Goal: Complete application form: Complete application form

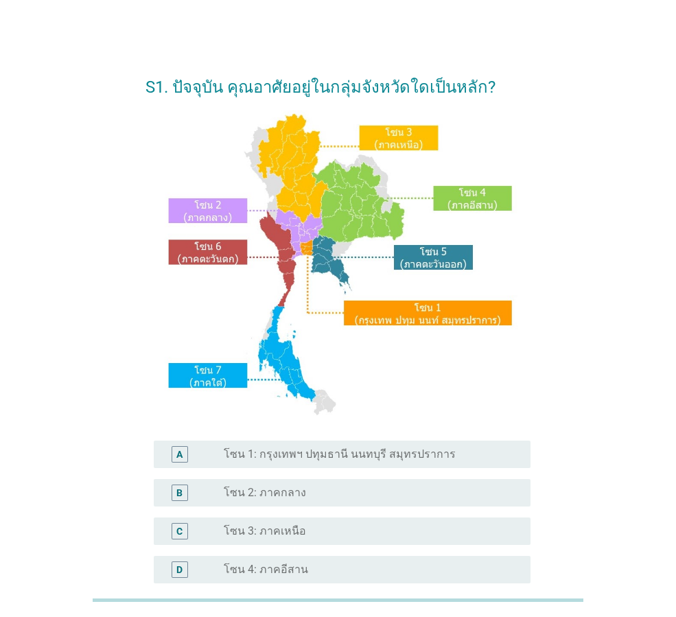
click at [328, 455] on label "โซน 1: กรุงเทพฯ ปทุมธานี นนทบุรี สมุทรปราการ" at bounding box center [340, 455] width 232 height 14
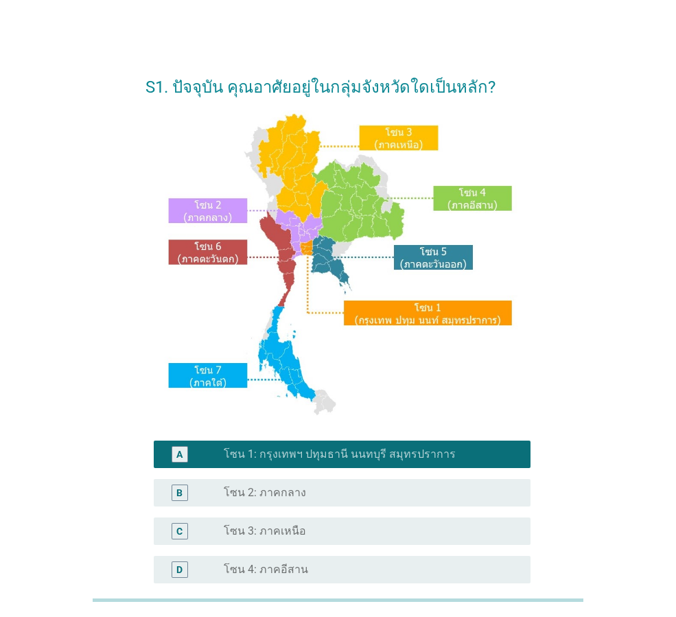
scroll to position [258, 0]
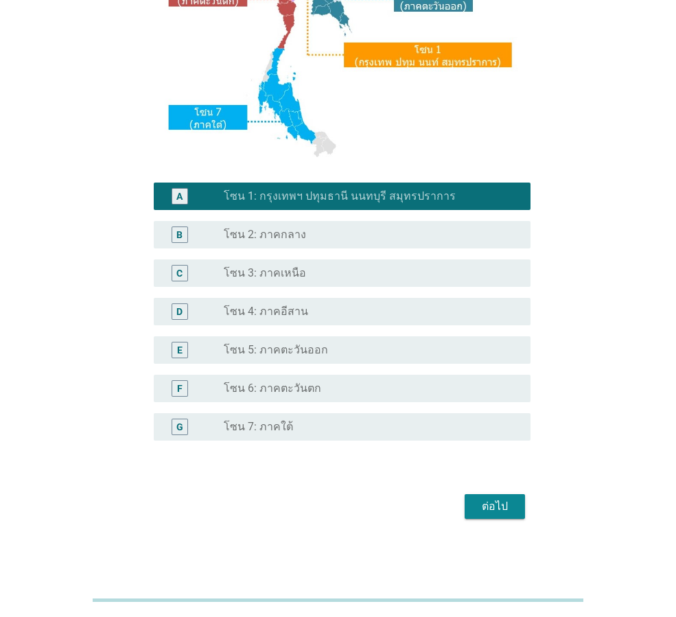
click at [500, 501] on div "ต่อไป" at bounding box center [495, 506] width 38 height 16
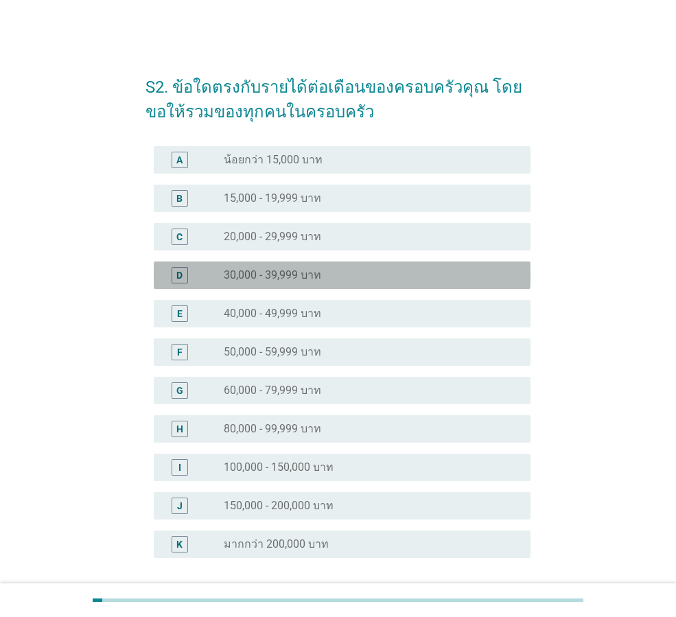
click at [290, 267] on div "radio_button_unchecked 30,000 - 39,999 บาท" at bounding box center [372, 275] width 296 height 16
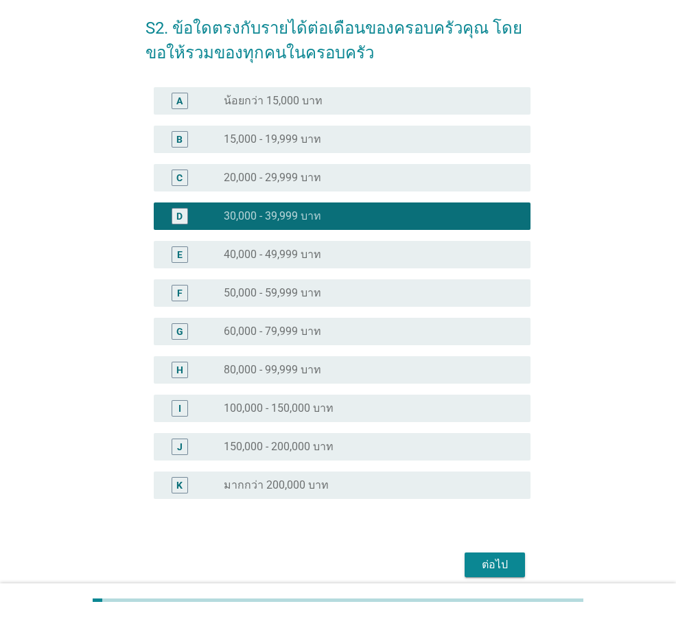
scroll to position [117, 0]
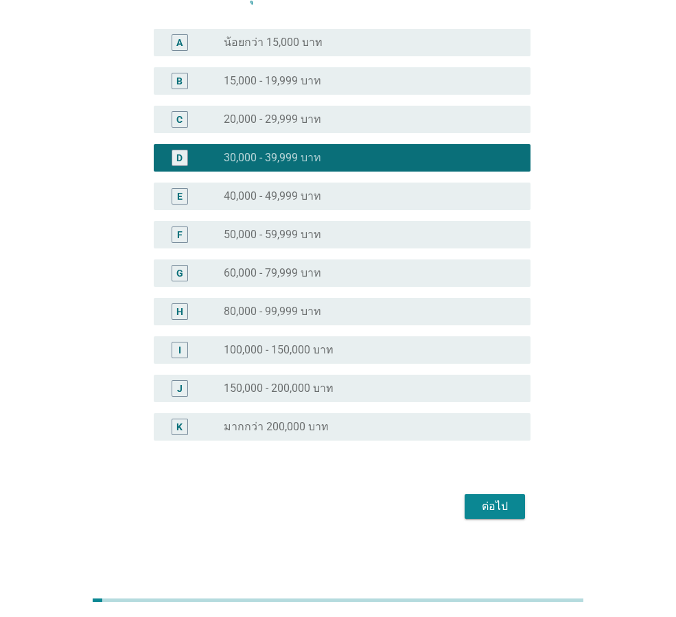
click at [483, 500] on div "ต่อไป" at bounding box center [495, 506] width 38 height 16
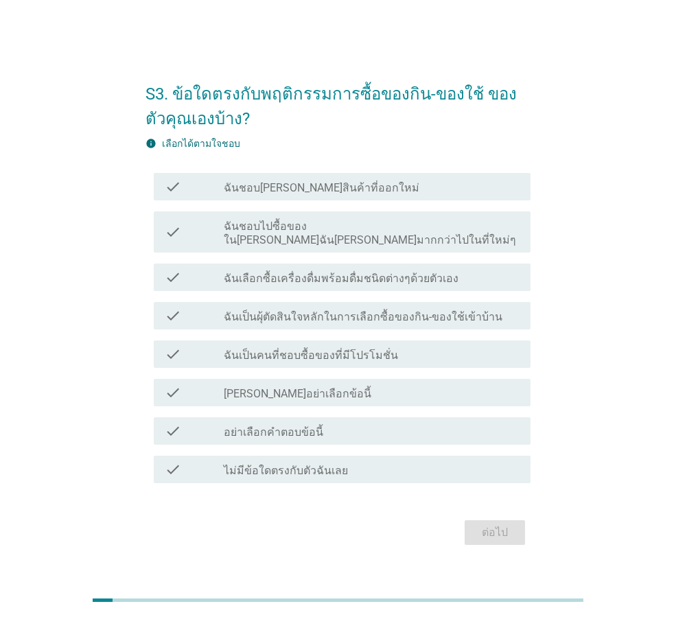
click at [334, 236] on label "ฉันชอบไปซื้อของใน[PERSON_NAME]ฉัน[PERSON_NAME]มากกว่าไปในที่ใหม่ๆ" at bounding box center [372, 233] width 296 height 27
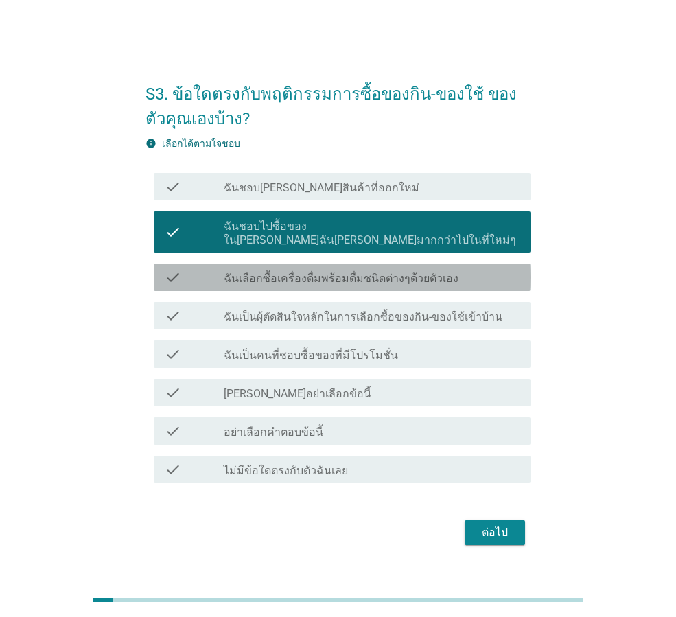
click at [327, 272] on label "ฉันเลือกซื้อเครื่องดื่มพร้อมดื่มชนิดต่างๆด้วยตัวเอง" at bounding box center [341, 279] width 235 height 14
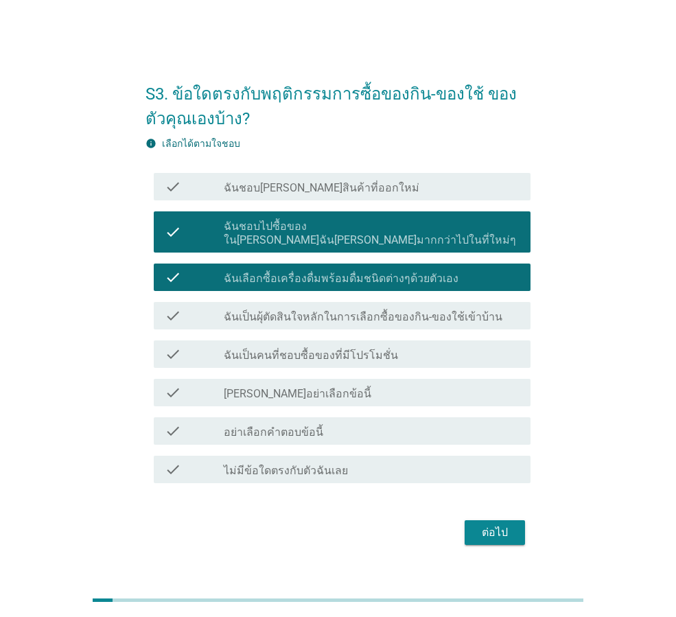
click at [309, 349] on label "ฉันเป็นคนที่ชอบซื้อของที่มีโปรโมชั่น" at bounding box center [311, 356] width 174 height 14
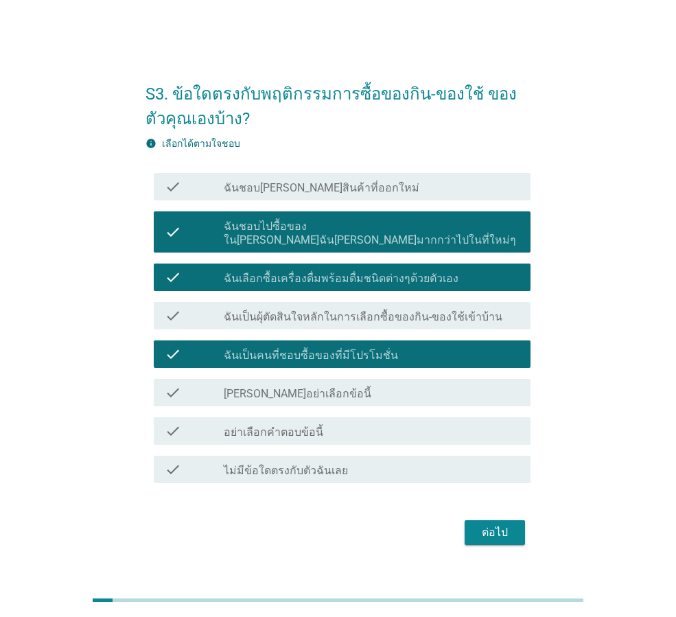
click at [505, 529] on div "ต่อไป" at bounding box center [495, 532] width 38 height 16
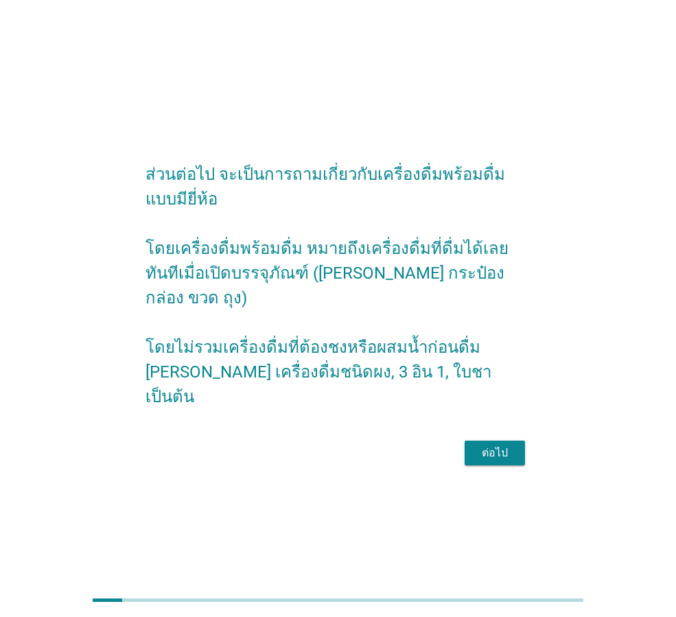
click at [500, 437] on div "ต่อไป" at bounding box center [338, 453] width 385 height 33
click at [502, 445] on div "ต่อไป" at bounding box center [495, 453] width 38 height 16
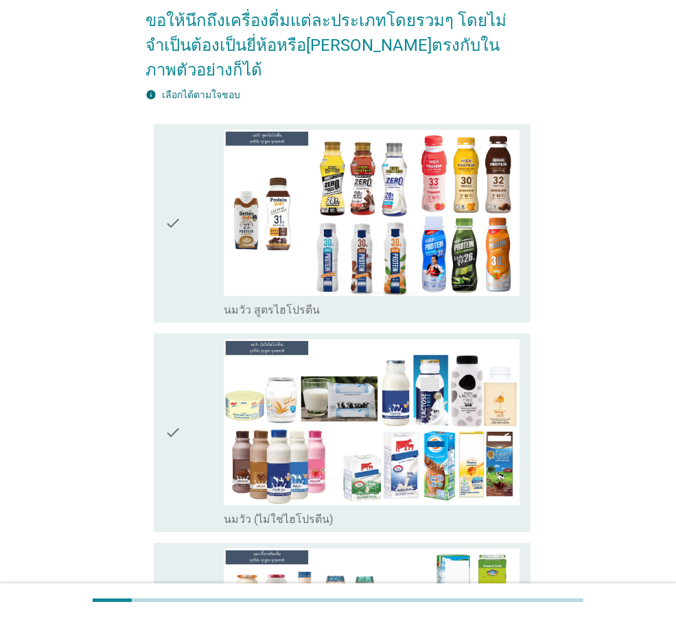
scroll to position [275, 0]
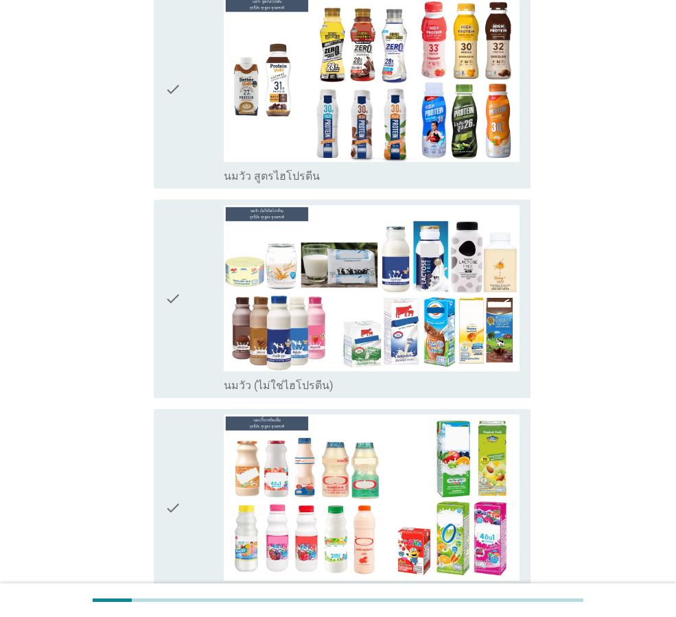
click at [176, 300] on icon "check" at bounding box center [173, 298] width 16 height 187
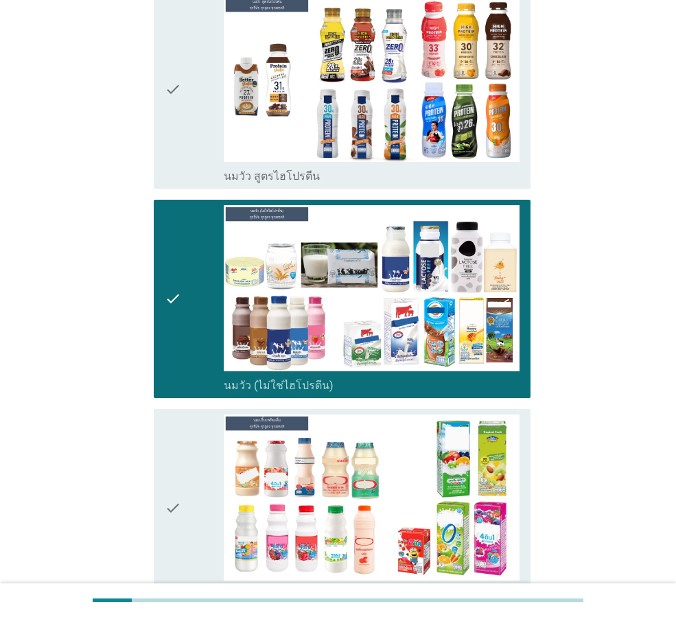
scroll to position [343, 0]
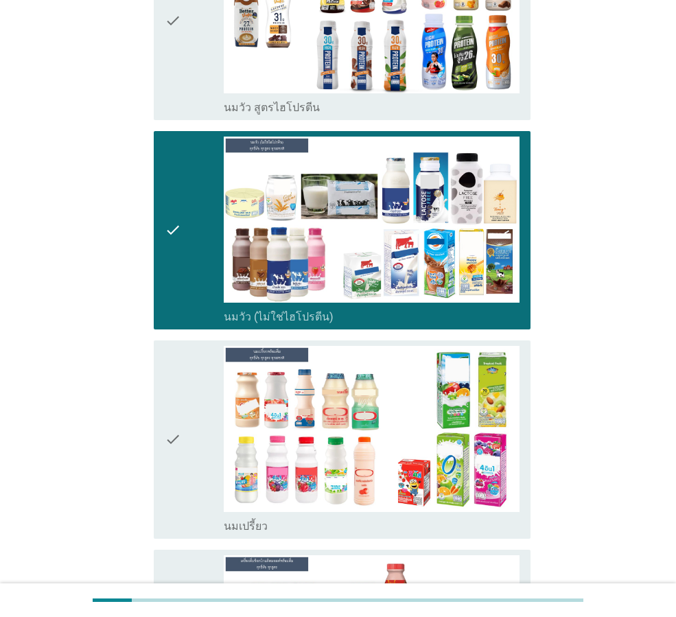
click at [216, 410] on div "check" at bounding box center [194, 439] width 59 height 187
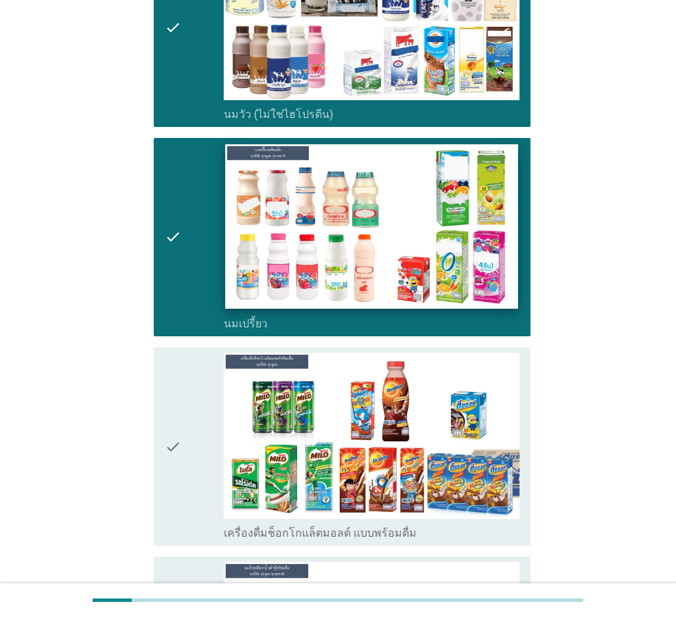
scroll to position [549, 0]
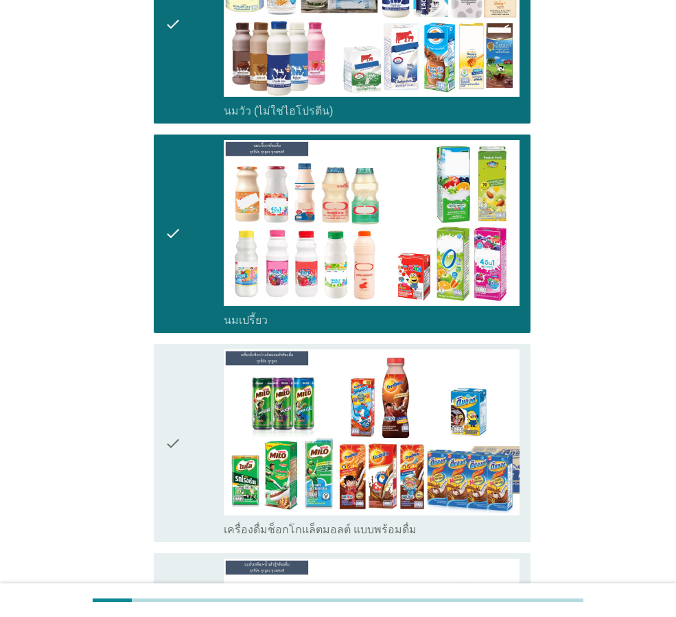
click at [180, 426] on icon "check" at bounding box center [173, 442] width 16 height 187
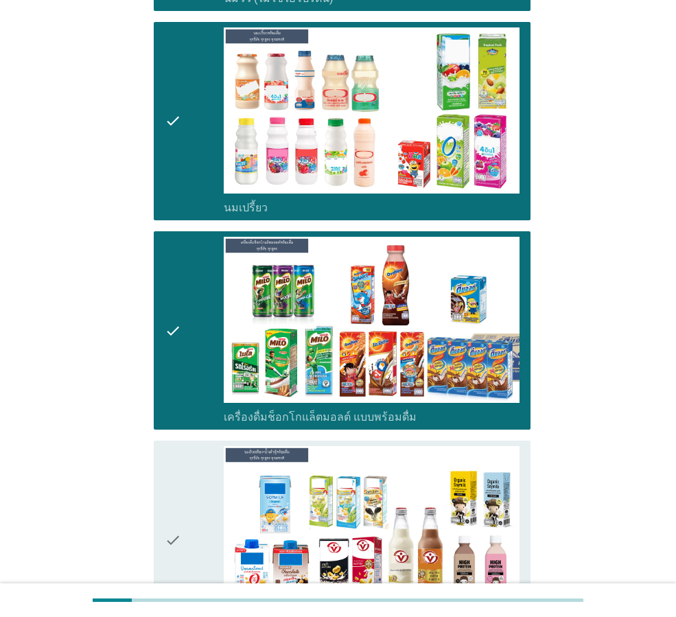
scroll to position [686, 0]
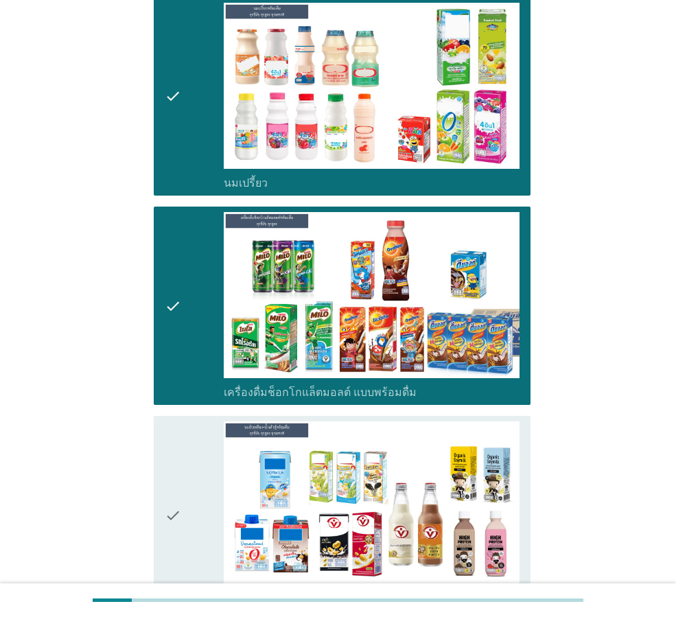
click at [185, 462] on div "check" at bounding box center [194, 514] width 59 height 187
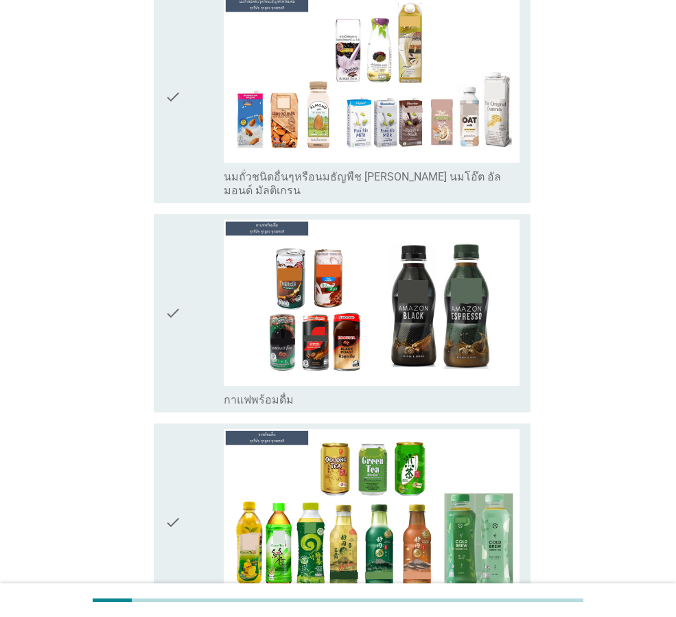
scroll to position [1441, 0]
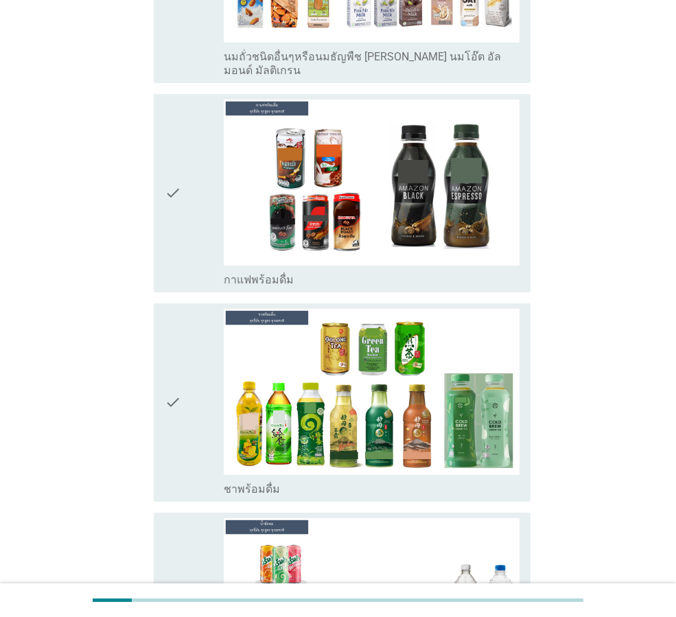
click at [174, 364] on icon "check" at bounding box center [173, 402] width 16 height 187
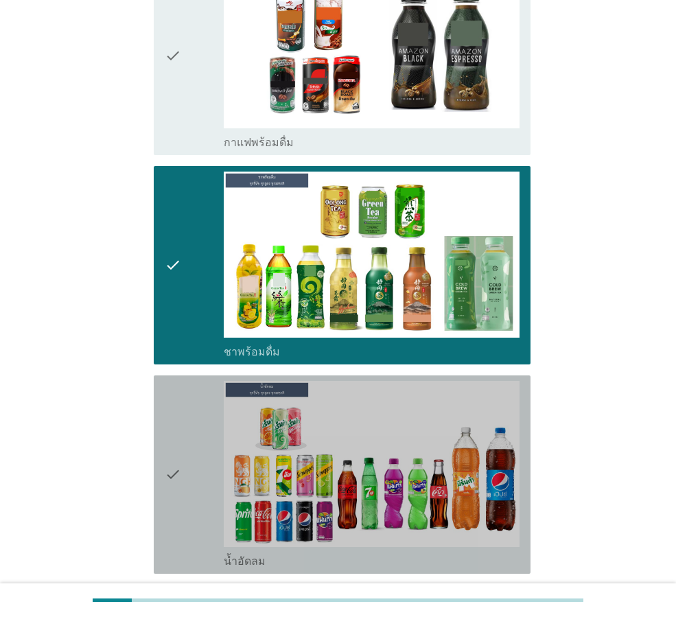
click at [191, 423] on div "check" at bounding box center [194, 474] width 59 height 187
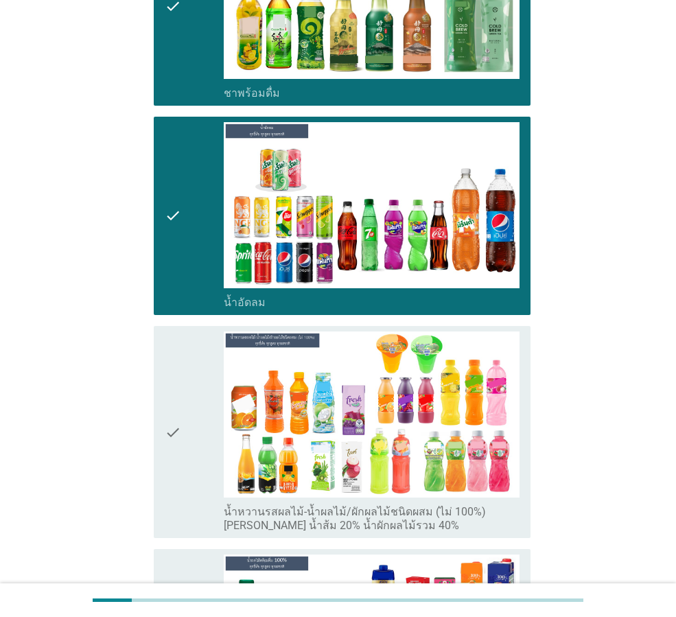
scroll to position [1853, 0]
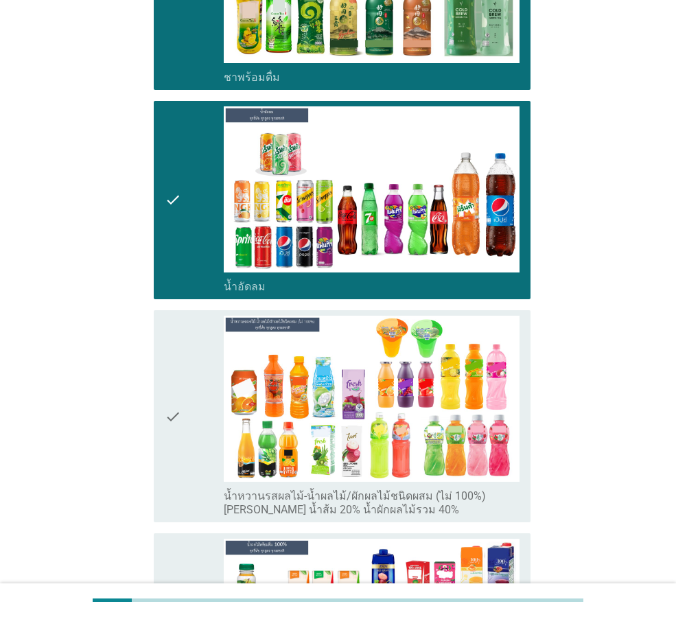
click at [198, 380] on div "check" at bounding box center [194, 416] width 59 height 201
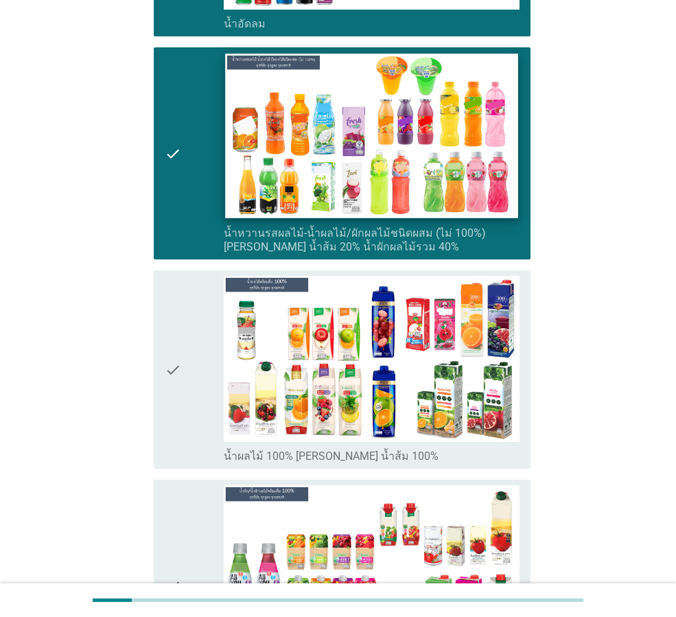
scroll to position [2128, 0]
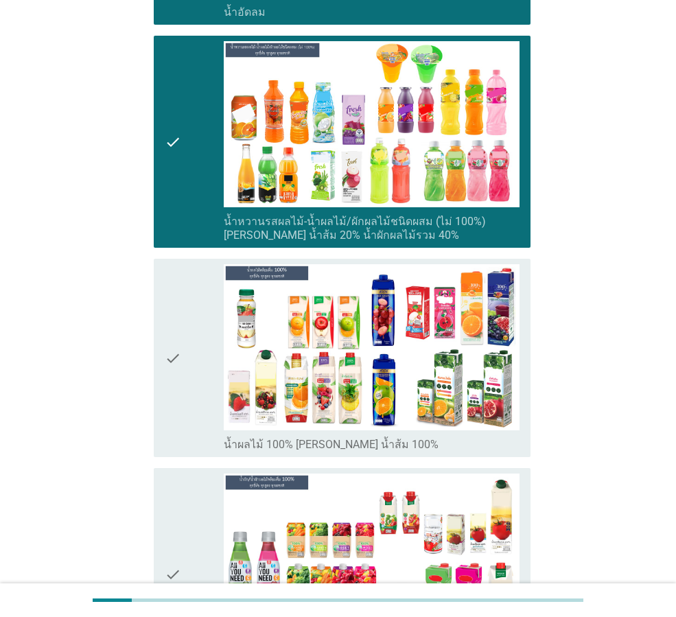
click at [177, 351] on icon "check" at bounding box center [173, 357] width 16 height 187
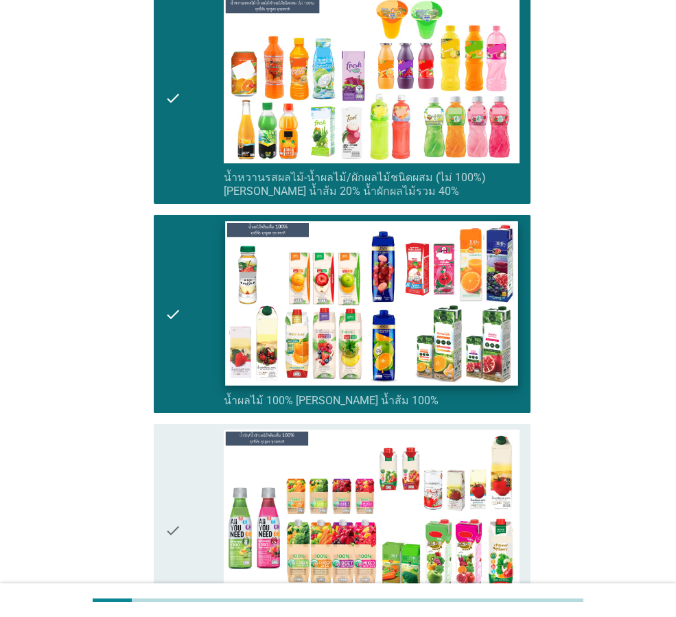
scroll to position [2196, 0]
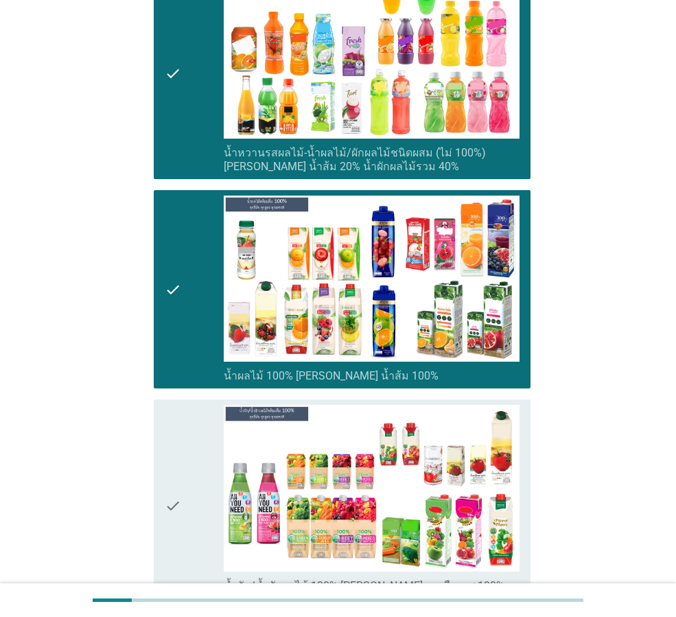
click at [188, 405] on div "check" at bounding box center [194, 505] width 59 height 201
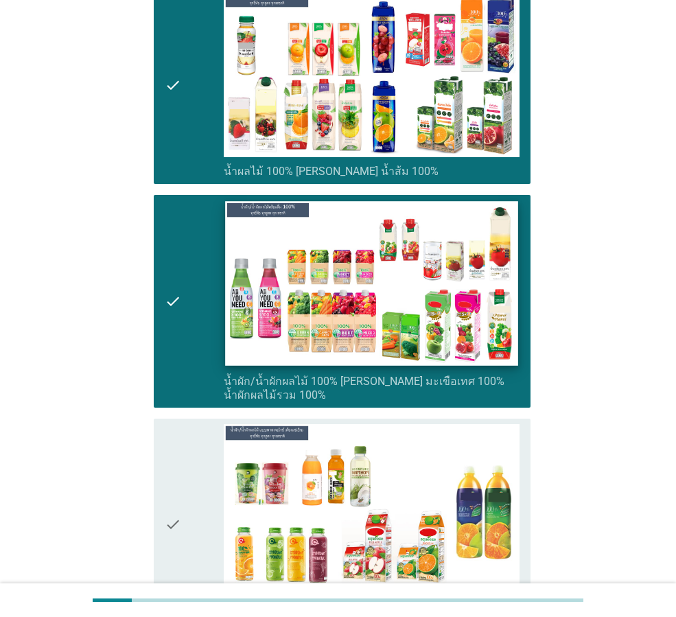
scroll to position [2402, 0]
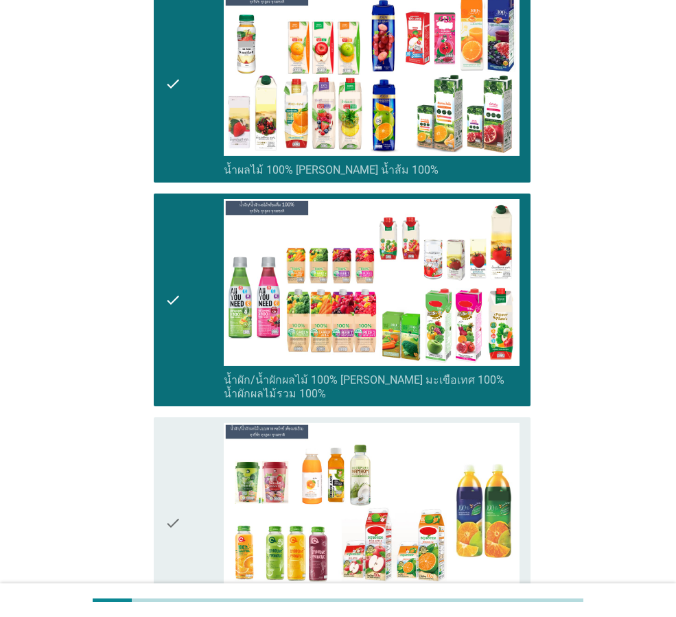
click at [187, 290] on div "check" at bounding box center [194, 299] width 59 height 201
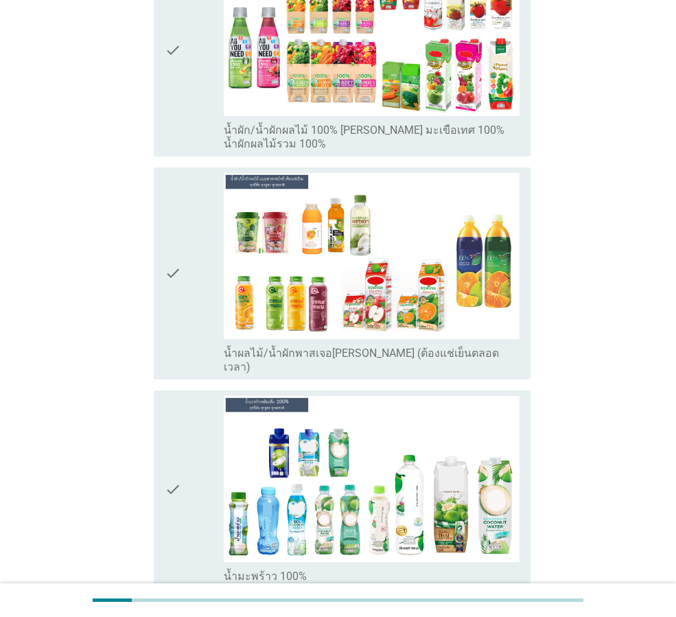
scroll to position [2677, 0]
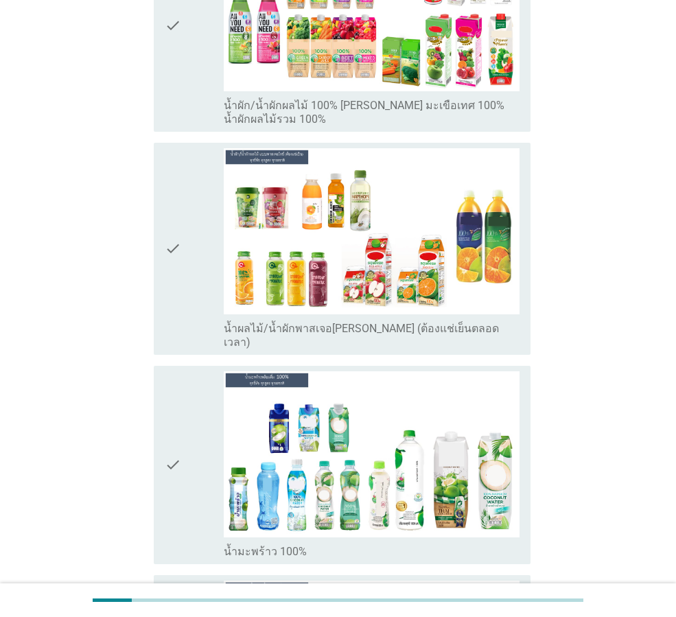
click at [200, 401] on div "check" at bounding box center [194, 464] width 59 height 187
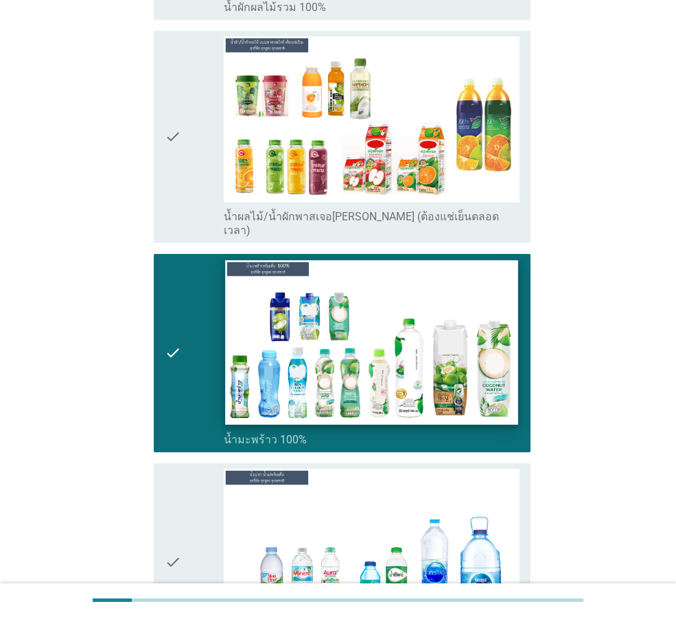
scroll to position [2883, 0]
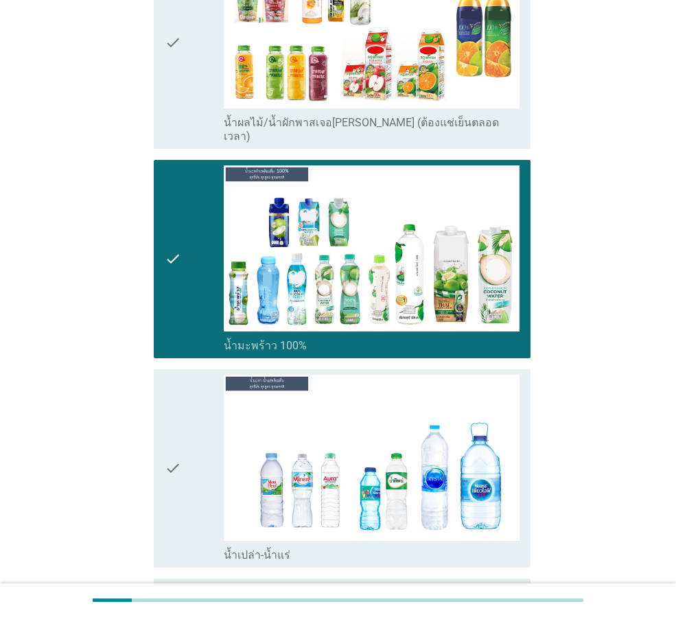
click at [193, 410] on div "check" at bounding box center [194, 468] width 59 height 187
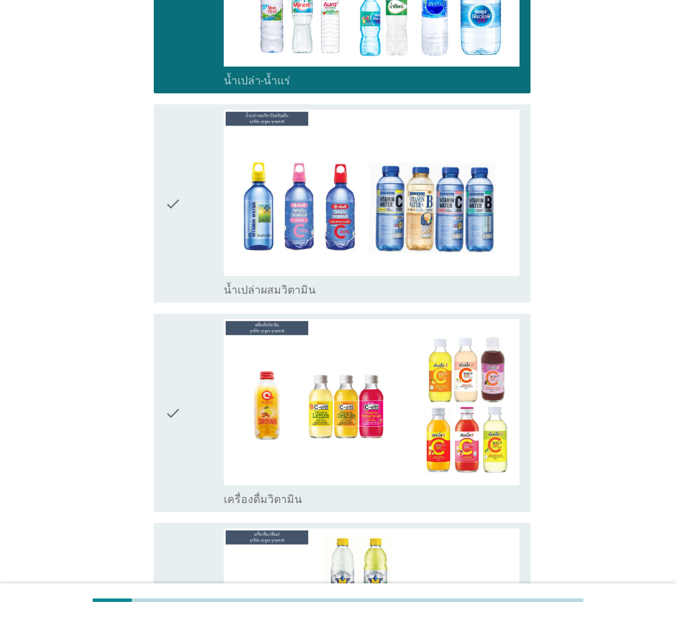
scroll to position [3363, 0]
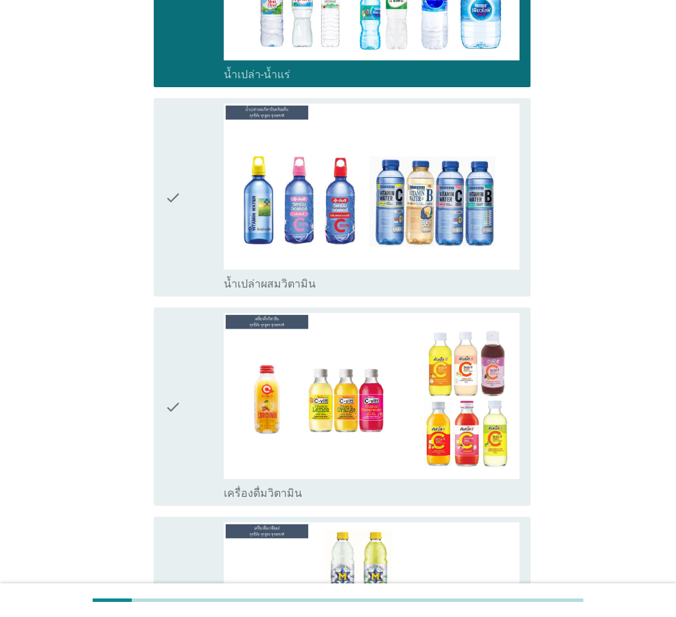
click at [197, 313] on div "check" at bounding box center [194, 406] width 59 height 187
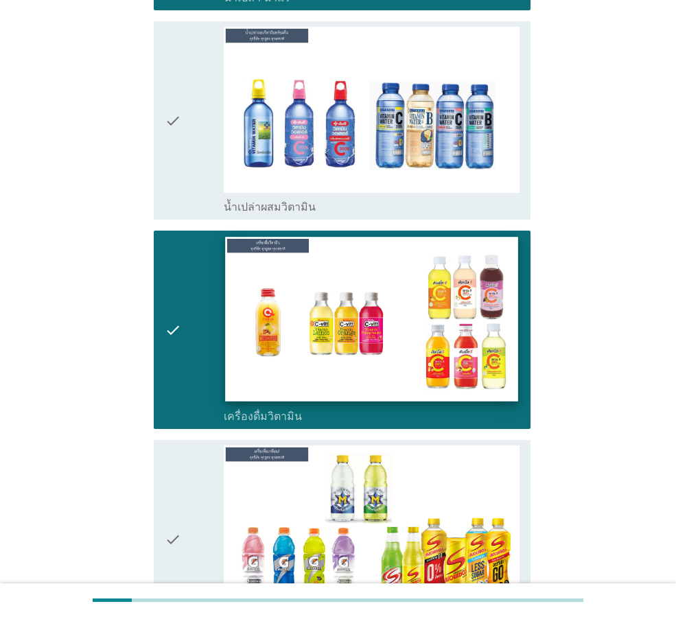
scroll to position [3501, 0]
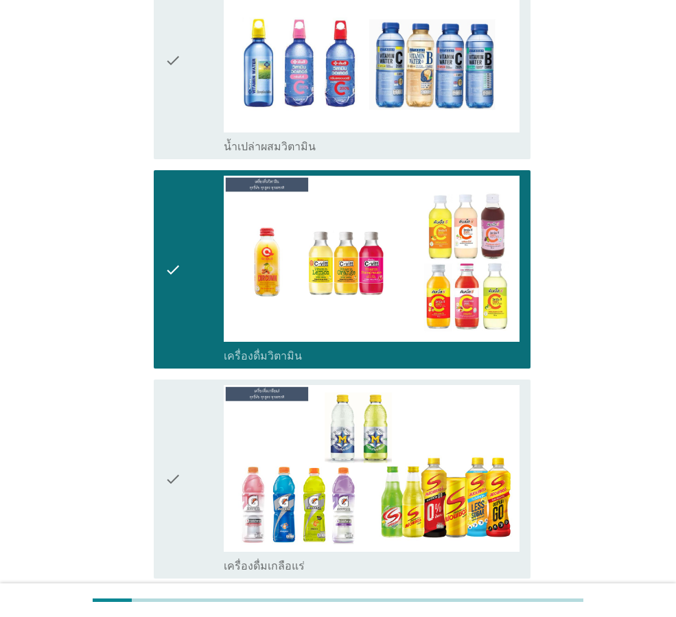
click at [211, 385] on div "check" at bounding box center [194, 478] width 59 height 187
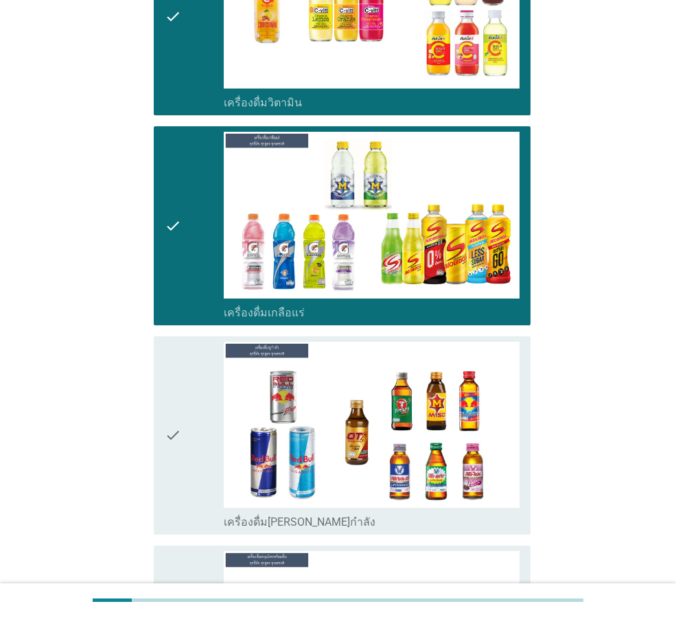
scroll to position [3775, 0]
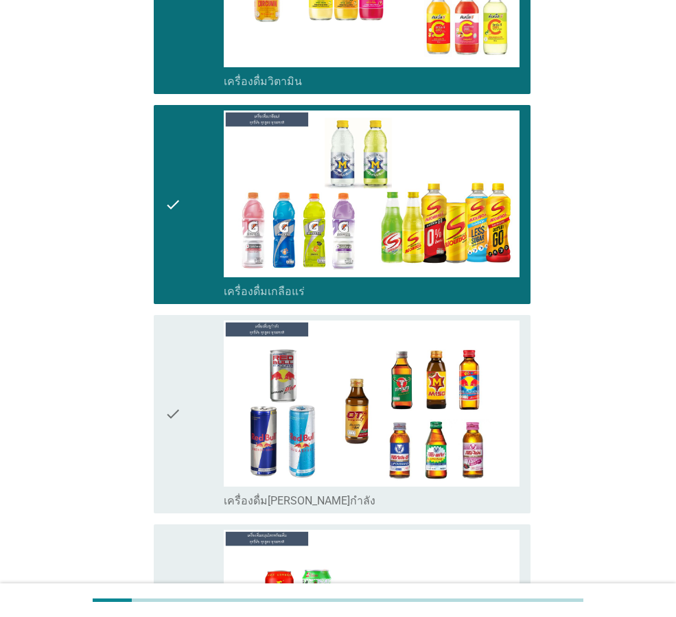
click at [209, 349] on div "check" at bounding box center [194, 414] width 59 height 187
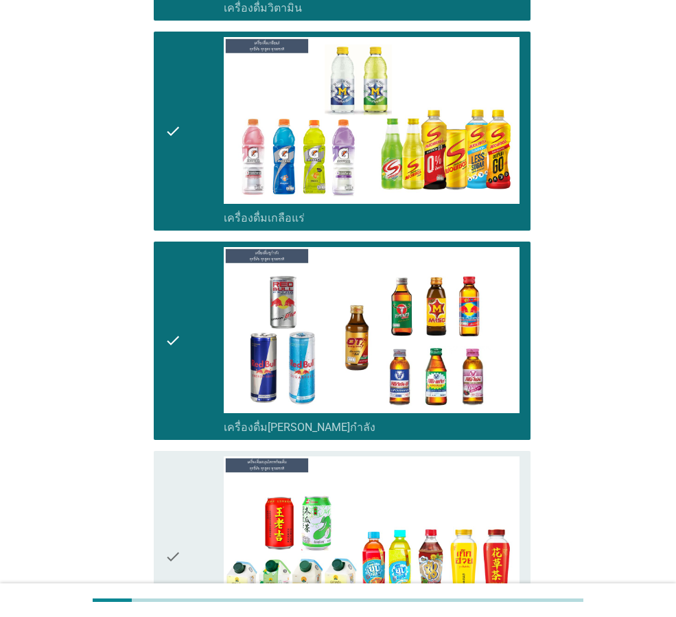
scroll to position [3981, 0]
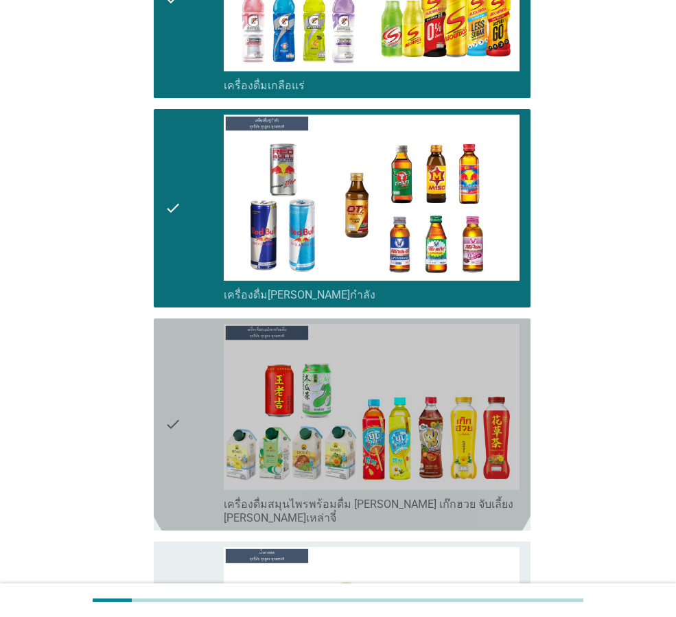
click at [202, 360] on div "check" at bounding box center [194, 424] width 59 height 201
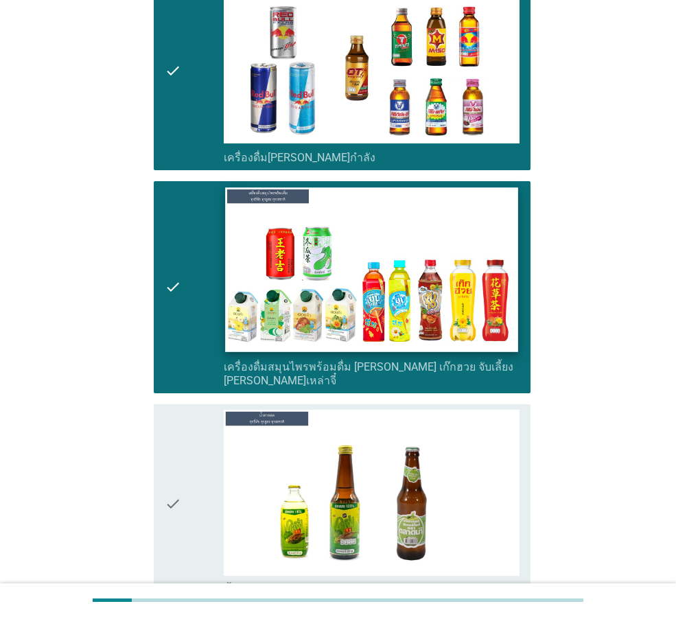
scroll to position [4187, 0]
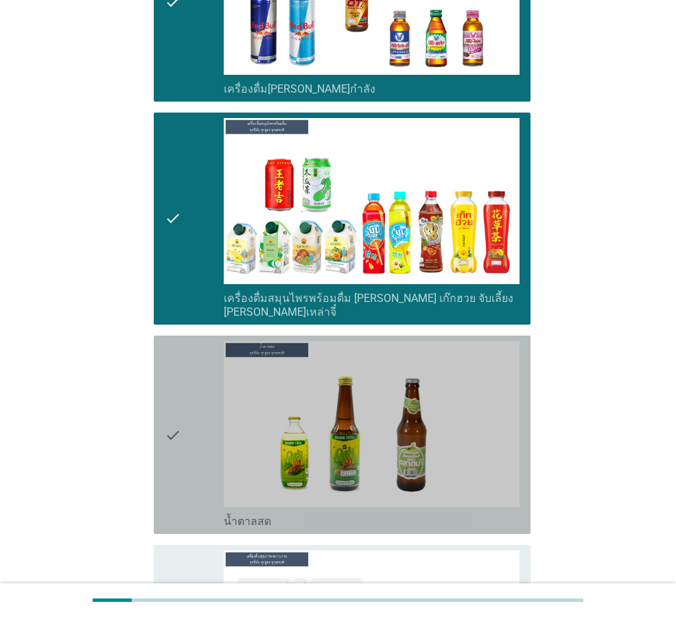
click at [174, 371] on icon "check" at bounding box center [173, 434] width 16 height 187
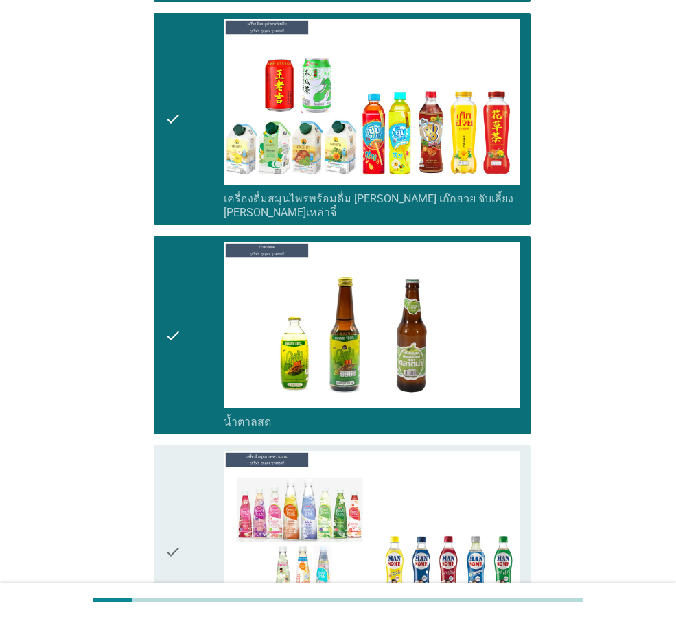
scroll to position [4393, 0]
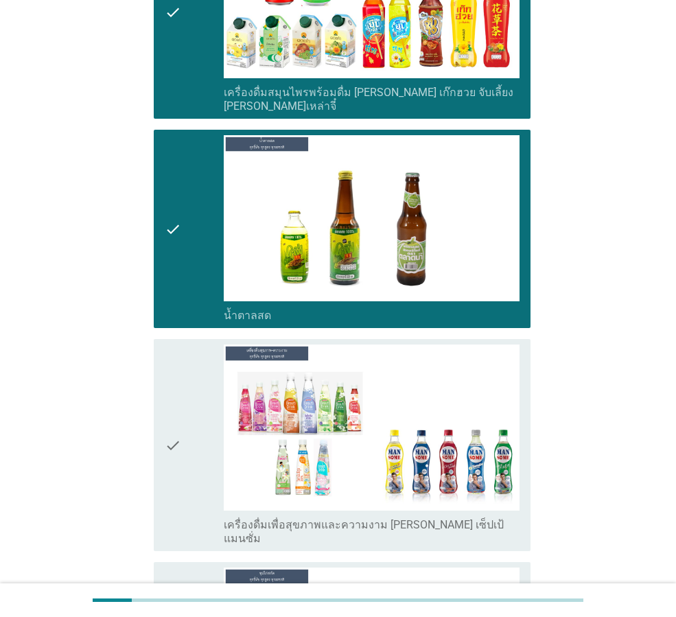
click at [200, 366] on div "check" at bounding box center [194, 445] width 59 height 201
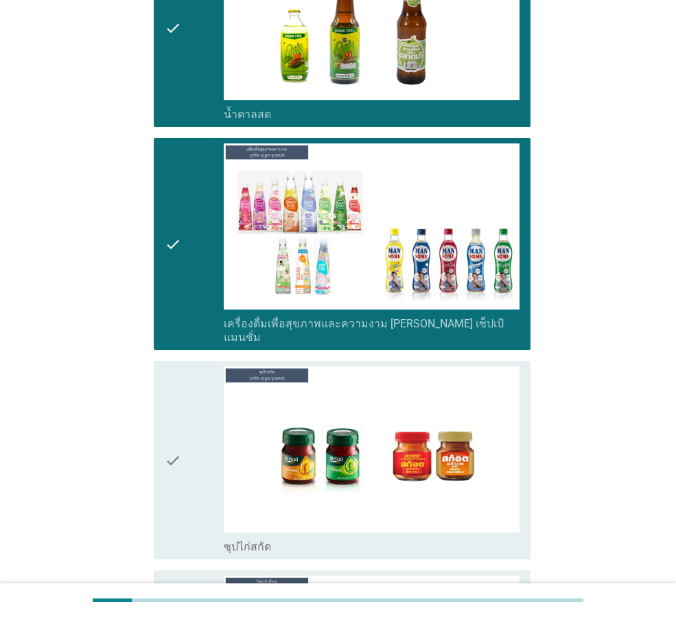
scroll to position [4599, 0]
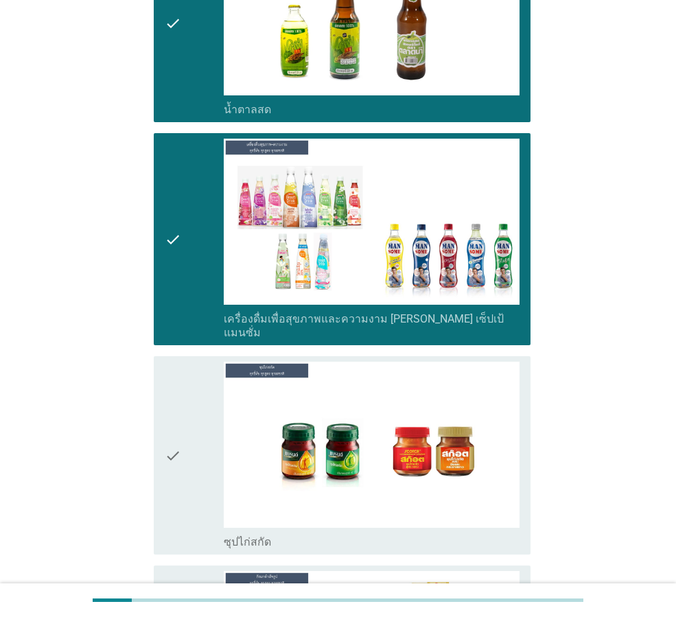
click at [207, 362] on div "check" at bounding box center [194, 455] width 59 height 187
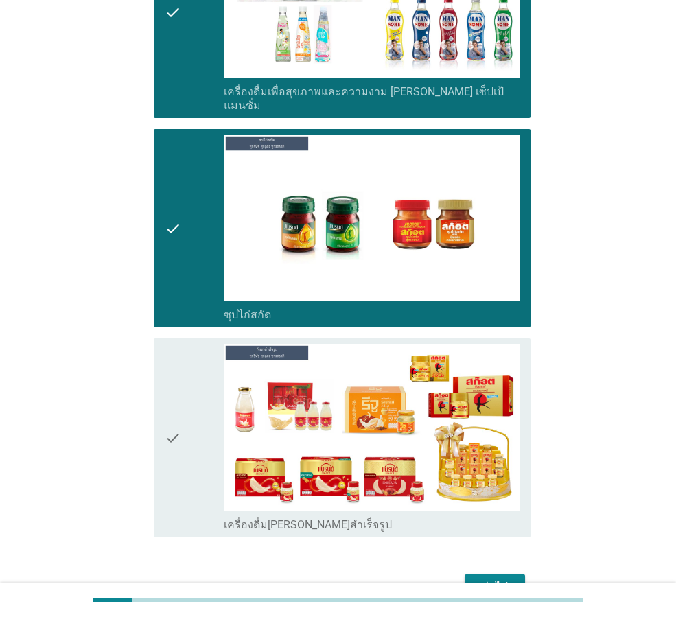
scroll to position [4827, 0]
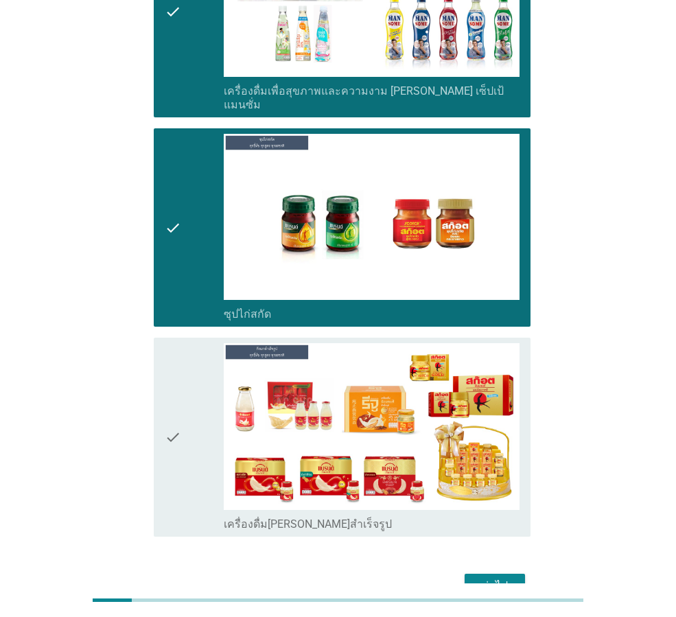
click at [204, 353] on div "check" at bounding box center [194, 436] width 59 height 187
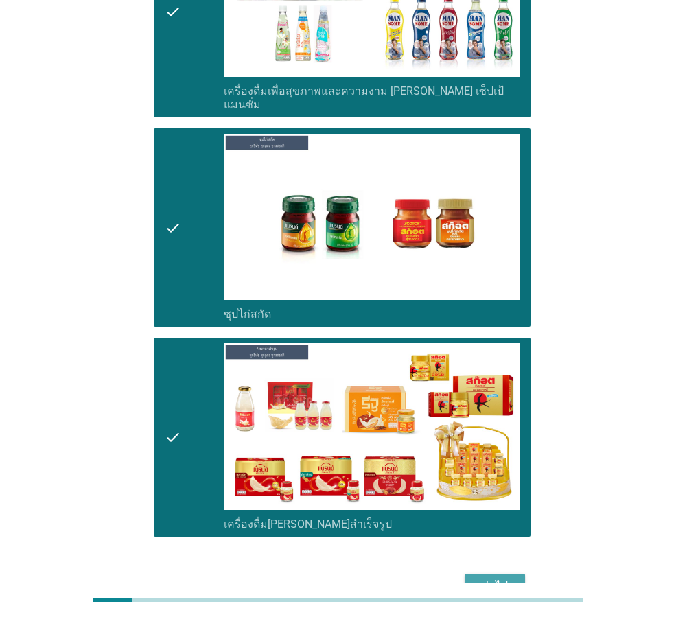
drag, startPoint x: 502, startPoint y: 507, endPoint x: 511, endPoint y: 450, distance: 58.3
click at [502, 578] on div "ต่อไป" at bounding box center [495, 586] width 38 height 16
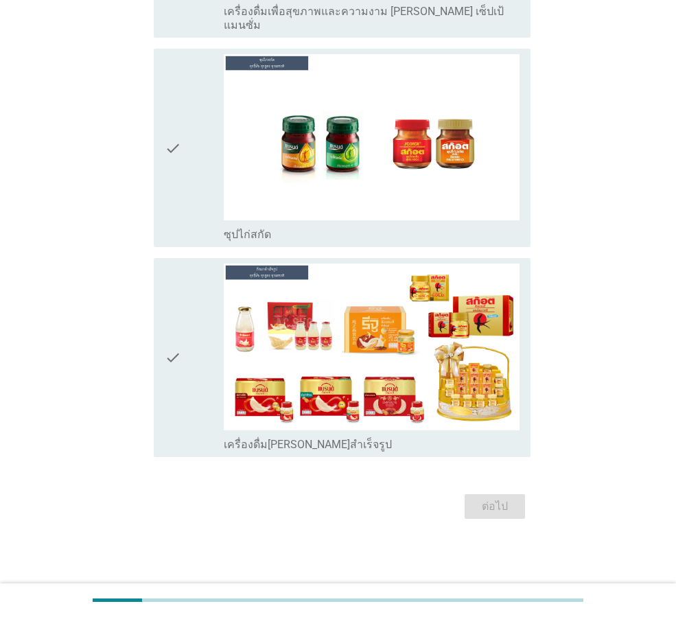
scroll to position [0, 0]
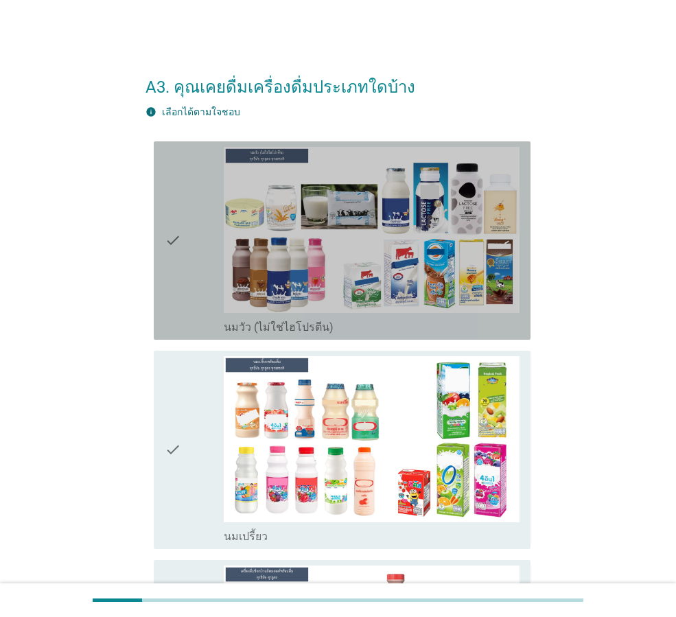
click at [190, 274] on div "check" at bounding box center [194, 240] width 59 height 187
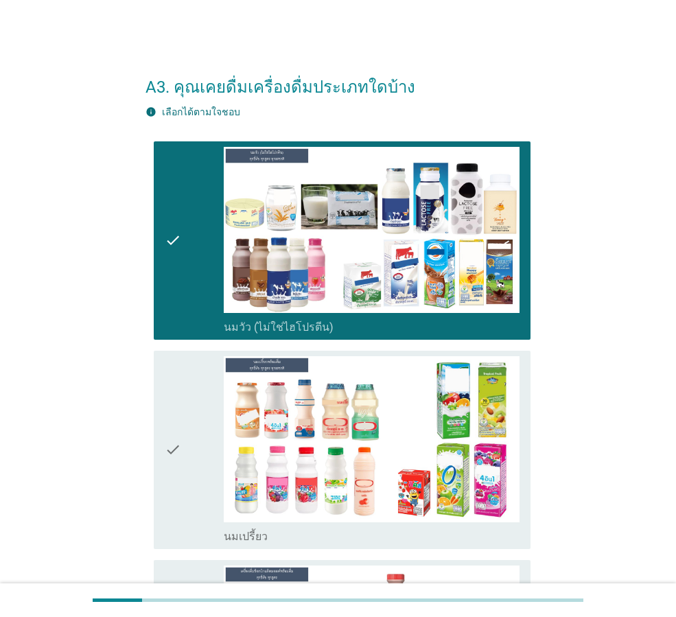
click at [196, 421] on div "check" at bounding box center [194, 449] width 59 height 187
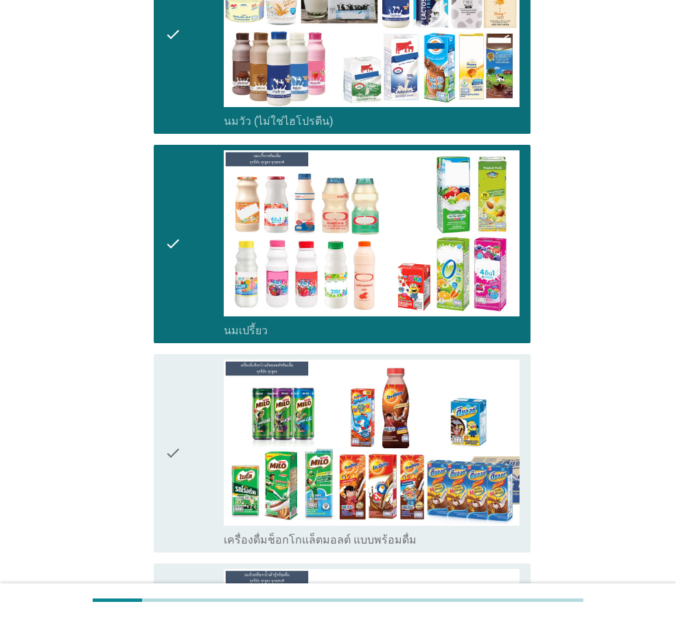
click at [177, 405] on icon "check" at bounding box center [173, 453] width 16 height 187
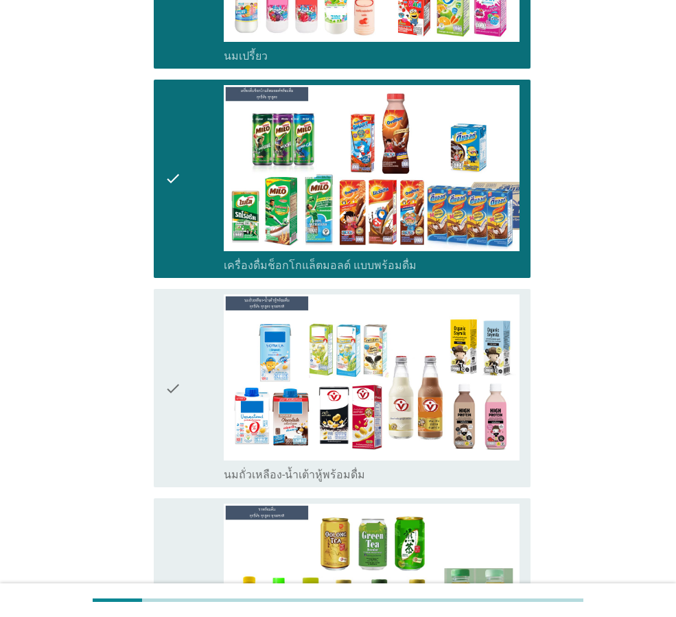
click at [194, 383] on div "check" at bounding box center [194, 387] width 59 height 187
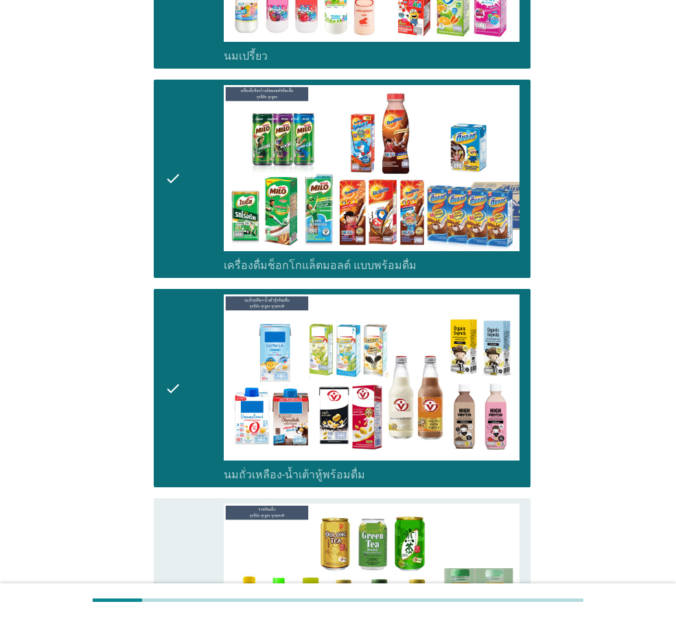
scroll to position [824, 0]
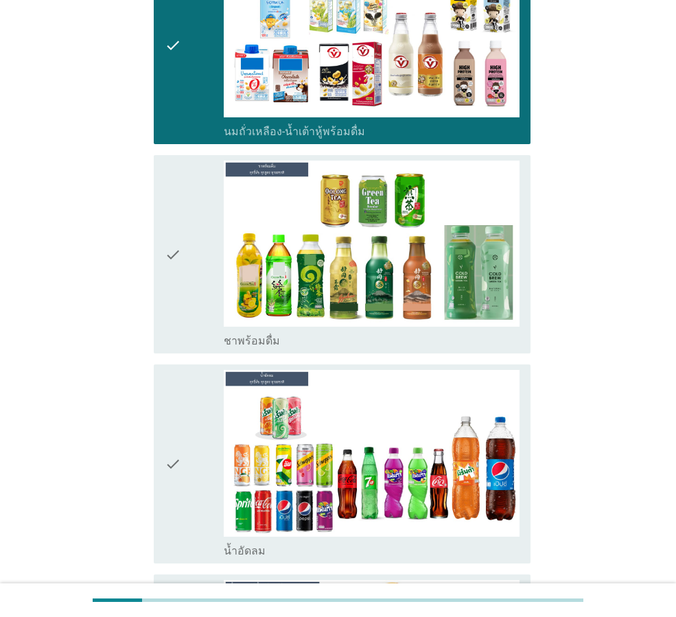
click at [195, 299] on div "check" at bounding box center [194, 254] width 59 height 187
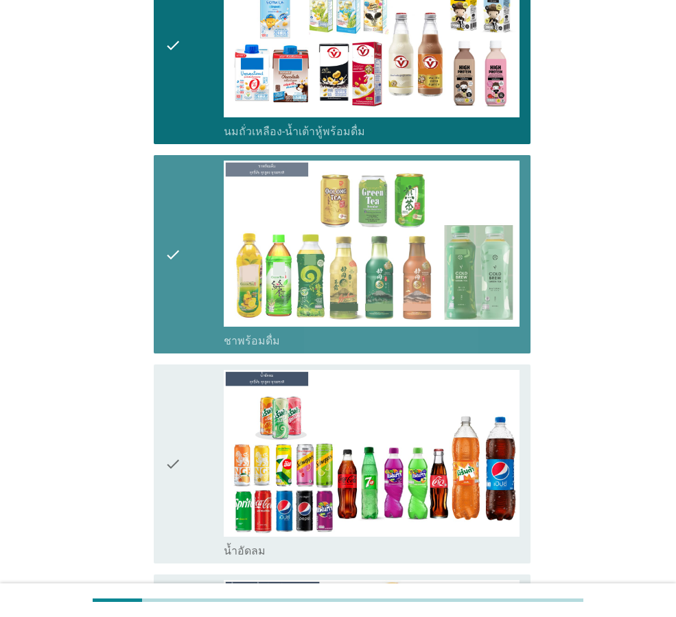
click at [183, 370] on div "check" at bounding box center [194, 463] width 59 height 187
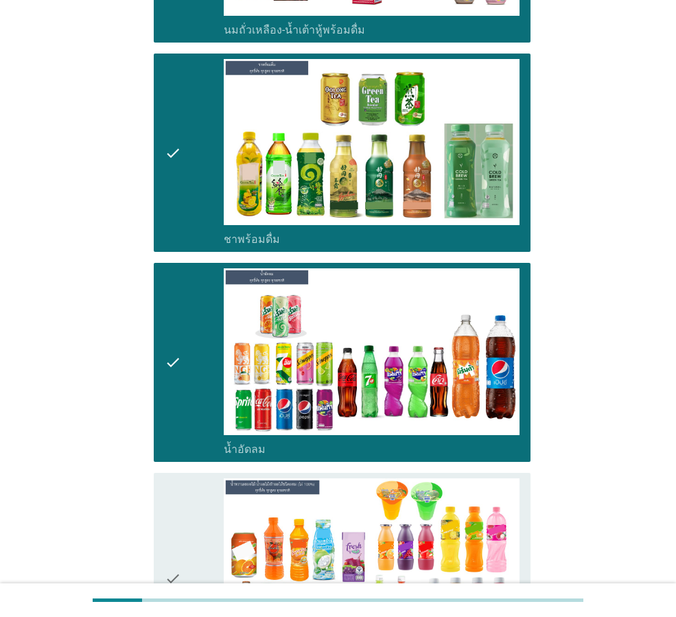
scroll to position [1098, 0]
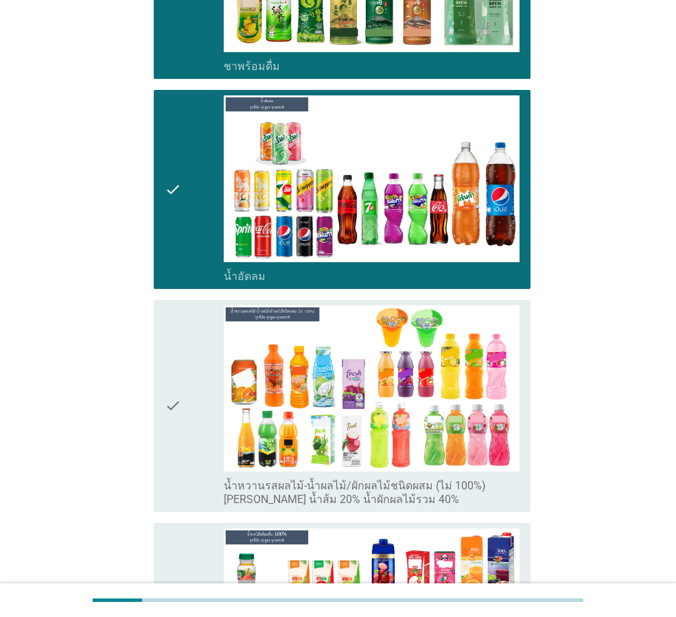
click at [186, 369] on div "check" at bounding box center [194, 405] width 59 height 201
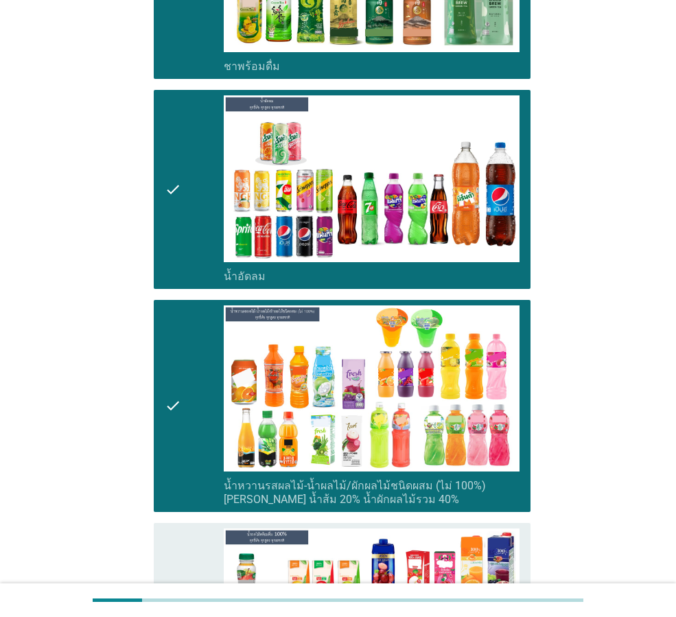
scroll to position [1373, 0]
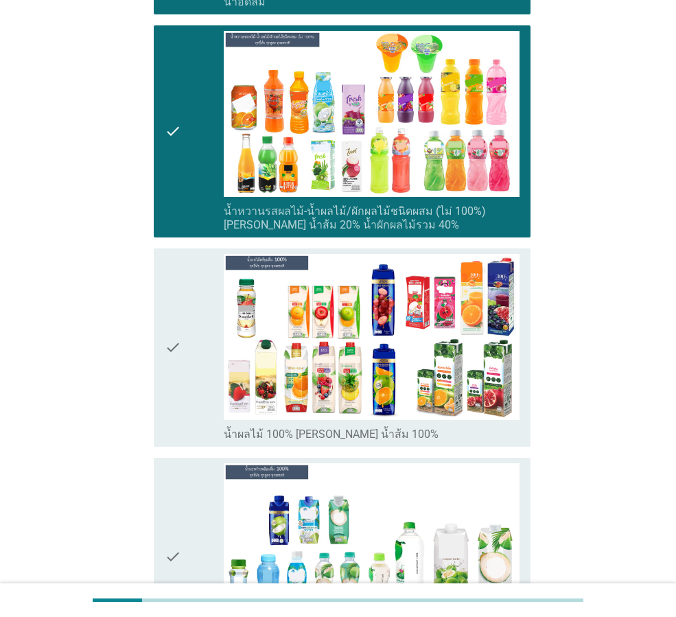
click at [189, 321] on div "check" at bounding box center [194, 347] width 59 height 187
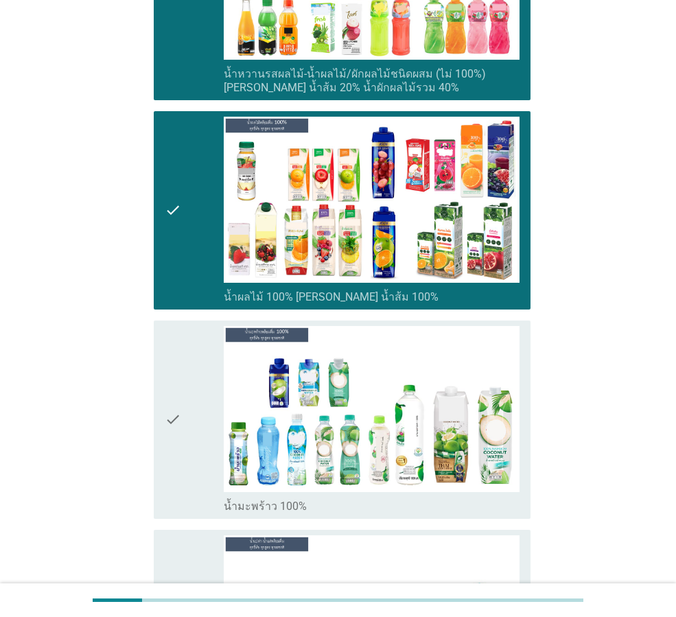
drag, startPoint x: 205, startPoint y: 377, endPoint x: 195, endPoint y: 373, distance: 10.2
click at [204, 377] on div "check" at bounding box center [194, 419] width 59 height 187
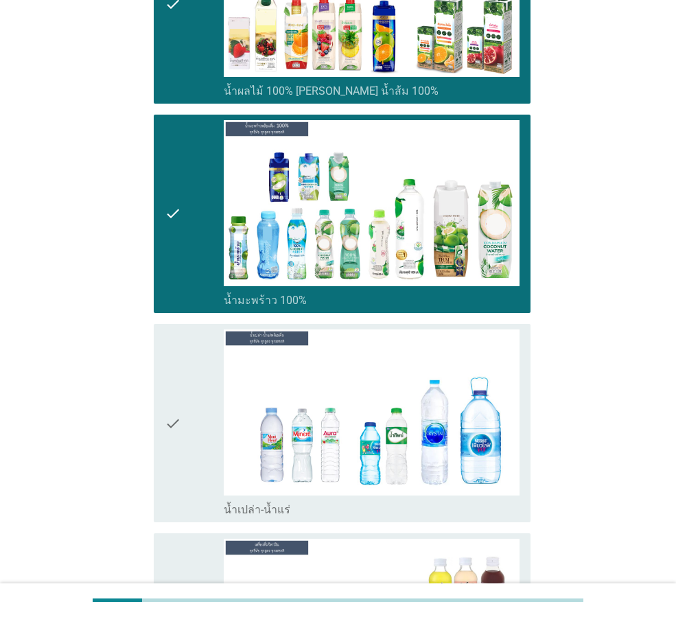
click at [195, 375] on div "check" at bounding box center [194, 422] width 59 height 187
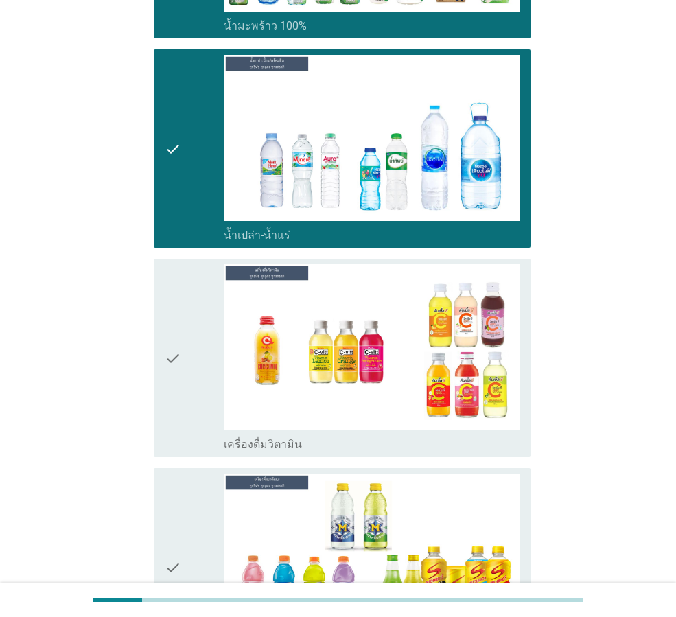
click at [195, 373] on div "check" at bounding box center [194, 357] width 59 height 187
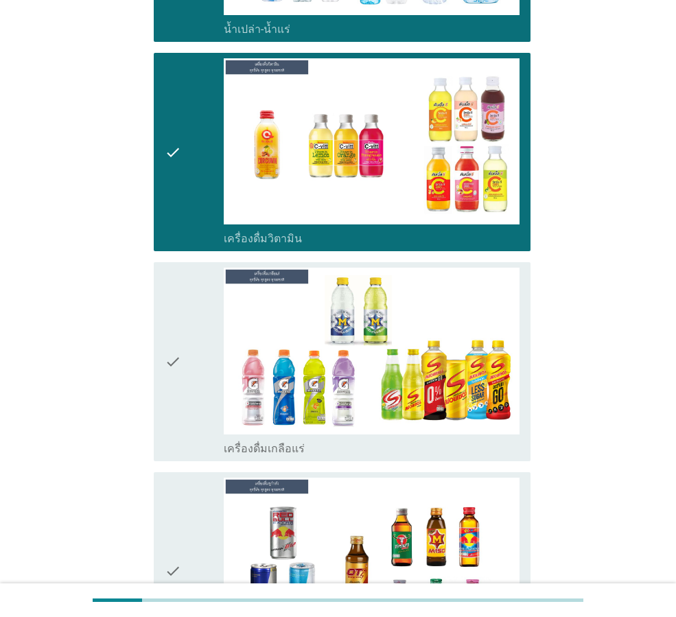
click at [195, 373] on div "check" at bounding box center [194, 361] width 59 height 187
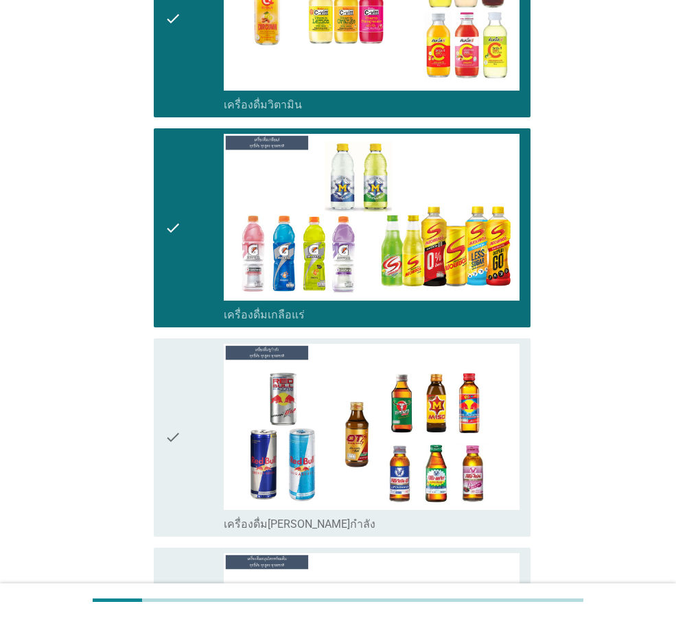
scroll to position [2471, 0]
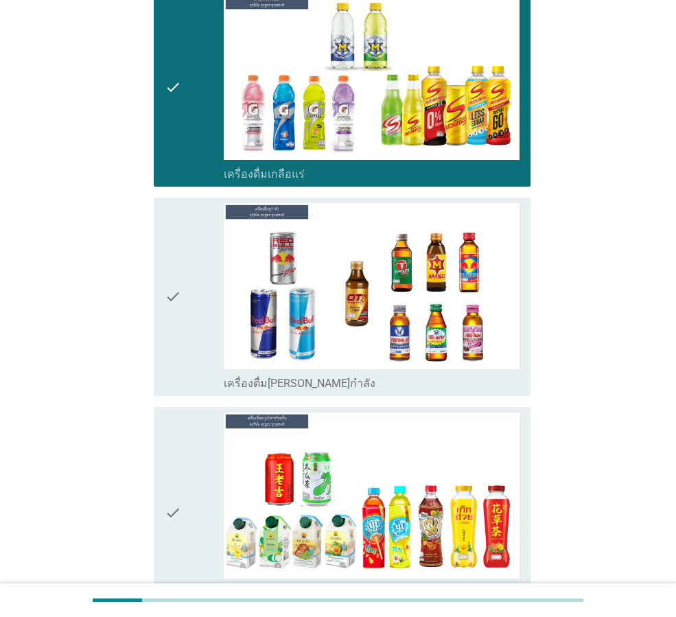
click at [189, 356] on div "check" at bounding box center [194, 296] width 59 height 187
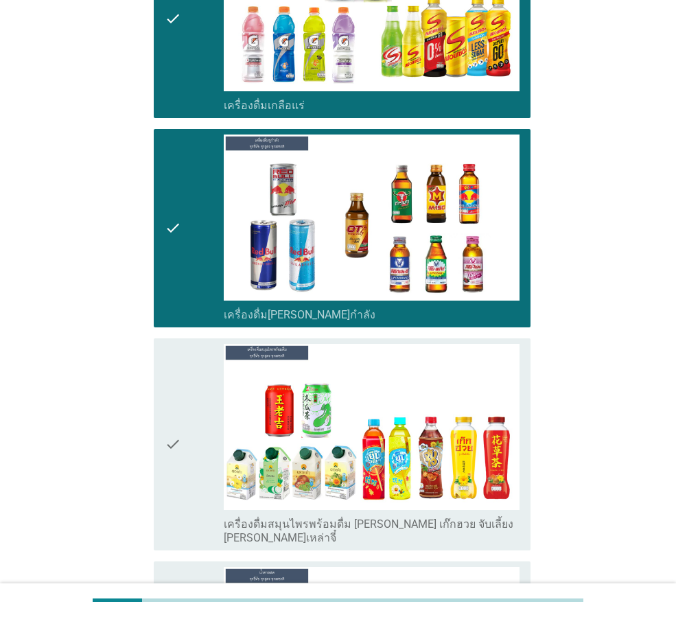
click at [189, 370] on div "check" at bounding box center [194, 444] width 59 height 201
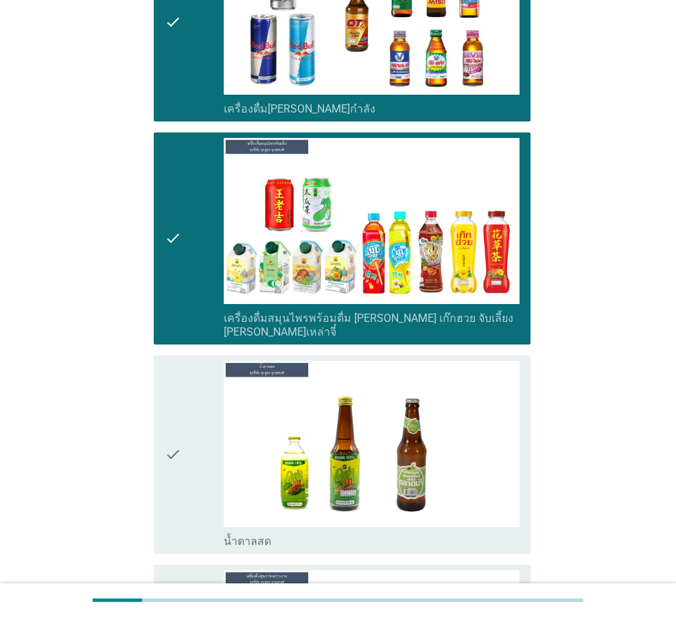
click at [189, 370] on div "check" at bounding box center [194, 454] width 59 height 187
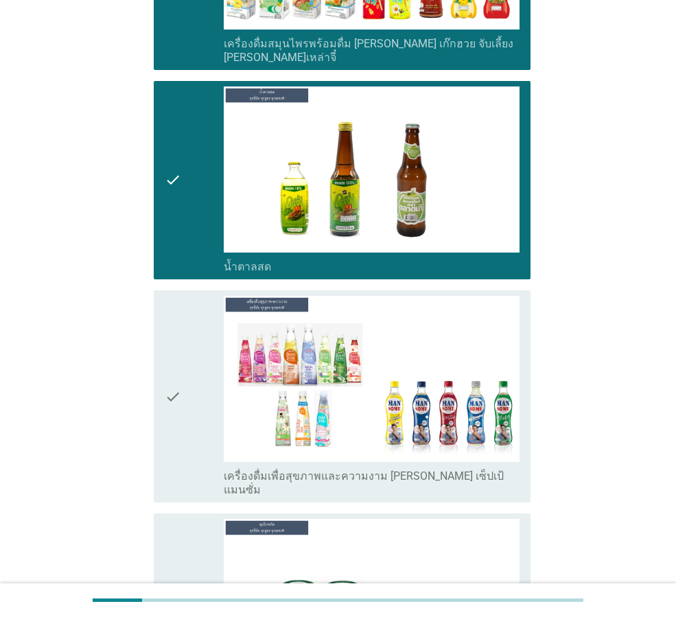
click at [189, 370] on div "check" at bounding box center [194, 396] width 59 height 201
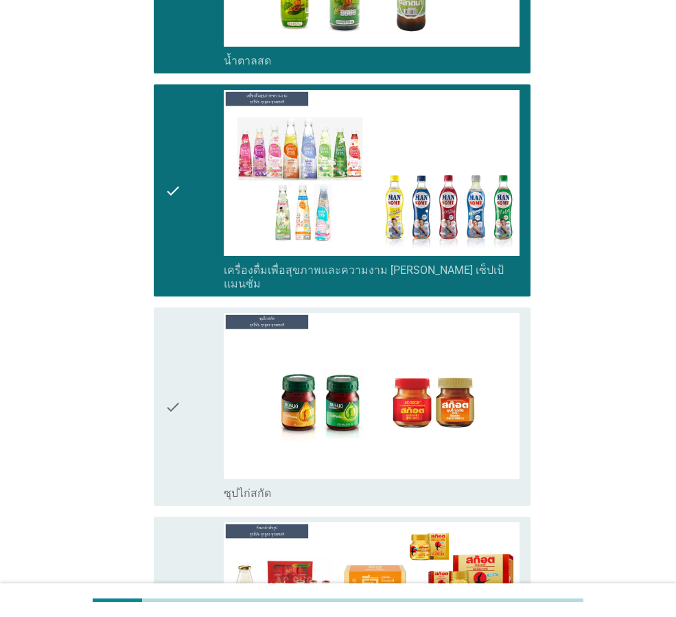
click at [189, 370] on div "check" at bounding box center [194, 406] width 59 height 187
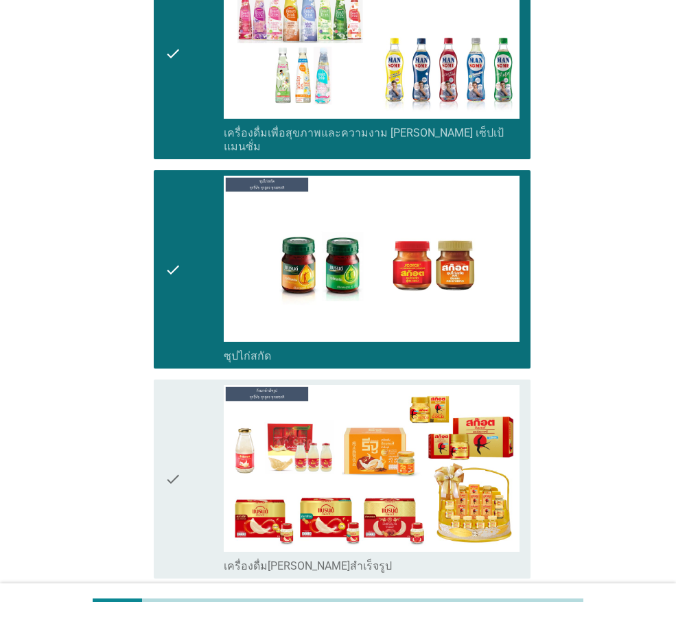
click at [189, 385] on div "check" at bounding box center [194, 478] width 59 height 187
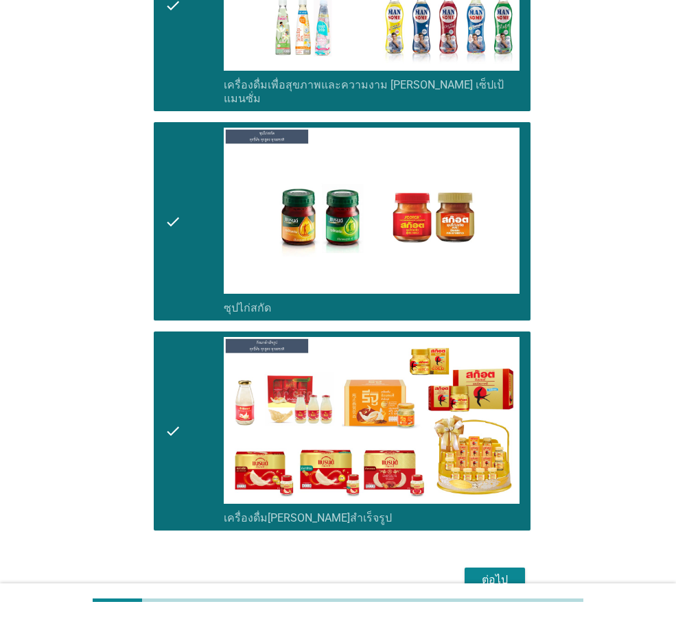
scroll to position [3457, 0]
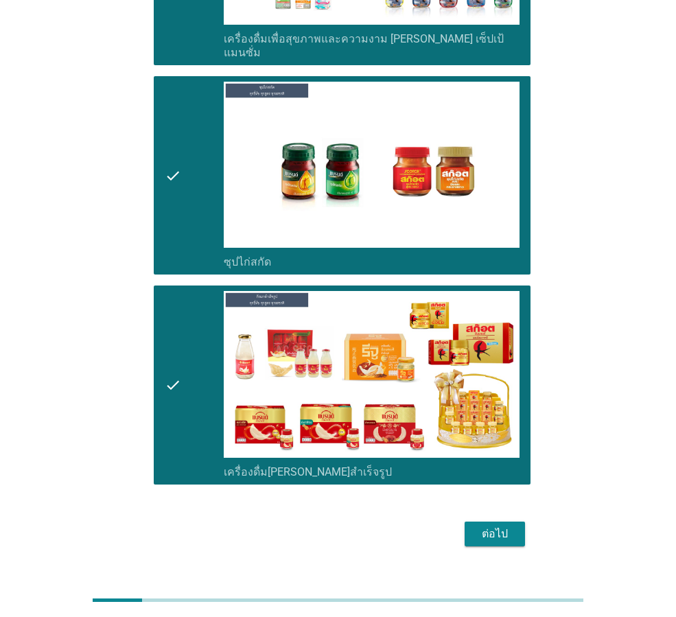
click at [474, 522] on button "ต่อไป" at bounding box center [495, 534] width 60 height 25
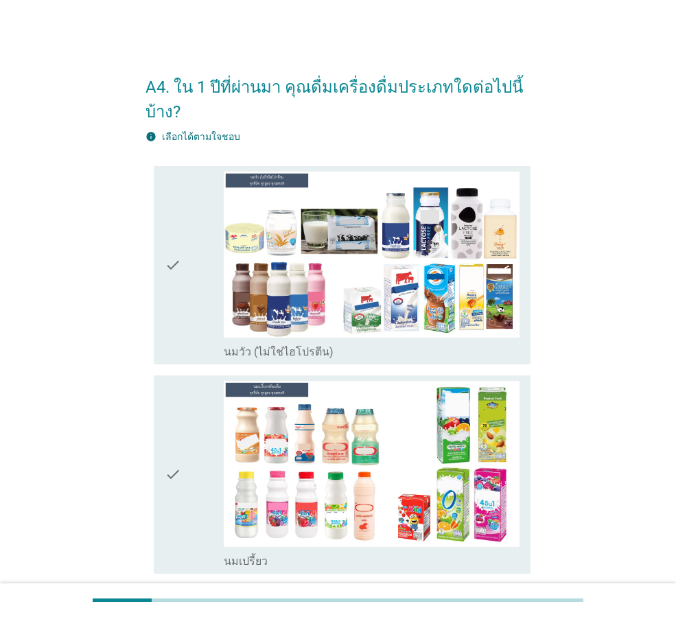
click at [202, 296] on div "check" at bounding box center [194, 265] width 59 height 187
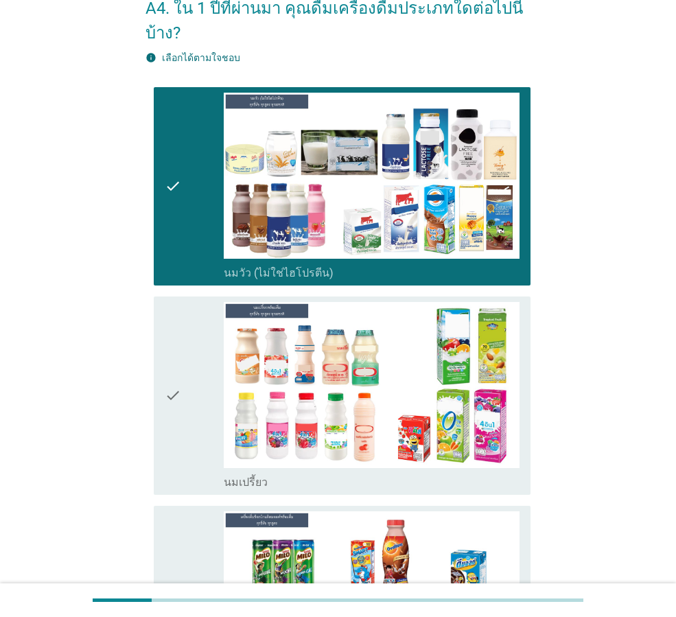
scroll to position [206, 0]
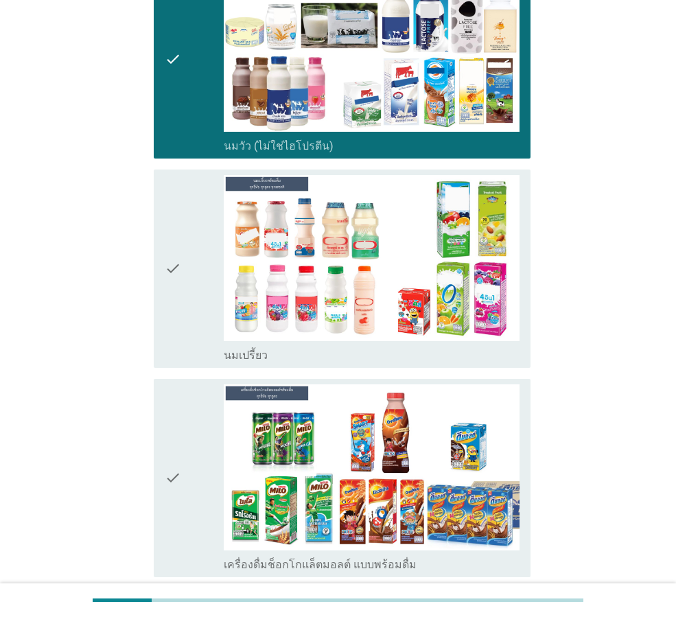
click at [197, 316] on div "check" at bounding box center [194, 268] width 59 height 187
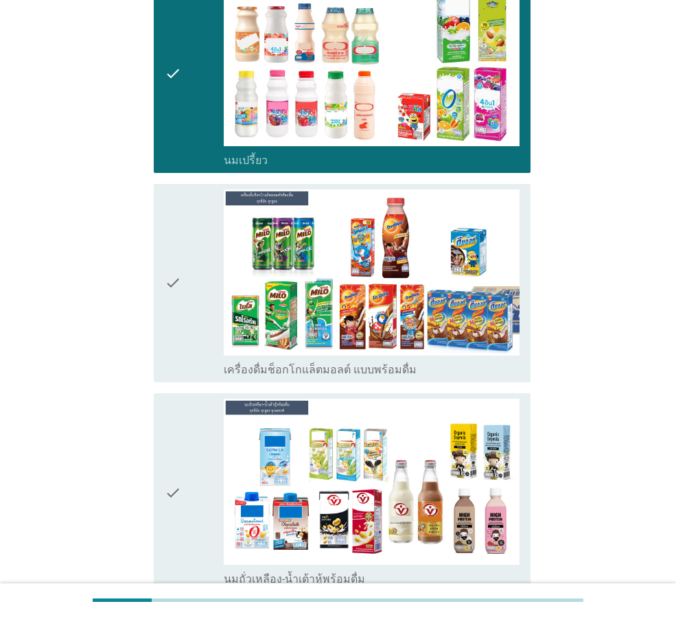
scroll to position [480, 0]
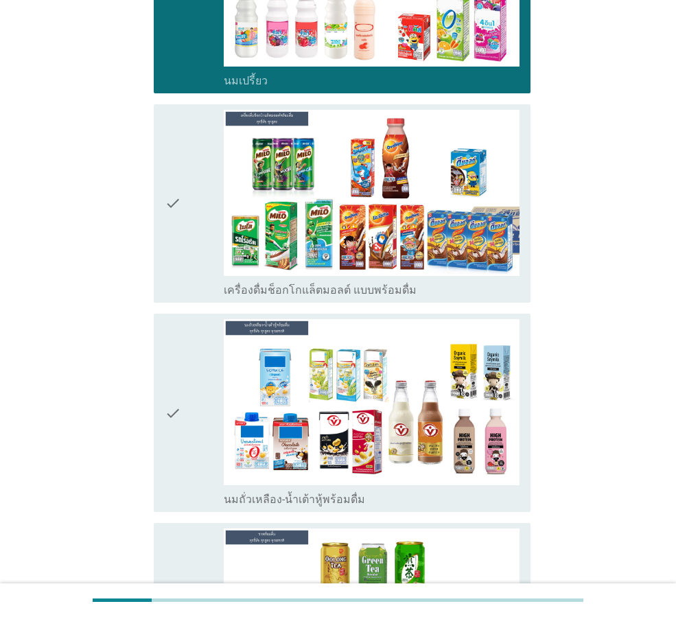
click at [209, 240] on div "check" at bounding box center [194, 203] width 59 height 187
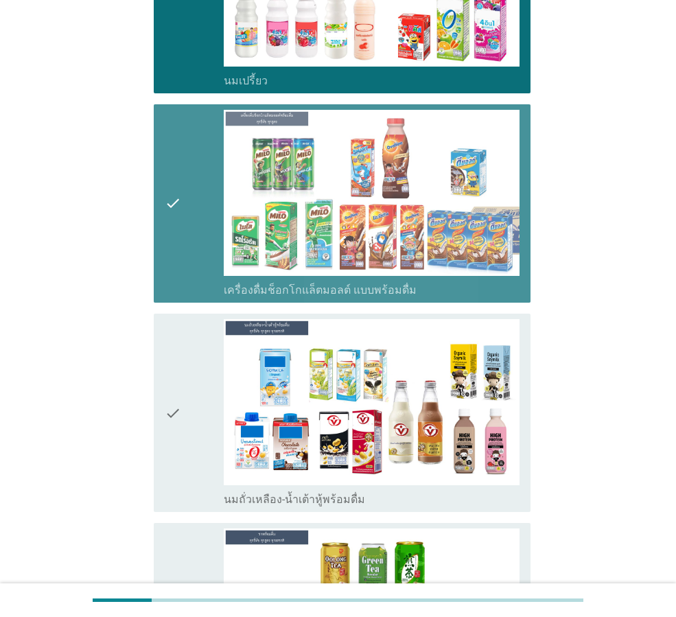
click at [189, 387] on div "check" at bounding box center [194, 412] width 59 height 187
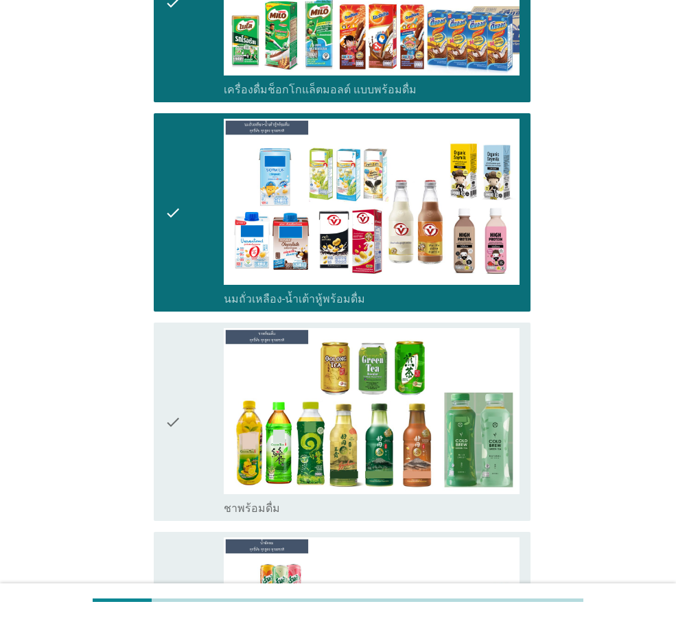
scroll to position [686, 0]
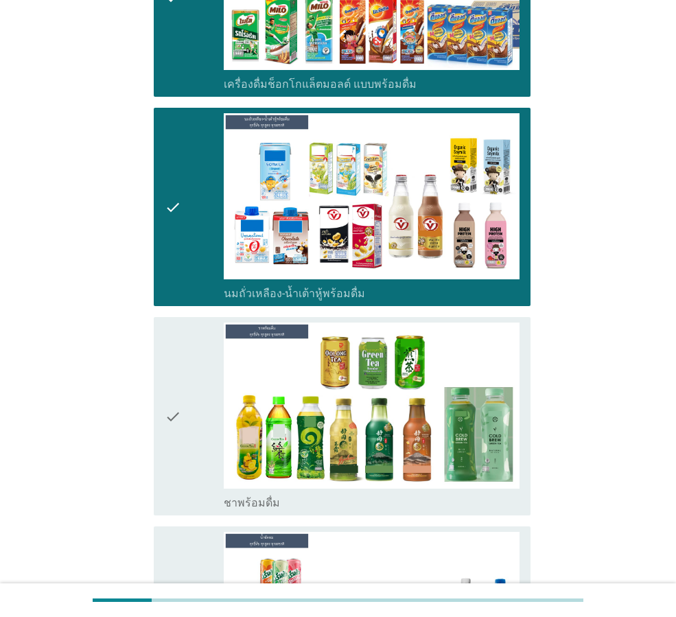
click at [198, 380] on div "check" at bounding box center [194, 416] width 59 height 187
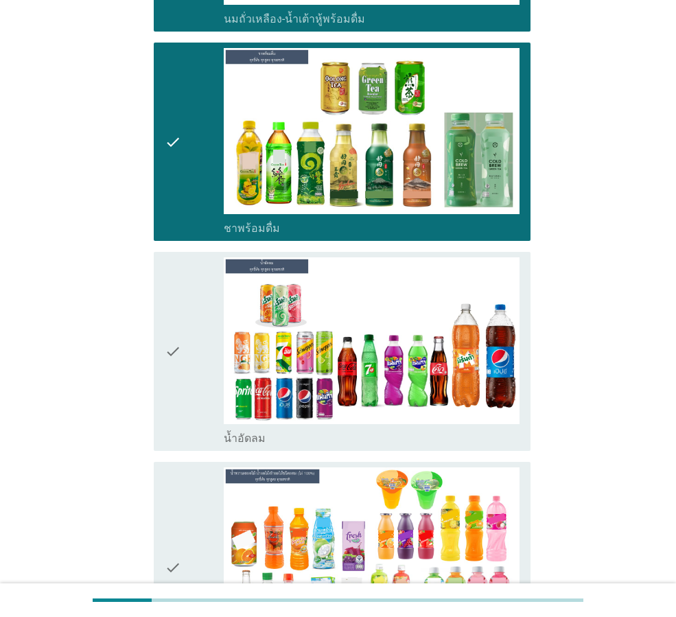
click at [198, 380] on div "check" at bounding box center [194, 350] width 59 height 187
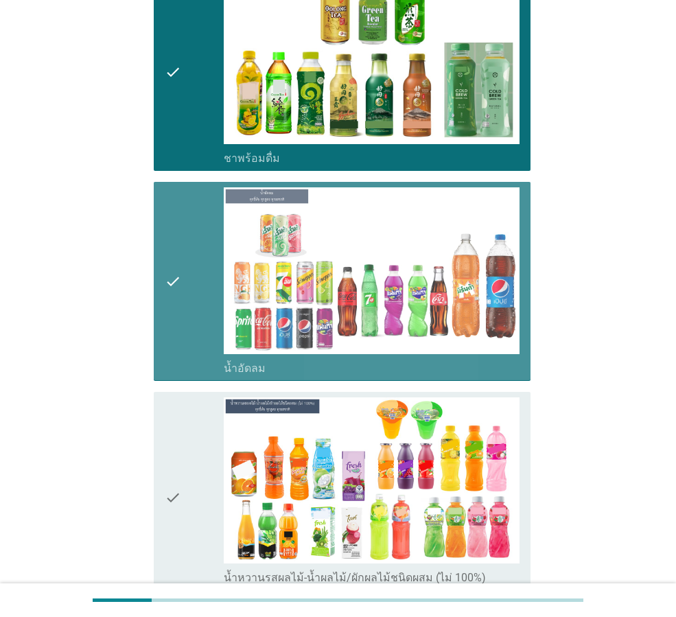
scroll to position [1098, 0]
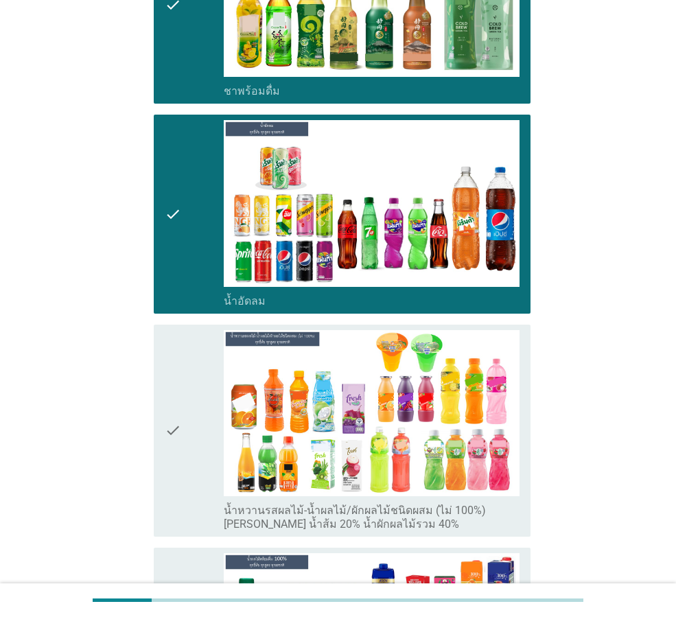
click at [198, 380] on div "check" at bounding box center [194, 430] width 59 height 201
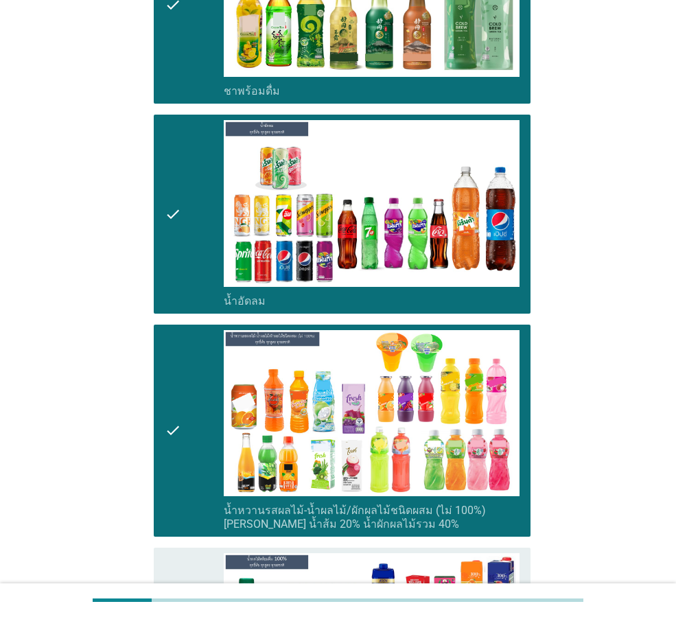
scroll to position [1441, 0]
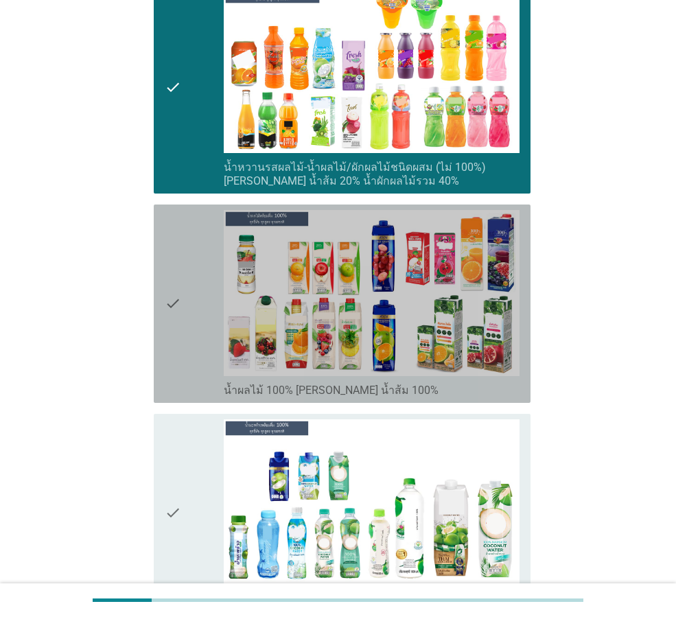
click at [205, 356] on div "check" at bounding box center [194, 303] width 59 height 187
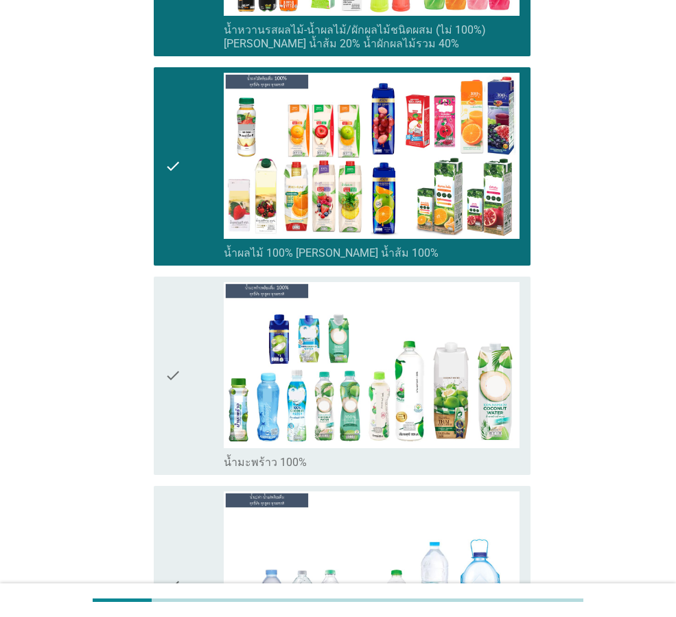
click at [200, 376] on div "check" at bounding box center [194, 375] width 59 height 187
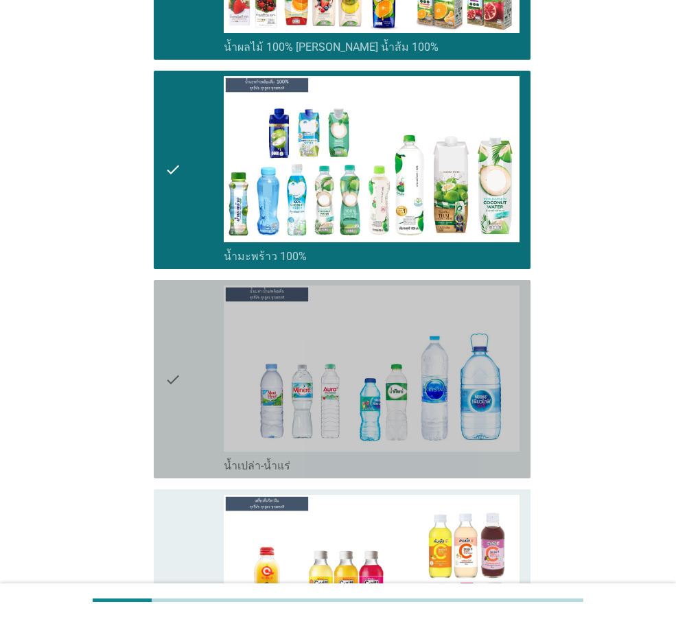
click at [200, 376] on div "check" at bounding box center [194, 379] width 59 height 187
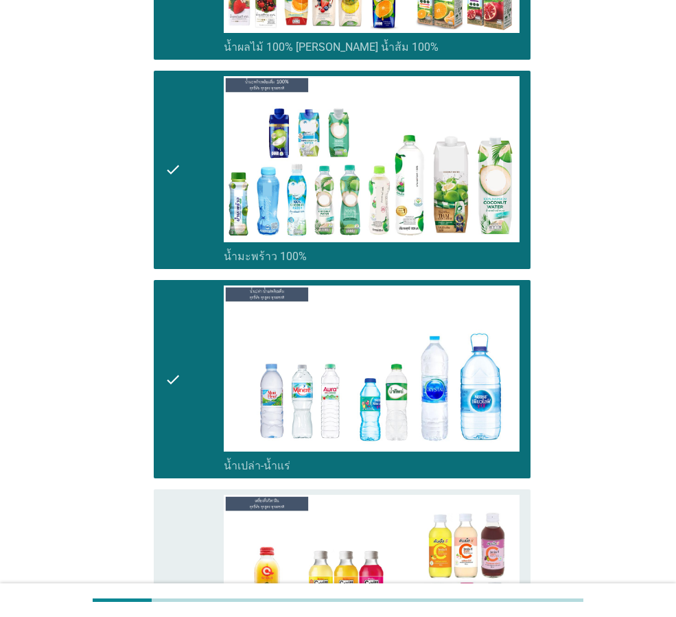
scroll to position [1991, 0]
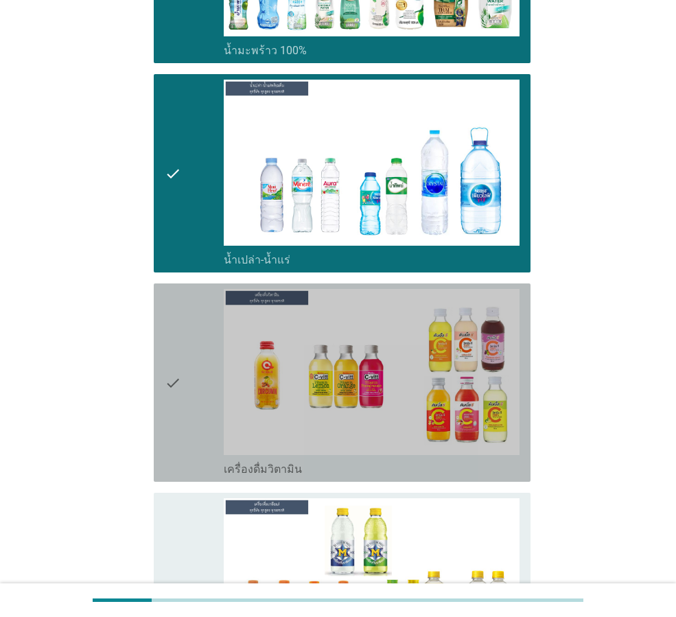
click at [200, 376] on div "check" at bounding box center [194, 382] width 59 height 187
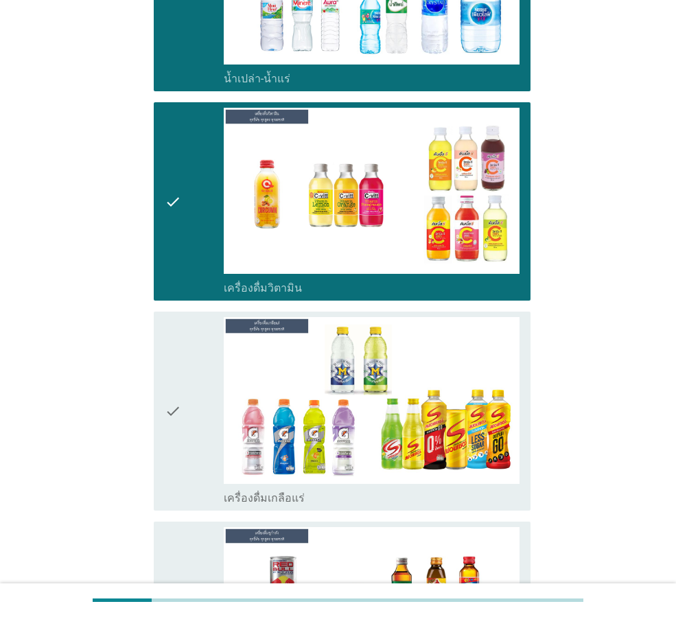
scroll to position [2196, 0]
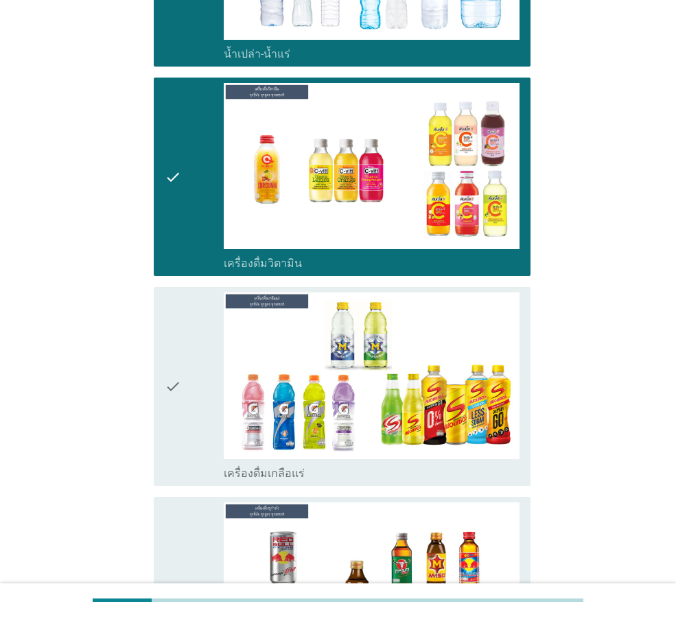
click at [200, 376] on div "check" at bounding box center [194, 385] width 59 height 187
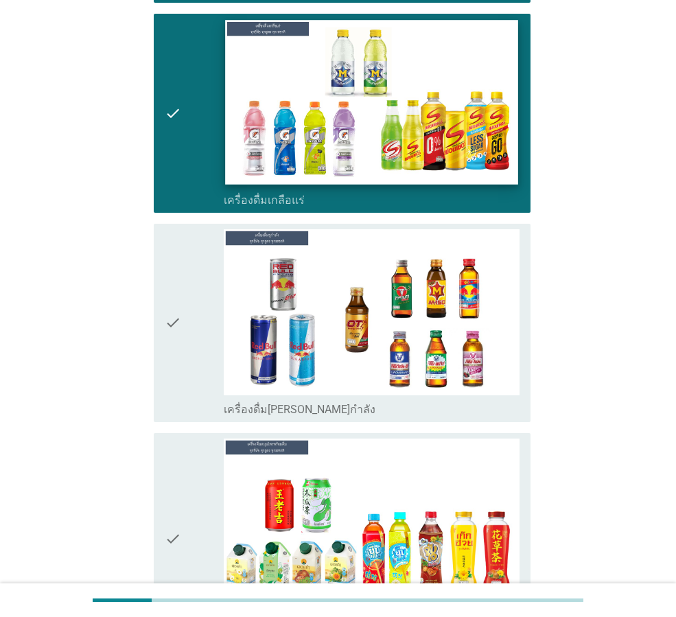
scroll to position [2471, 0]
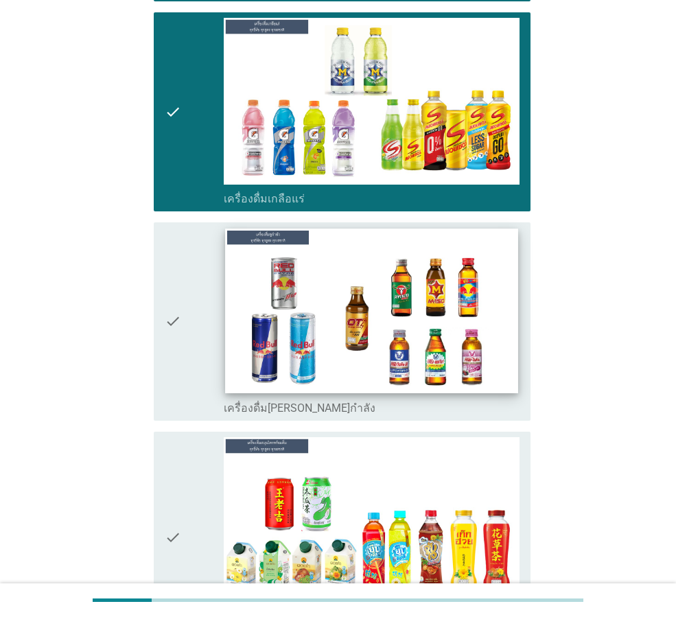
click at [237, 341] on img at bounding box center [371, 311] width 292 height 165
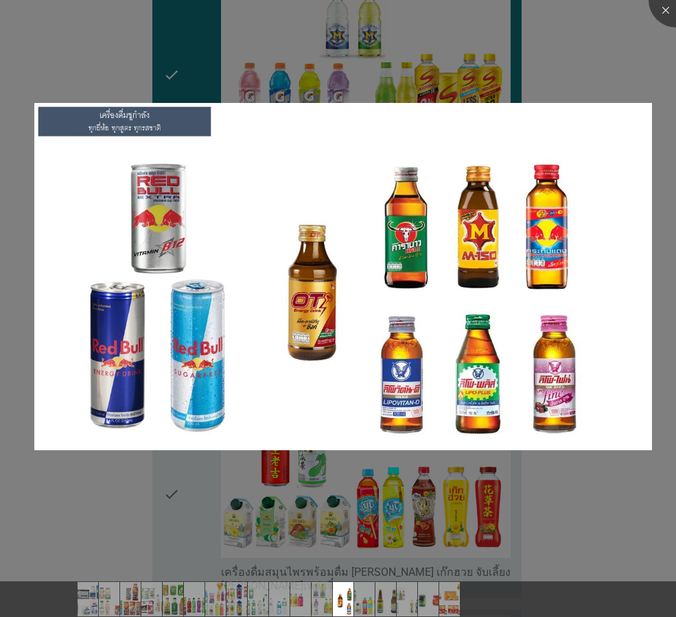
click at [536, 478] on div at bounding box center [338, 308] width 676 height 617
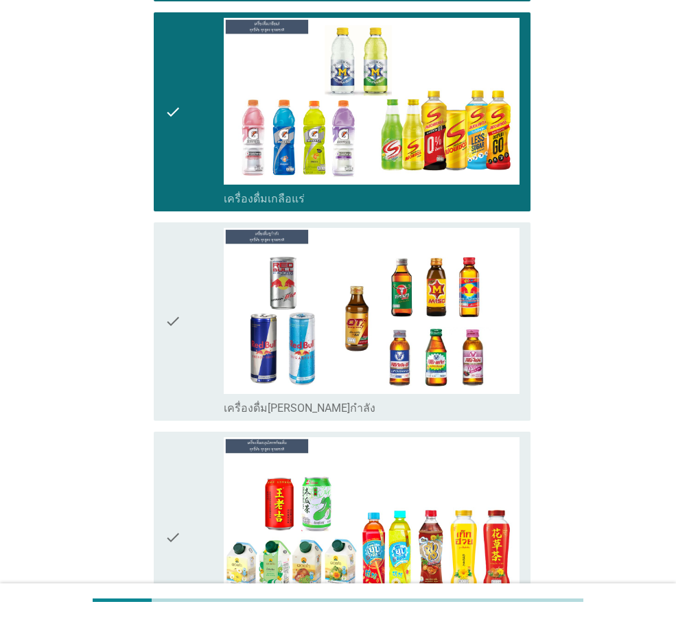
click at [207, 316] on div "check" at bounding box center [194, 321] width 59 height 187
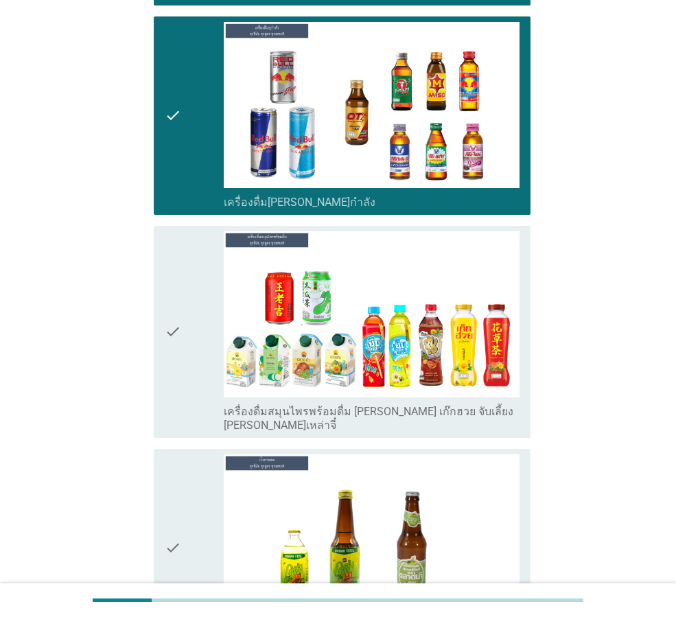
click at [197, 351] on div "check" at bounding box center [194, 331] width 59 height 201
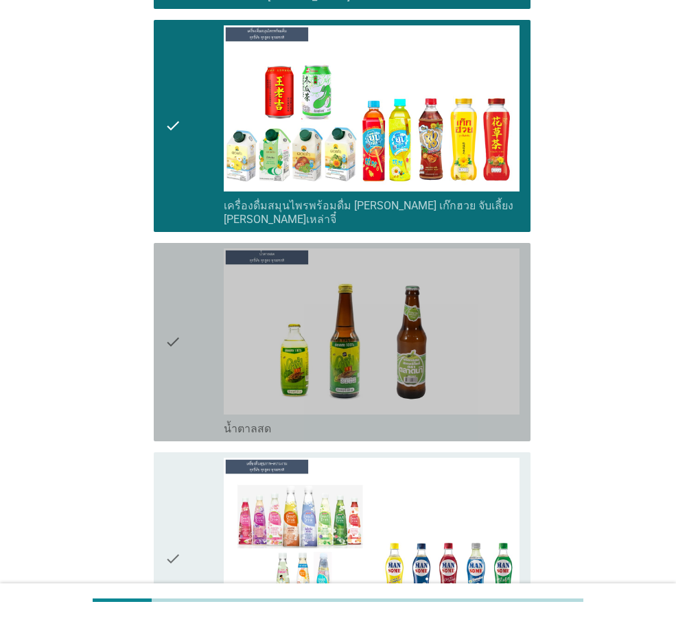
click at [189, 366] on div "check" at bounding box center [194, 341] width 59 height 187
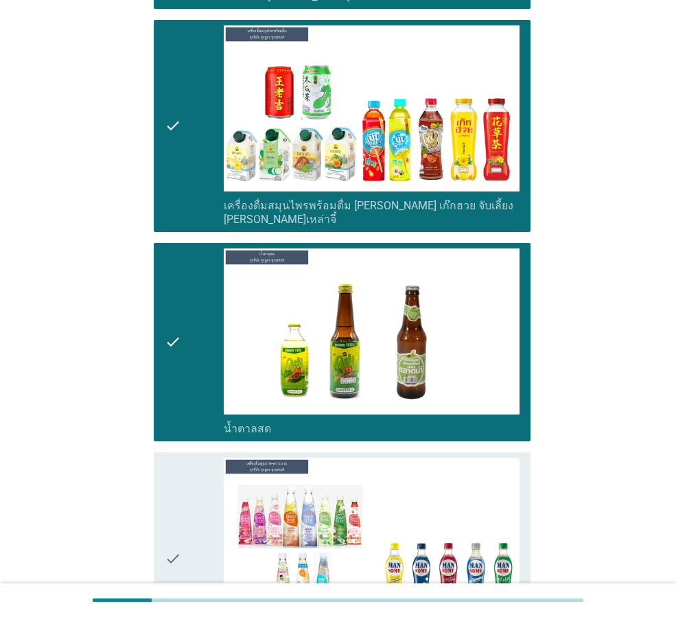
scroll to position [2951, 0]
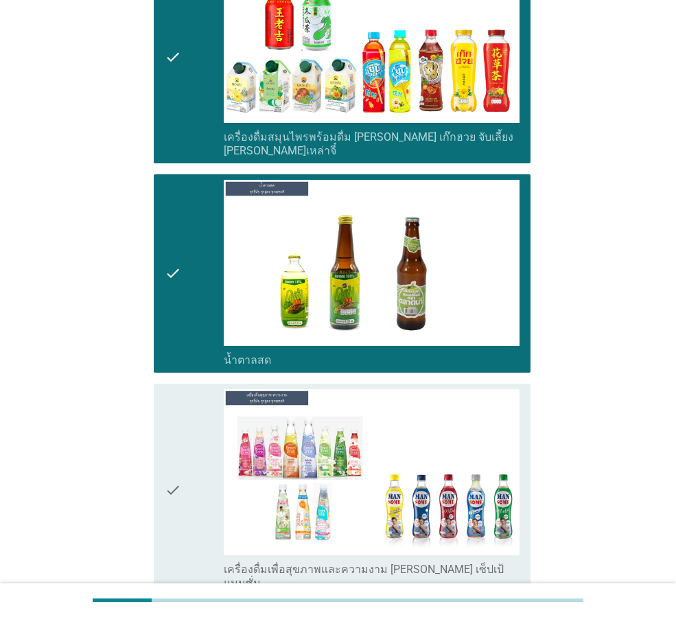
click at [171, 389] on icon "check" at bounding box center [173, 489] width 16 height 201
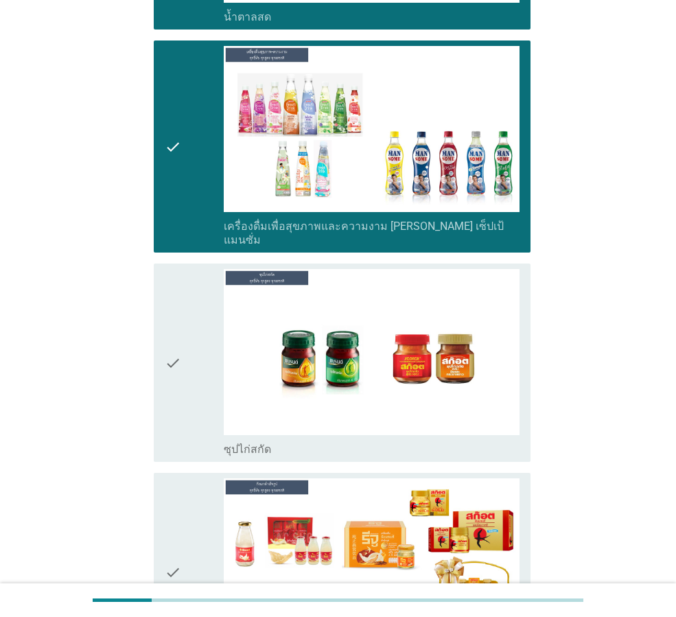
click at [178, 358] on icon "check" at bounding box center [173, 362] width 16 height 187
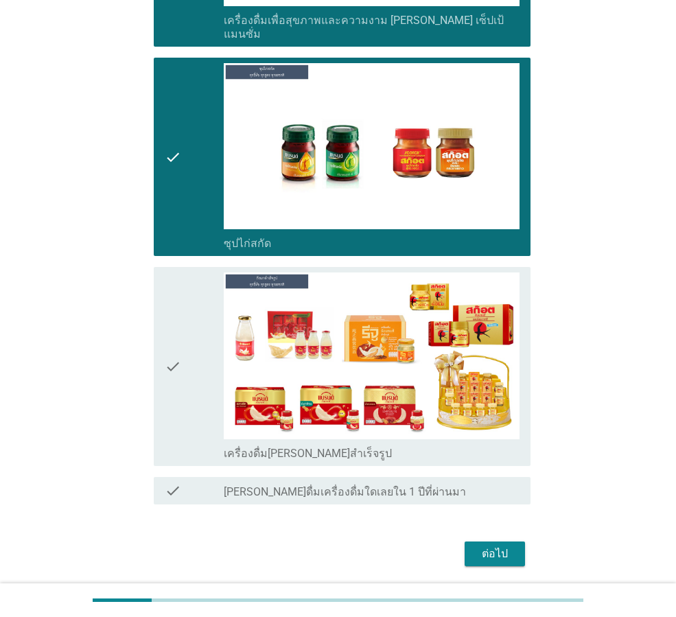
click at [178, 358] on icon "check" at bounding box center [173, 365] width 16 height 187
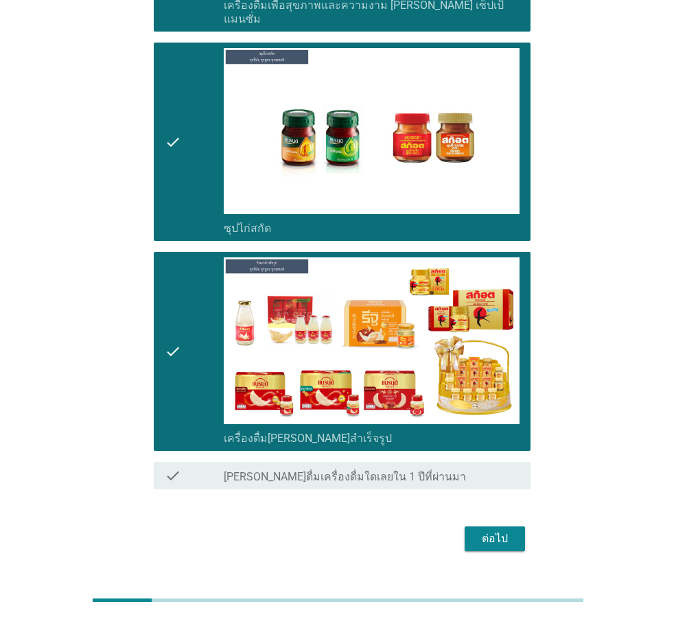
scroll to position [3520, 0]
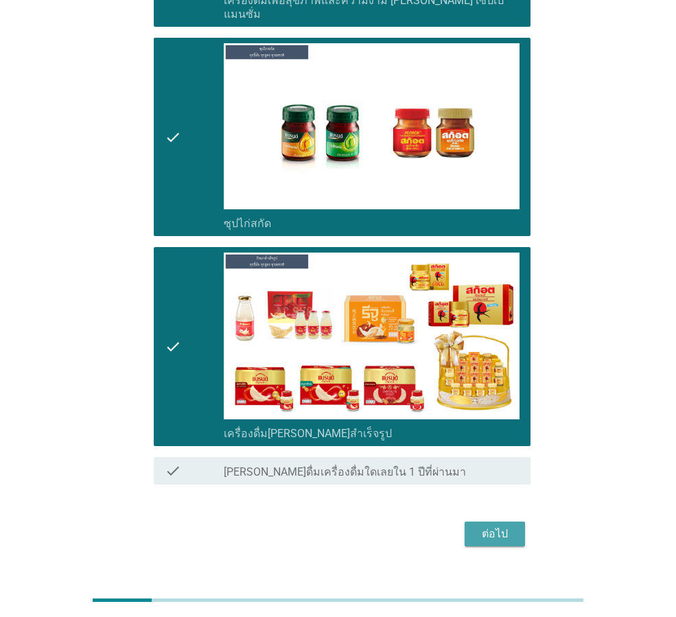
click at [502, 526] on div "ต่อไป" at bounding box center [495, 534] width 38 height 16
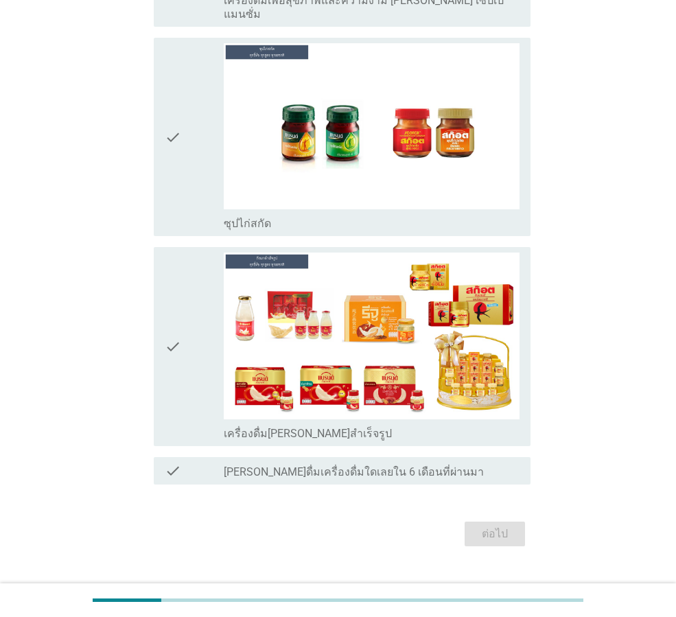
scroll to position [0, 0]
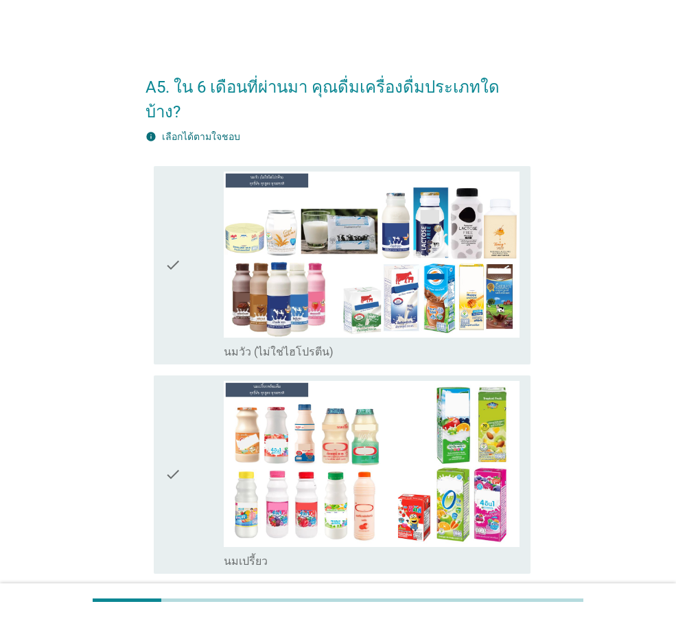
click at [205, 200] on div "check" at bounding box center [194, 265] width 59 height 187
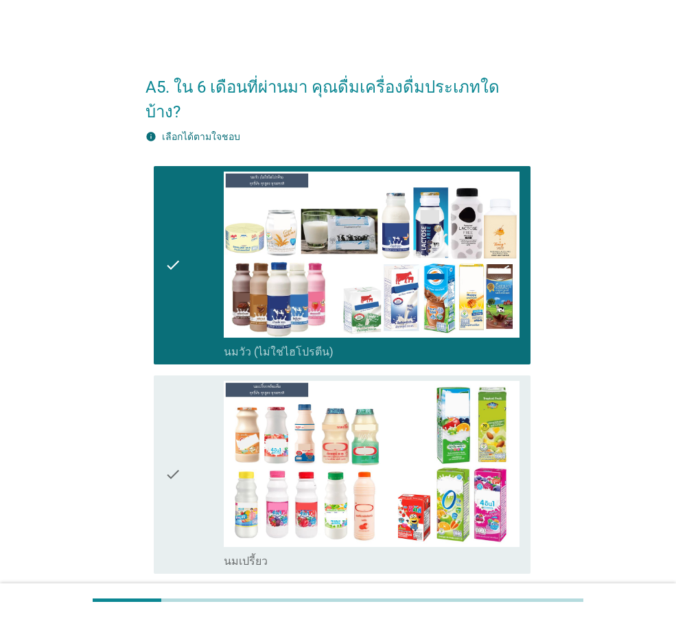
click at [208, 391] on div "check" at bounding box center [194, 474] width 59 height 187
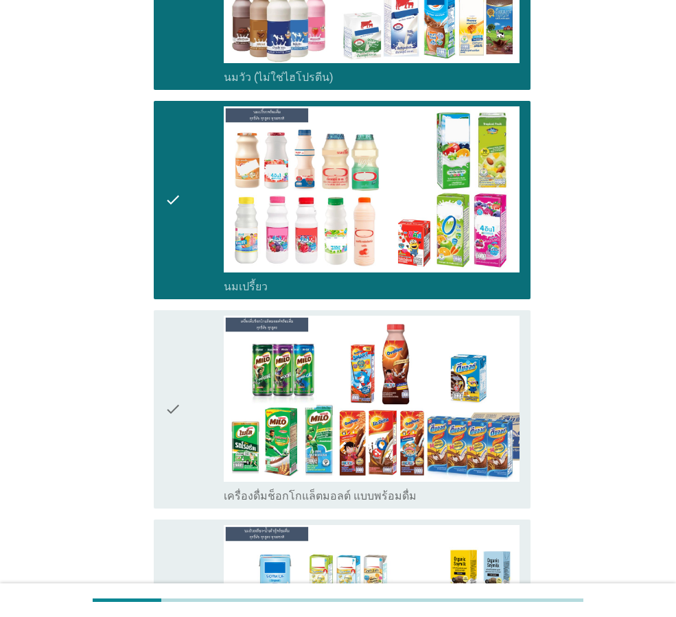
click at [209, 383] on div "check" at bounding box center [194, 409] width 59 height 187
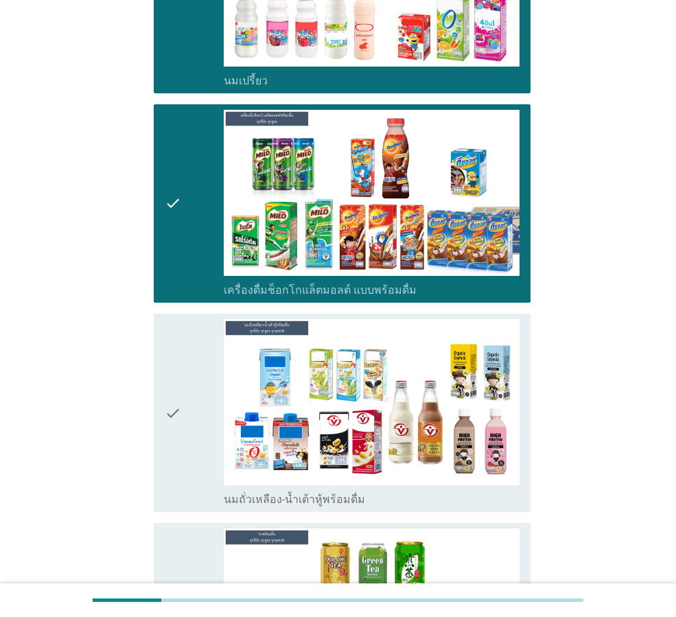
click at [196, 413] on div "check" at bounding box center [194, 412] width 59 height 187
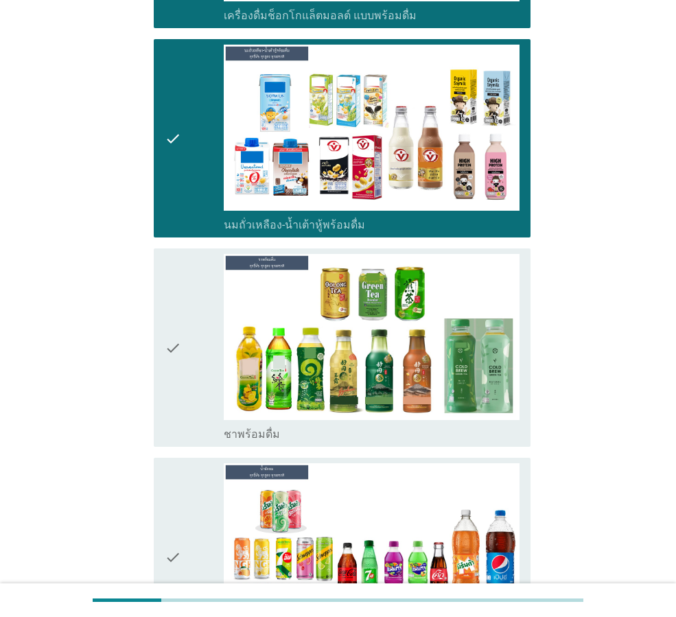
click at [198, 371] on div "check" at bounding box center [194, 347] width 59 height 187
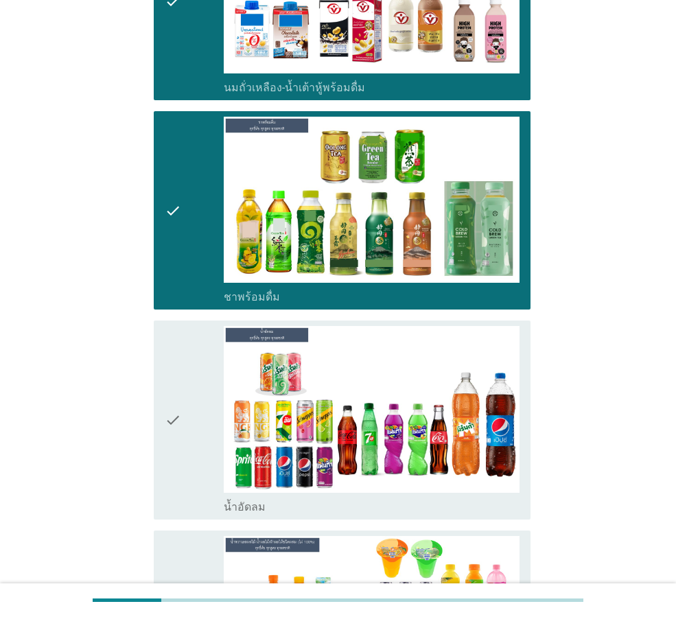
click at [204, 366] on div "check" at bounding box center [194, 419] width 59 height 187
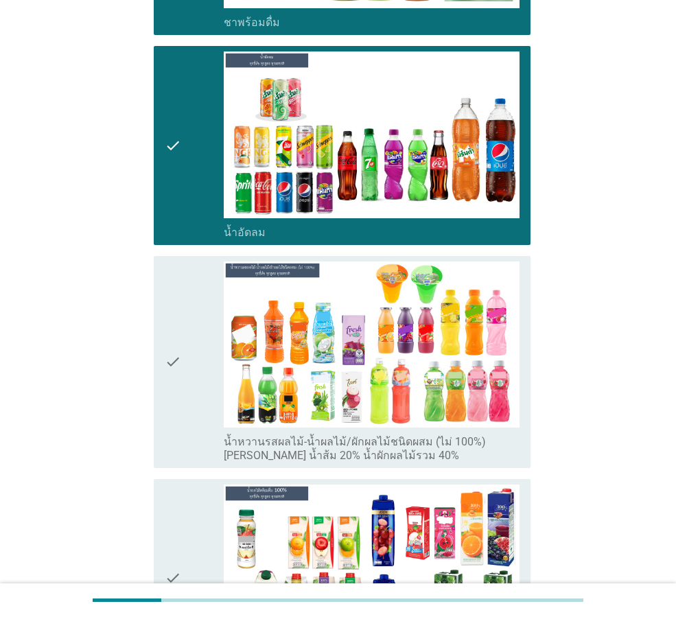
click at [205, 356] on div "check" at bounding box center [194, 362] width 59 height 201
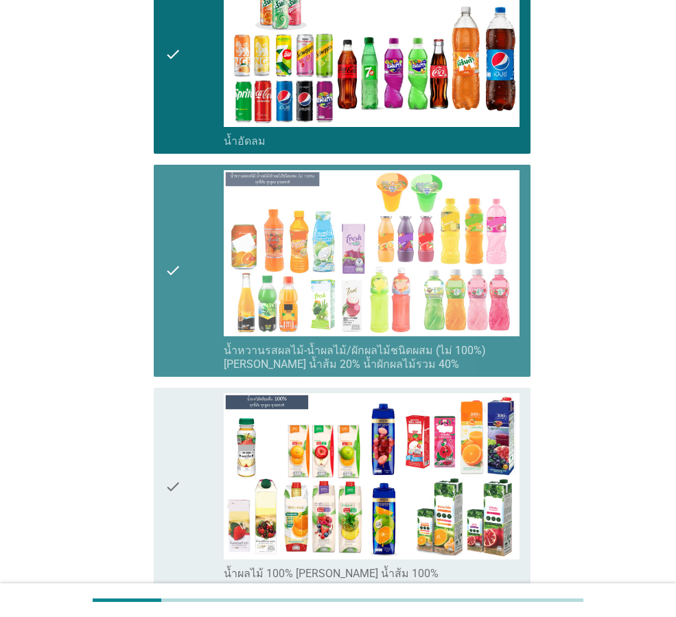
scroll to position [1441, 0]
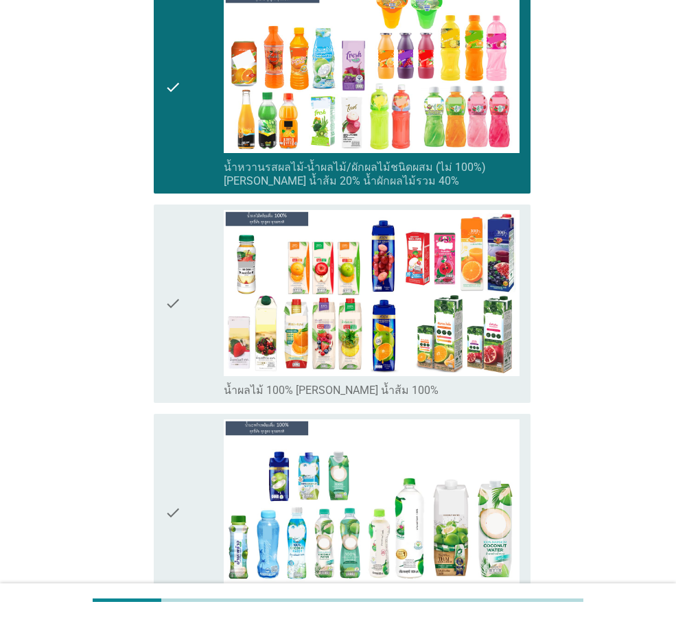
click at [196, 321] on div "check" at bounding box center [194, 303] width 59 height 187
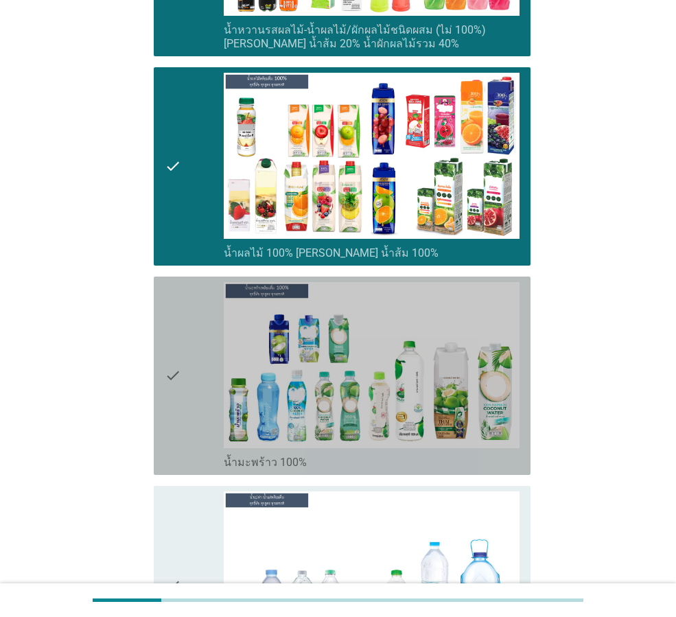
click at [184, 353] on div "check" at bounding box center [194, 375] width 59 height 187
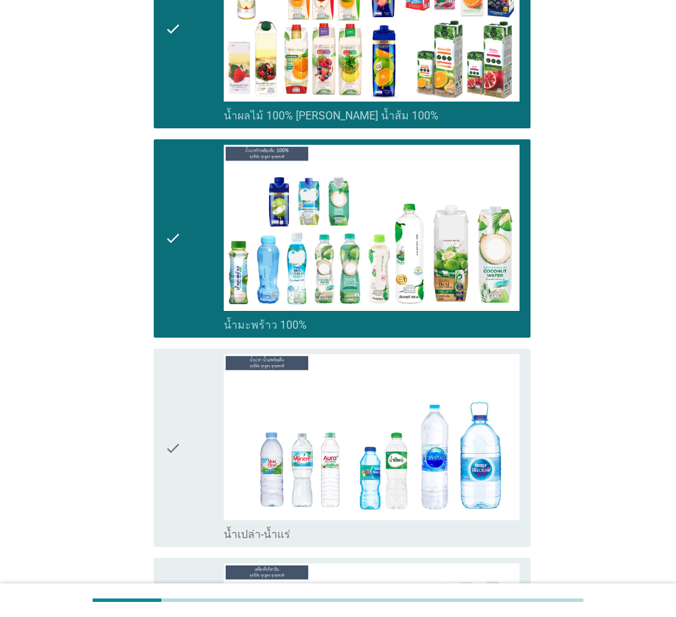
click at [161, 412] on div "check check_box_outline_blank น้ำเปล่า-น้ำแร่" at bounding box center [342, 448] width 377 height 198
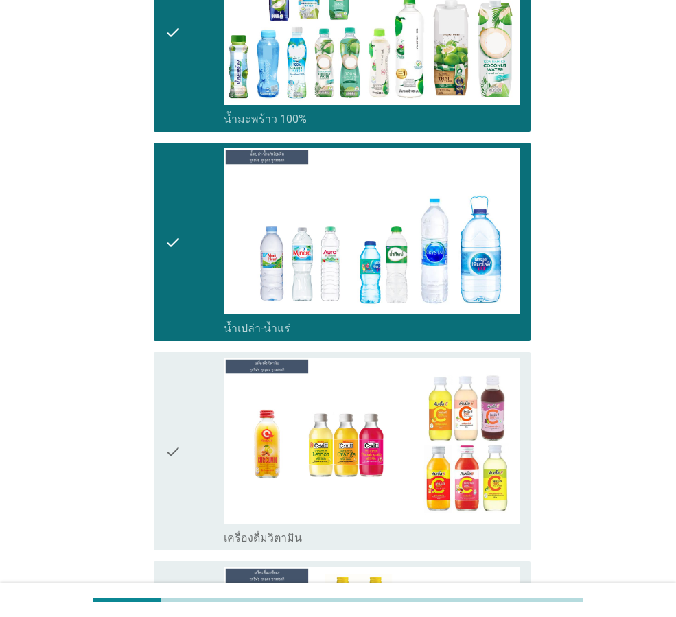
click at [165, 412] on icon "check" at bounding box center [173, 451] width 16 height 187
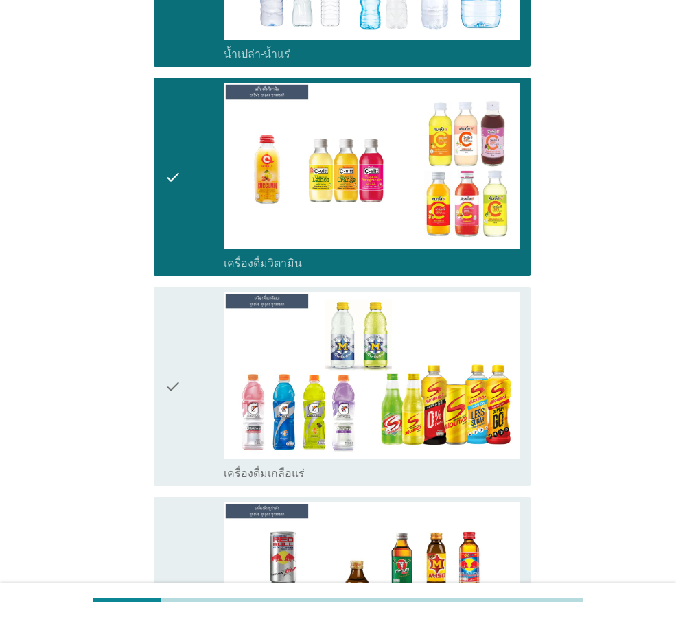
click at [187, 390] on div "check" at bounding box center [194, 385] width 59 height 187
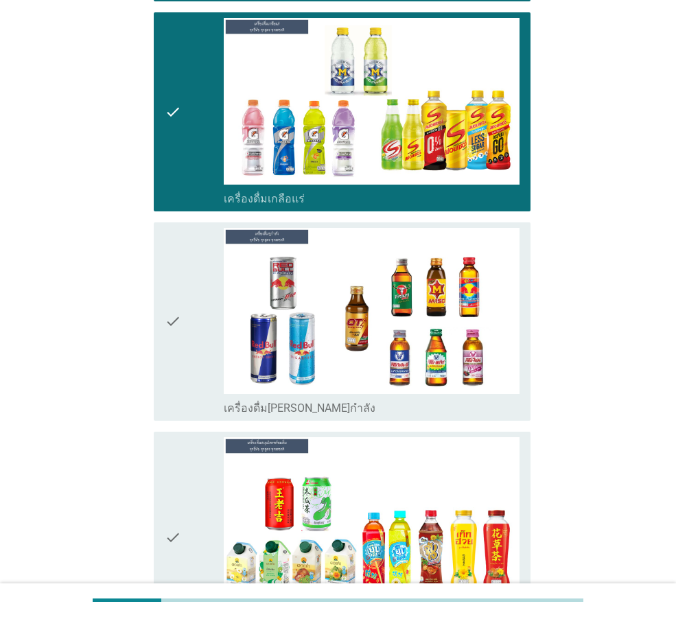
click at [195, 352] on div "check" at bounding box center [194, 321] width 59 height 187
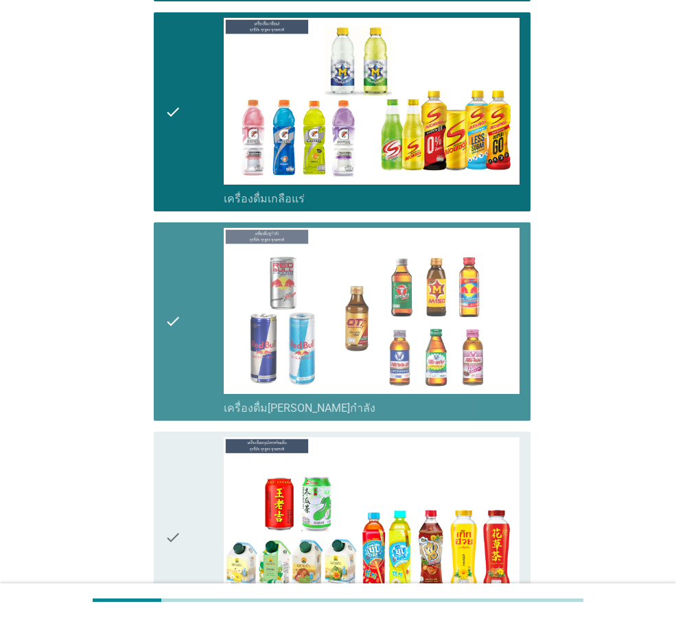
click at [204, 462] on div "check" at bounding box center [194, 537] width 59 height 201
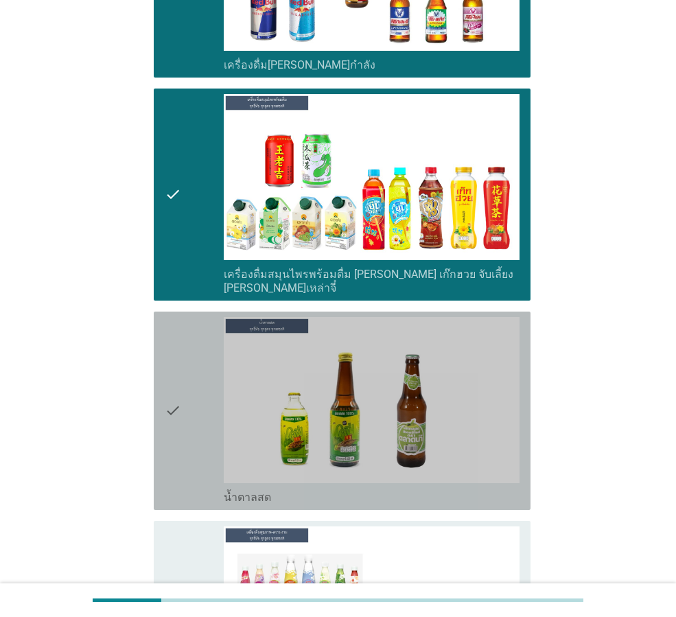
click at [200, 413] on div "check" at bounding box center [194, 410] width 59 height 187
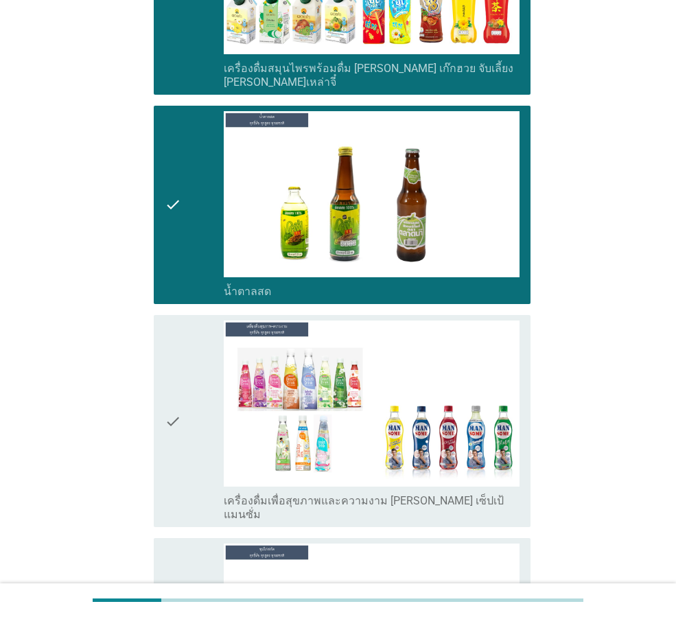
click at [186, 368] on div "check" at bounding box center [194, 421] width 59 height 201
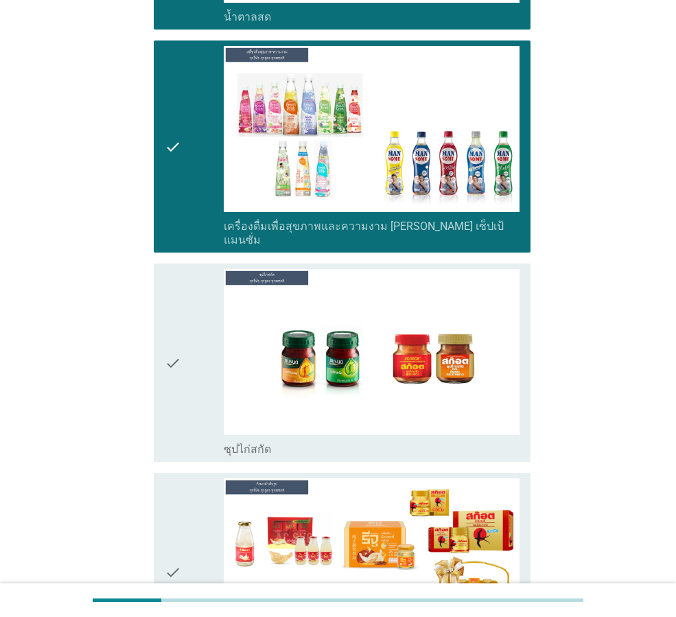
click at [186, 368] on div "check" at bounding box center [194, 362] width 59 height 187
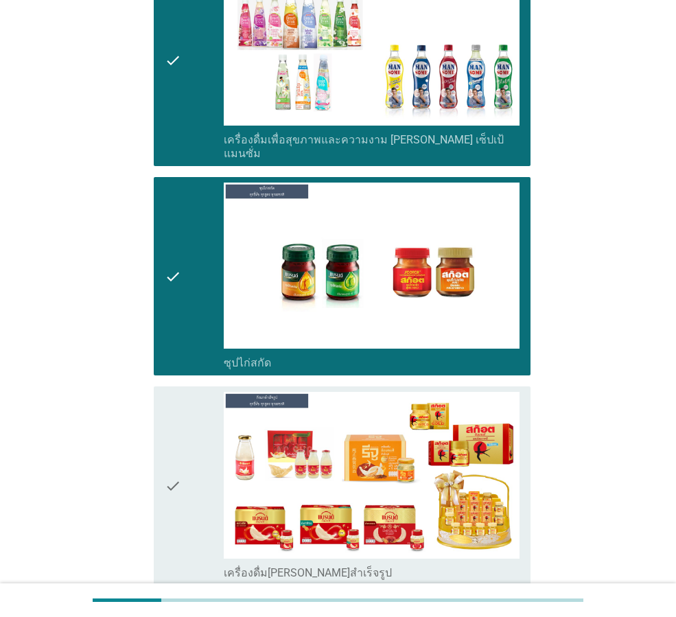
scroll to position [3432, 0]
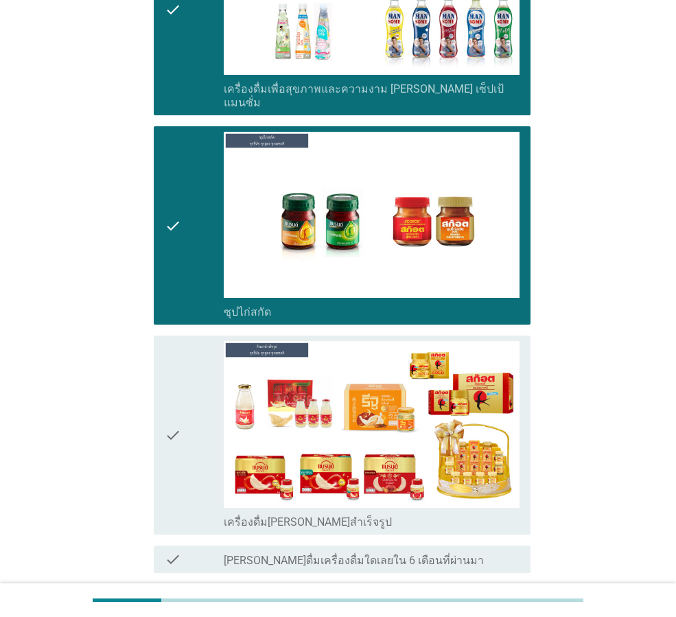
click at [183, 386] on div "check" at bounding box center [194, 434] width 59 height 187
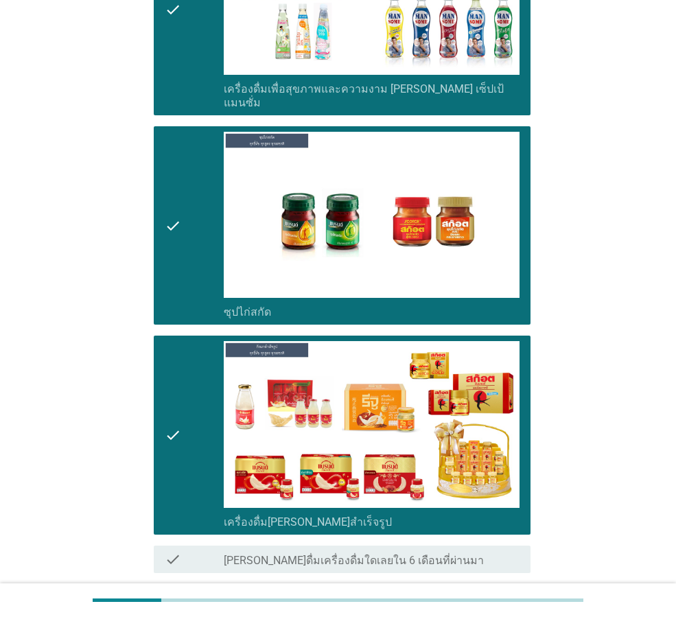
click at [496, 610] on button "ต่อไป" at bounding box center [495, 622] width 60 height 25
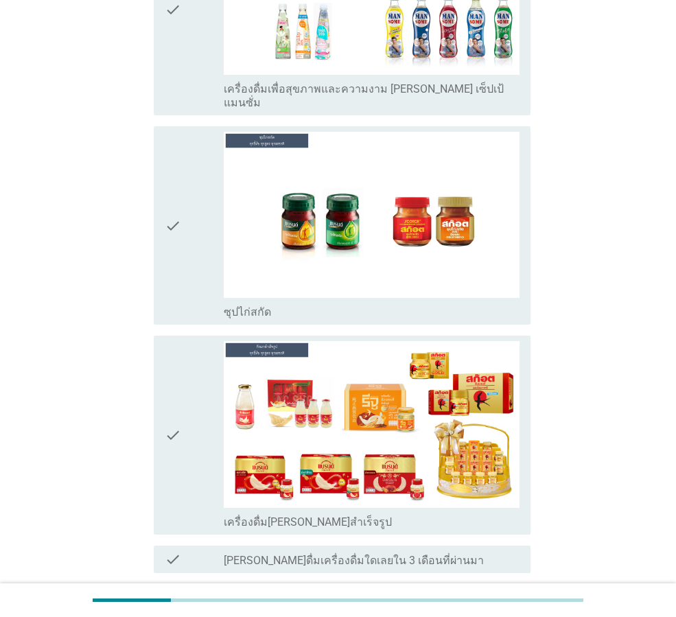
scroll to position [0, 0]
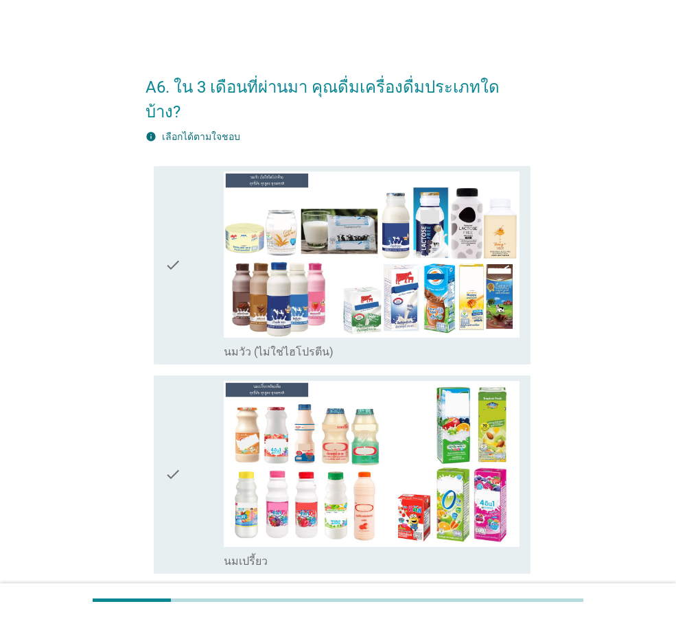
click at [204, 278] on div "check" at bounding box center [194, 265] width 59 height 187
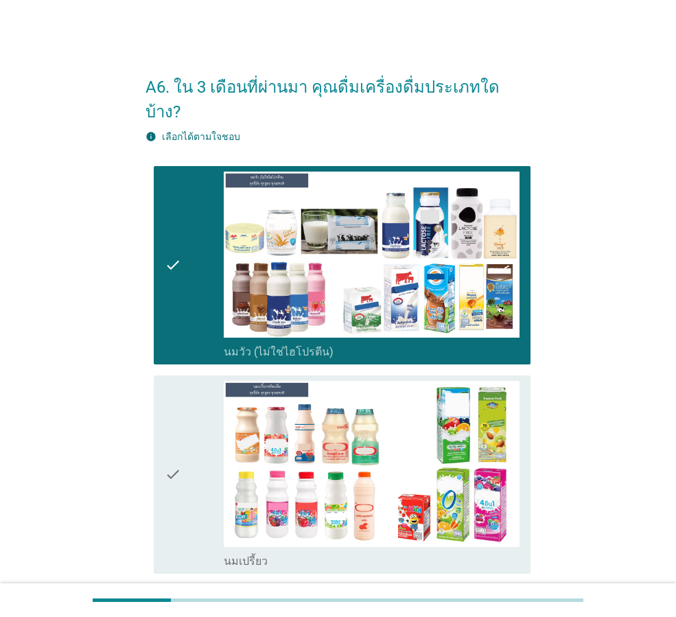
click at [201, 398] on div "check" at bounding box center [194, 474] width 59 height 187
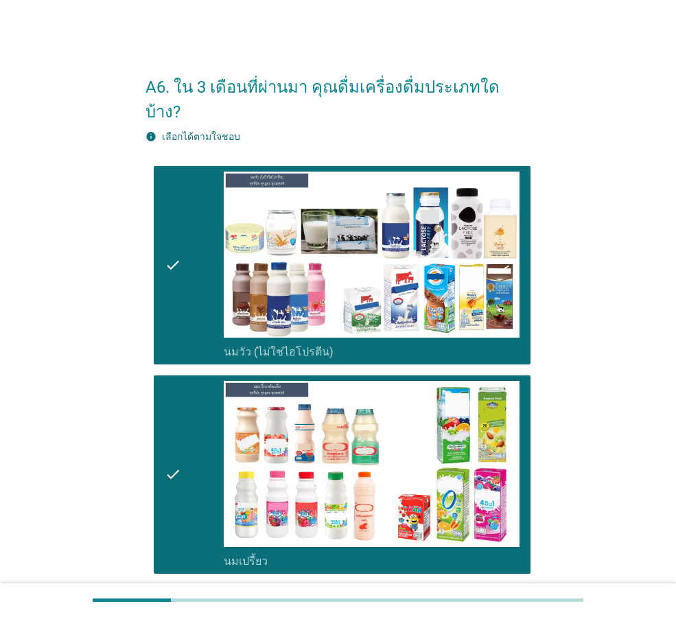
scroll to position [343, 0]
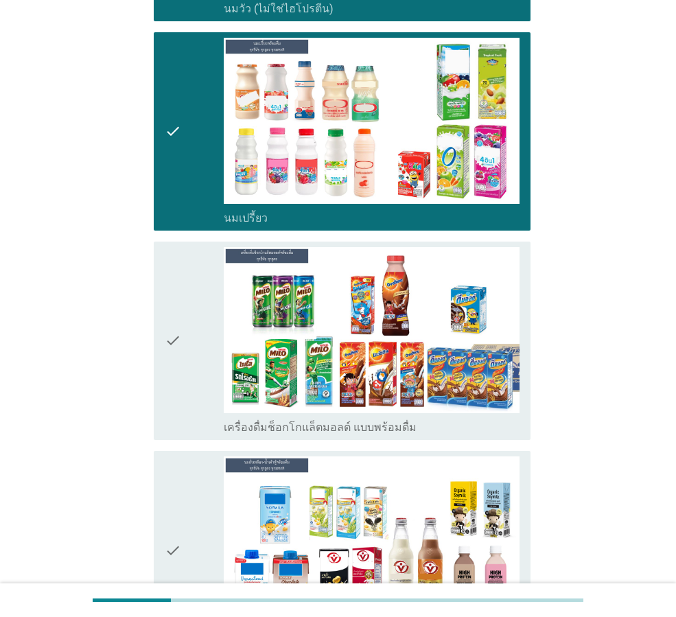
click at [198, 358] on div "check" at bounding box center [194, 340] width 59 height 187
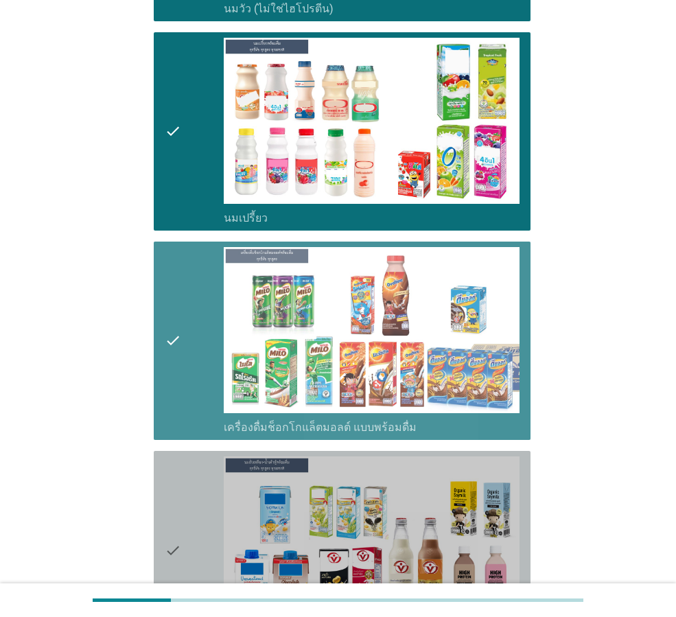
drag, startPoint x: 191, startPoint y: 468, endPoint x: 205, endPoint y: 452, distance: 21.9
click at [189, 469] on div "check" at bounding box center [194, 549] width 59 height 187
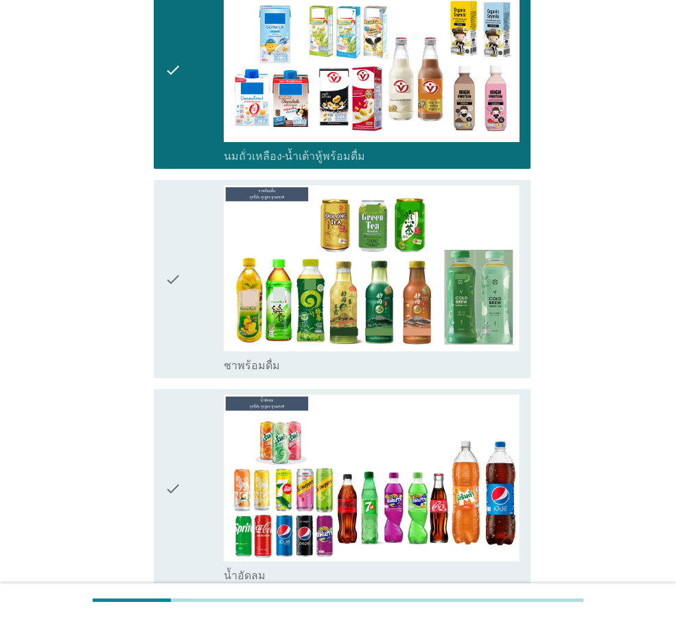
click at [202, 327] on div "check" at bounding box center [194, 278] width 59 height 187
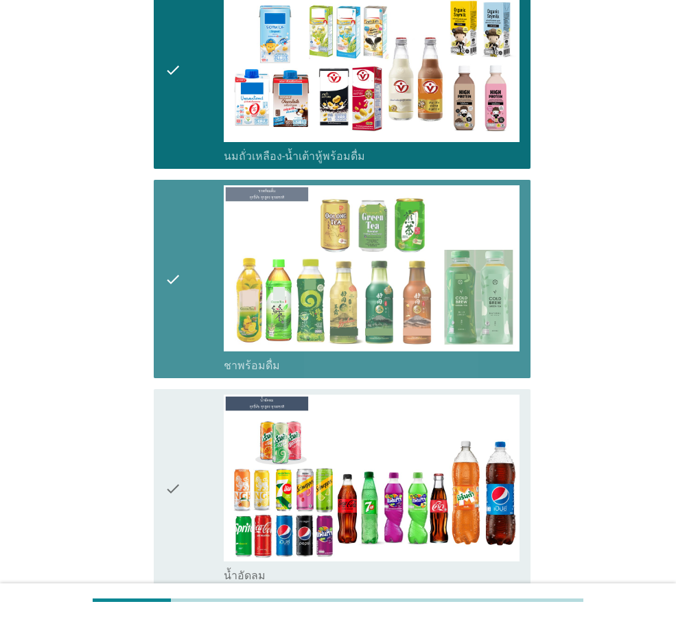
click at [180, 435] on icon "check" at bounding box center [173, 488] width 16 height 187
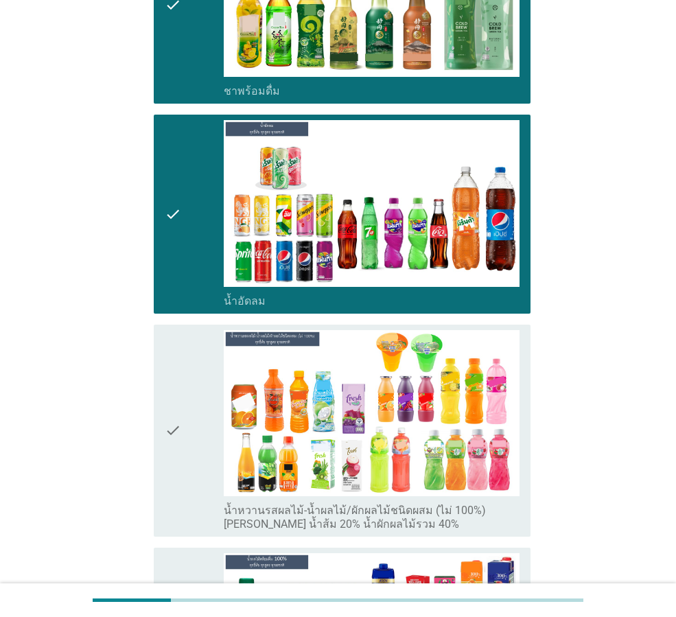
click at [187, 432] on div "check" at bounding box center [194, 430] width 59 height 201
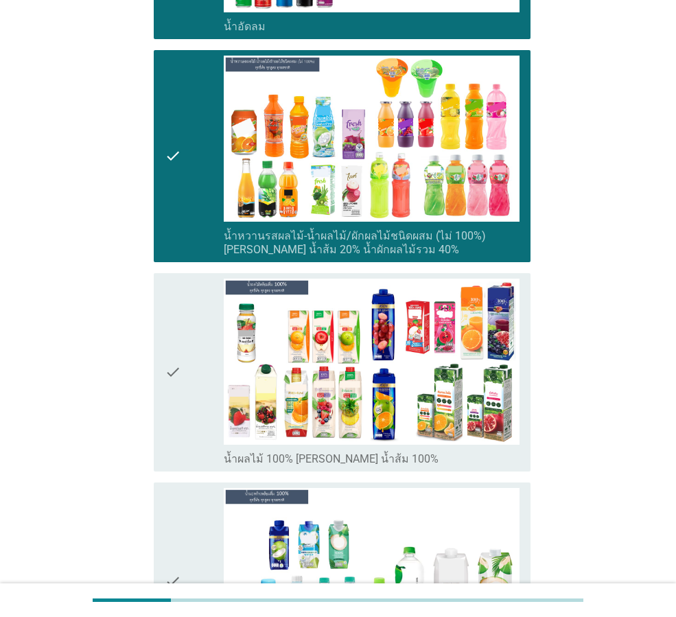
click at [192, 386] on div "check" at bounding box center [194, 372] width 59 height 187
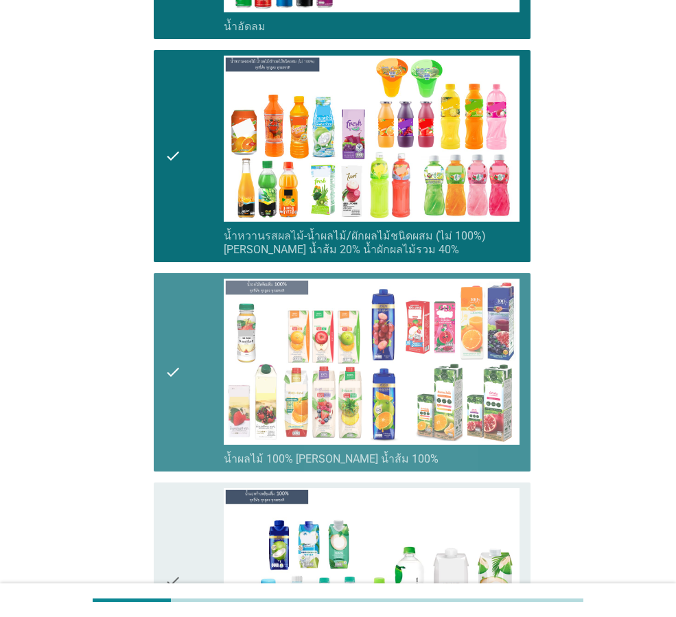
click at [200, 497] on div "check" at bounding box center [194, 581] width 59 height 187
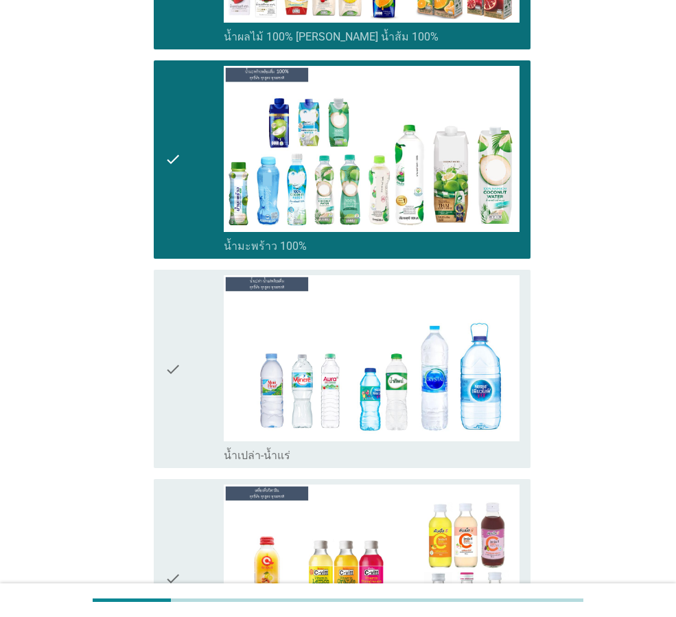
scroll to position [1853, 0]
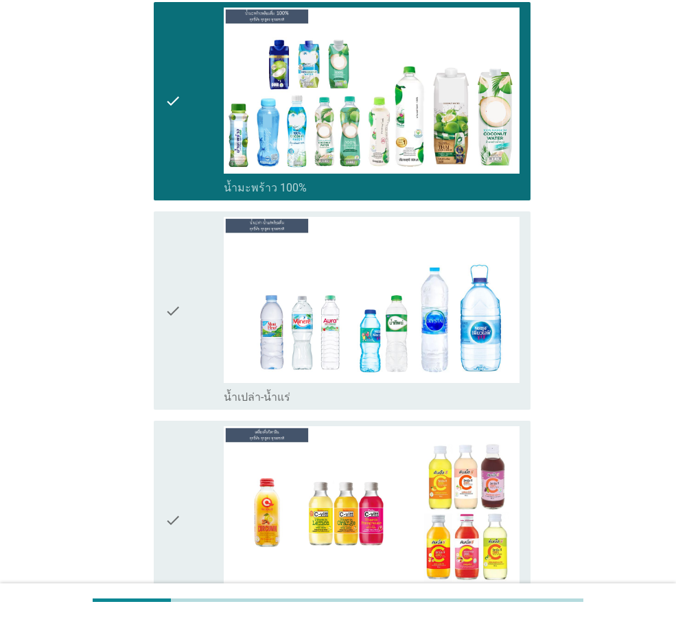
click at [201, 369] on div "check" at bounding box center [194, 310] width 59 height 187
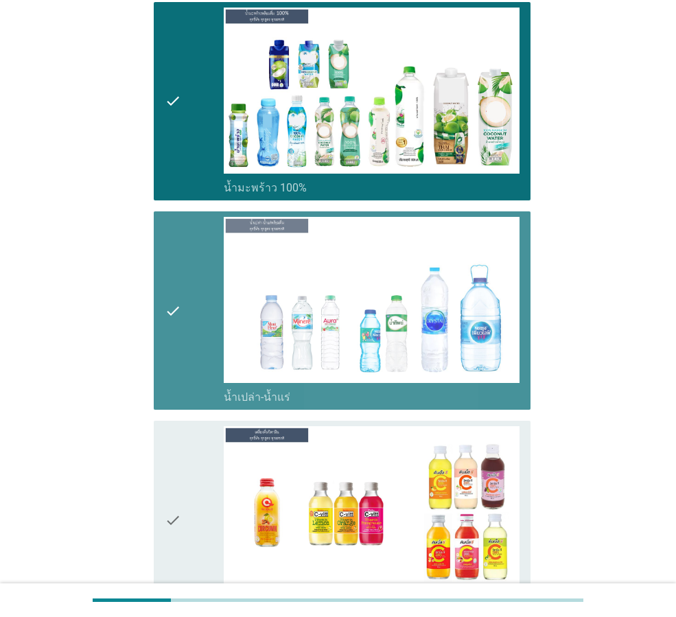
click at [200, 441] on div "check" at bounding box center [194, 519] width 59 height 187
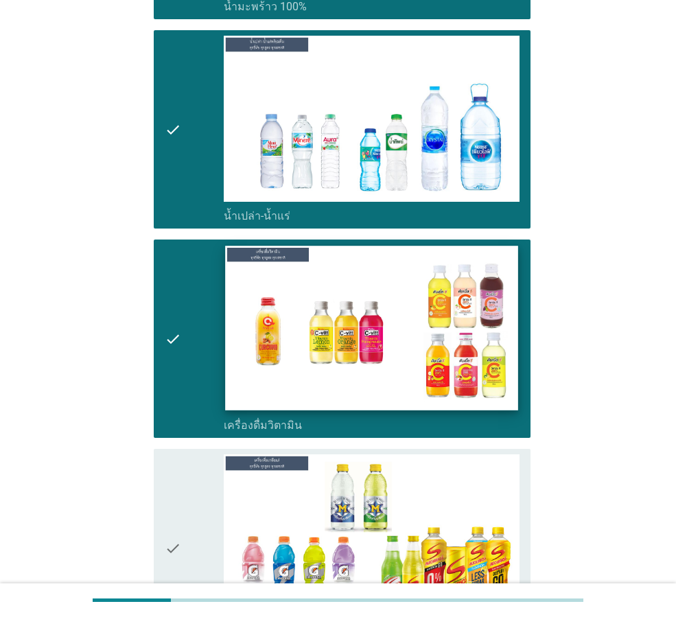
scroll to position [2196, 0]
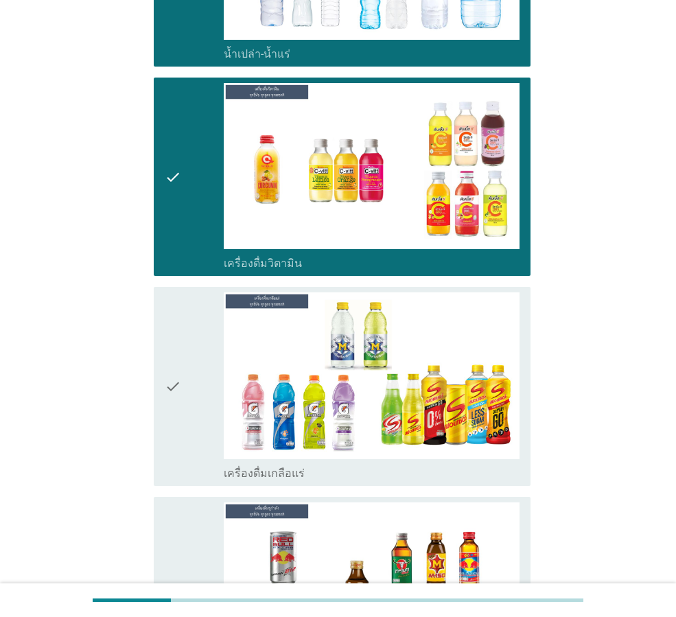
click at [215, 398] on div "check" at bounding box center [194, 385] width 59 height 187
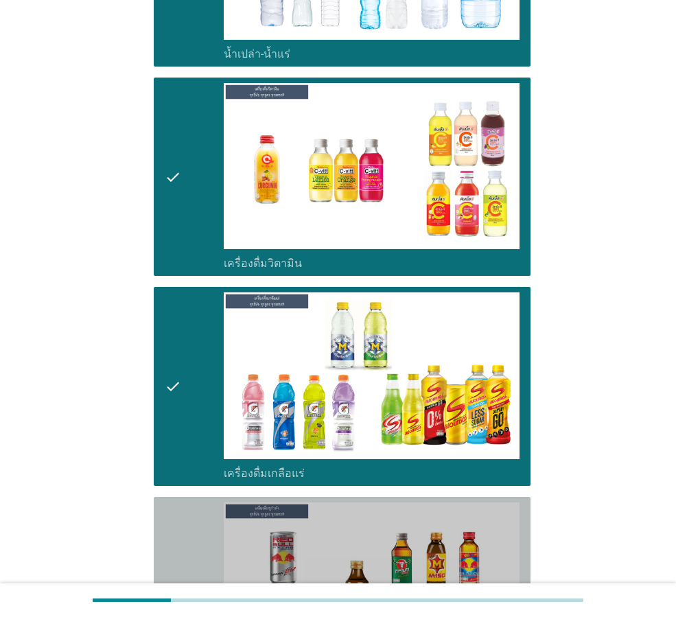
click at [190, 508] on div "check" at bounding box center [194, 595] width 59 height 187
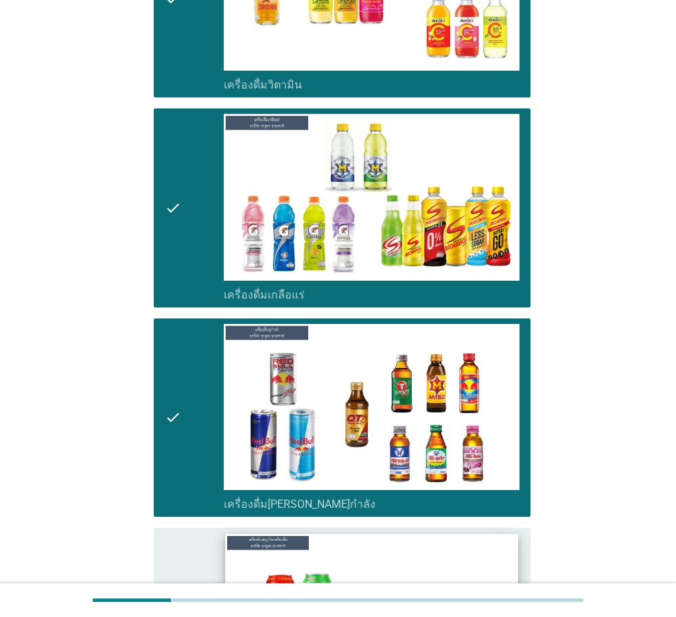
scroll to position [2540, 0]
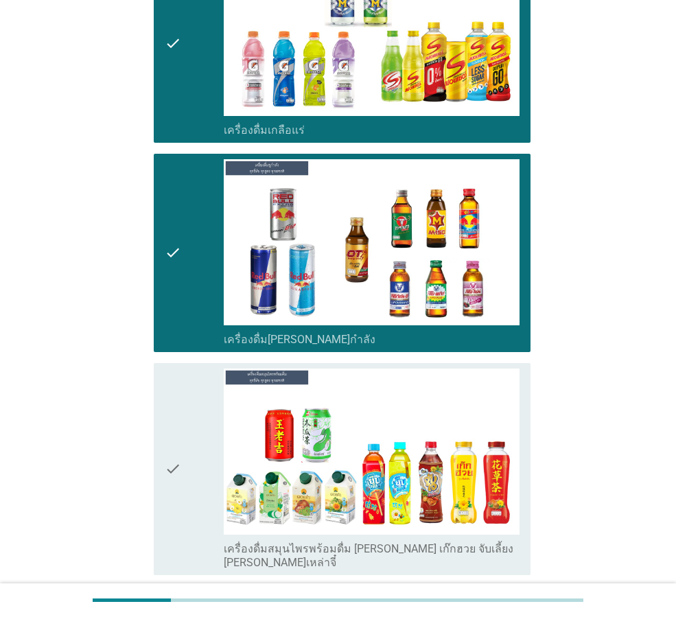
click at [195, 417] on div "check" at bounding box center [194, 469] width 59 height 201
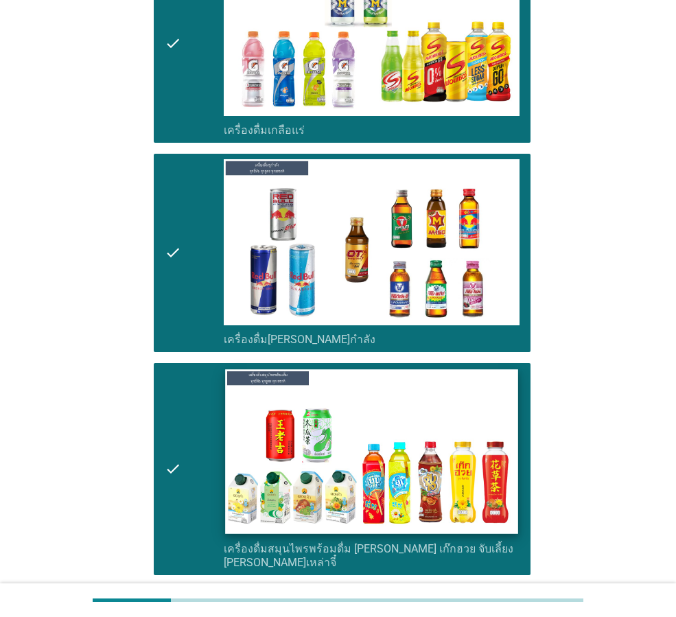
scroll to position [2746, 0]
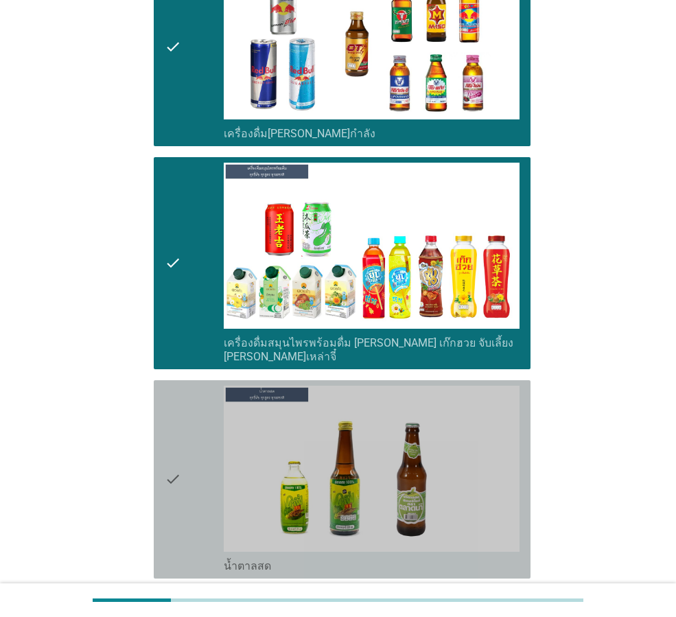
click at [197, 440] on div "check" at bounding box center [194, 479] width 59 height 187
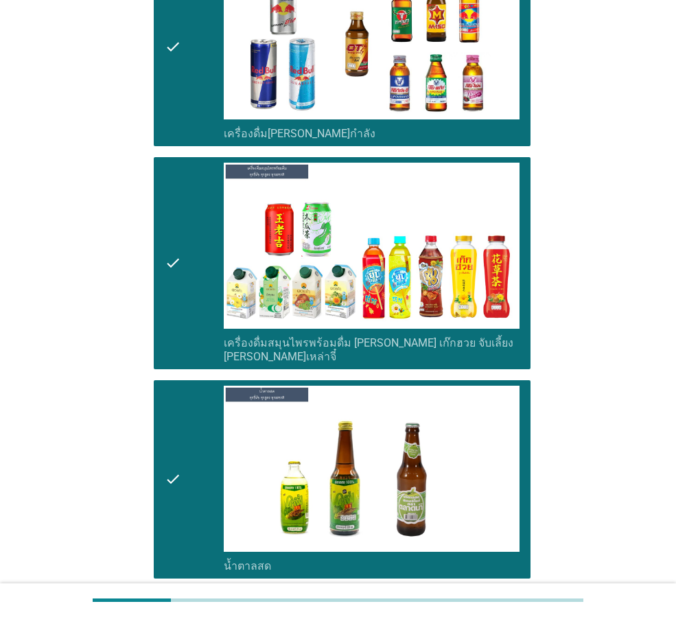
scroll to position [3089, 0]
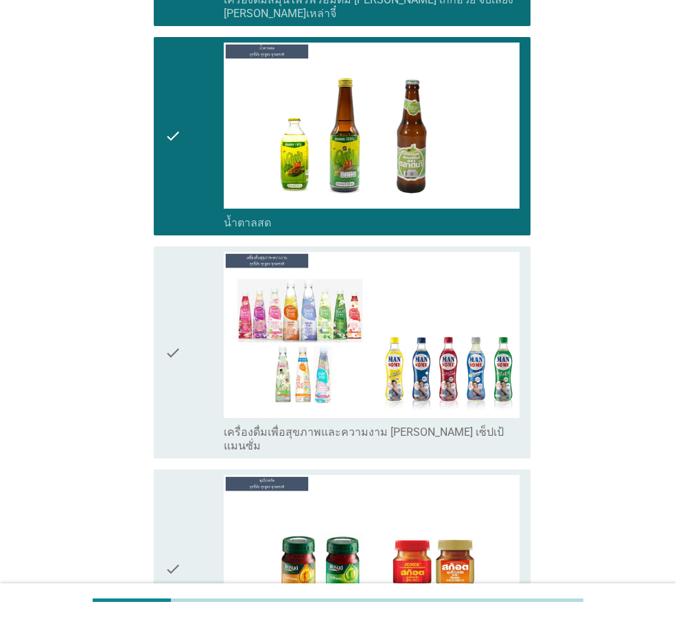
click at [209, 146] on div "check" at bounding box center [194, 136] width 59 height 187
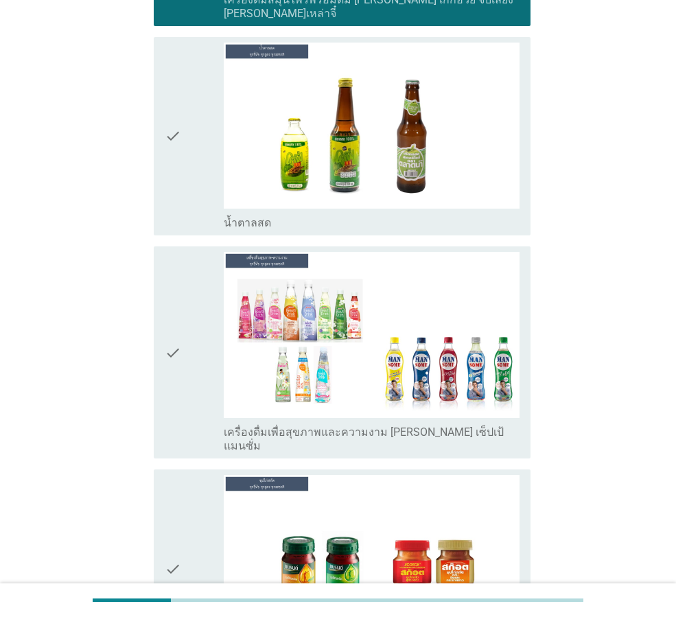
click at [178, 187] on icon "check" at bounding box center [173, 136] width 16 height 187
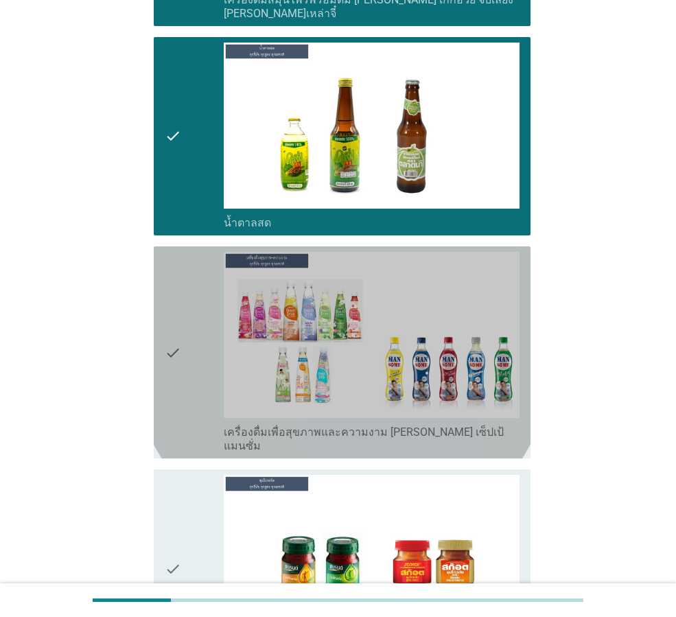
click at [177, 260] on icon "check" at bounding box center [173, 352] width 16 height 201
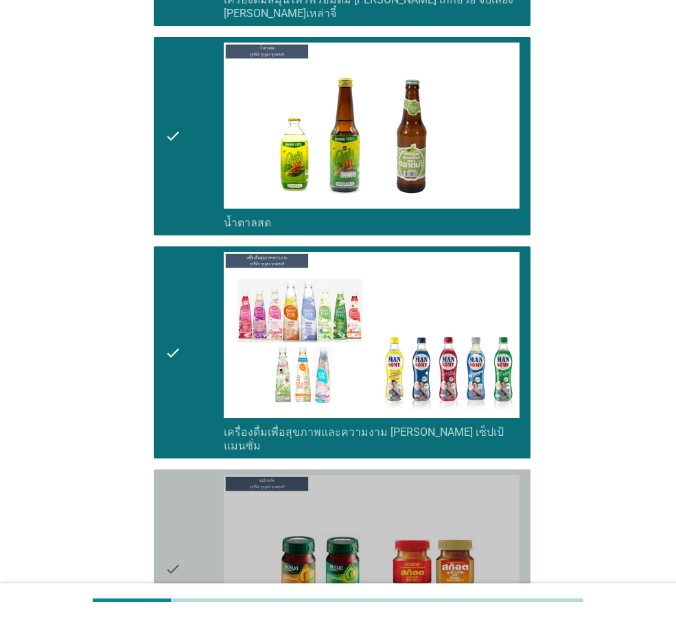
click at [177, 475] on icon "check" at bounding box center [173, 568] width 16 height 187
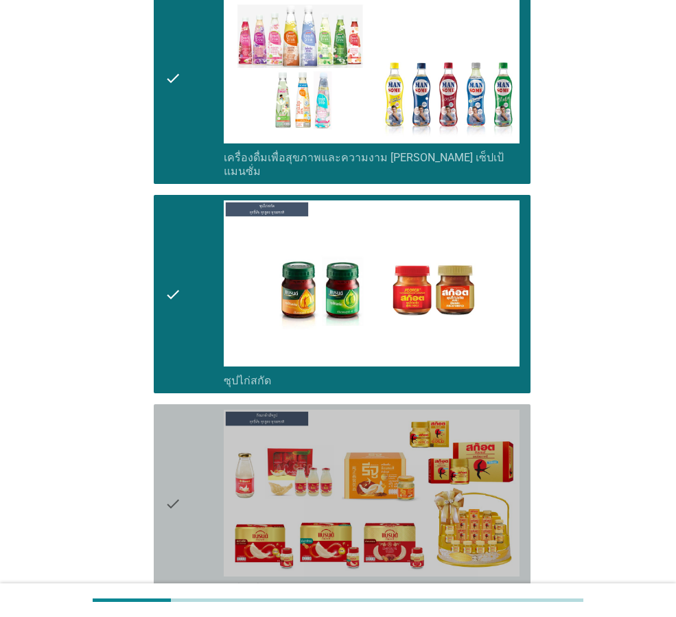
click at [188, 436] on div "check" at bounding box center [194, 503] width 59 height 187
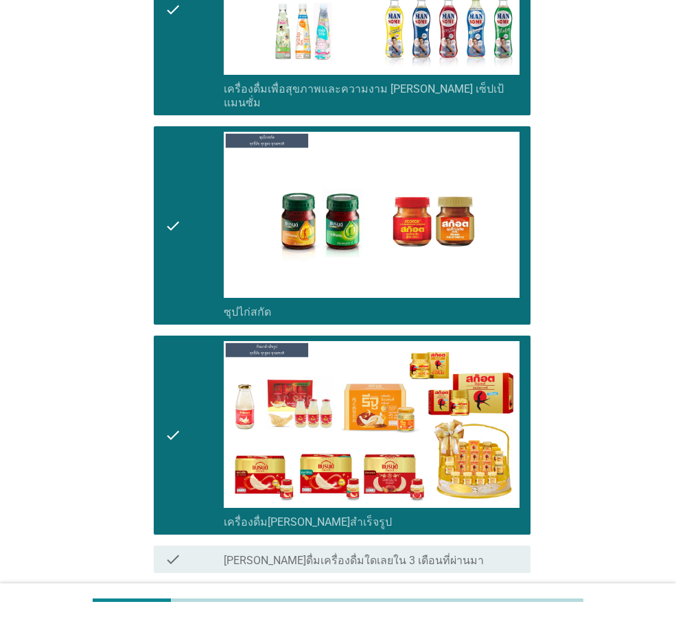
scroll to position [3496, 0]
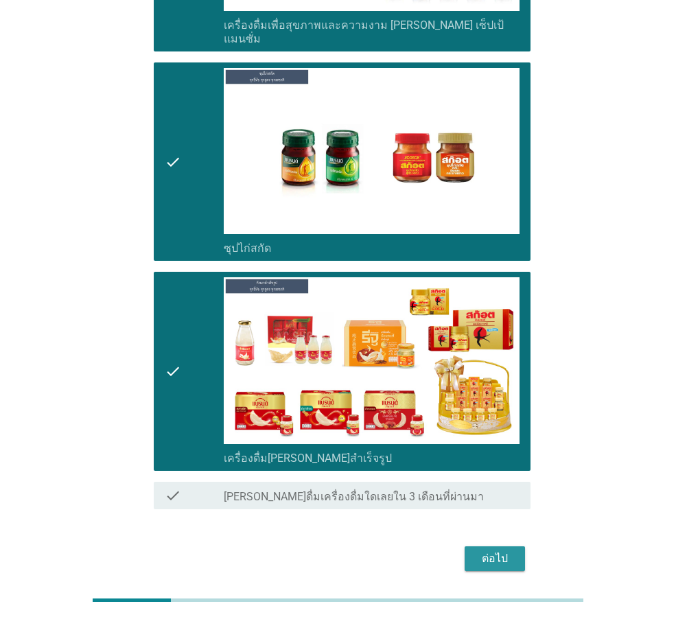
drag, startPoint x: 513, startPoint y: 502, endPoint x: 509, endPoint y: 467, distance: 35.9
click at [512, 550] on div "ต่อไป" at bounding box center [495, 558] width 38 height 16
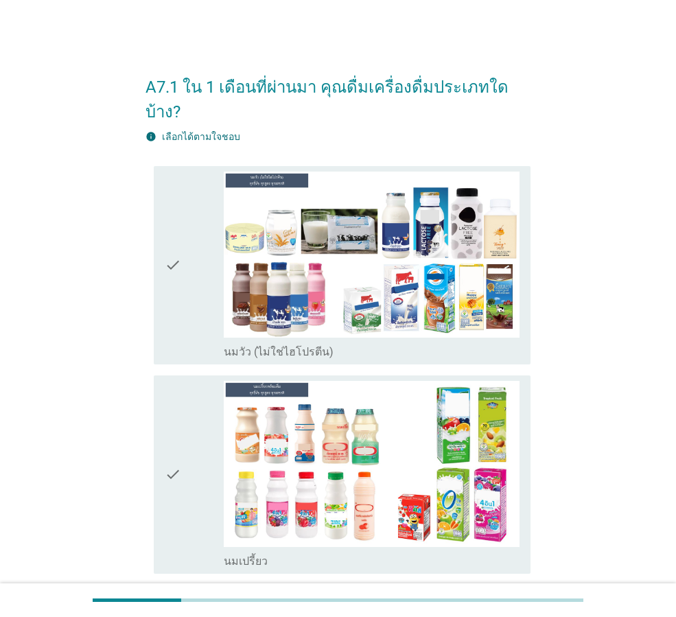
click at [185, 248] on div "check" at bounding box center [194, 265] width 59 height 187
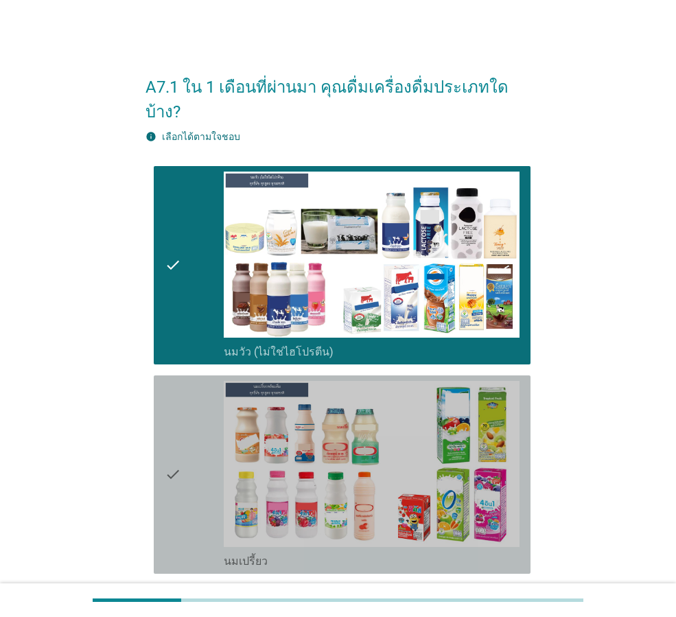
click at [179, 383] on icon "check" at bounding box center [173, 474] width 16 height 187
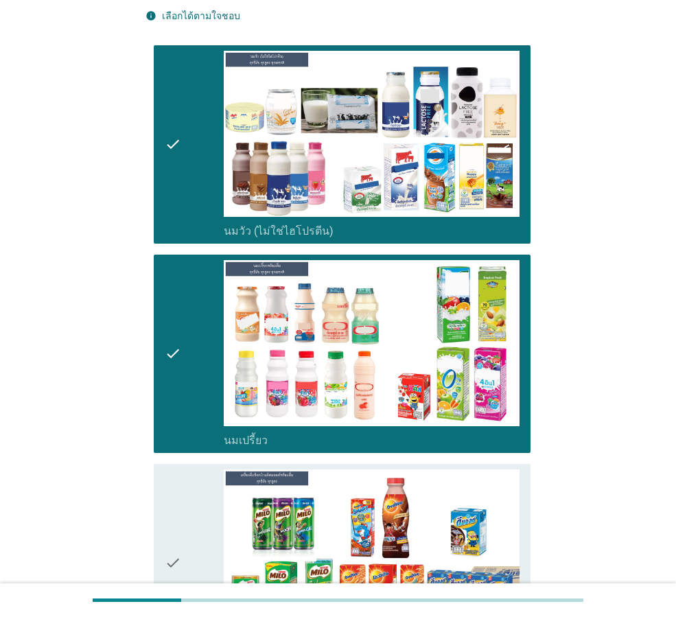
scroll to position [275, 0]
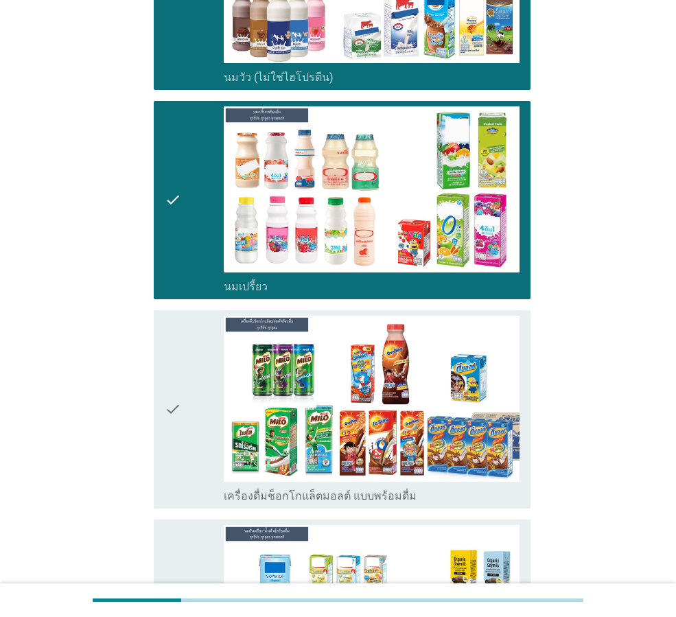
click at [189, 235] on div "check" at bounding box center [194, 199] width 59 height 187
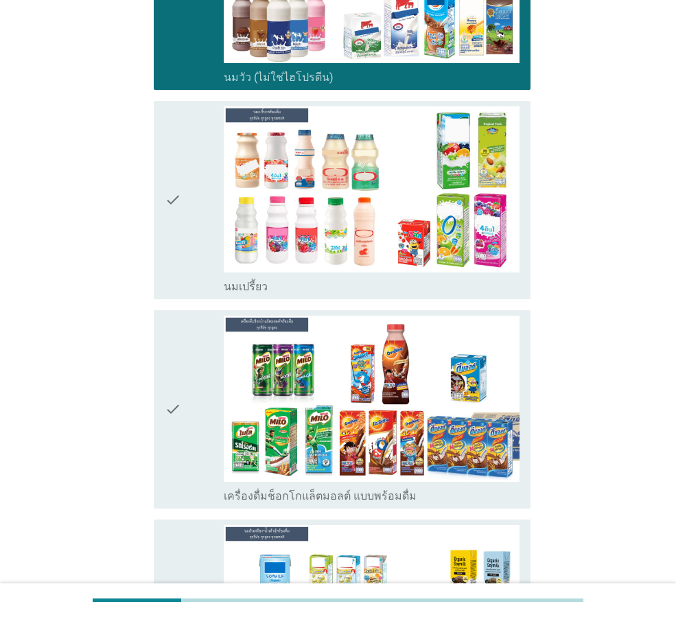
scroll to position [343, 0]
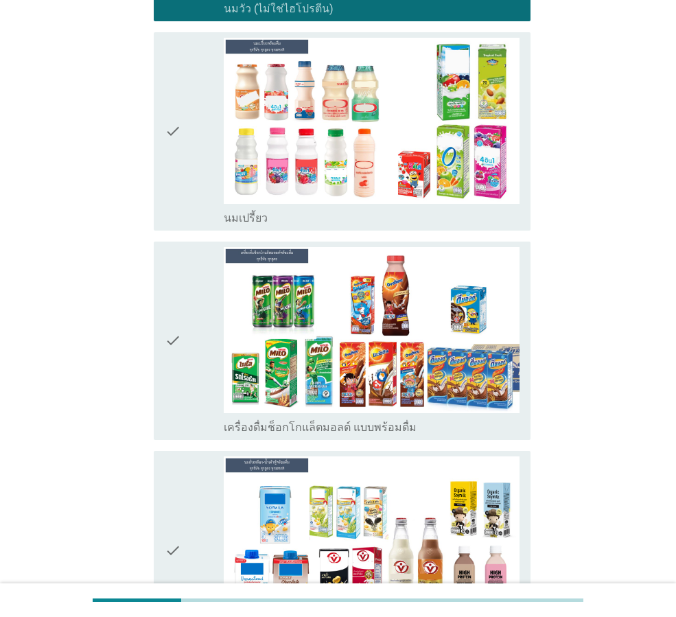
click at [187, 336] on div "check" at bounding box center [194, 340] width 59 height 187
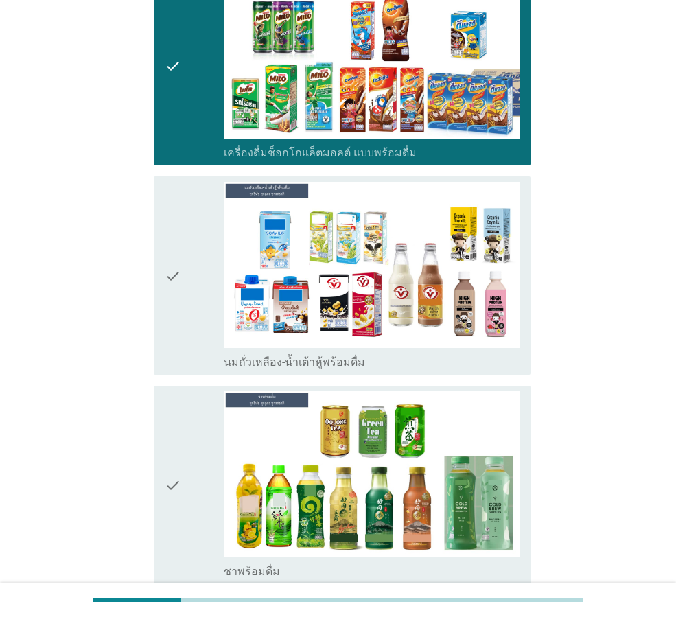
click at [189, 303] on div "check" at bounding box center [194, 275] width 59 height 187
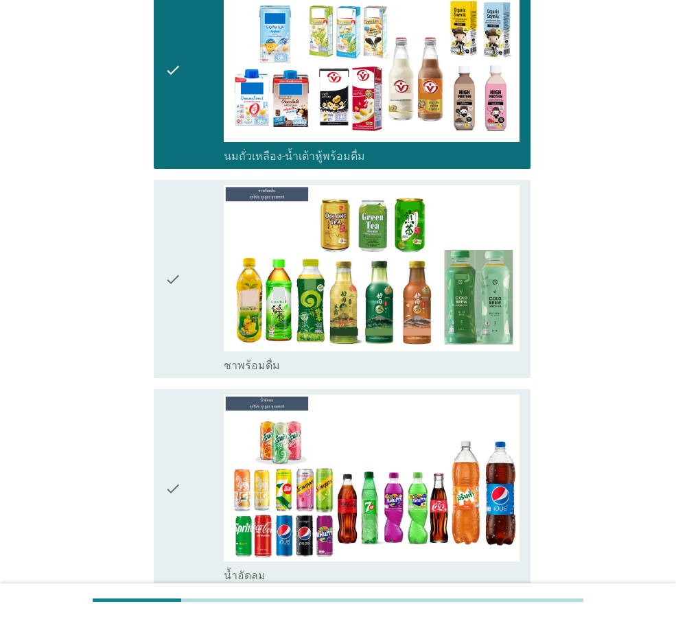
click at [189, 303] on div "check" at bounding box center [194, 278] width 59 height 187
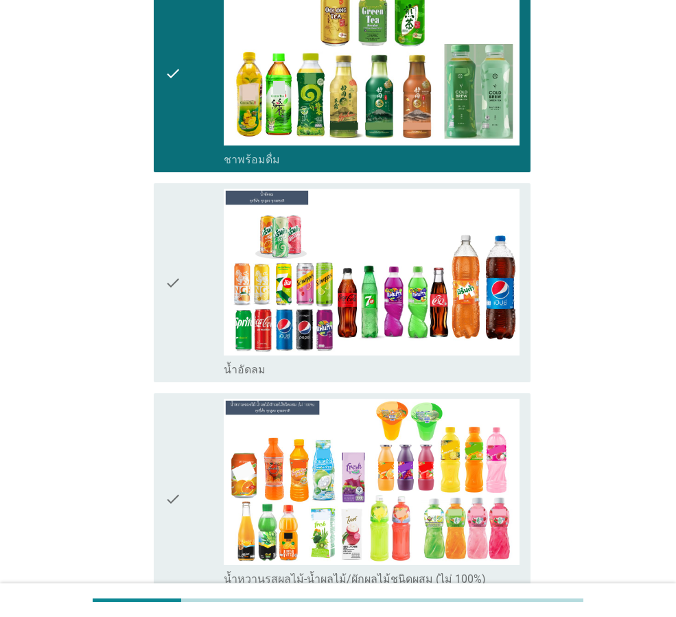
click at [189, 303] on div "check" at bounding box center [194, 282] width 59 height 187
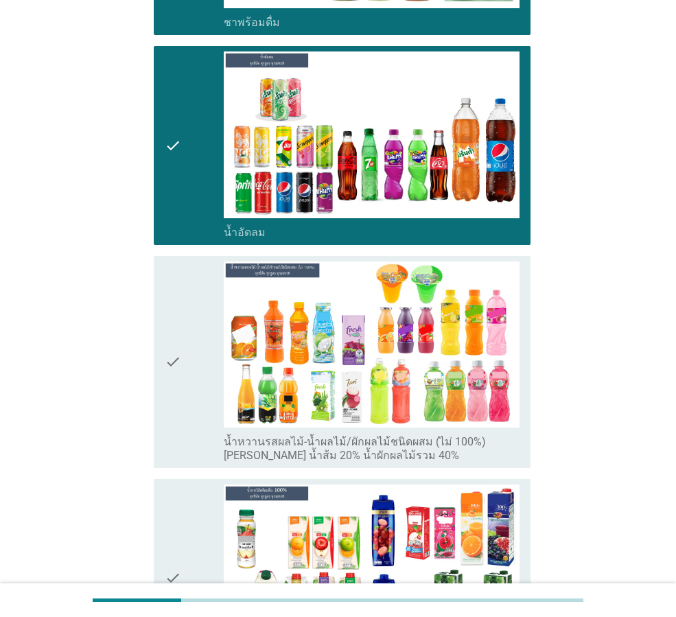
click at [189, 303] on div "check" at bounding box center [194, 362] width 59 height 201
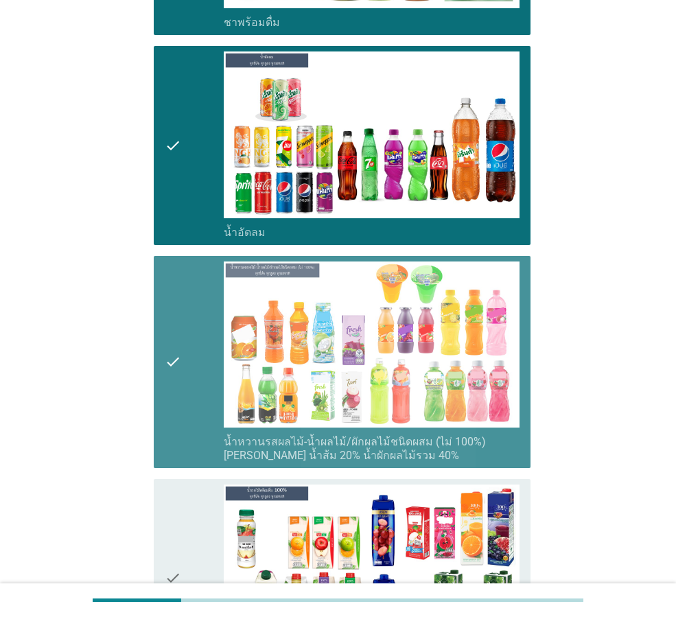
scroll to position [1373, 0]
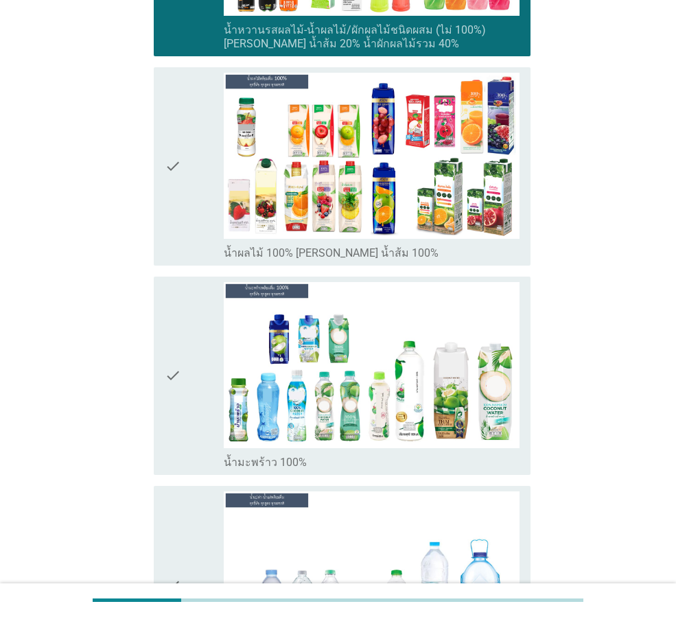
click at [189, 303] on div "check" at bounding box center [194, 375] width 59 height 187
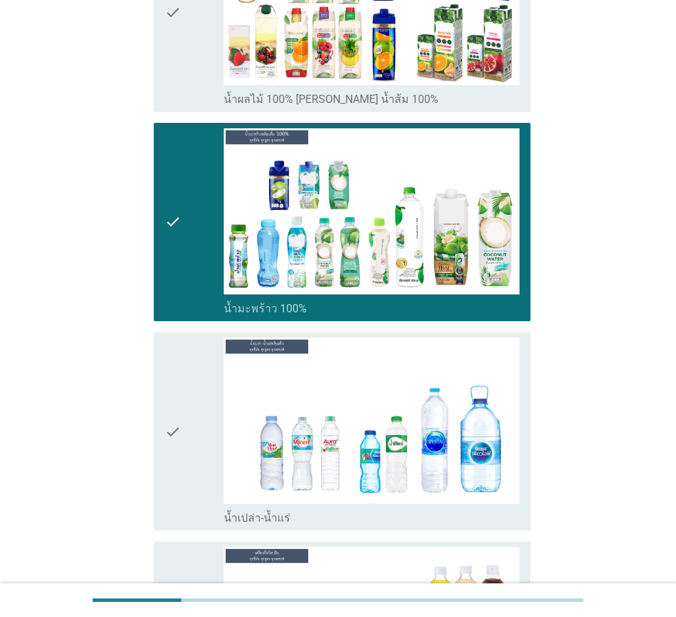
scroll to position [1853, 0]
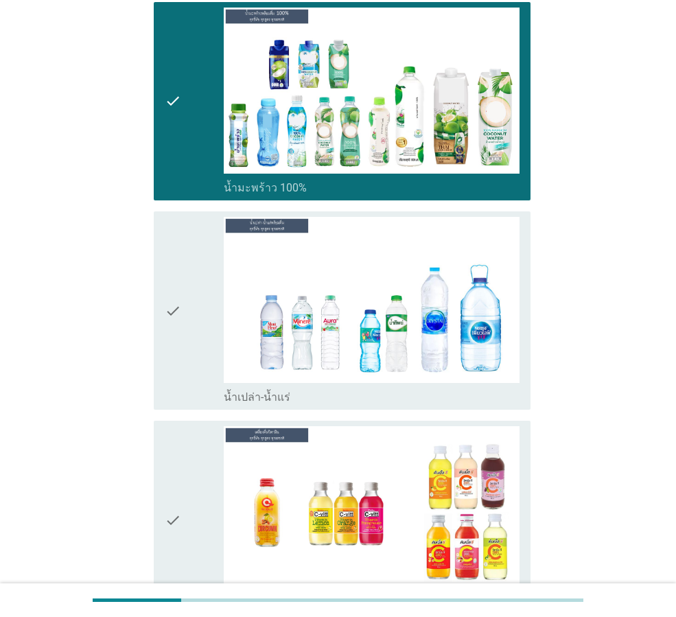
click at [189, 303] on div "check" at bounding box center [194, 310] width 59 height 187
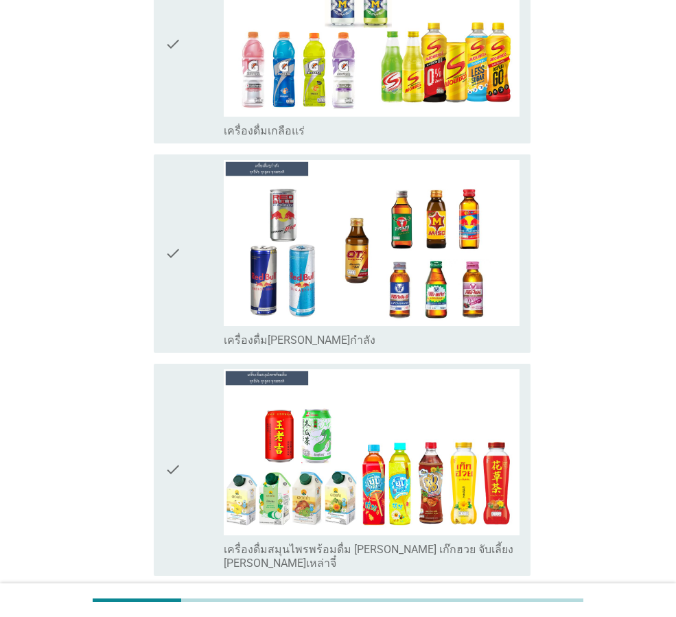
scroll to position [2746, 0]
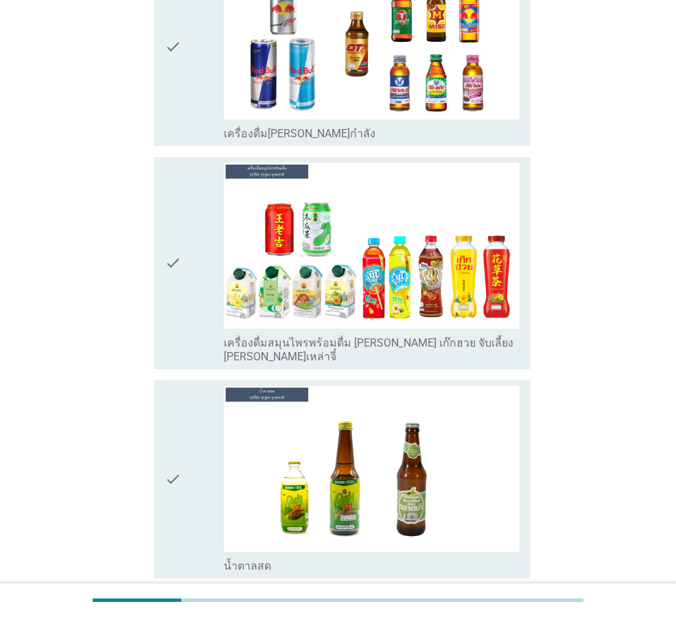
click at [194, 272] on div "check" at bounding box center [194, 263] width 59 height 201
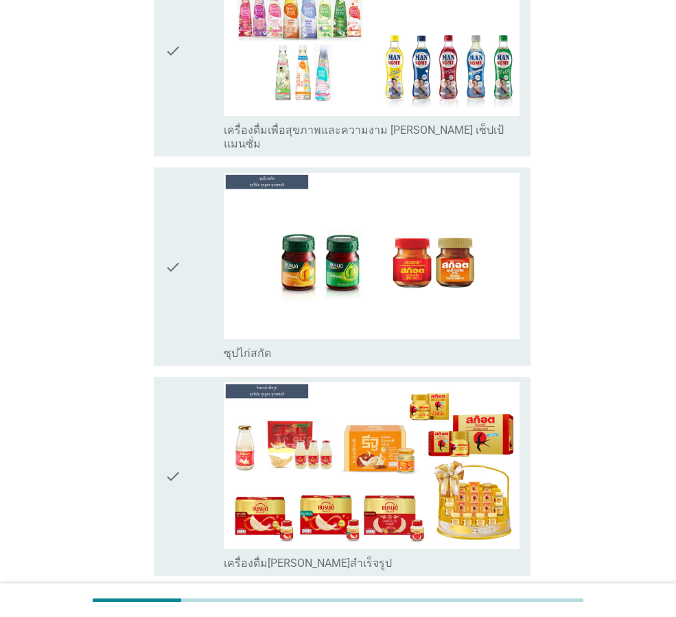
scroll to position [3496, 0]
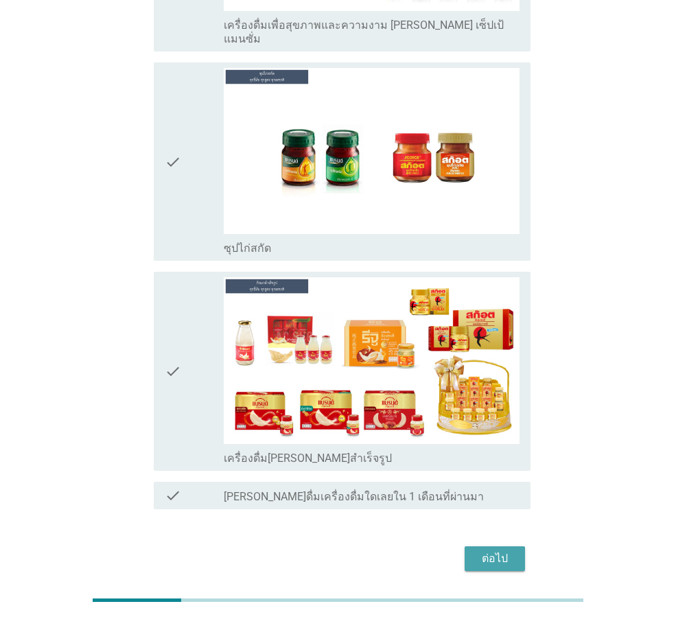
click at [480, 550] on div "ต่อไป" at bounding box center [495, 558] width 38 height 16
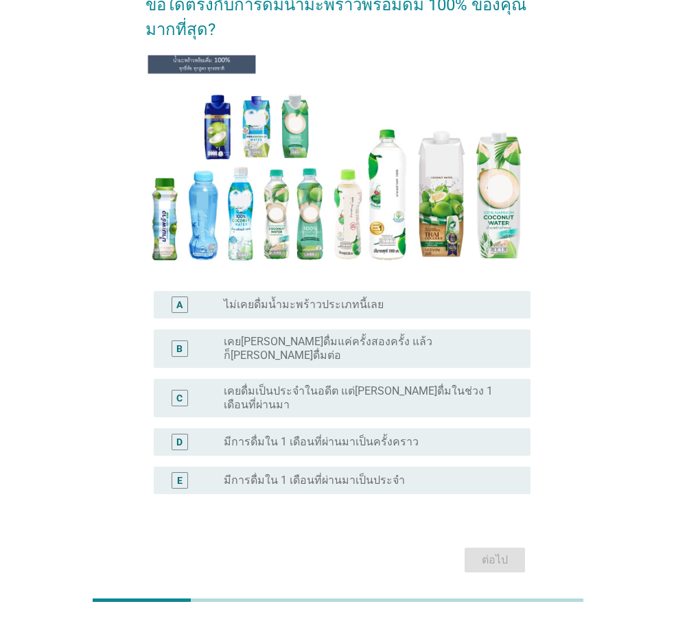
scroll to position [137, 0]
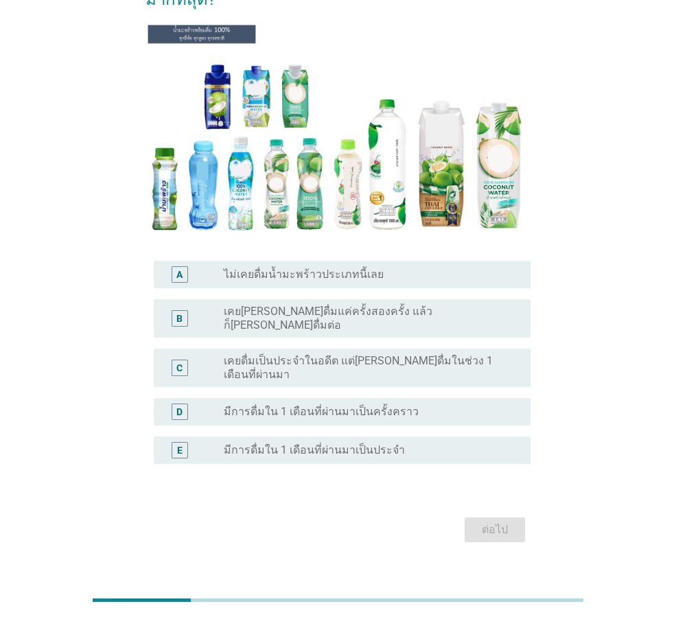
click at [325, 440] on div "E radio_button_unchecked มีการดื่มใน 1 เดือนที่ผ่านมาเป็นประจำ" at bounding box center [342, 450] width 377 height 27
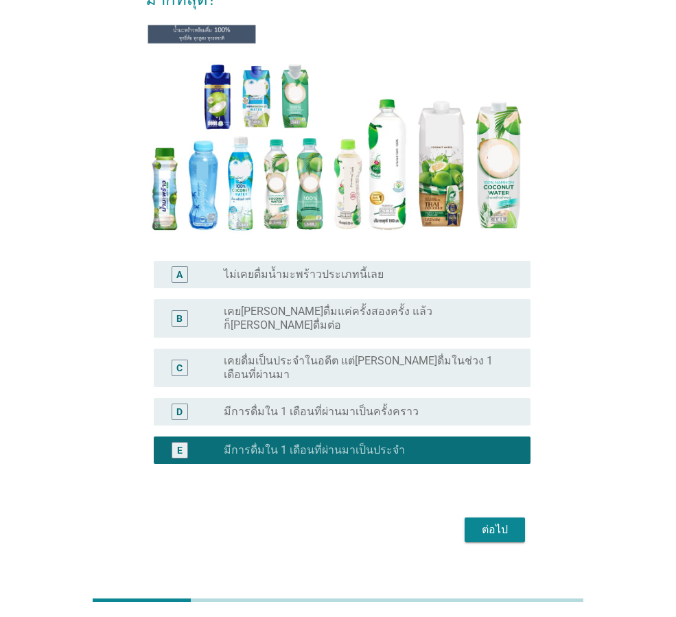
click at [492, 522] on div "ต่อไป" at bounding box center [495, 530] width 38 height 16
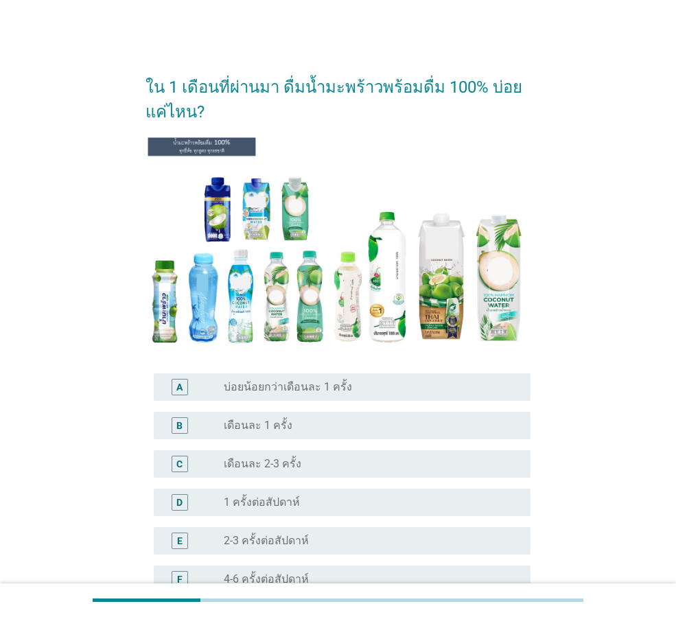
scroll to position [229, 0]
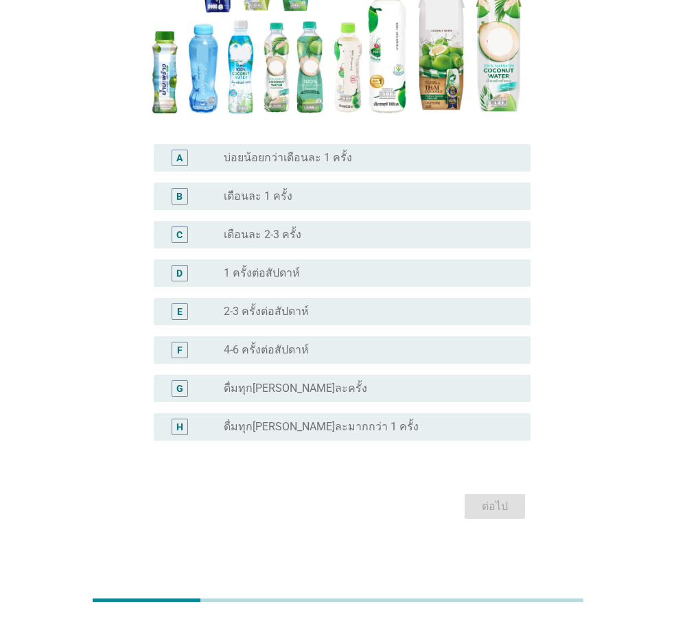
click at [356, 313] on div "radio_button_unchecked 2-3 ครั้งต่อสัปดาห์" at bounding box center [366, 312] width 285 height 14
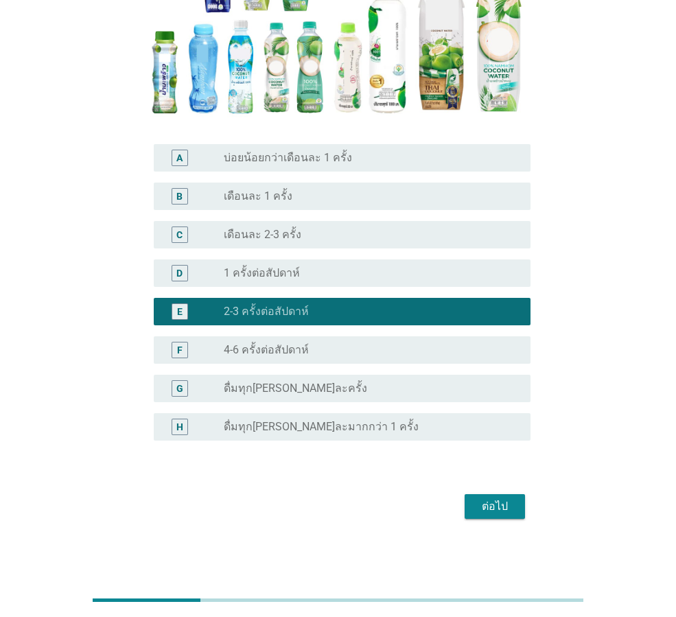
click at [514, 508] on button "ต่อไป" at bounding box center [495, 506] width 60 height 25
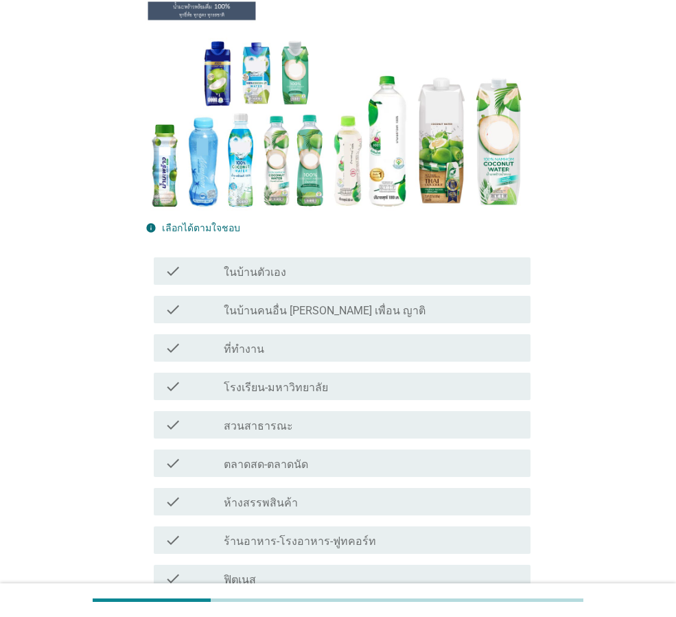
scroll to position [137, 0]
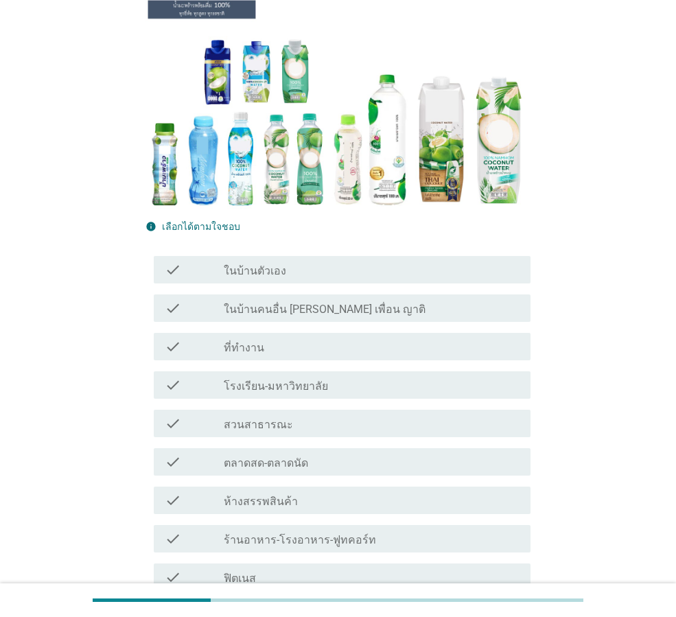
click at [268, 264] on label "ในบ้านตัวเอง" at bounding box center [255, 271] width 62 height 14
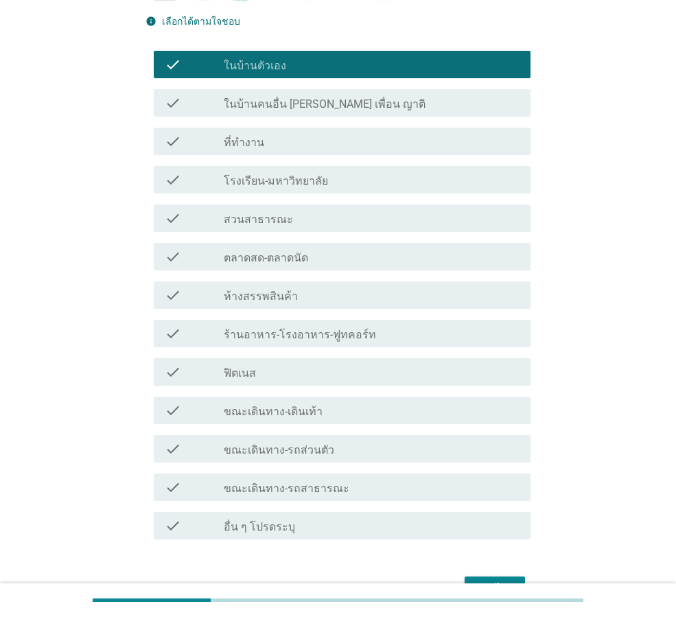
scroll to position [343, 0]
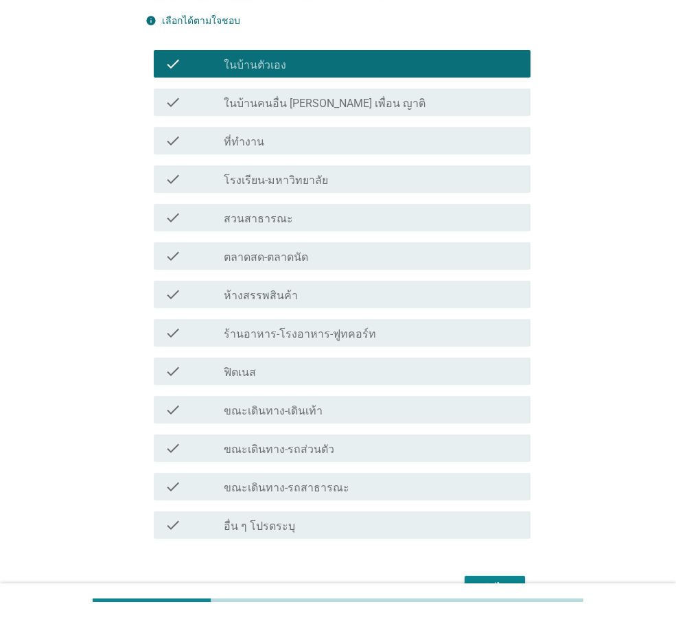
click at [511, 580] on div "ต่อไป" at bounding box center [495, 588] width 38 height 16
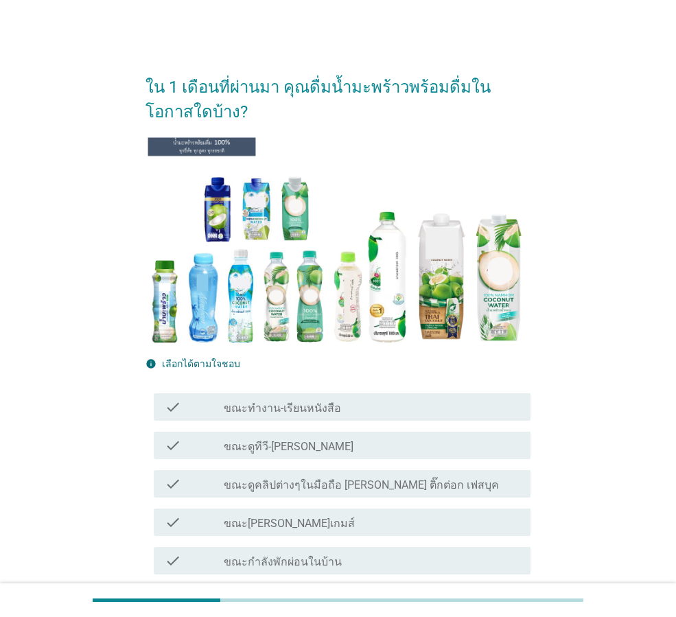
scroll to position [137, 0]
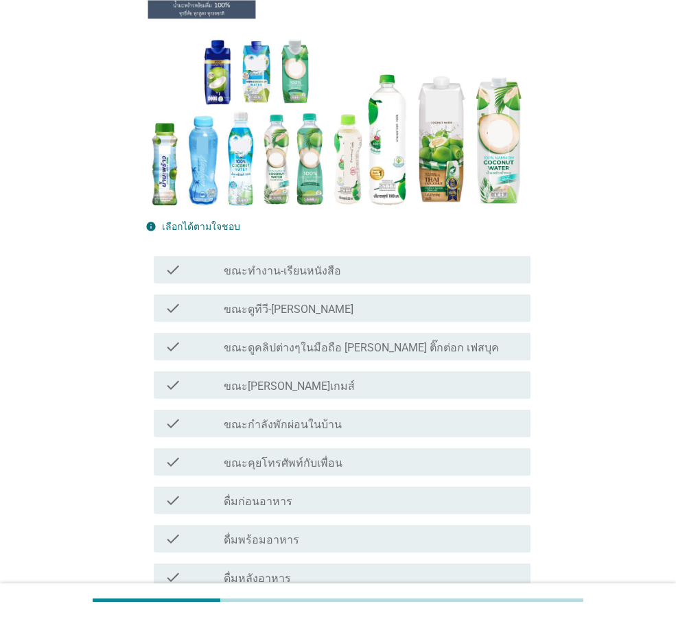
click at [313, 426] on label "ขณะกำลังพักผ่อนในบ้าน" at bounding box center [283, 425] width 118 height 14
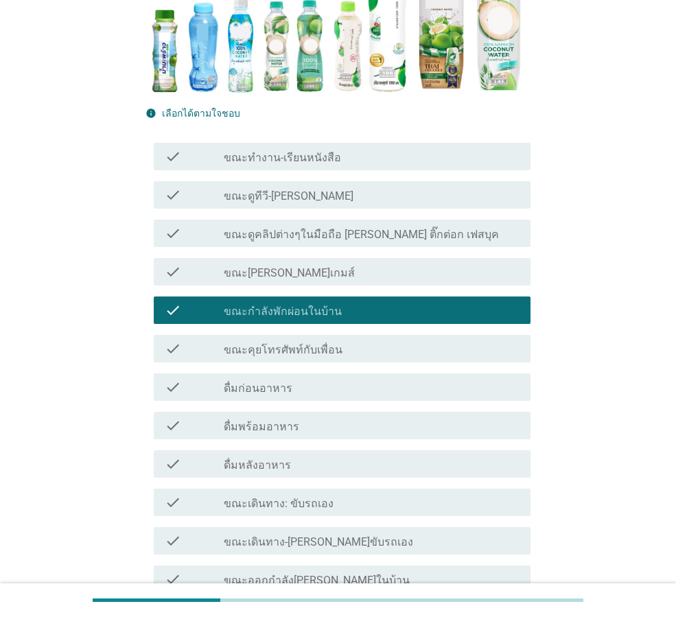
scroll to position [275, 0]
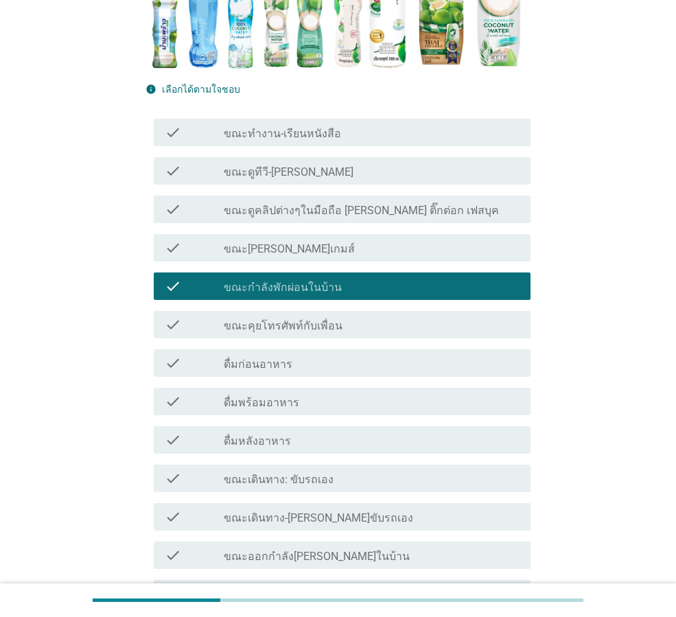
click at [285, 360] on label "ดื่มก่อนอาหาร" at bounding box center [258, 365] width 69 height 14
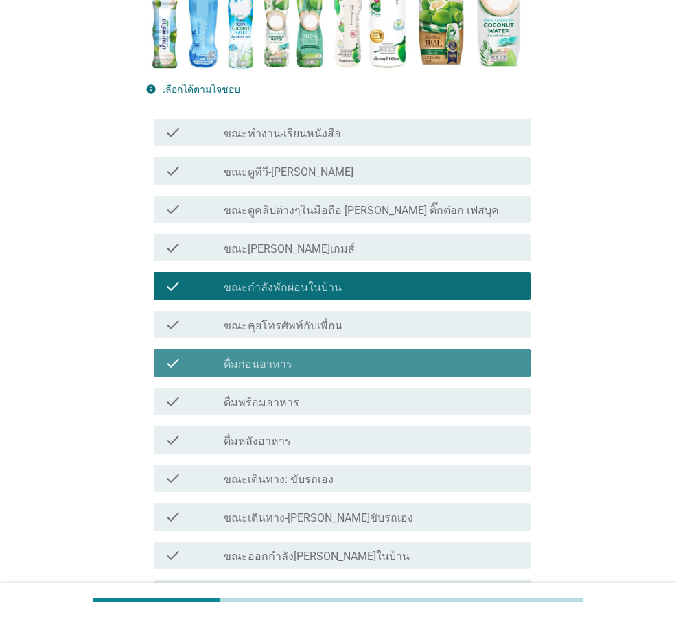
click at [284, 391] on div "check check_box_outline_blank ดื่มพร้อมอาหาร" at bounding box center [342, 401] width 377 height 27
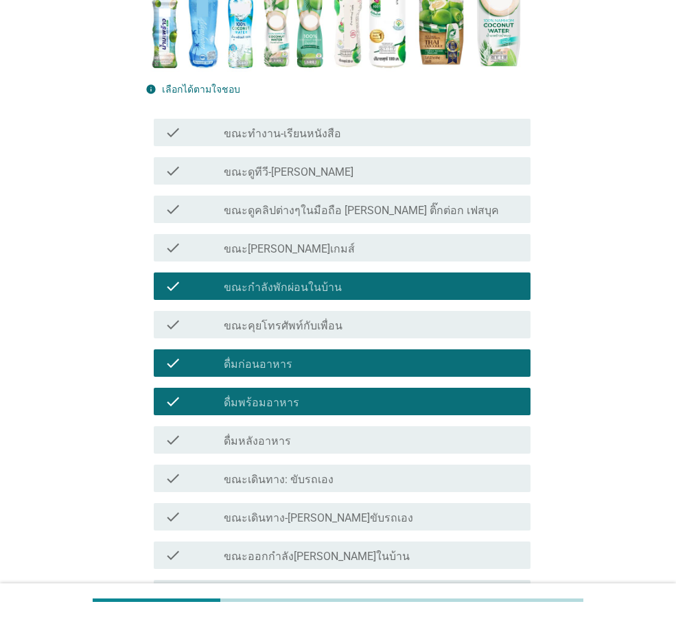
click at [282, 441] on label "ดื่มหลังอาหาร" at bounding box center [257, 441] width 67 height 14
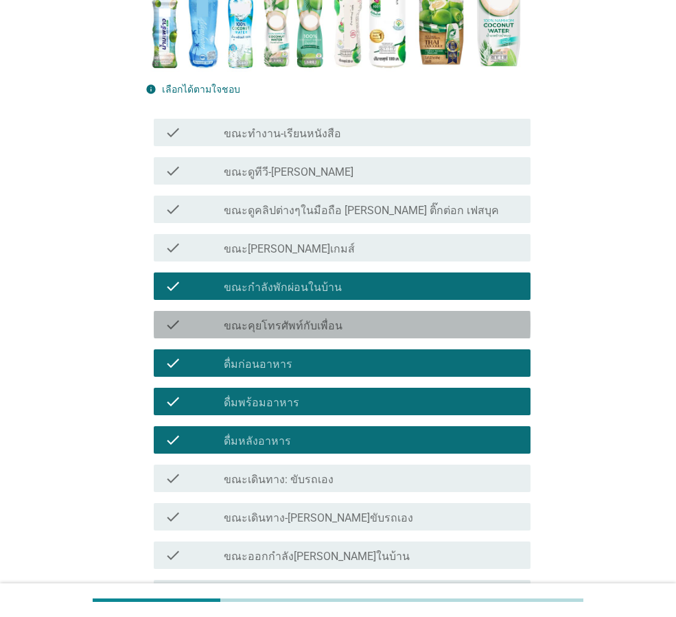
click at [286, 332] on label "ขณะคุยโทรศัพท์กับเพื่อน" at bounding box center [283, 326] width 119 height 14
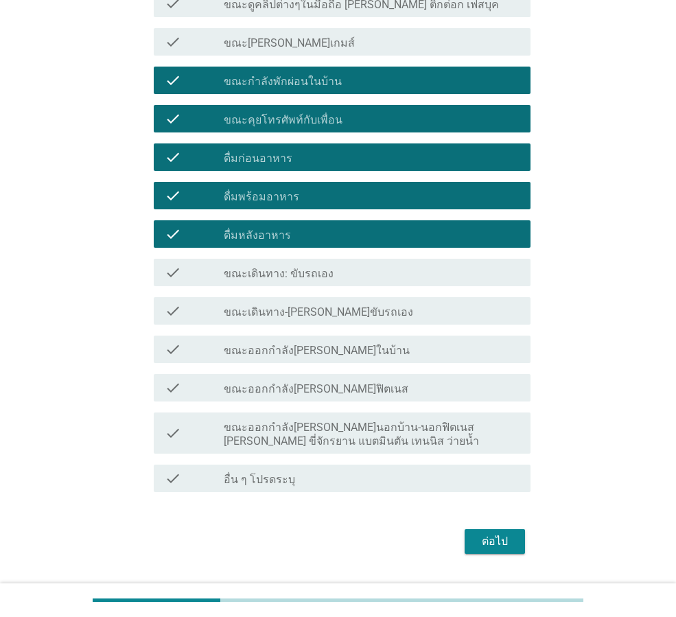
scroll to position [515, 0]
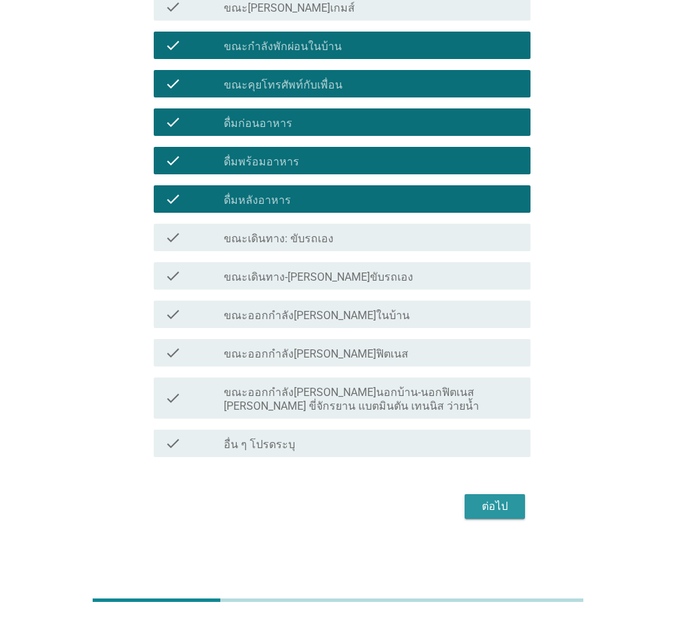
click at [519, 510] on button "ต่อไป" at bounding box center [495, 506] width 60 height 25
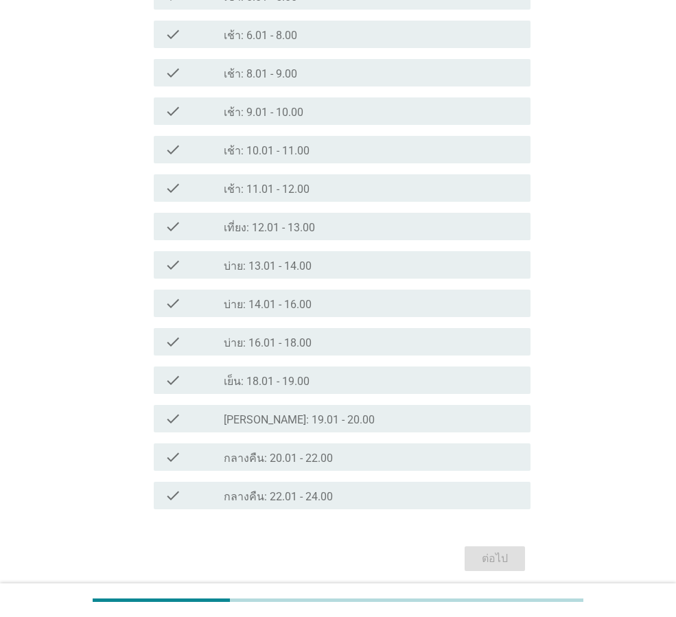
scroll to position [412, 0]
click at [312, 417] on label "[PERSON_NAME]: 19.01 - 20.00" at bounding box center [299, 420] width 151 height 14
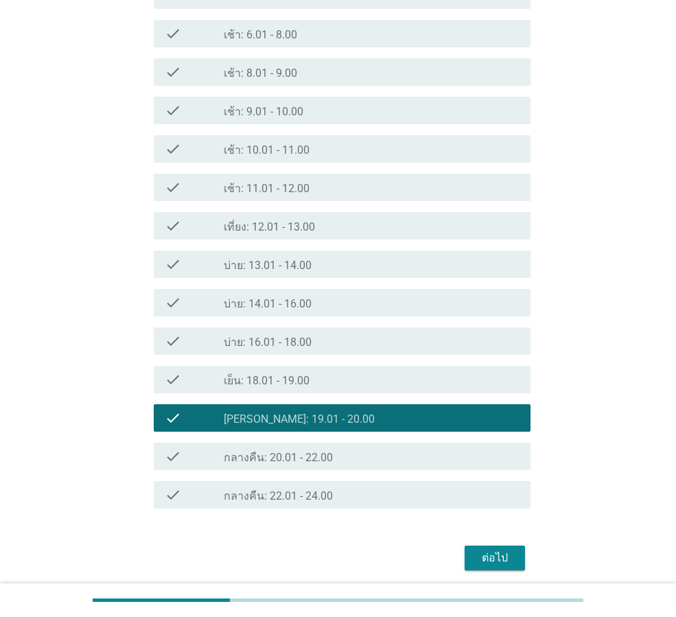
click at [408, 450] on div "check_box_outline_blank กลางคืน: 20.01 - 22.00" at bounding box center [372, 456] width 296 height 16
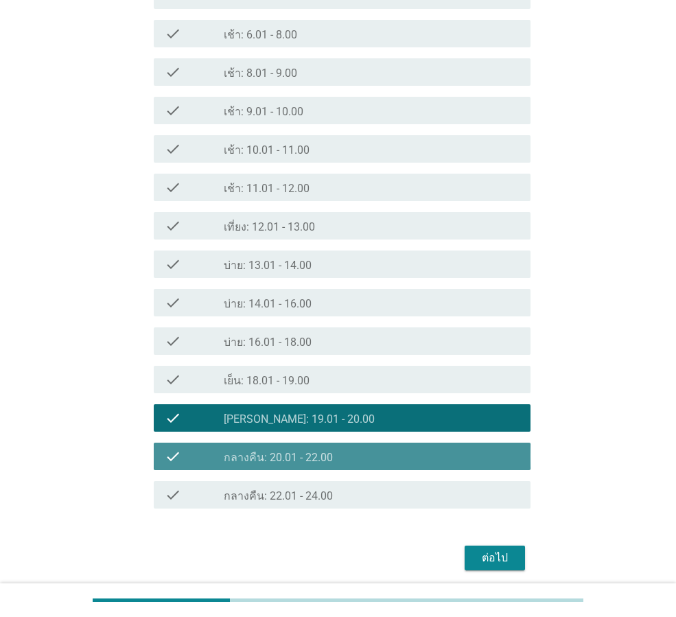
click at [384, 489] on div "check_box_outline_blank กลางคืน: 22.01 - 24.00" at bounding box center [372, 495] width 296 height 16
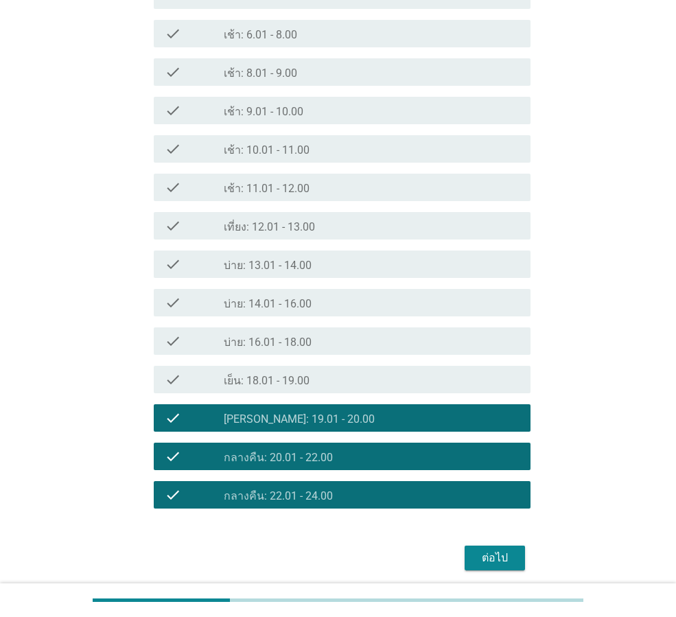
click at [382, 384] on div "check_box_outline_blank เย็น: 18.01 - 19.00" at bounding box center [372, 379] width 296 height 16
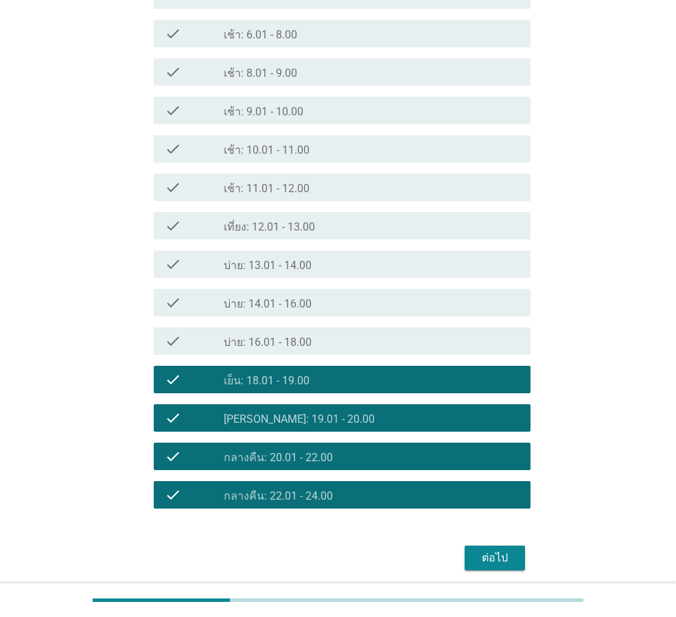
click at [486, 552] on div "ต่อไป" at bounding box center [495, 558] width 38 height 16
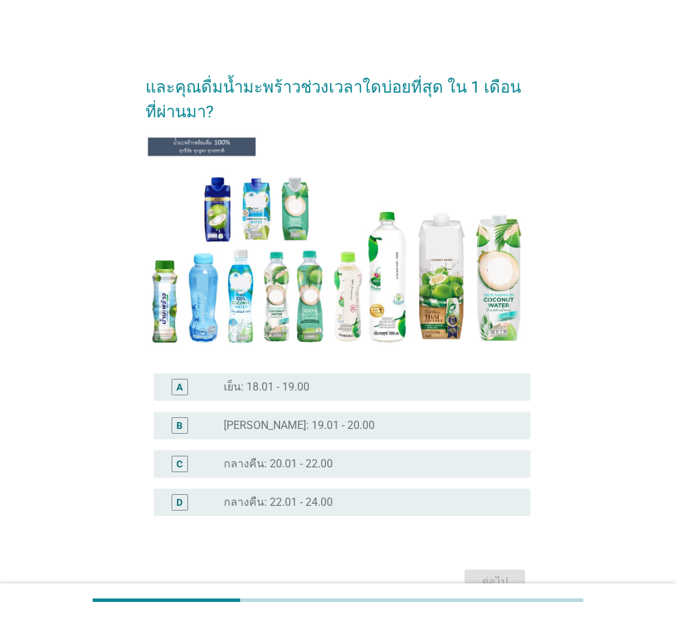
click at [303, 426] on label "[PERSON_NAME]: 19.01 - 20.00" at bounding box center [299, 426] width 151 height 14
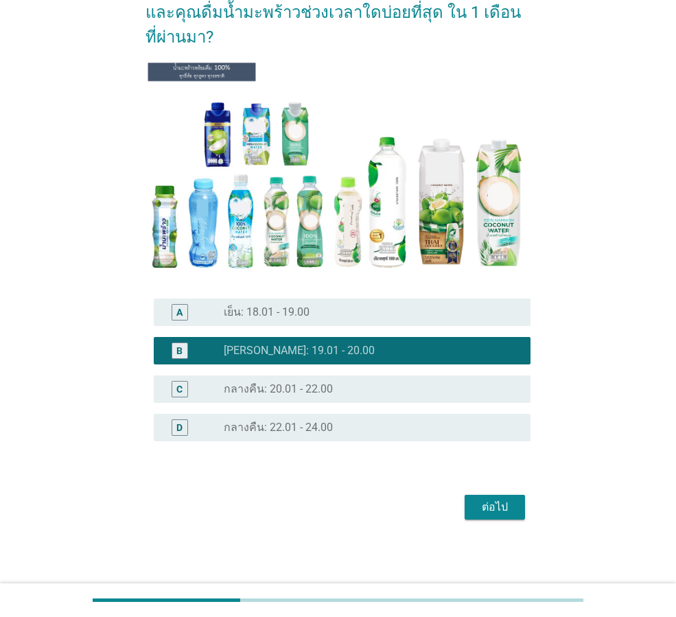
scroll to position [76, 0]
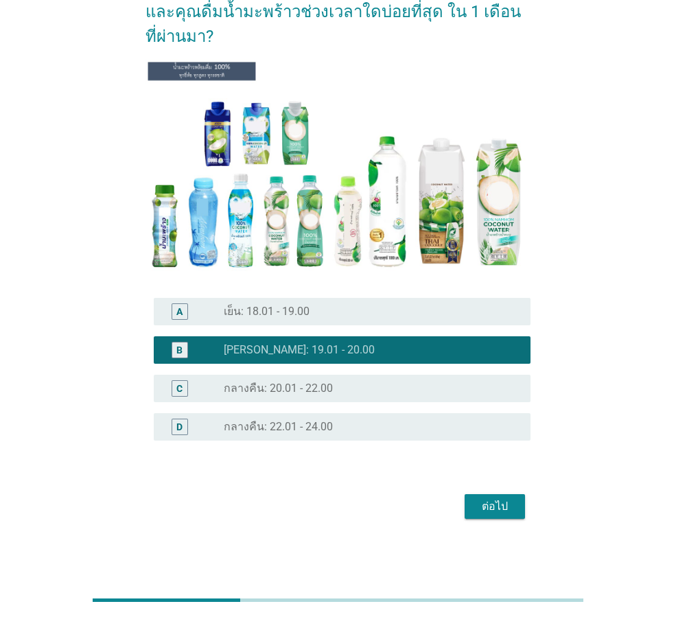
click at [396, 359] on div "B radio_button_checked [PERSON_NAME]: 19.01 - 20.00" at bounding box center [342, 349] width 377 height 27
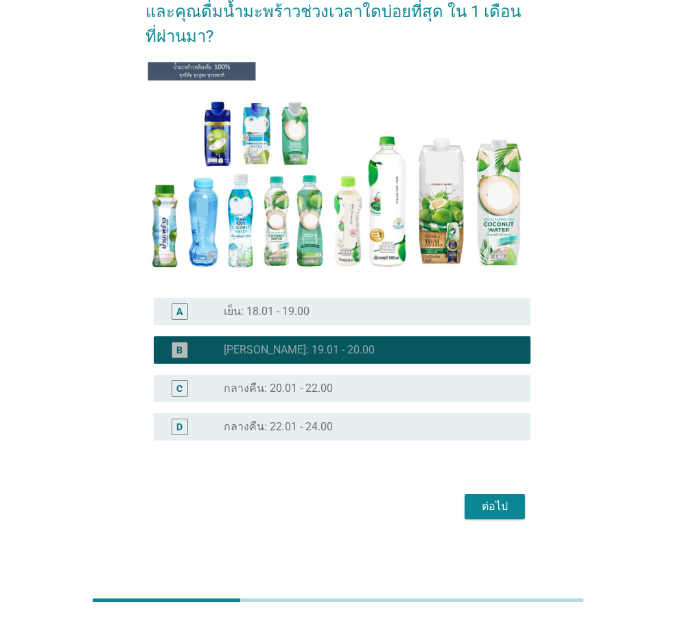
click at [386, 399] on div "C radio_button_unchecked กลางคืน: 20.01 - 22.00" at bounding box center [342, 388] width 377 height 27
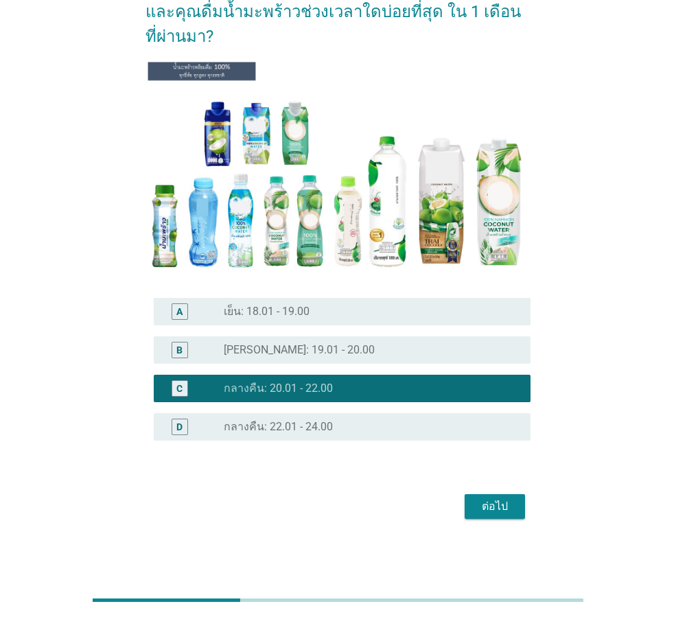
click at [504, 500] on div "ต่อไป" at bounding box center [495, 506] width 38 height 16
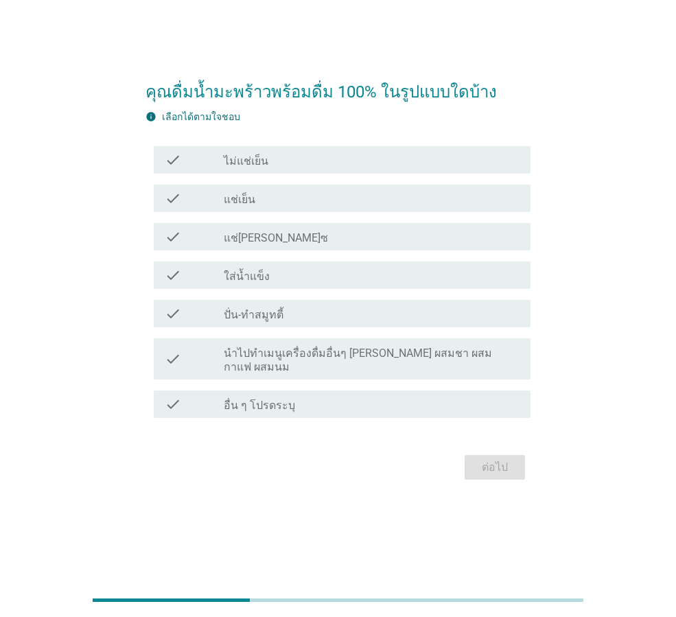
scroll to position [0, 0]
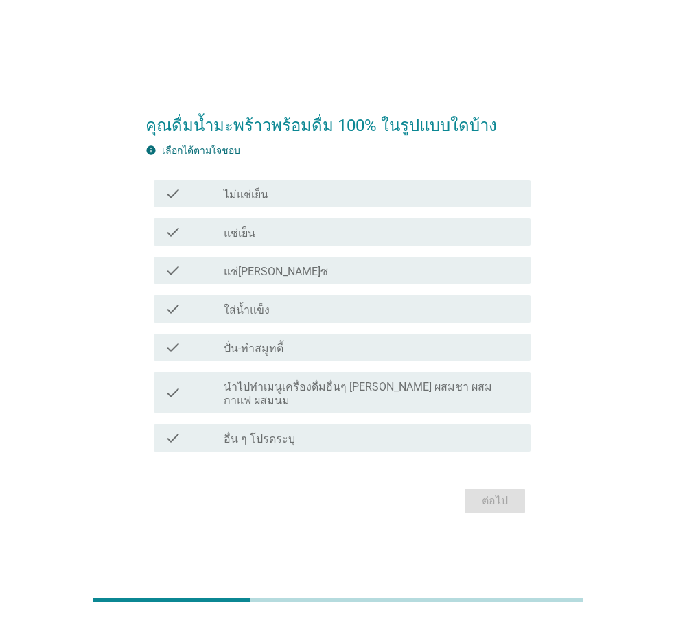
click at [360, 224] on div "check check_box_outline_blank แช่เย็น" at bounding box center [338, 232] width 385 height 38
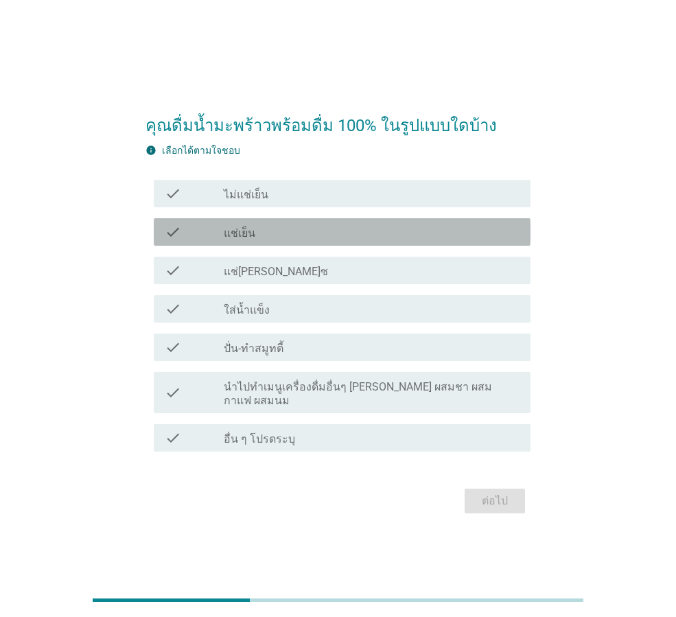
click at [356, 240] on div "check_box_outline_blank แช่เย็น" at bounding box center [372, 232] width 296 height 16
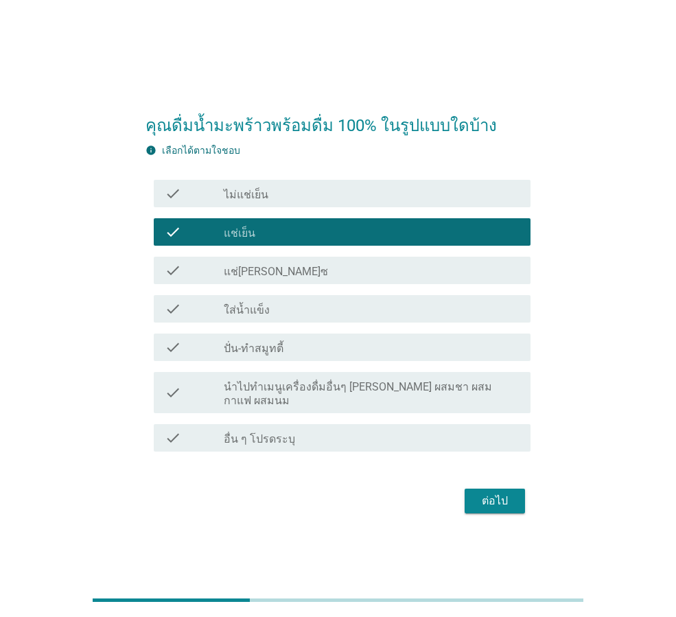
click at [500, 502] on button "ต่อไป" at bounding box center [495, 501] width 60 height 25
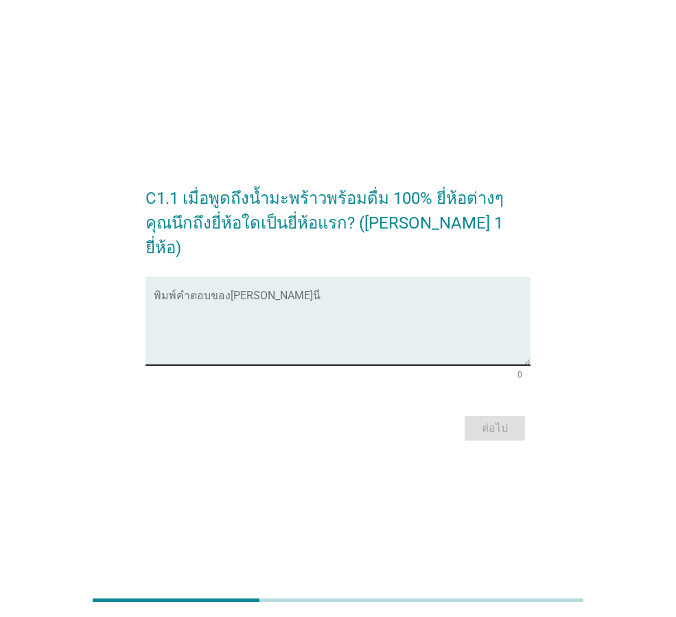
click at [448, 347] on textarea "พิมพ์คำตอบของคุณ ที่นี่" at bounding box center [342, 329] width 377 height 72
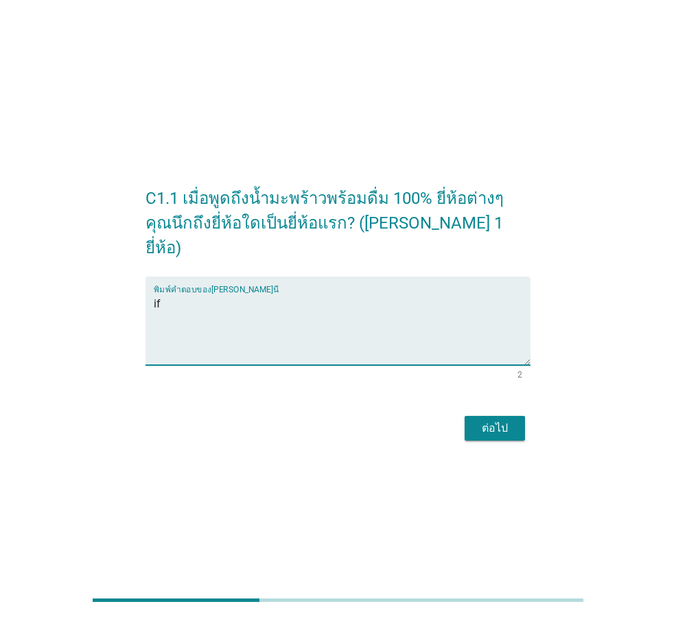
type textarea "if"
click at [496, 416] on button "ต่อไป" at bounding box center [495, 428] width 60 height 25
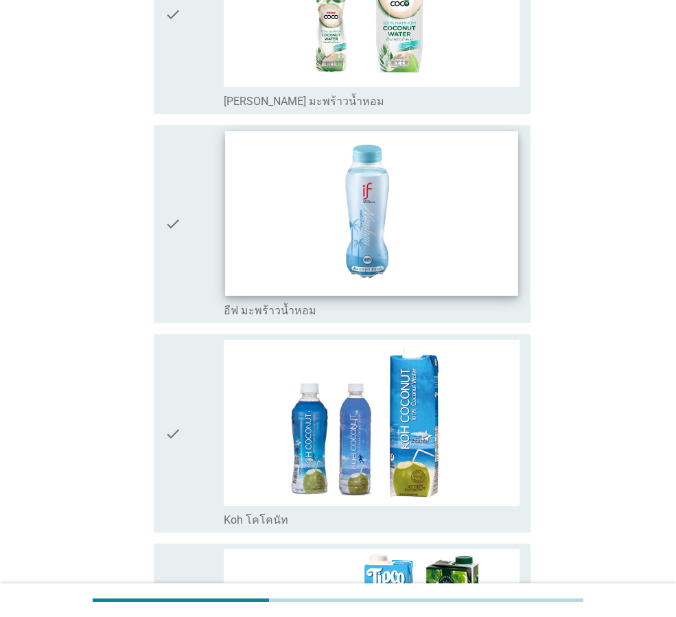
scroll to position [1716, 0]
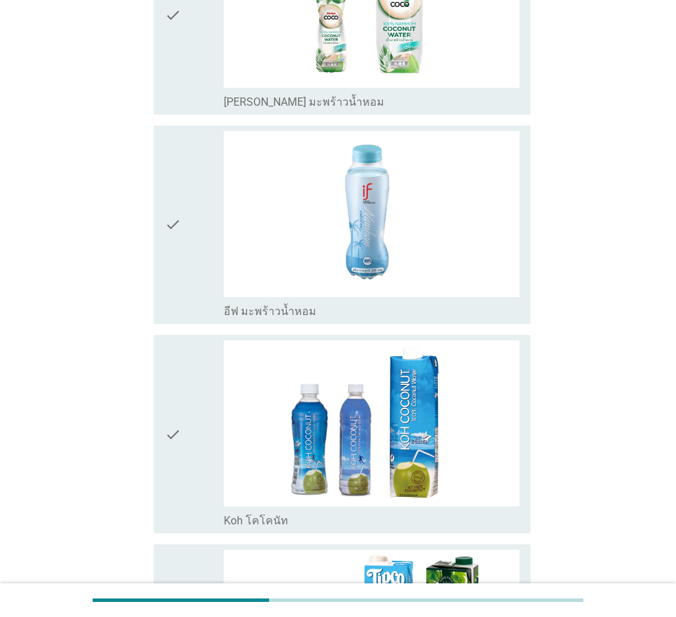
click at [179, 237] on icon "check" at bounding box center [173, 224] width 16 height 187
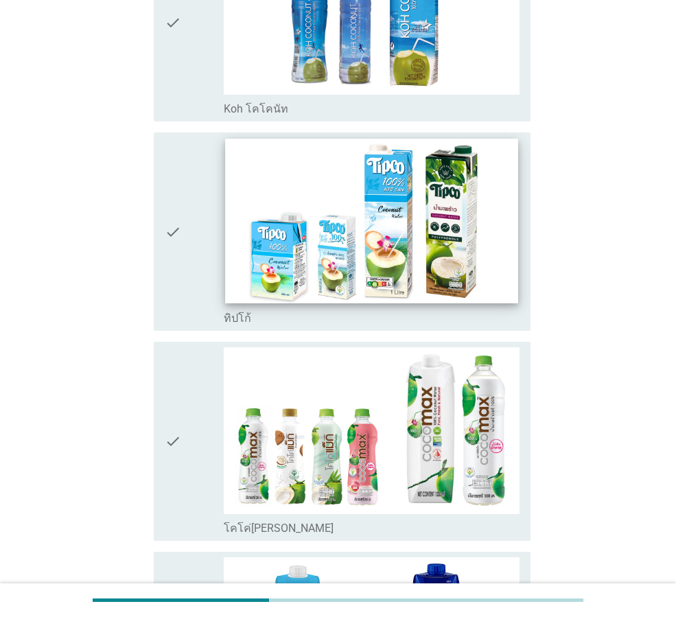
scroll to position [2265, 0]
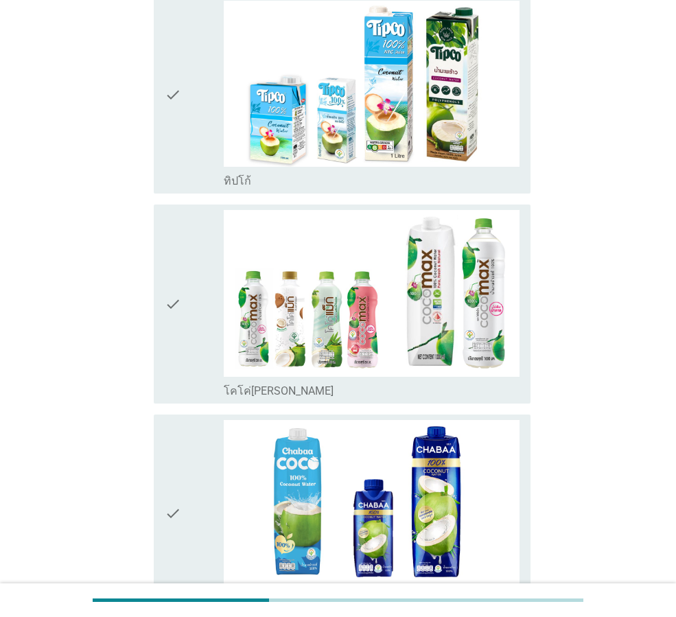
click at [198, 305] on div "check" at bounding box center [194, 303] width 59 height 187
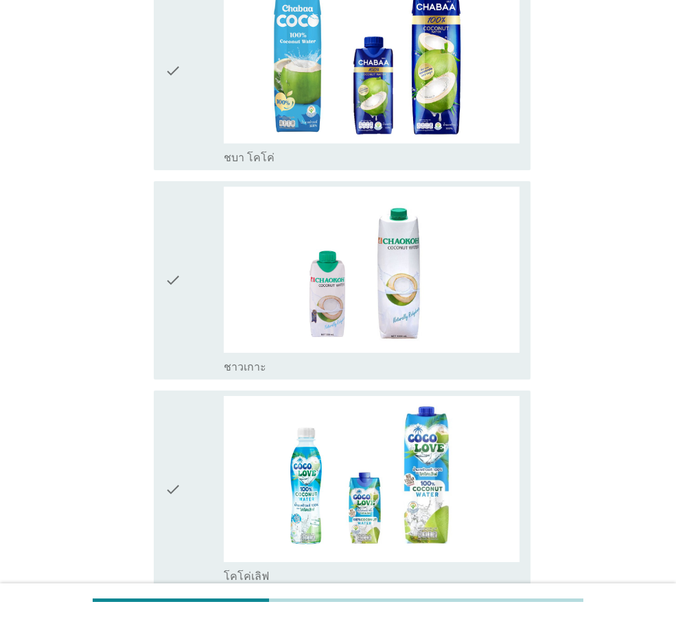
scroll to position [2814, 0]
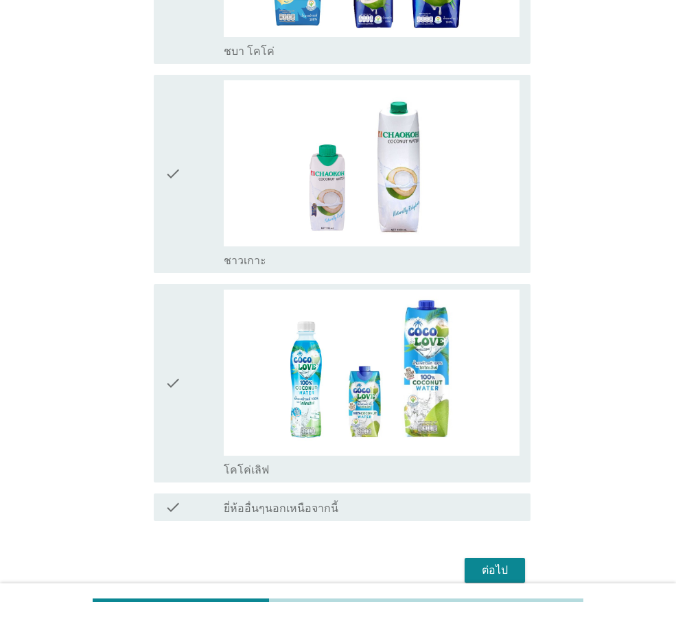
click at [509, 559] on button "ต่อไป" at bounding box center [495, 570] width 60 height 25
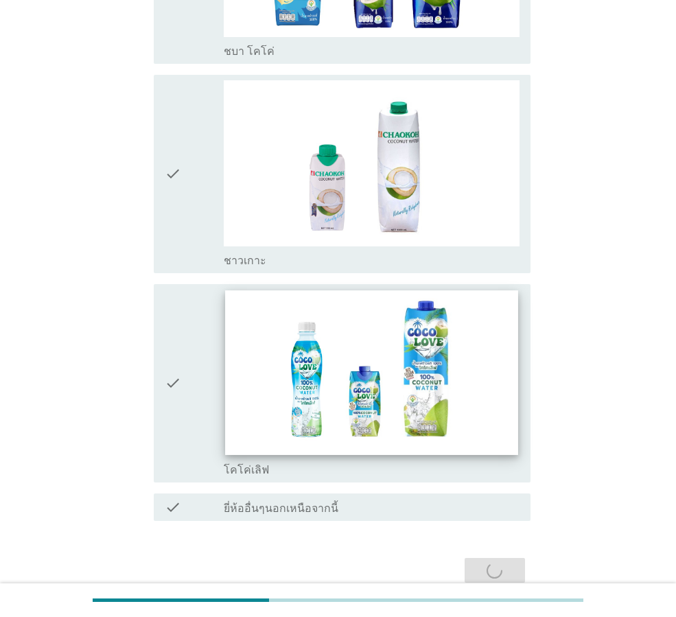
scroll to position [0, 0]
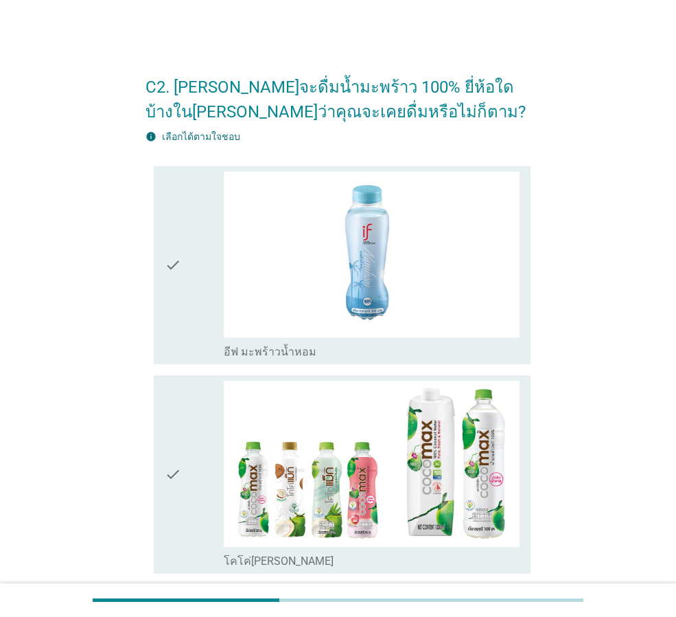
click at [161, 246] on div "check check_box_outline_blank อีฟ มะพร้าวน้ำหอม" at bounding box center [342, 265] width 377 height 198
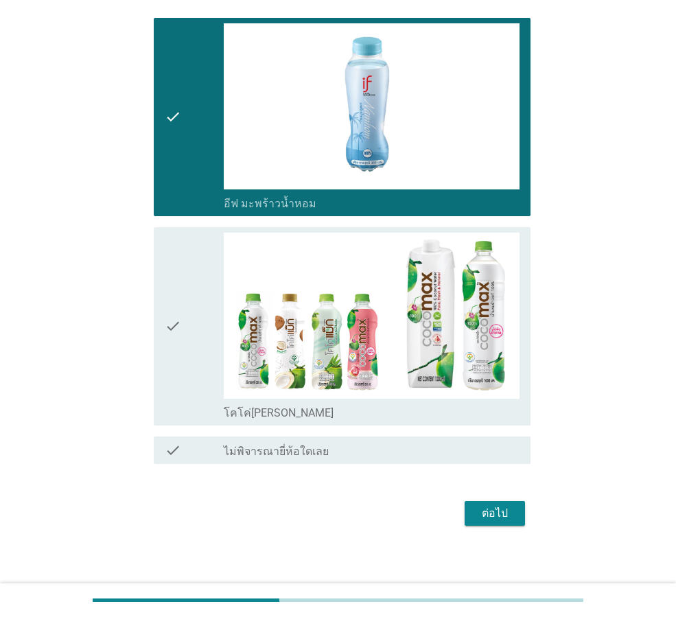
scroll to position [155, 0]
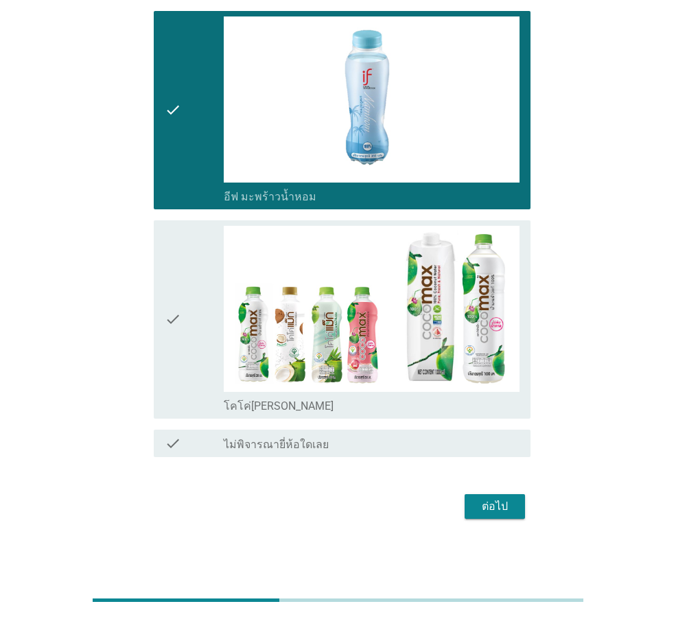
click at [192, 323] on div "check" at bounding box center [194, 319] width 59 height 187
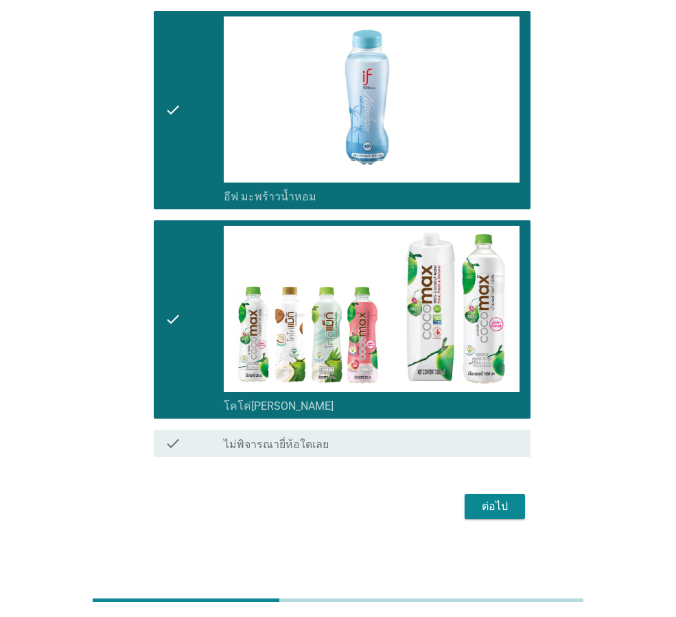
click at [505, 498] on div "ต่อไป" at bounding box center [495, 506] width 38 height 16
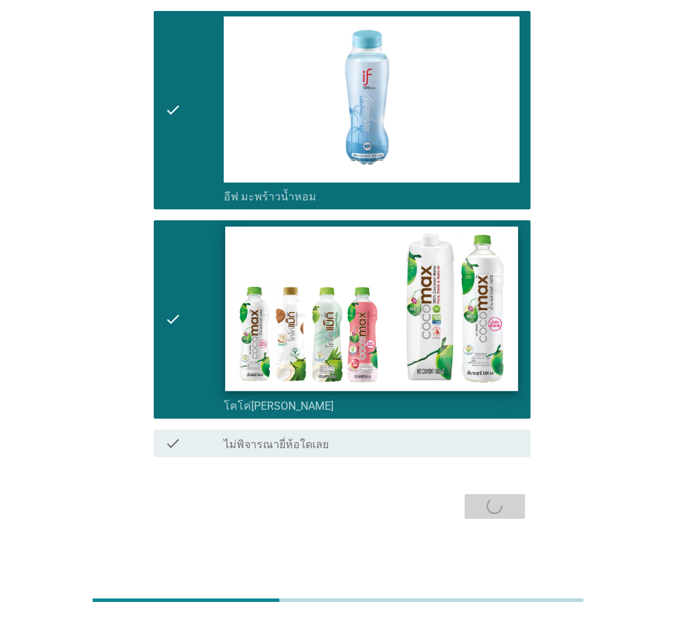
scroll to position [0, 0]
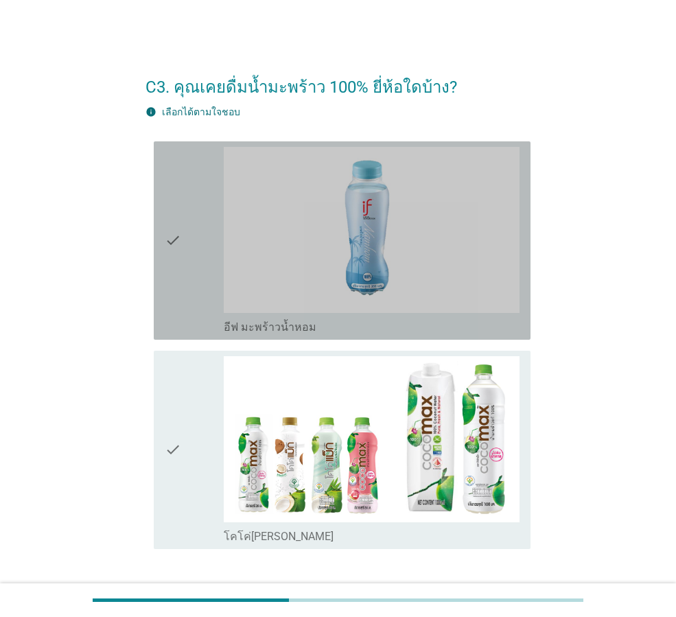
click at [189, 294] on div "check" at bounding box center [194, 240] width 59 height 187
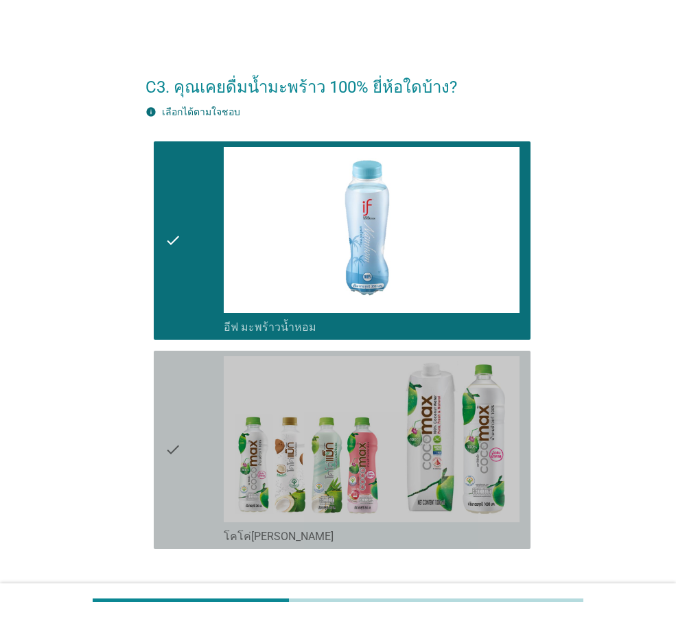
click at [181, 386] on icon "check" at bounding box center [173, 449] width 16 height 187
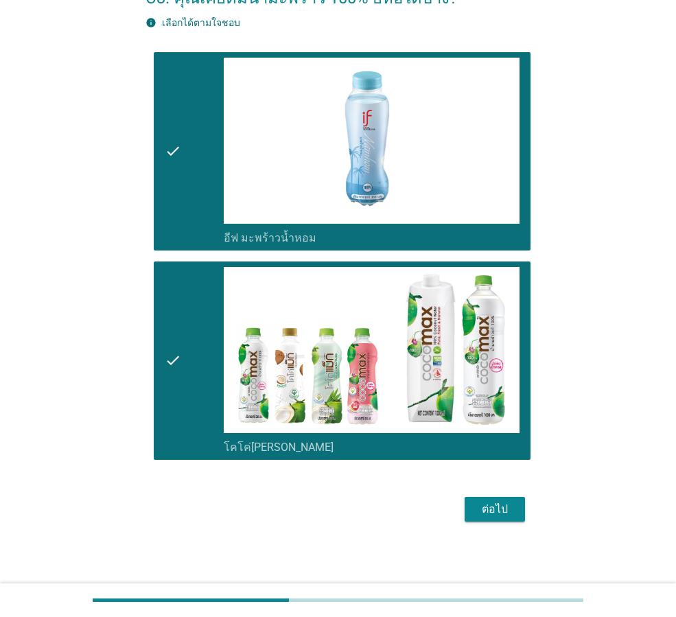
scroll to position [92, 0]
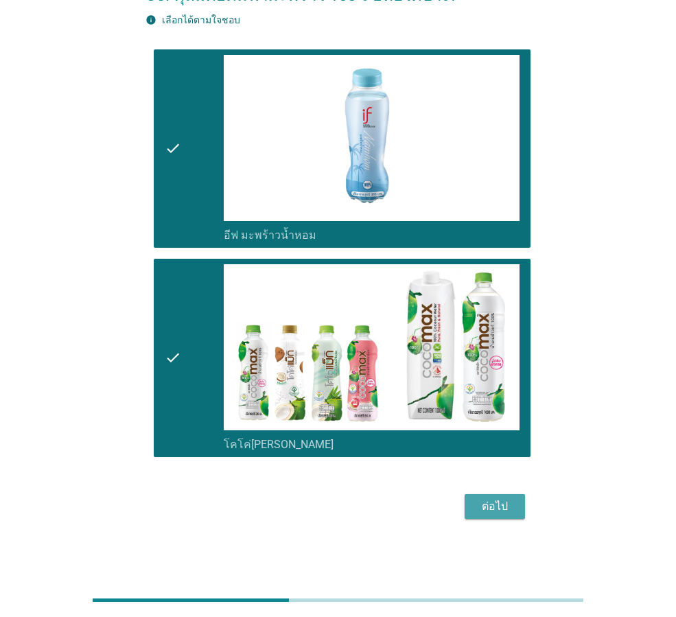
click at [522, 497] on button "ต่อไป" at bounding box center [495, 506] width 60 height 25
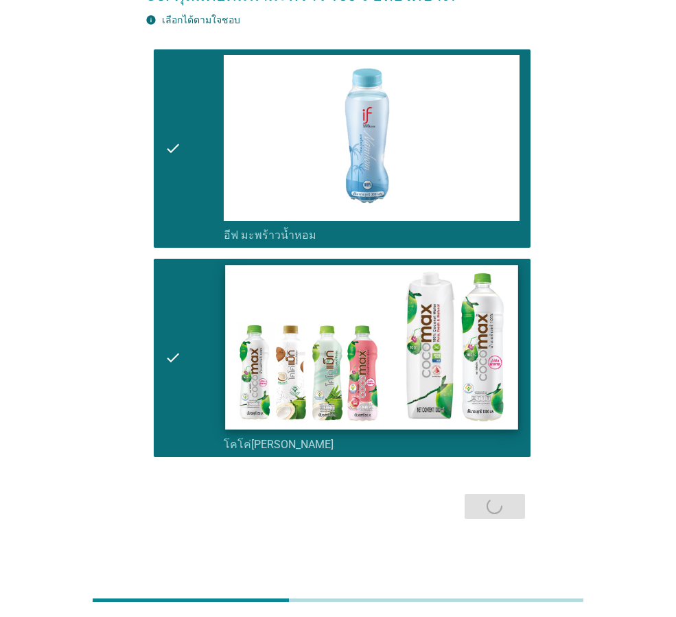
scroll to position [0, 0]
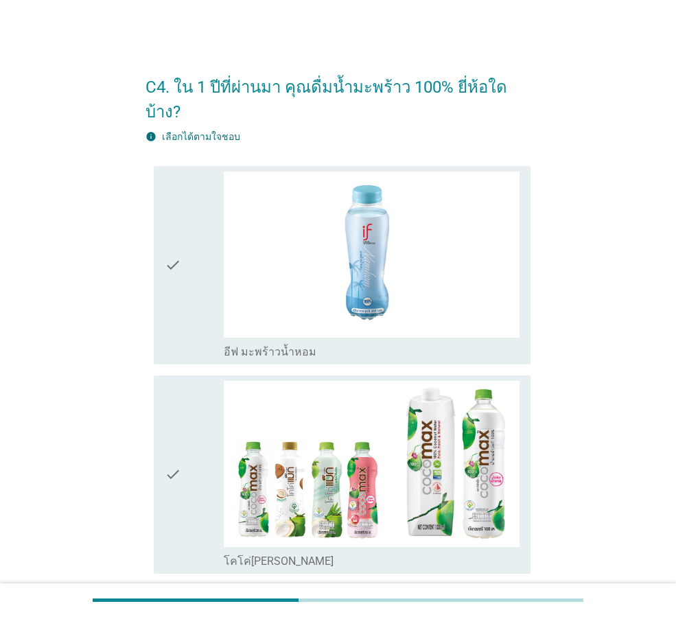
click at [175, 283] on icon "check" at bounding box center [173, 265] width 16 height 187
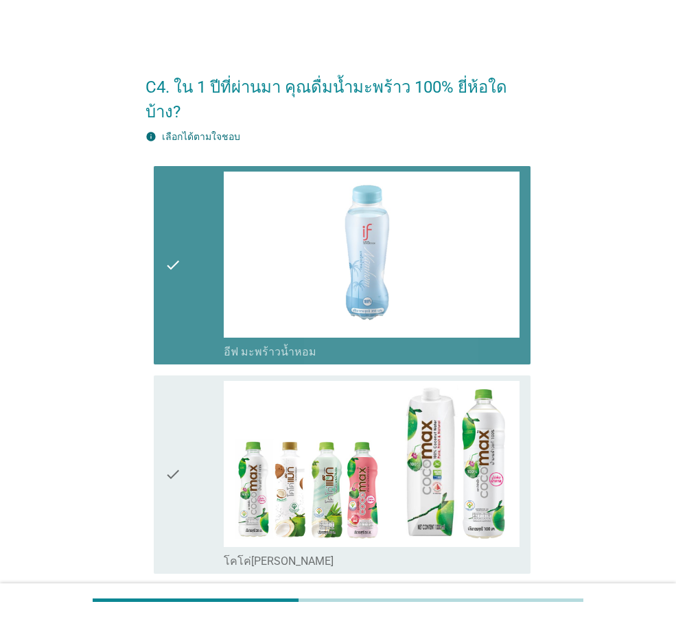
click at [193, 428] on div "check" at bounding box center [194, 474] width 59 height 187
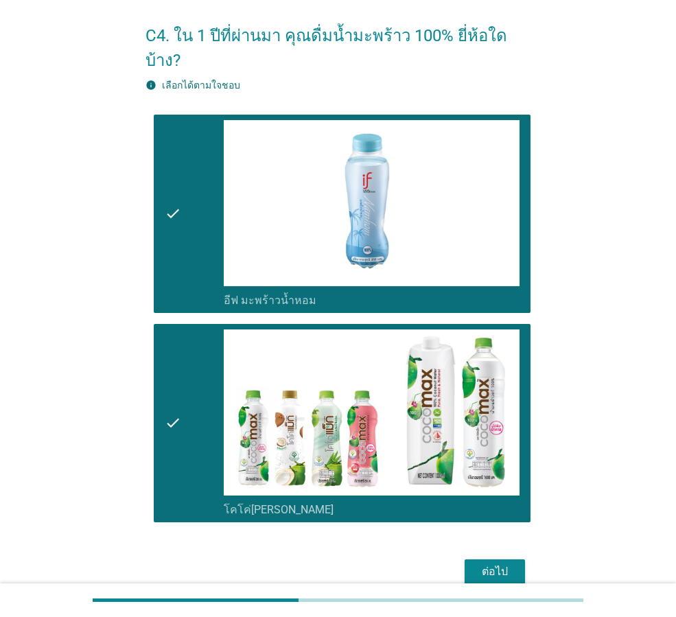
scroll to position [92, 0]
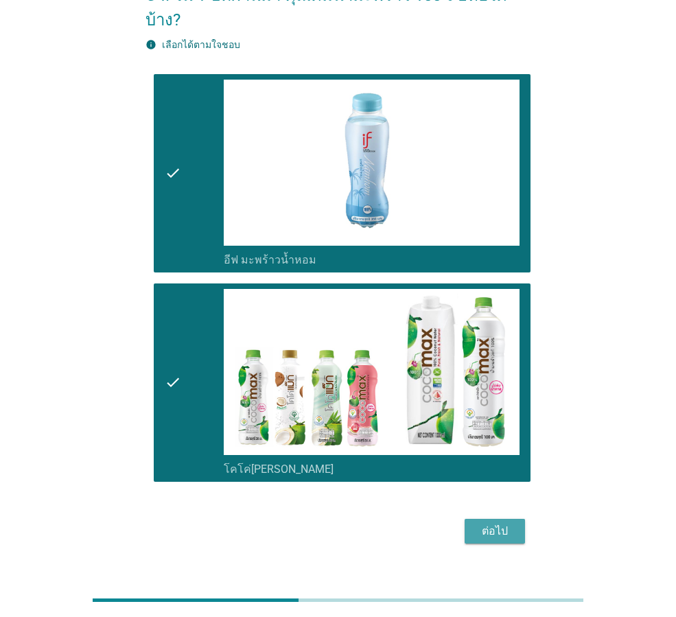
click at [511, 523] on div "ต่อไป" at bounding box center [495, 531] width 38 height 16
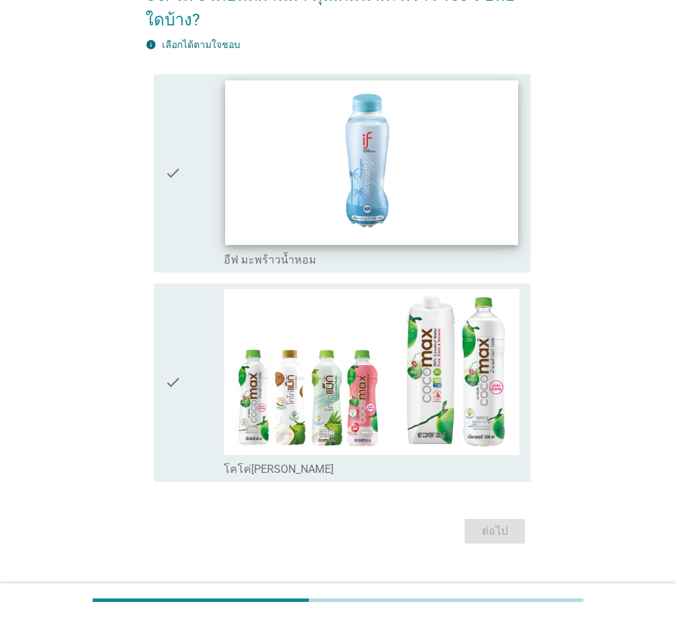
scroll to position [0, 0]
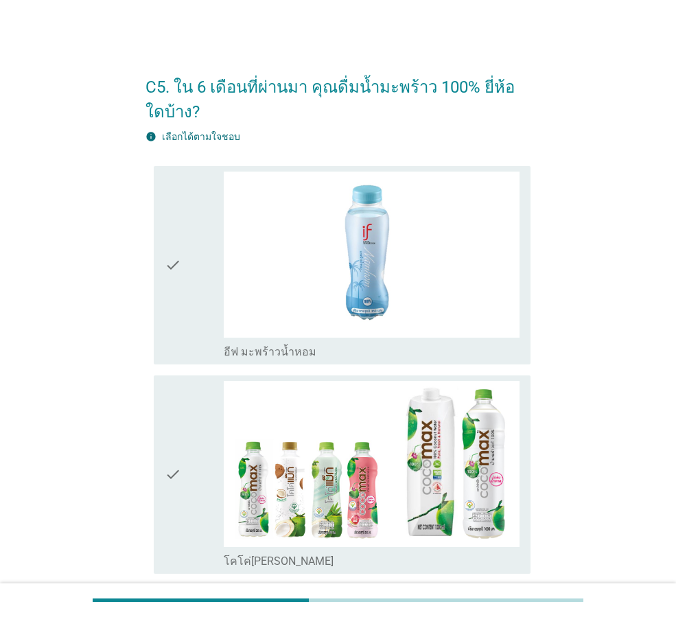
drag, startPoint x: 175, startPoint y: 300, endPoint x: 161, endPoint y: 420, distance: 120.9
click at [174, 300] on icon "check" at bounding box center [173, 265] width 16 height 187
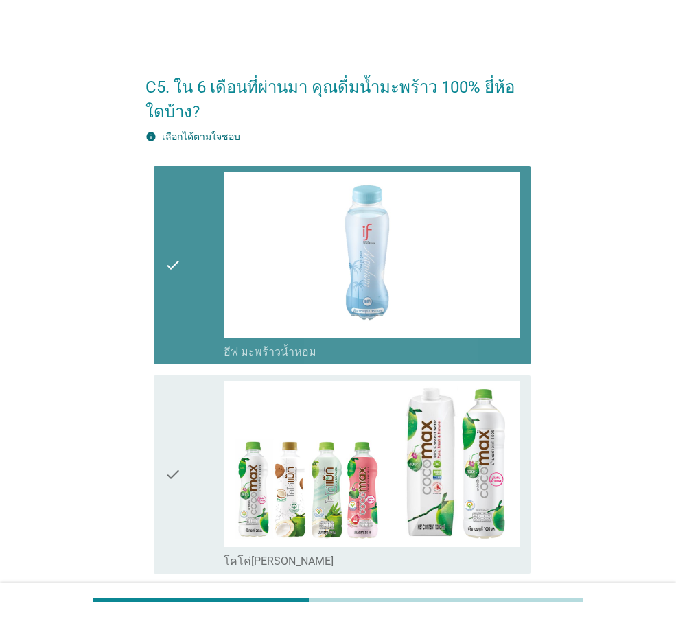
click at [157, 448] on div "check check_box_outline_blank โคโค่[PERSON_NAME]" at bounding box center [342, 474] width 377 height 198
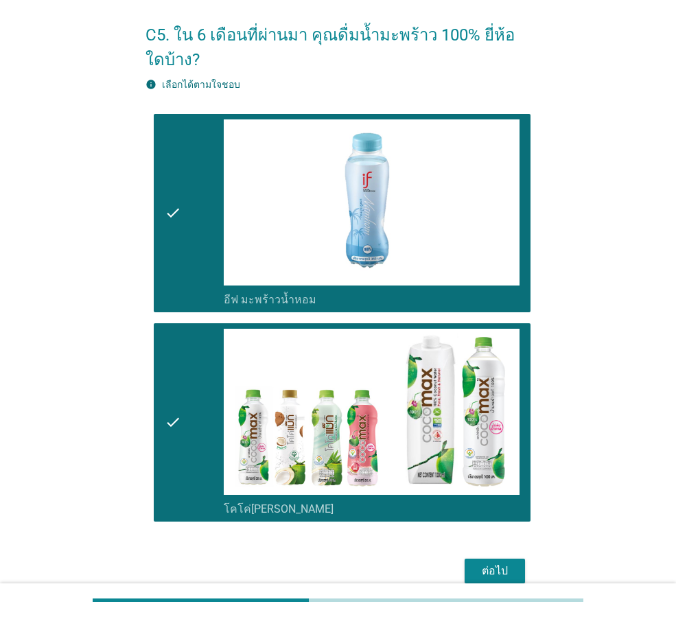
scroll to position [117, 0]
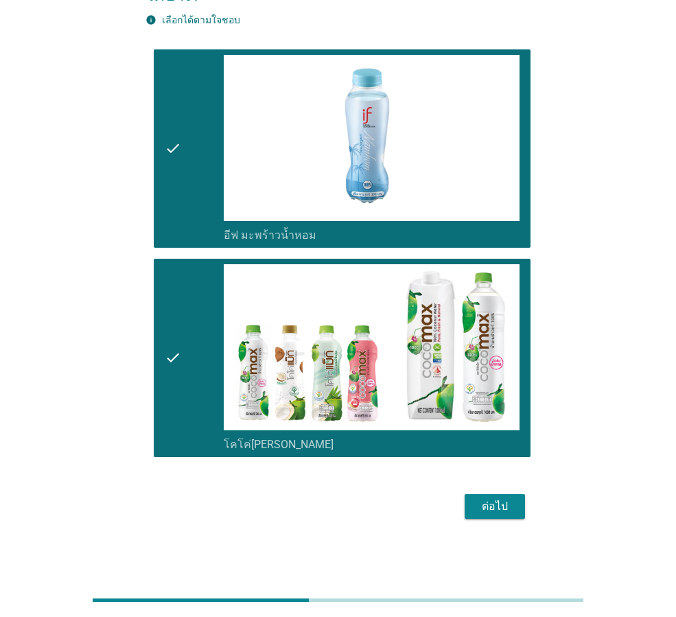
click at [473, 500] on button "ต่อไป" at bounding box center [495, 506] width 60 height 25
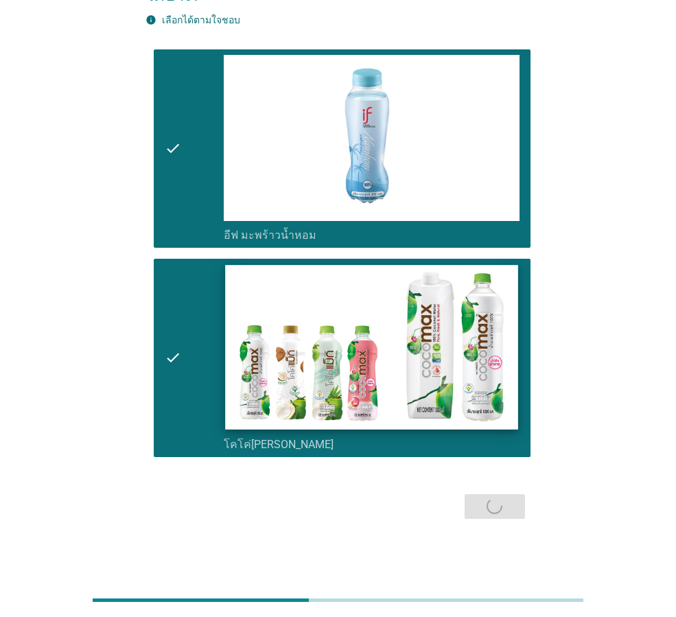
scroll to position [0, 0]
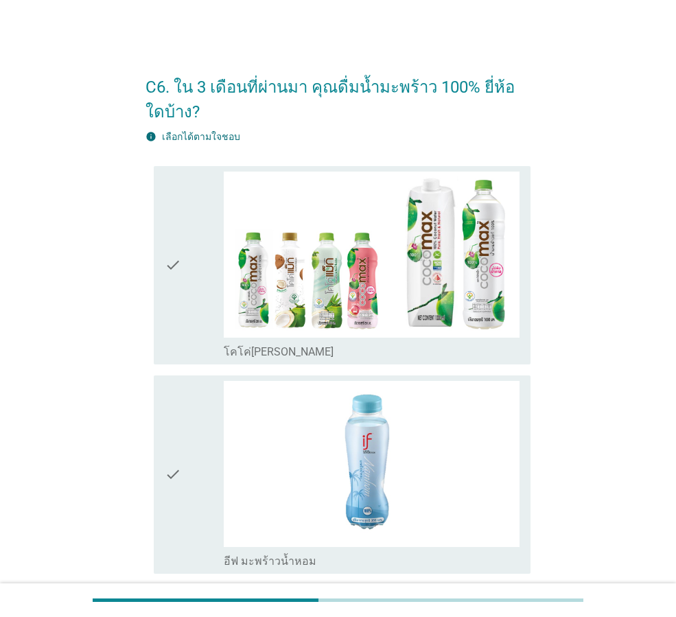
click at [193, 329] on div "check" at bounding box center [194, 265] width 59 height 187
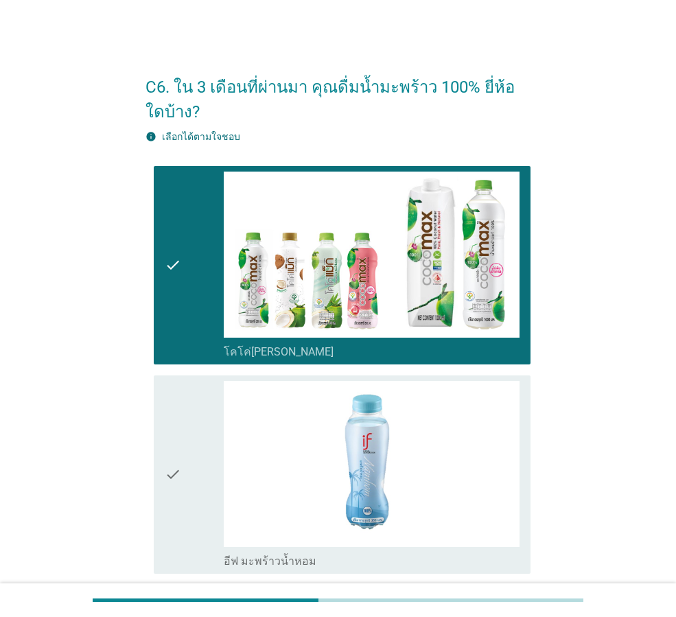
click at [202, 429] on div "check" at bounding box center [194, 474] width 59 height 187
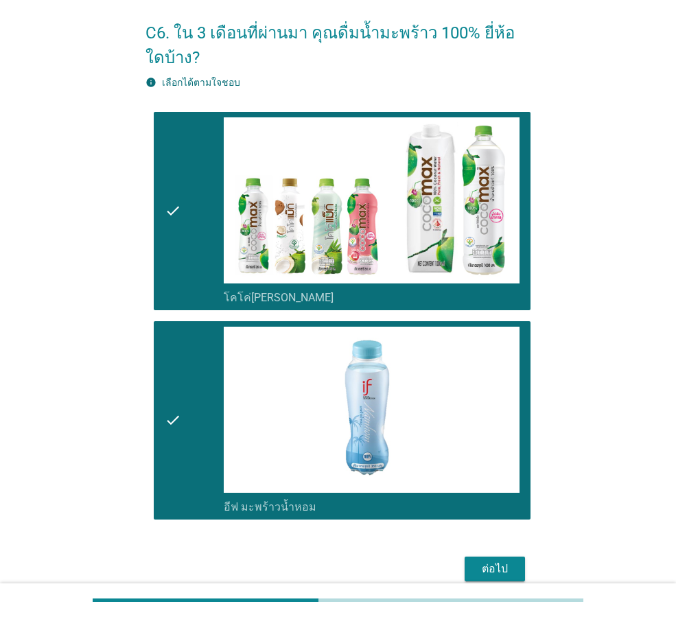
scroll to position [117, 0]
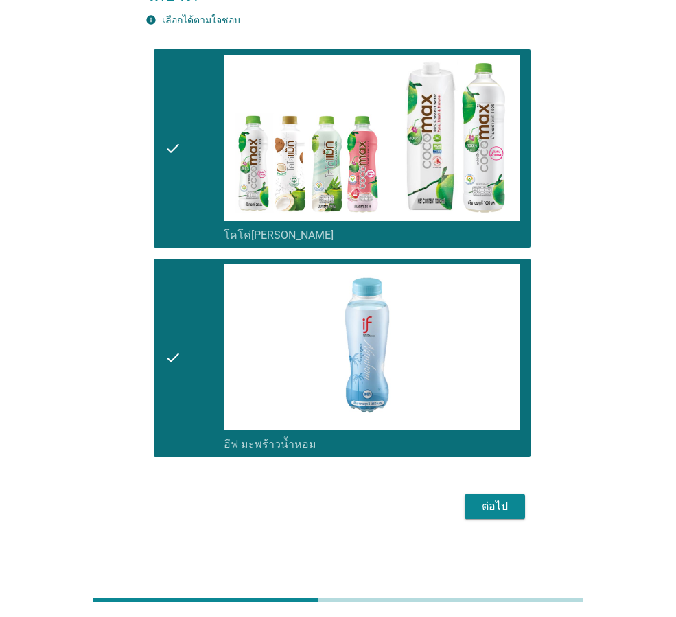
click at [497, 500] on div "ต่อไป" at bounding box center [495, 506] width 38 height 16
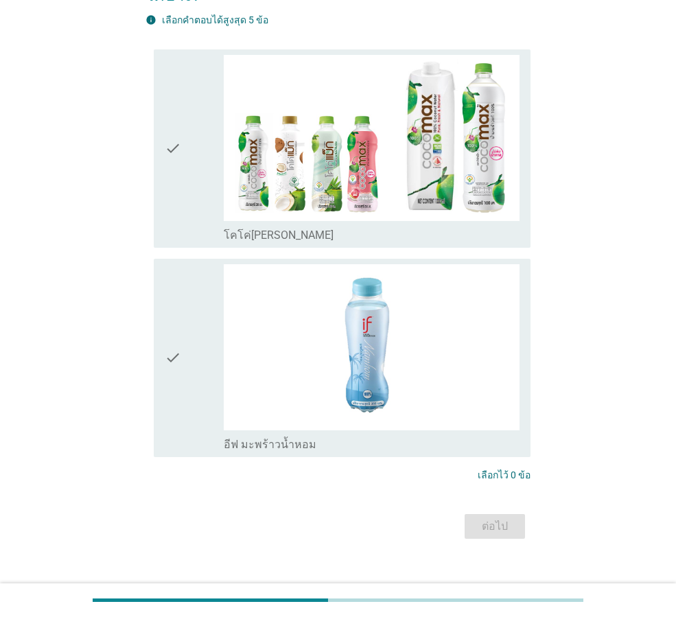
scroll to position [0, 0]
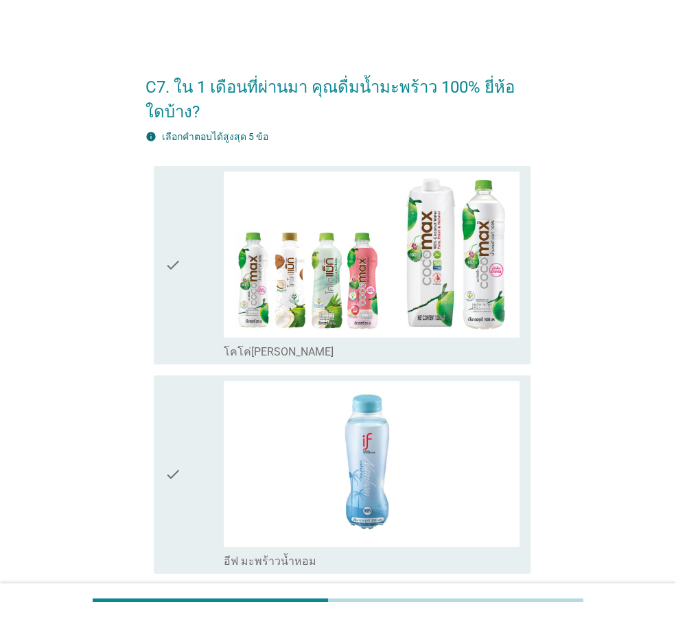
drag, startPoint x: 202, startPoint y: 424, endPoint x: 178, endPoint y: 334, distance: 92.6
click at [202, 422] on div "check" at bounding box center [194, 474] width 59 height 187
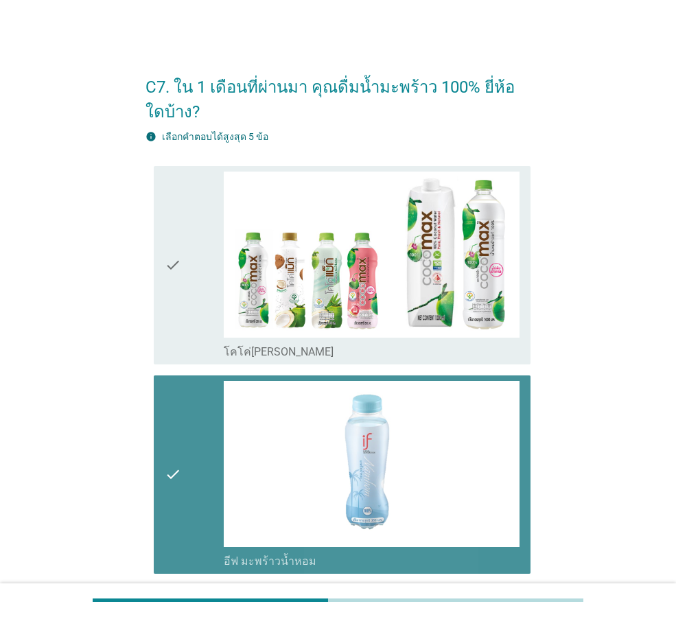
click at [178, 322] on icon "check" at bounding box center [173, 265] width 16 height 187
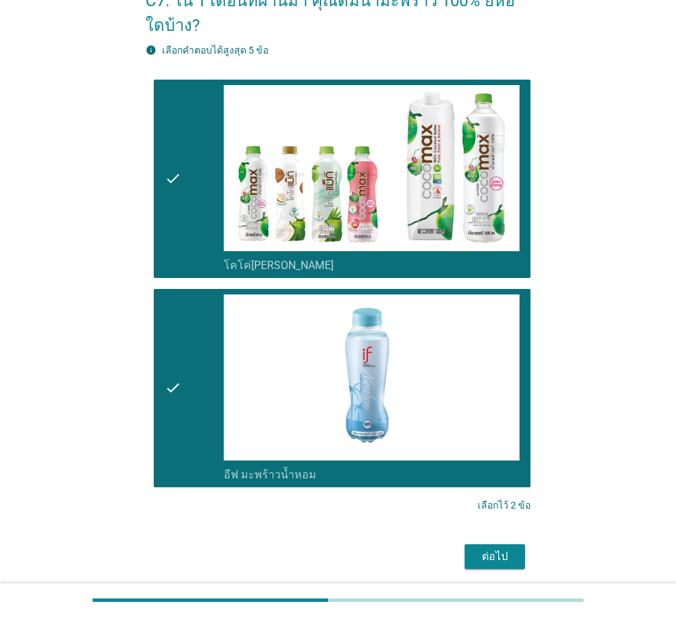
scroll to position [137, 0]
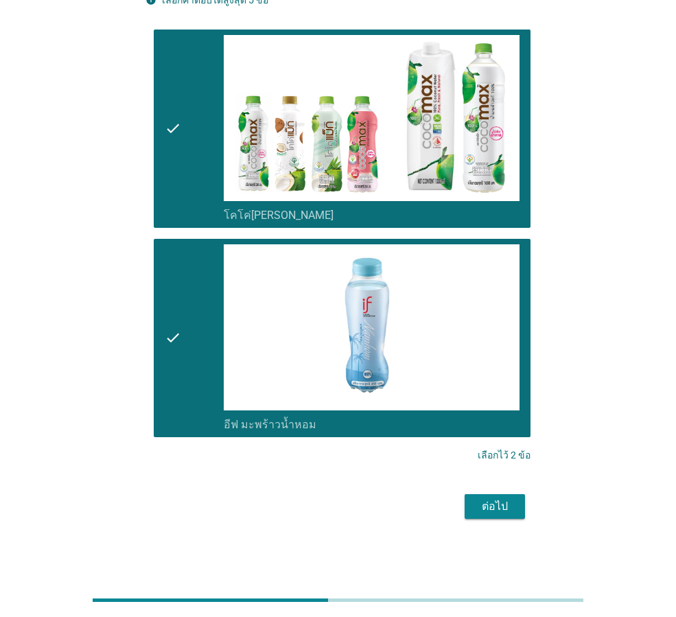
drag, startPoint x: 476, startPoint y: 513, endPoint x: 481, endPoint y: 484, distance: 30.0
click at [476, 513] on div "ต่อไป" at bounding box center [495, 506] width 38 height 16
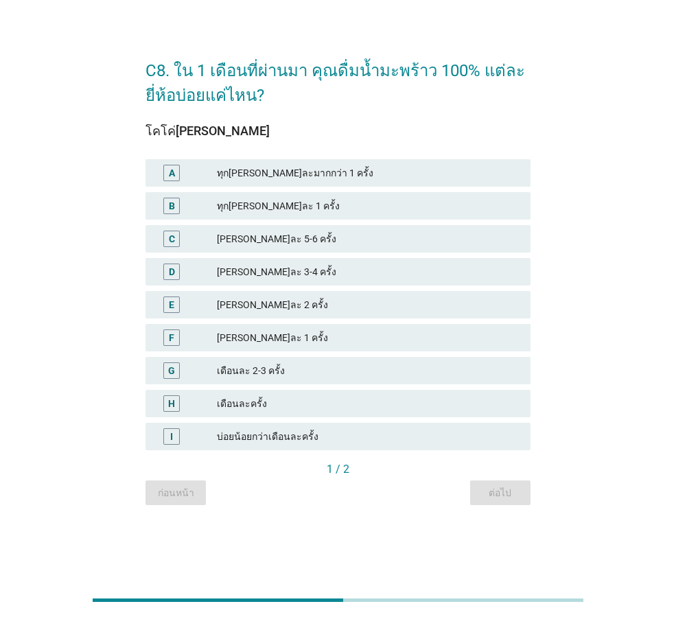
scroll to position [0, 0]
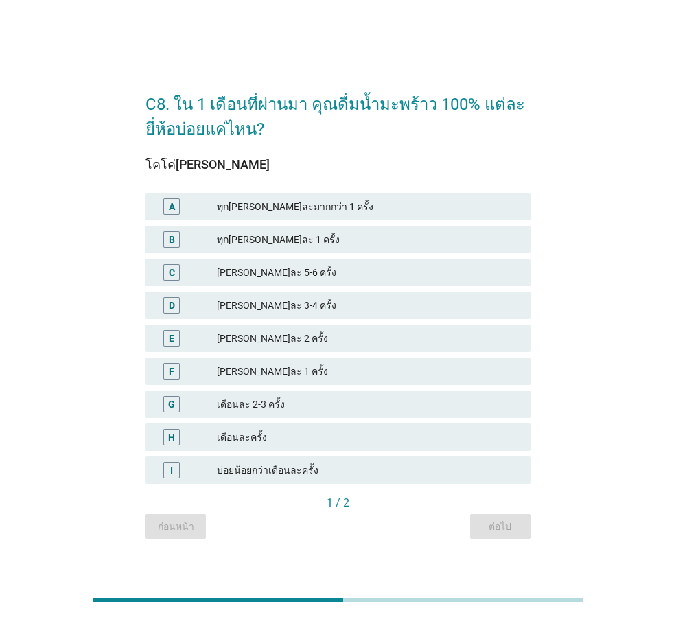
click at [276, 310] on div "[PERSON_NAME]ละ 3-4 ครั้ง" at bounding box center [368, 305] width 303 height 16
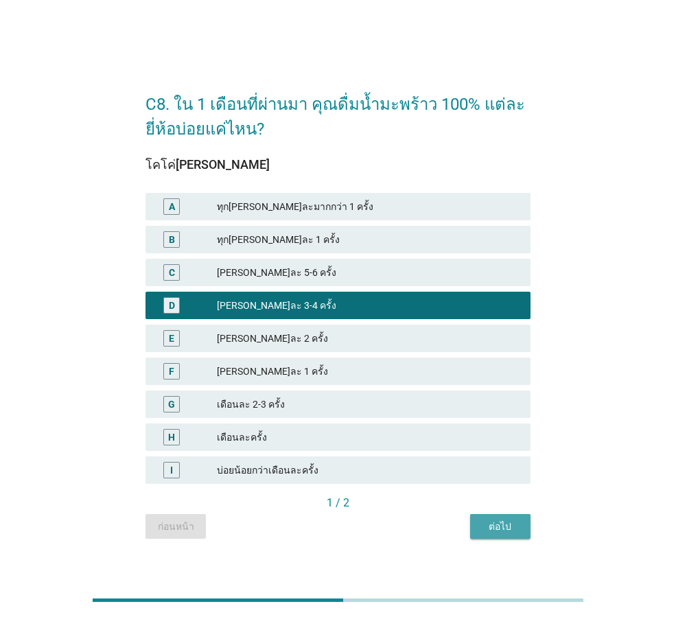
click at [507, 520] on div "ต่อไป" at bounding box center [500, 527] width 38 height 14
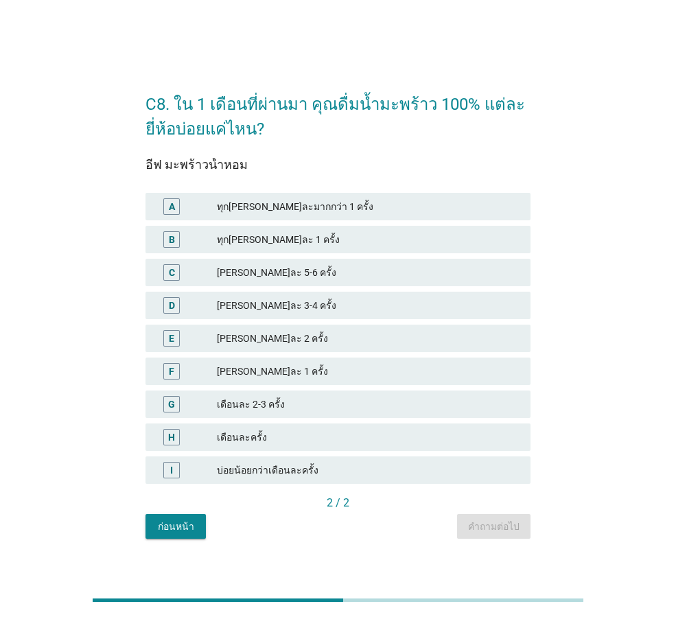
click at [287, 312] on div "[PERSON_NAME]ละ 3-4 ครั้ง" at bounding box center [368, 305] width 303 height 16
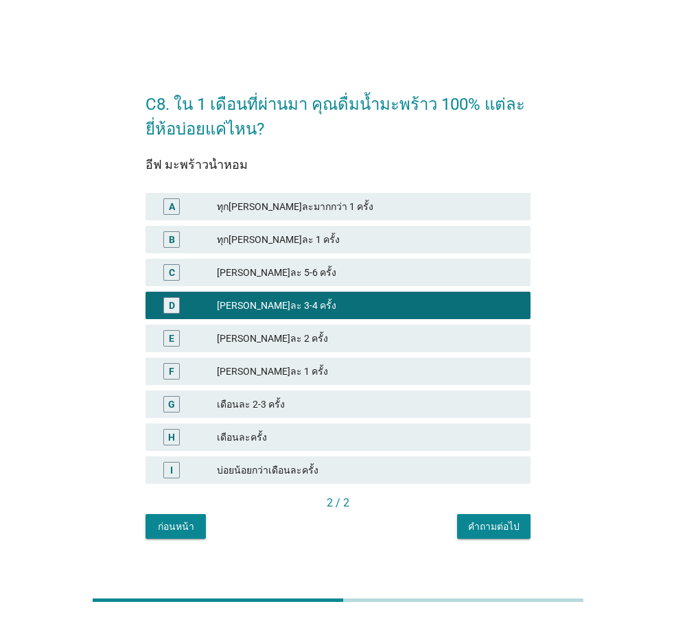
click at [474, 517] on button "คำถามต่อไป" at bounding box center [493, 526] width 73 height 25
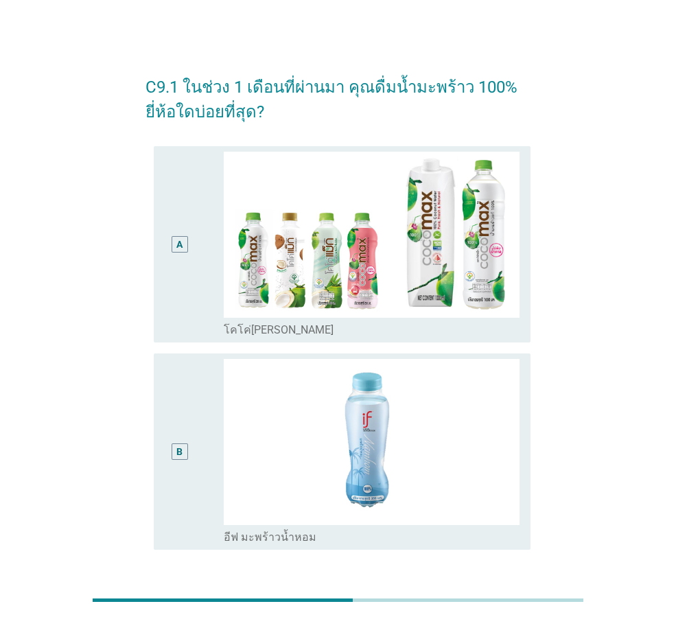
click at [203, 415] on div "B" at bounding box center [194, 451] width 59 height 185
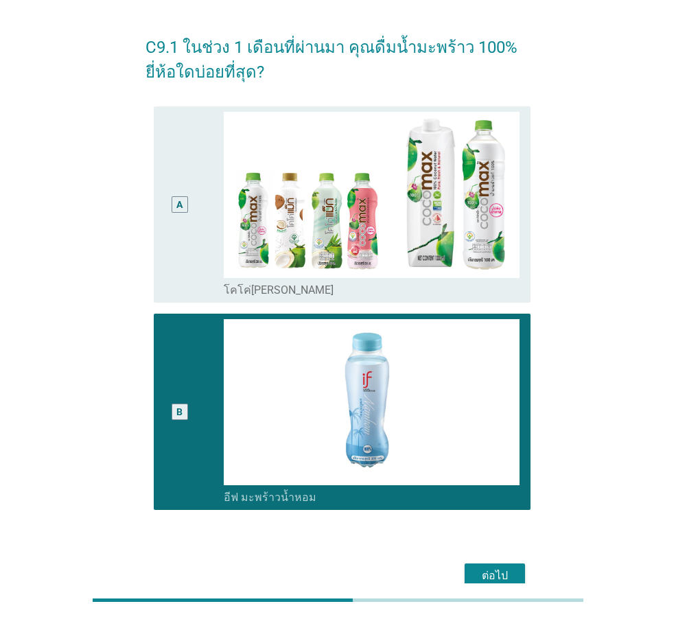
scroll to position [109, 0]
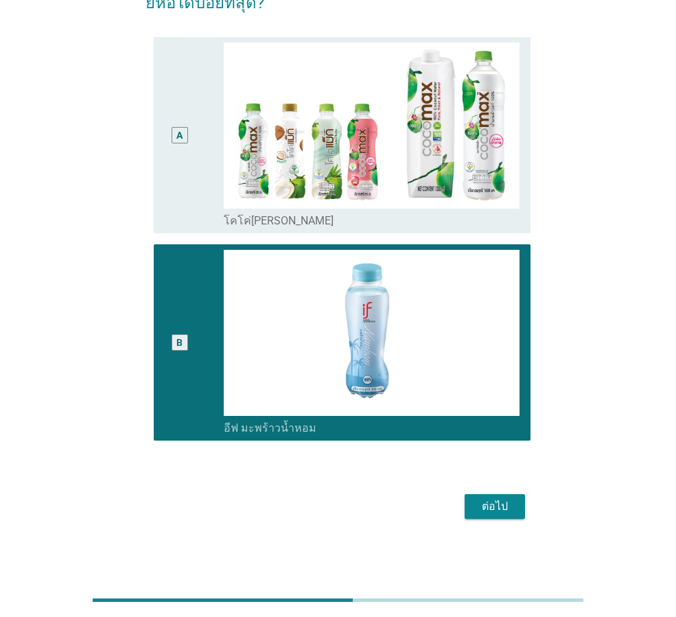
click at [487, 502] on div "ต่อไป" at bounding box center [495, 506] width 38 height 16
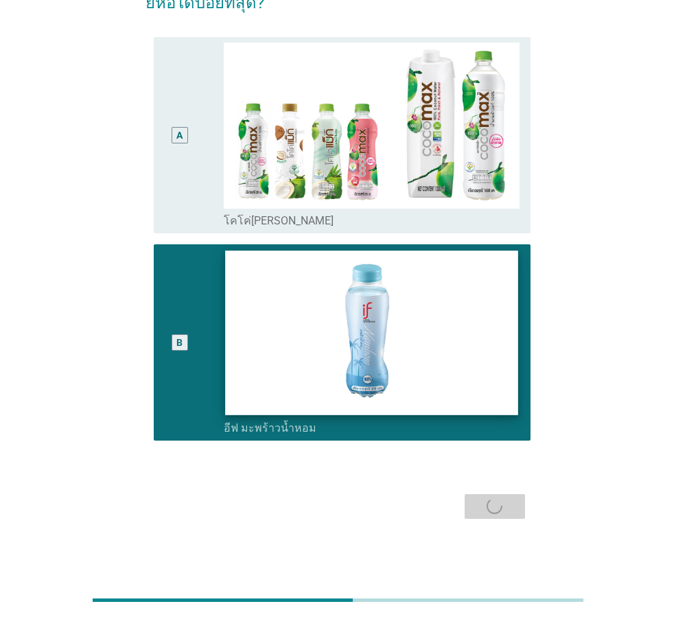
scroll to position [0, 0]
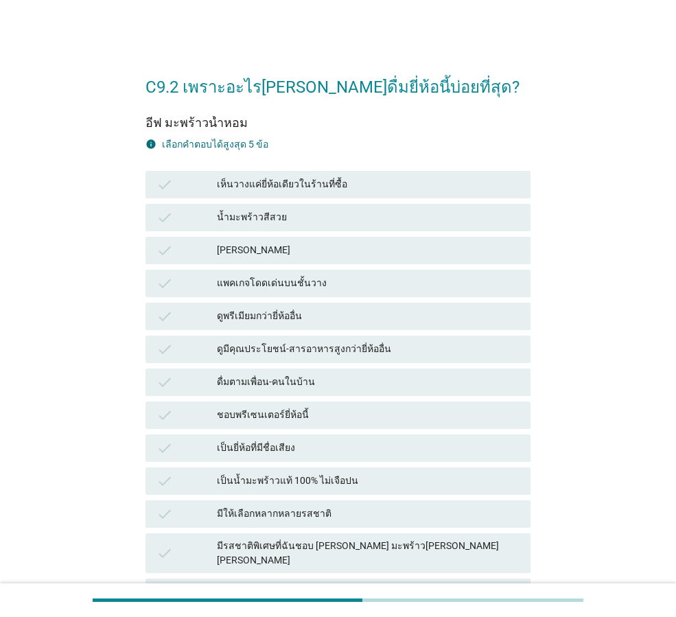
drag, startPoint x: 299, startPoint y: 250, endPoint x: 289, endPoint y: 264, distance: 16.8
click at [298, 251] on div "[PERSON_NAME]" at bounding box center [368, 250] width 303 height 16
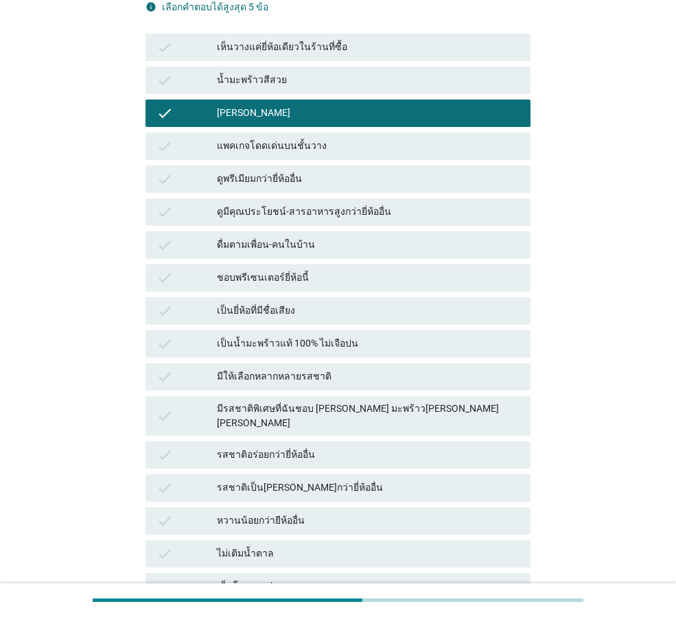
scroll to position [206, 0]
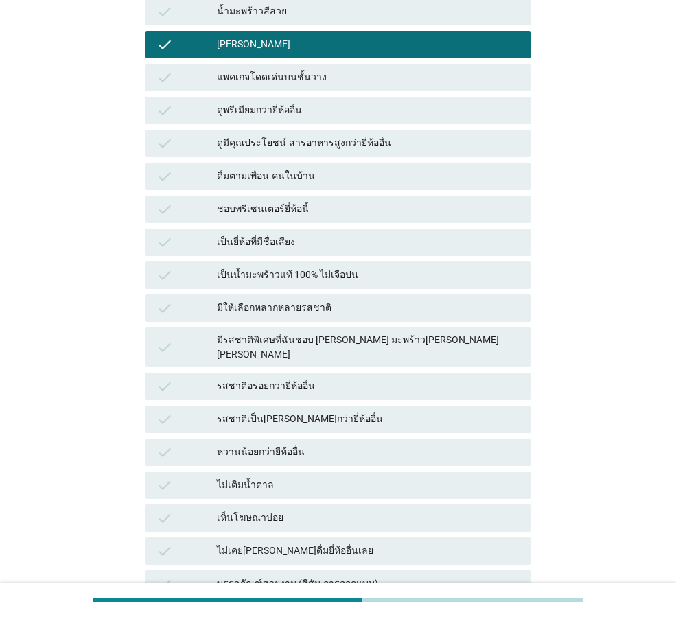
drag, startPoint x: 303, startPoint y: 367, endPoint x: 307, endPoint y: 386, distance: 19.5
click at [303, 378] on div "รสชาติอร่อยกว่ายี่ห้ออื่น" at bounding box center [368, 386] width 303 height 16
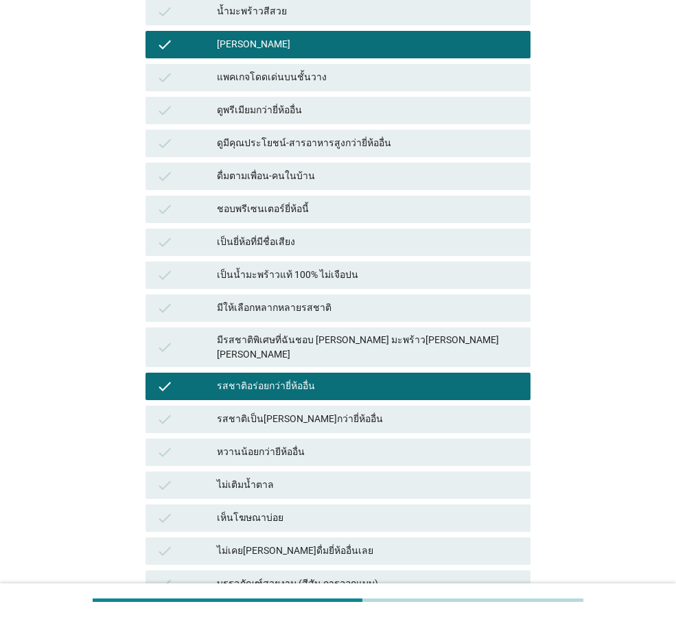
click at [320, 411] on div "รสชาติเป็น[PERSON_NAME]กว่ายี่ห้ออื่น" at bounding box center [368, 419] width 303 height 16
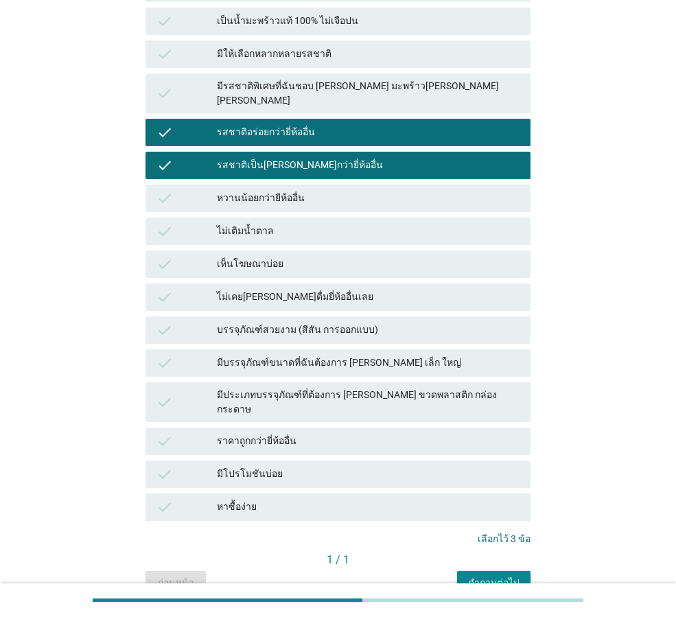
scroll to position [508, 0]
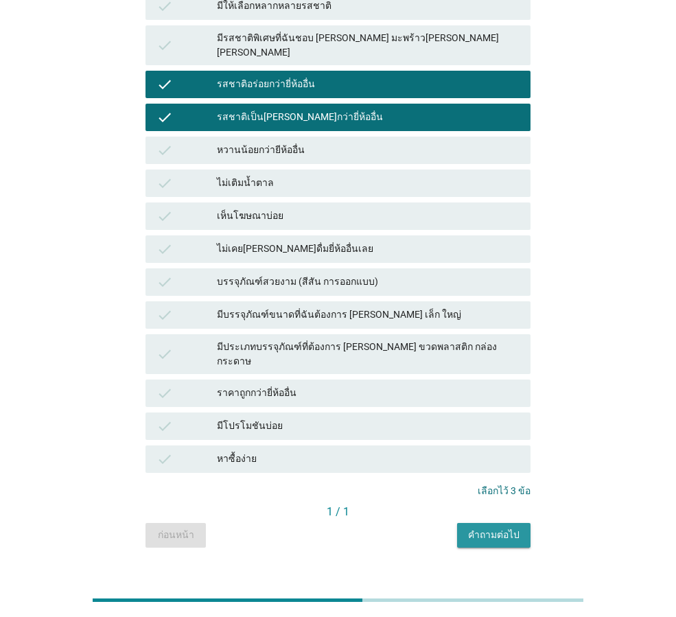
click at [507, 523] on button "คำถามต่อไป" at bounding box center [493, 535] width 73 height 25
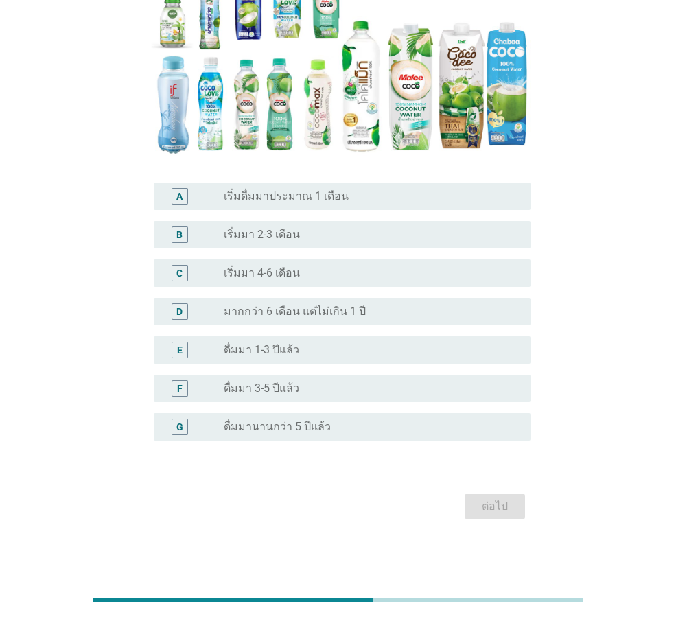
scroll to position [0, 0]
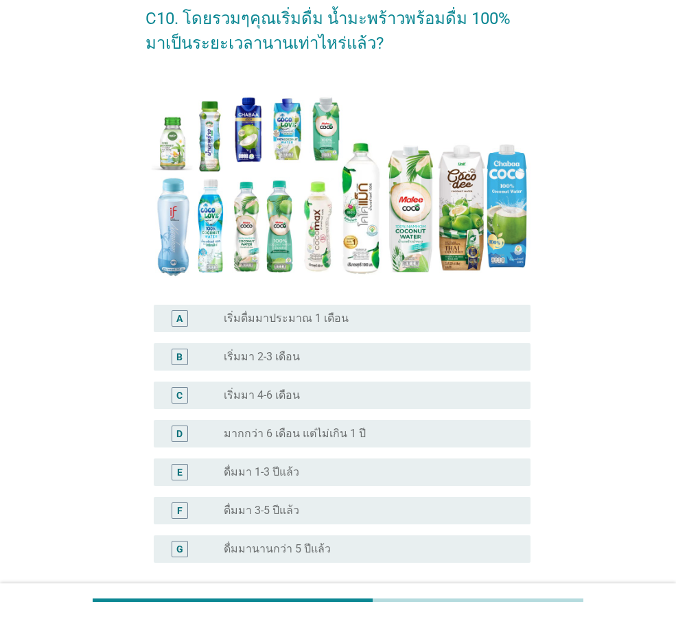
click at [332, 395] on div "radio_button_unchecked เริ่มมา 4-6 เดือน" at bounding box center [366, 395] width 285 height 14
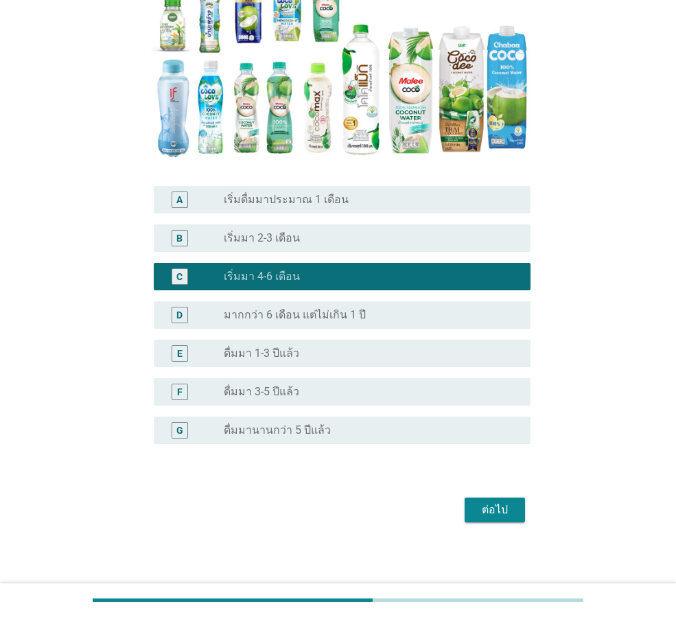
scroll to position [191, 0]
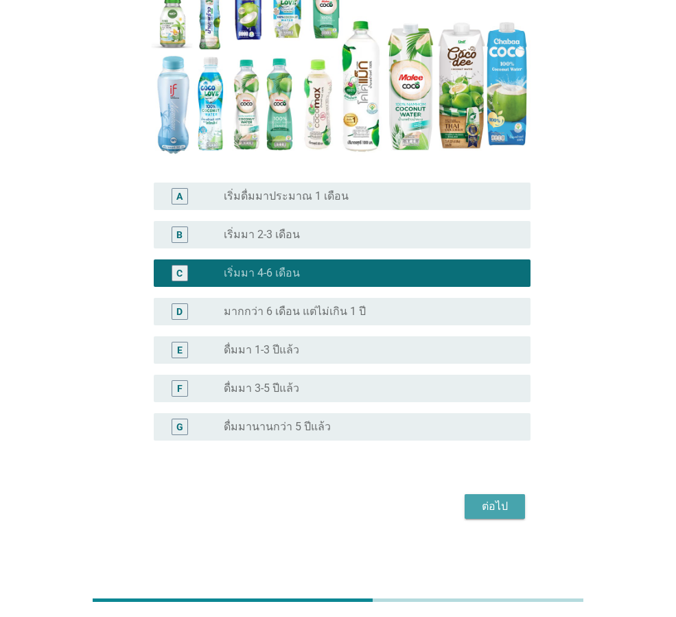
click at [510, 501] on div "ต่อไป" at bounding box center [495, 506] width 38 height 16
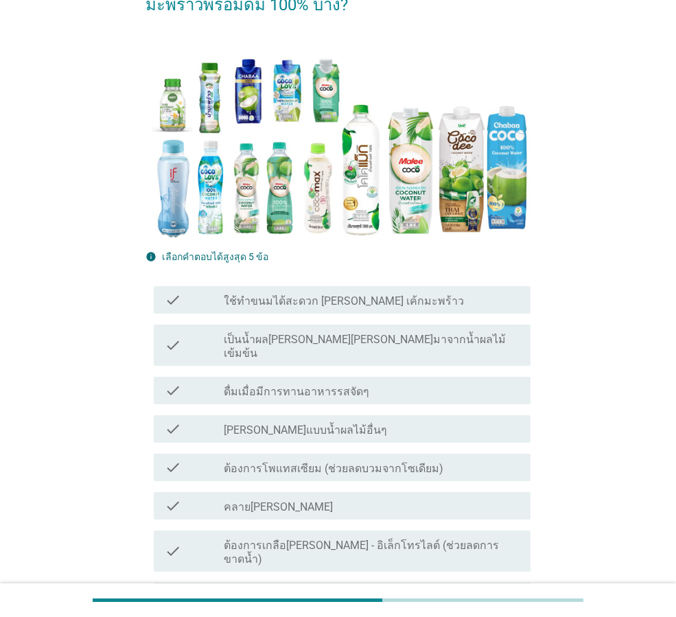
scroll to position [206, 0]
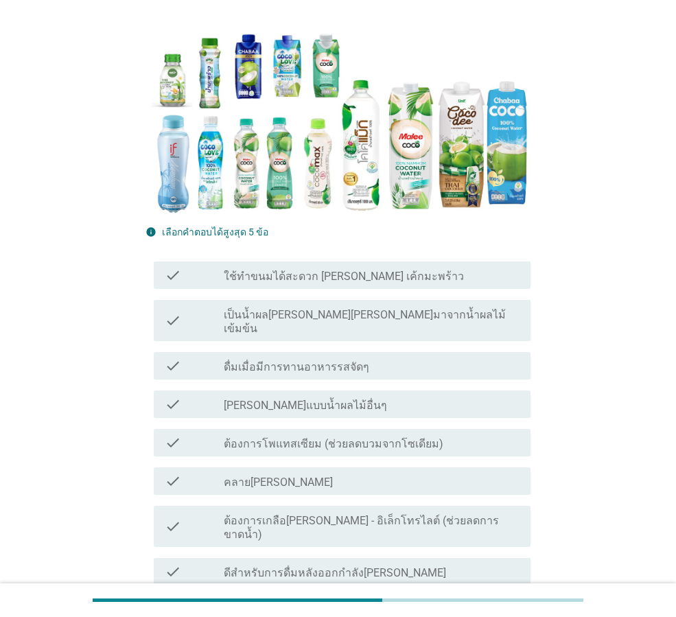
click at [304, 473] on div "check_box_outline_blank คลาย[PERSON_NAME]" at bounding box center [372, 481] width 296 height 16
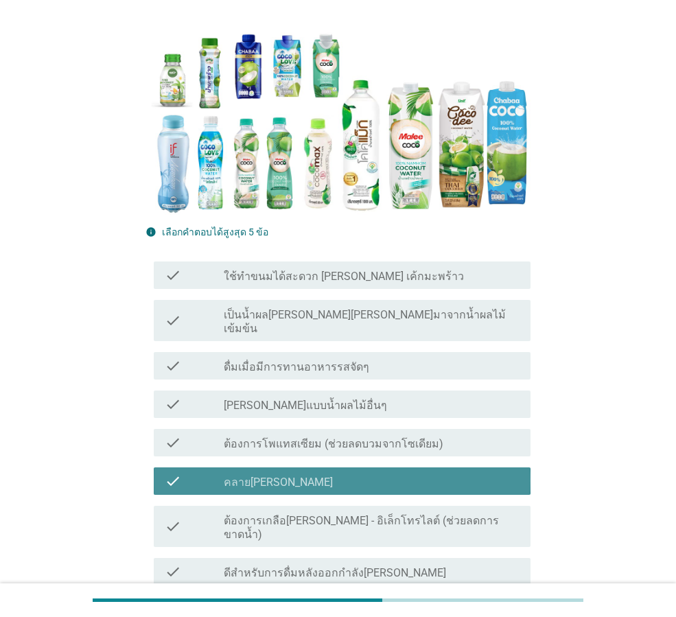
click at [312, 437] on label "ต้องการโพแทสเซียม (ช่วยลดบวมจากโซเดียม)" at bounding box center [334, 444] width 220 height 14
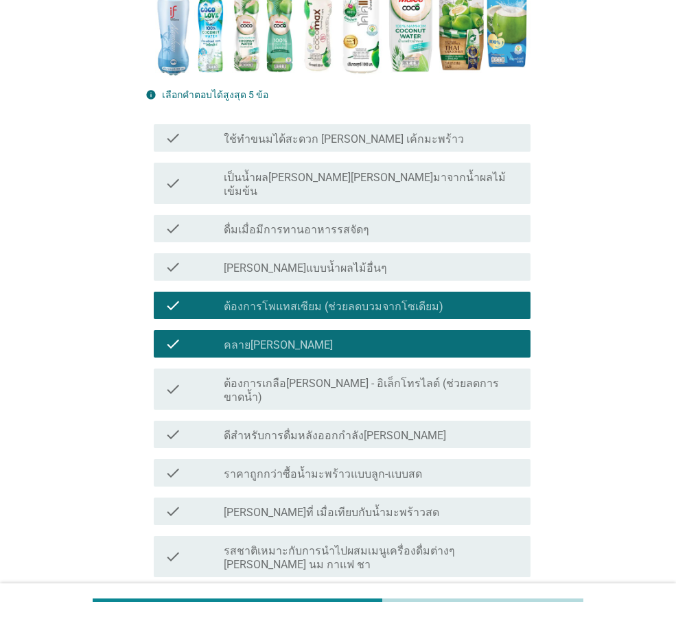
scroll to position [412, 0]
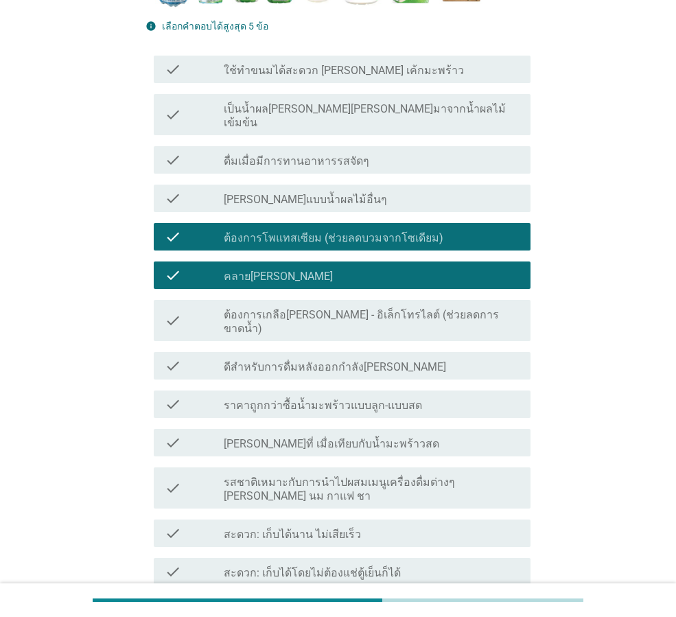
click at [339, 437] on label "[PERSON_NAME]ที่ เมื่อเทียบกับน้ำมะพร้าวสด" at bounding box center [332, 444] width 216 height 14
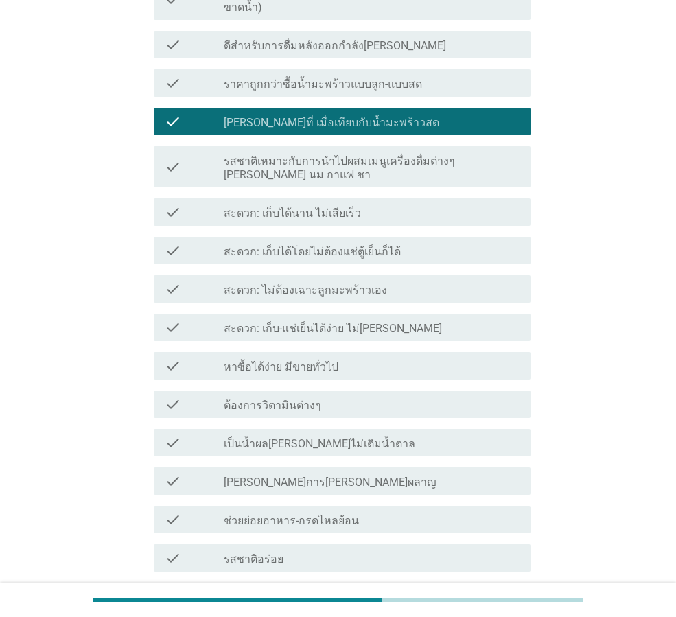
scroll to position [755, 0]
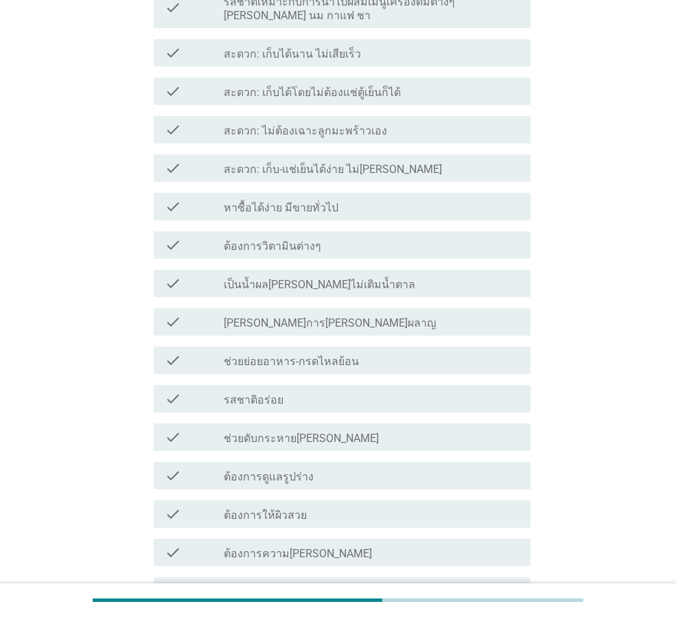
click at [361, 506] on div "check_box_outline_blank ต้องการให้ผิวสวย" at bounding box center [372, 514] width 296 height 16
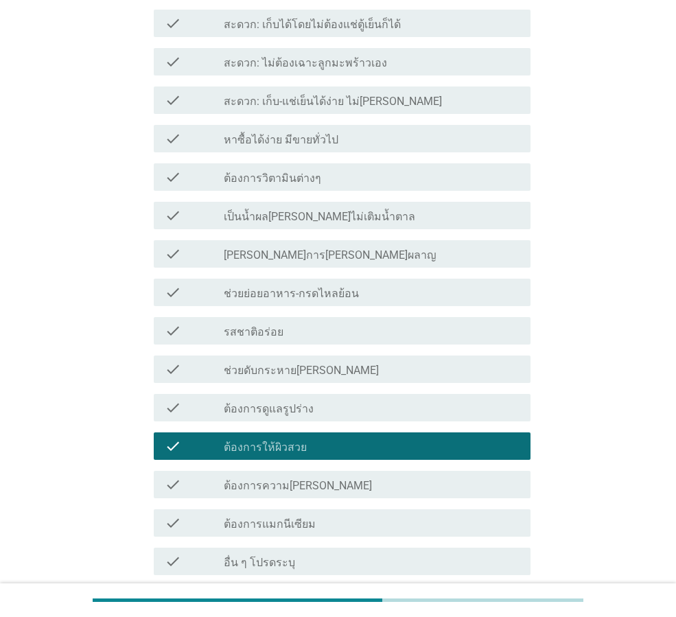
scroll to position [961, 0]
click at [350, 476] on div "check_box_outline_blank ต้องการความ[PERSON_NAME]" at bounding box center [372, 484] width 296 height 16
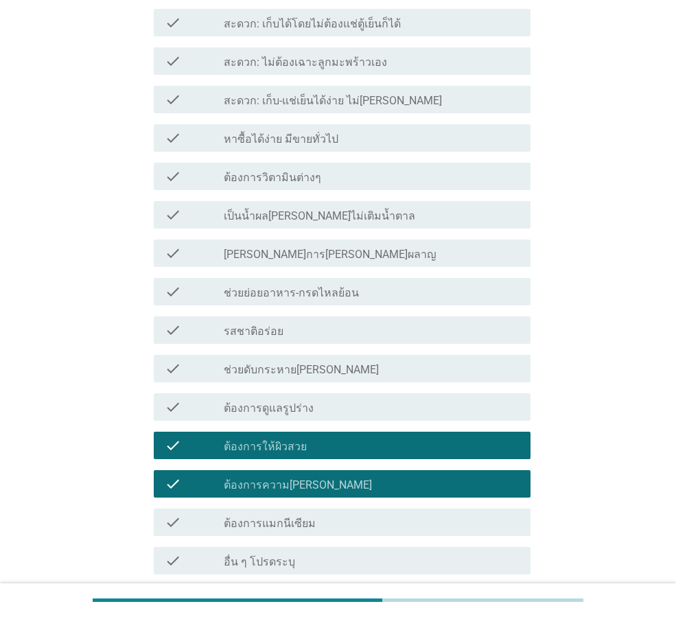
scroll to position [1057, 0]
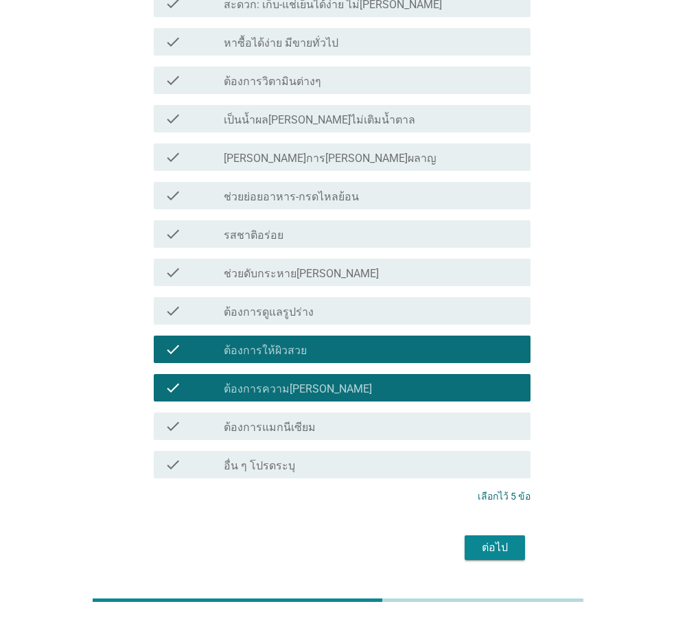
click at [504, 539] on div "ต่อไป" at bounding box center [495, 547] width 38 height 16
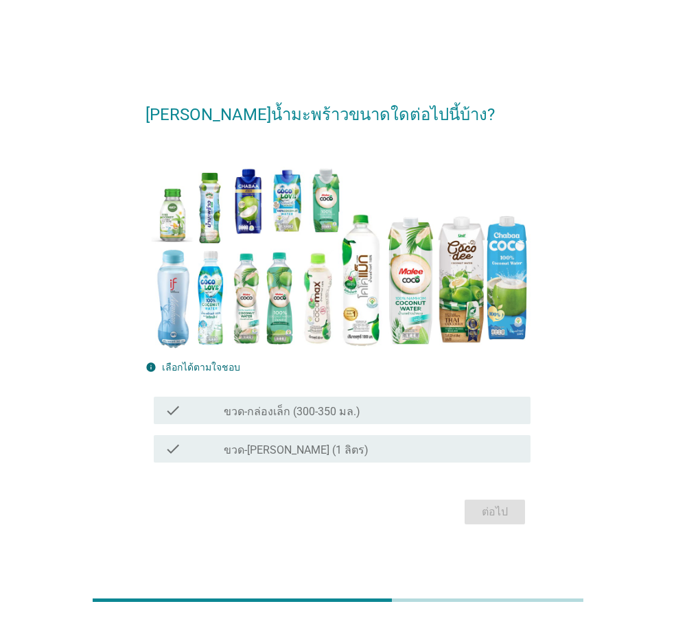
click at [278, 446] on label "ขวด-[PERSON_NAME] (1 ลิตร)" at bounding box center [296, 450] width 145 height 14
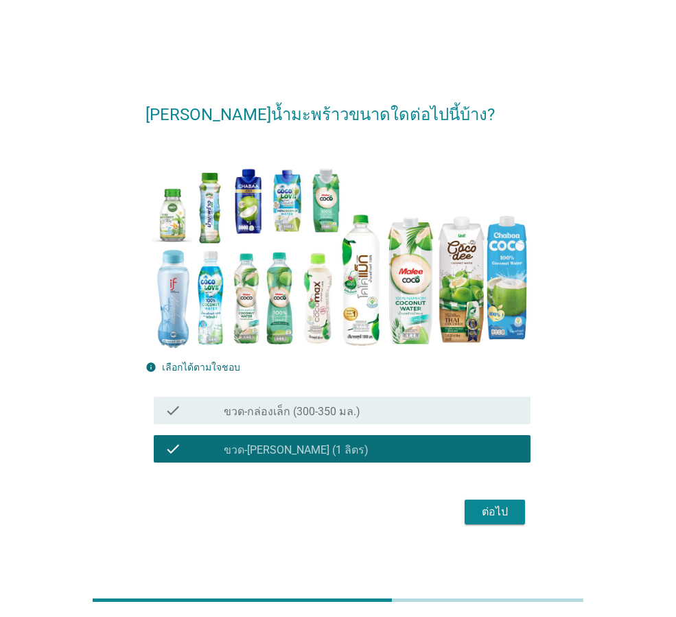
click at [347, 424] on div "check check_box_outline_blank ขวด-กล่องเล็ก (300-350 มล.)" at bounding box center [342, 410] width 377 height 27
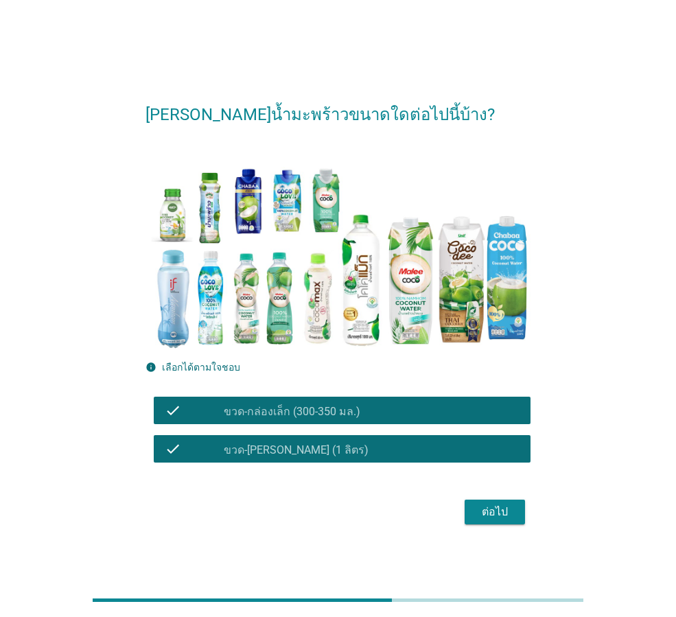
click at [364, 466] on div "check check_box ขวด-[PERSON_NAME] (1 ลิตร)" at bounding box center [338, 449] width 385 height 38
click at [421, 456] on div "check_box ขวด-[PERSON_NAME] (1 ลิตร)" at bounding box center [372, 449] width 296 height 16
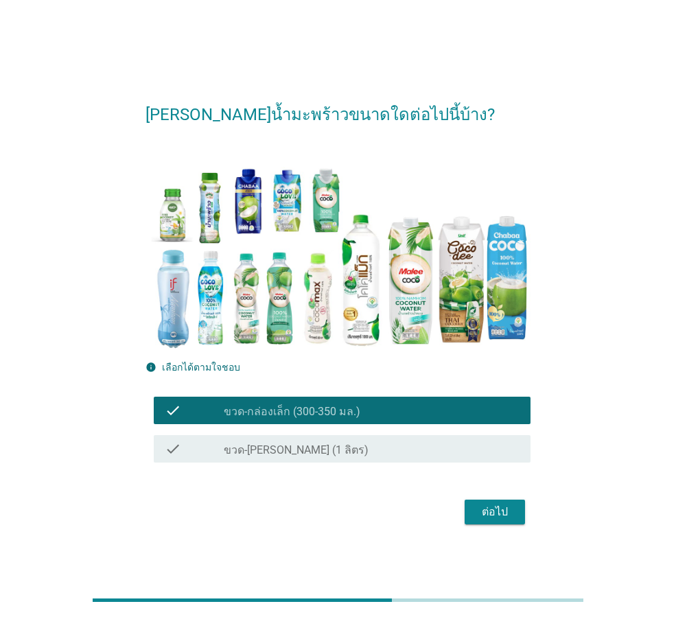
click at [483, 512] on div "ต่อไป" at bounding box center [495, 512] width 38 height 16
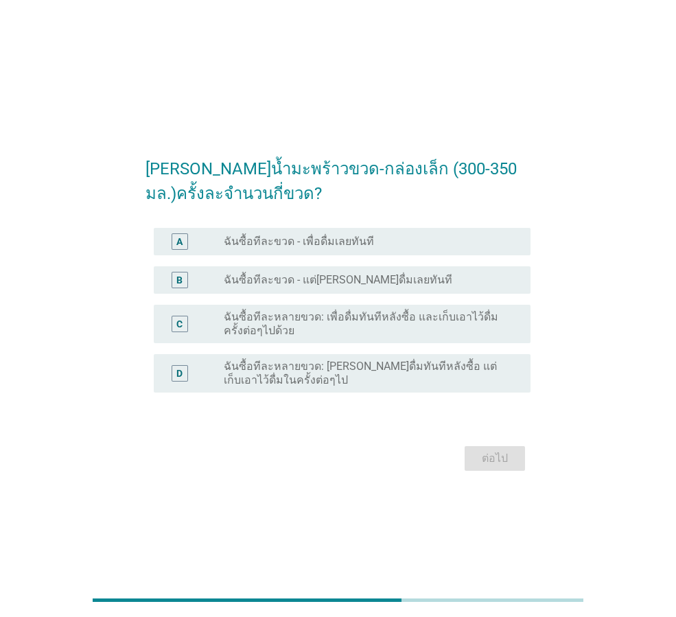
click at [364, 282] on label "ฉันซื้อทีละขวด - แต่[PERSON_NAME]ดื่มเลยทันที" at bounding box center [338, 280] width 229 height 14
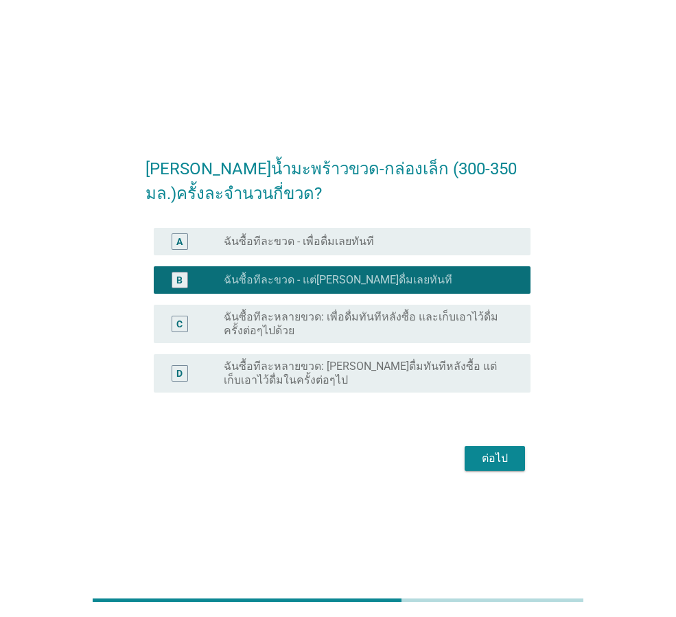
click at [500, 459] on div "ต่อไป" at bounding box center [495, 458] width 38 height 16
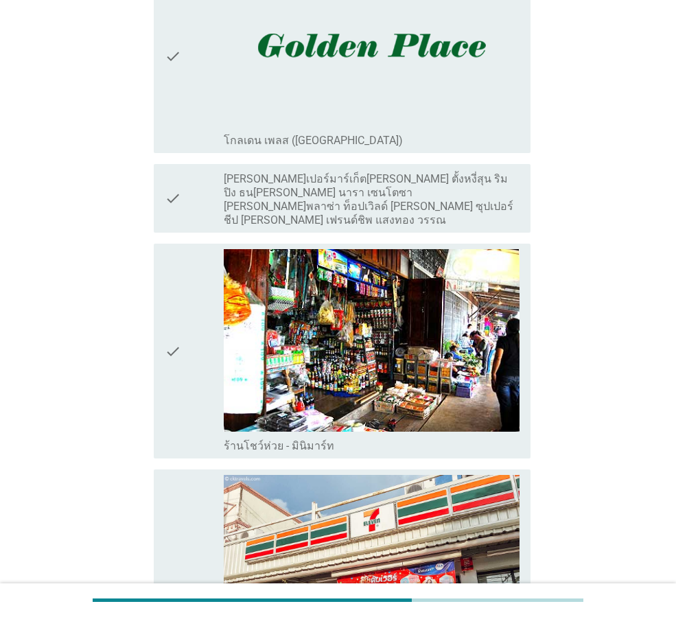
scroll to position [1716, 0]
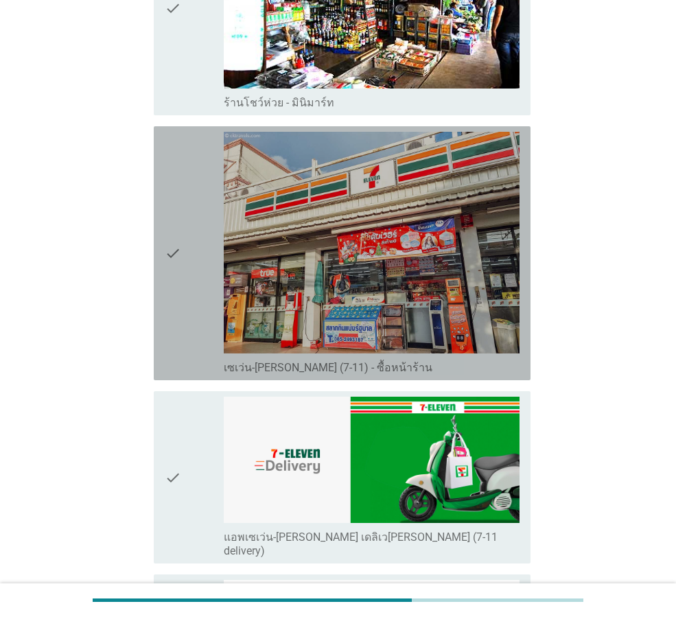
click at [172, 262] on icon "check" at bounding box center [173, 253] width 16 height 243
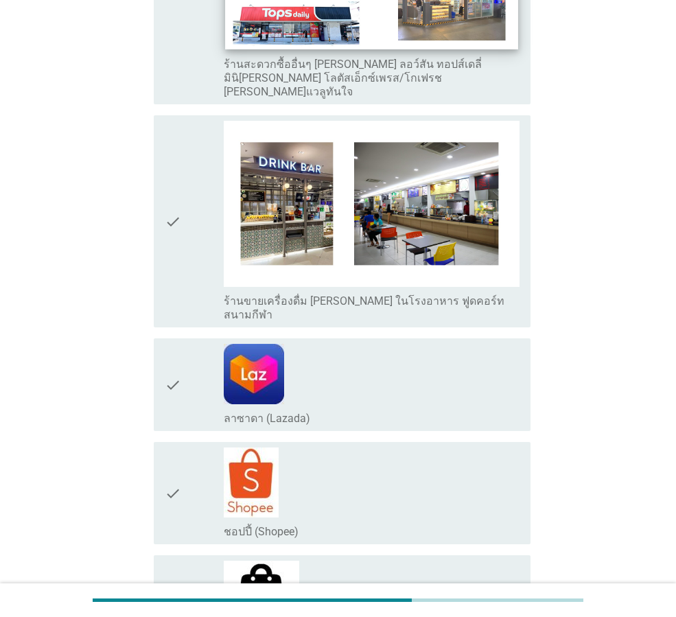
scroll to position [2540, 0]
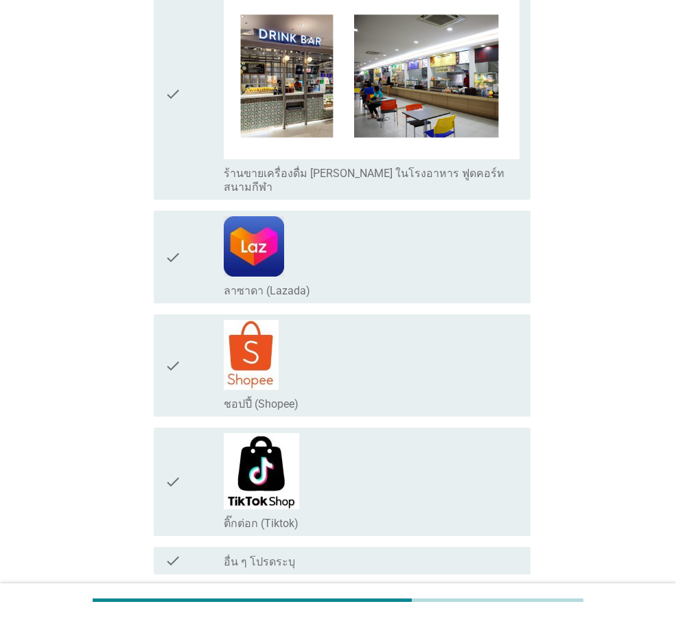
click at [496, 616] on div "ต่อไป" at bounding box center [495, 624] width 38 height 16
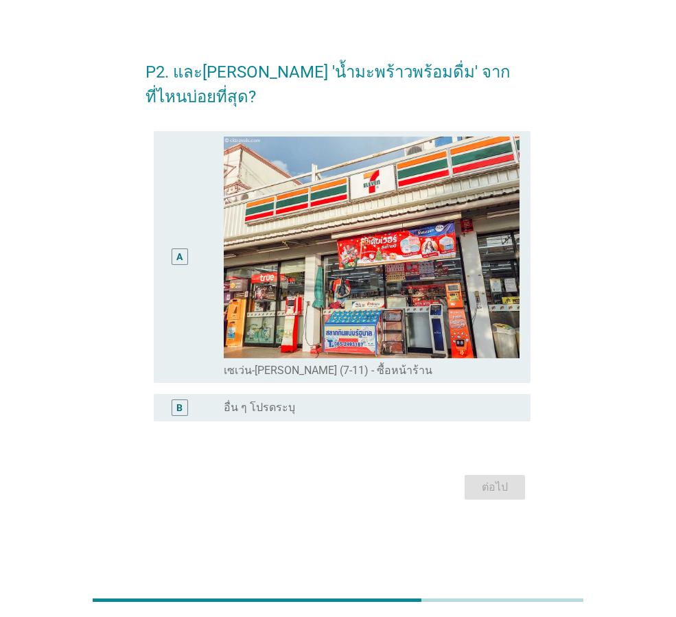
scroll to position [0, 0]
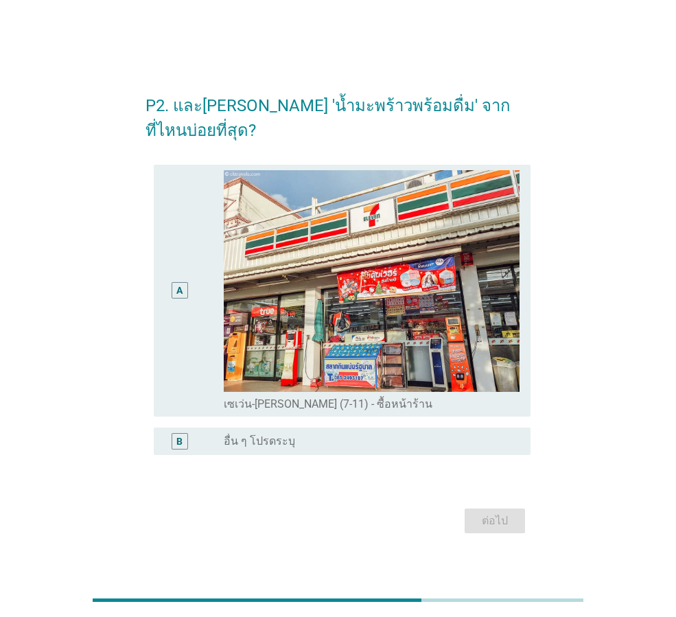
click at [178, 251] on div "A" at bounding box center [180, 290] width 30 height 241
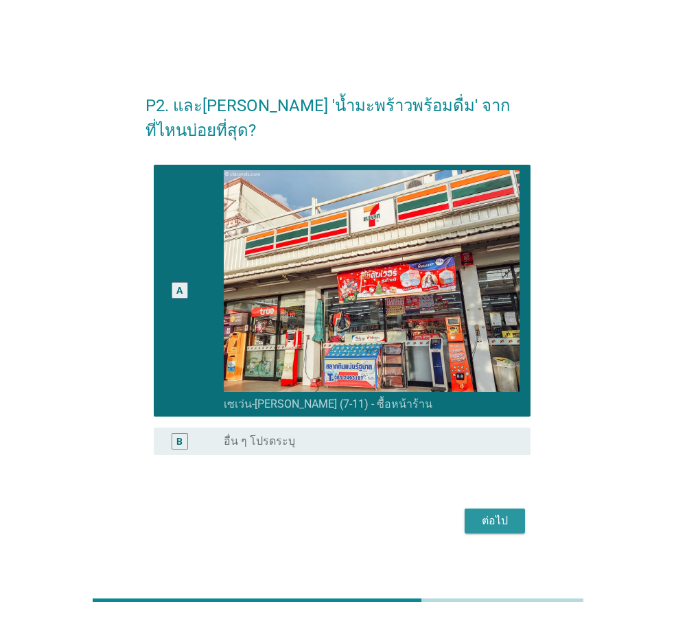
click at [487, 513] on div "ต่อไป" at bounding box center [495, 521] width 38 height 16
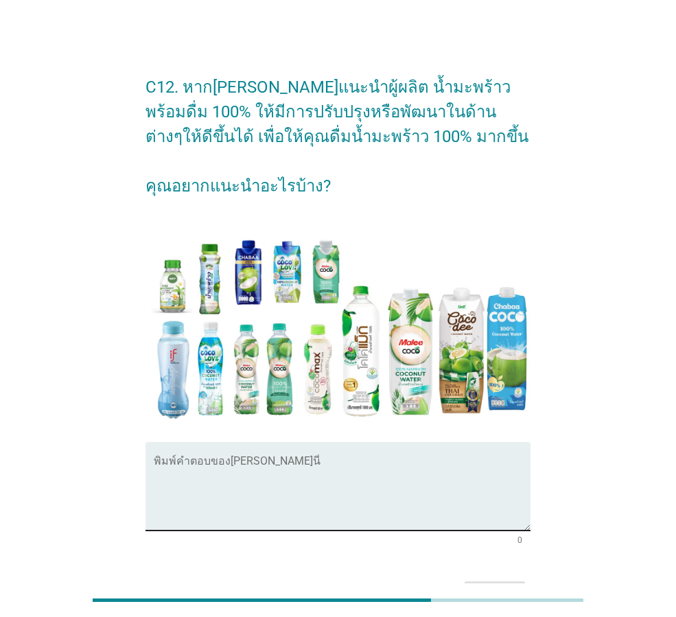
click at [297, 471] on textarea "พิมพ์คำตอบของคุณ ที่นี่" at bounding box center [342, 495] width 377 height 72
type textarea "s"
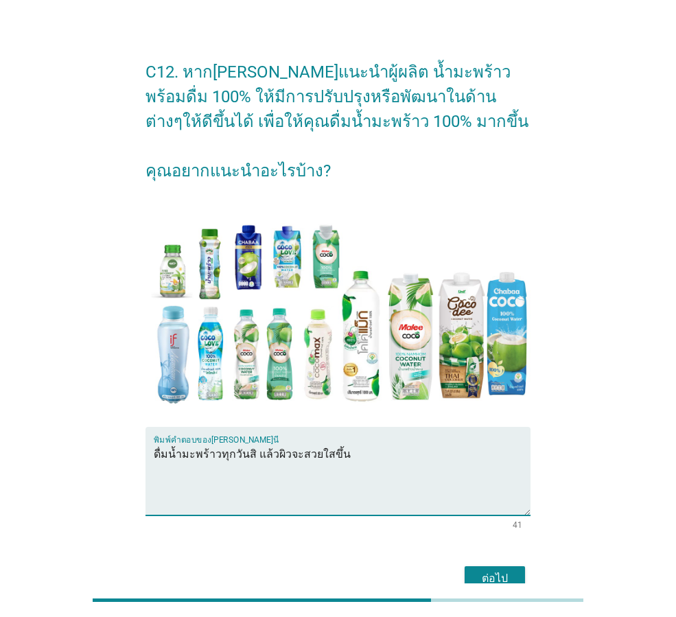
scroll to position [87, 0]
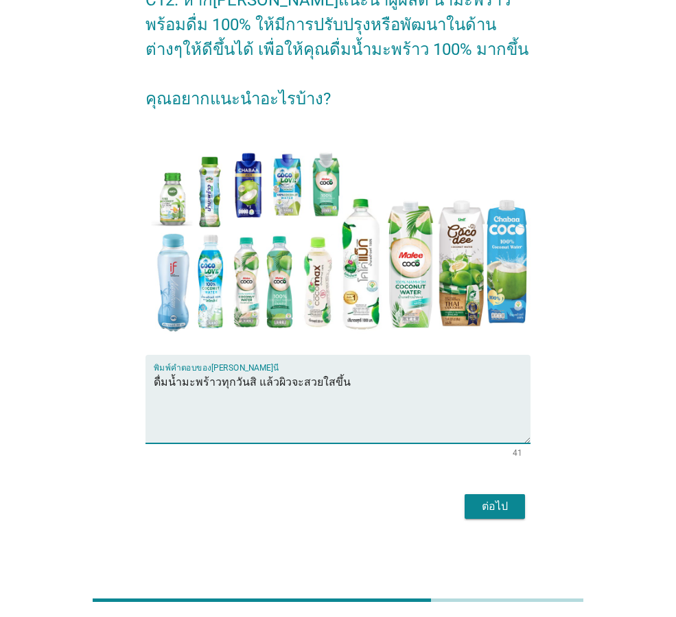
type textarea "ดื่มน้ำมะพร้าวทุกวันสิ แล้วผิวจะสวยใสขึ้น"
click at [491, 499] on div "ต่อไป" at bounding box center [495, 506] width 38 height 16
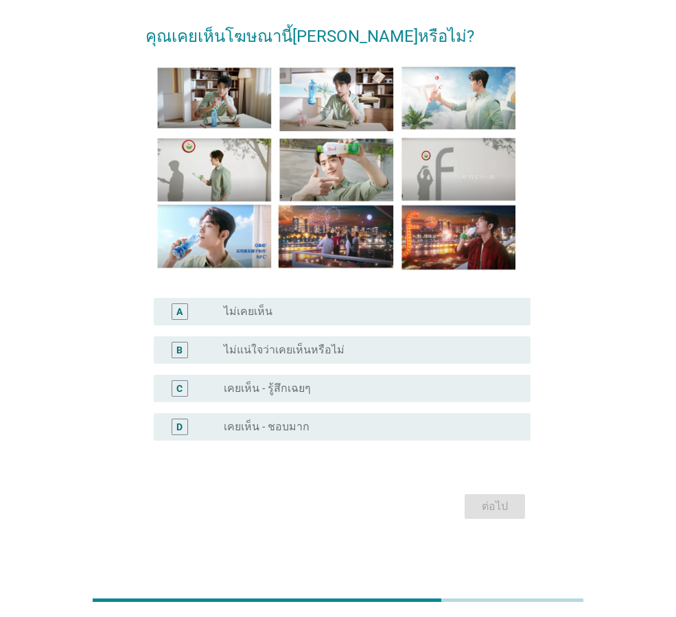
scroll to position [0, 0]
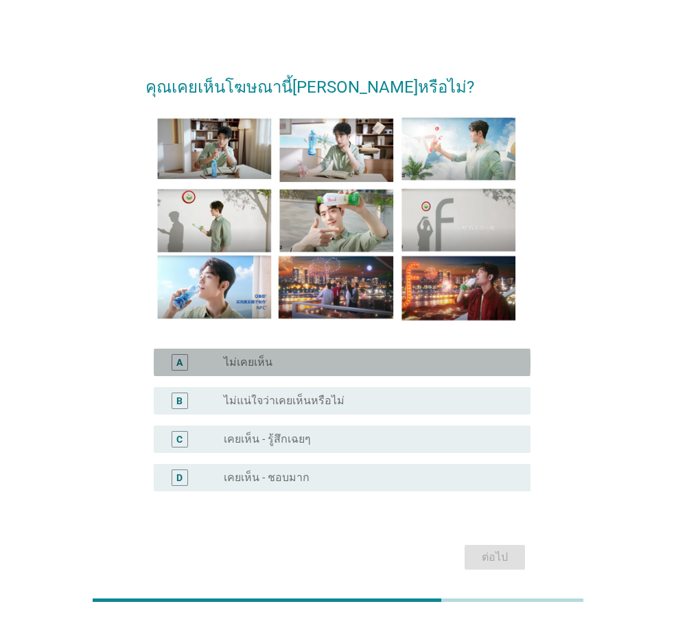
click at [303, 361] on div "radio_button_unchecked ไม่เคยเห็น" at bounding box center [366, 363] width 285 height 14
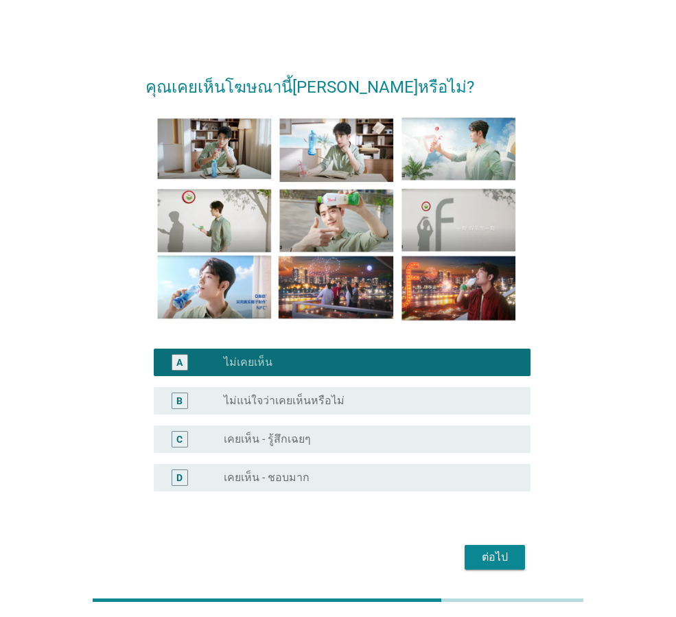
click at [504, 555] on div "ต่อไป" at bounding box center [495, 557] width 38 height 16
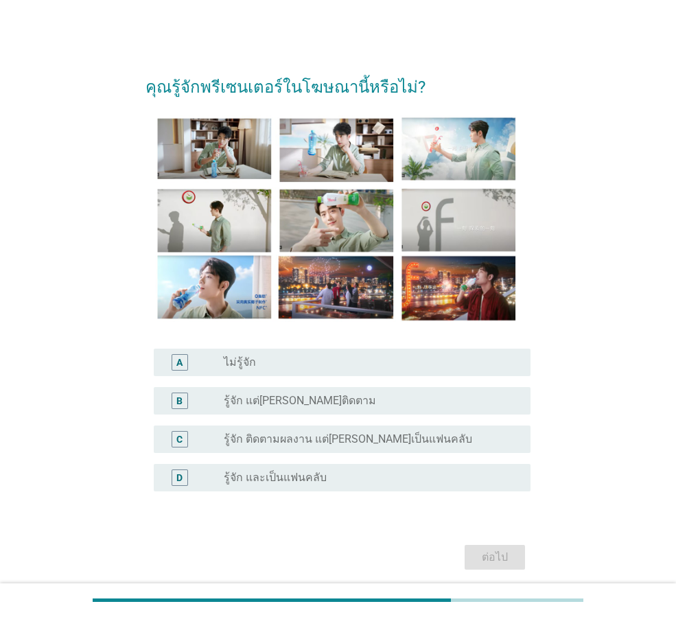
click at [308, 358] on div "radio_button_unchecked ไม่รู้จัก" at bounding box center [366, 363] width 285 height 14
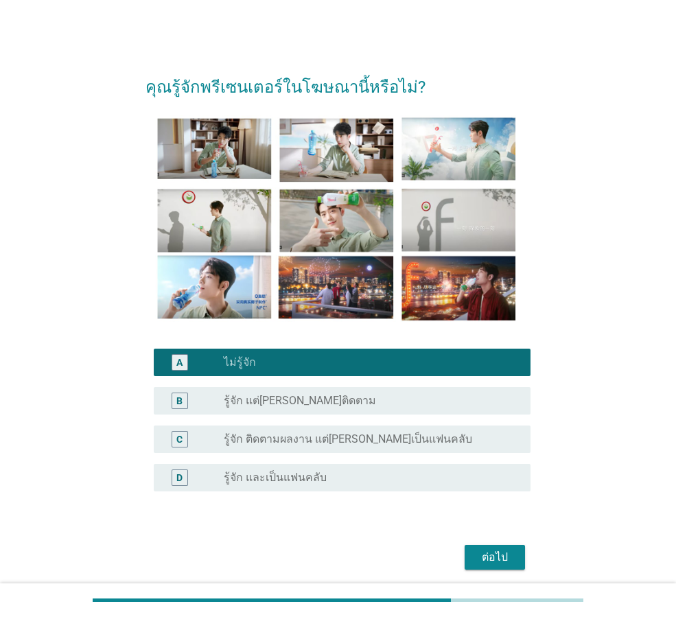
click at [488, 553] on div "ต่อไป" at bounding box center [495, 557] width 38 height 16
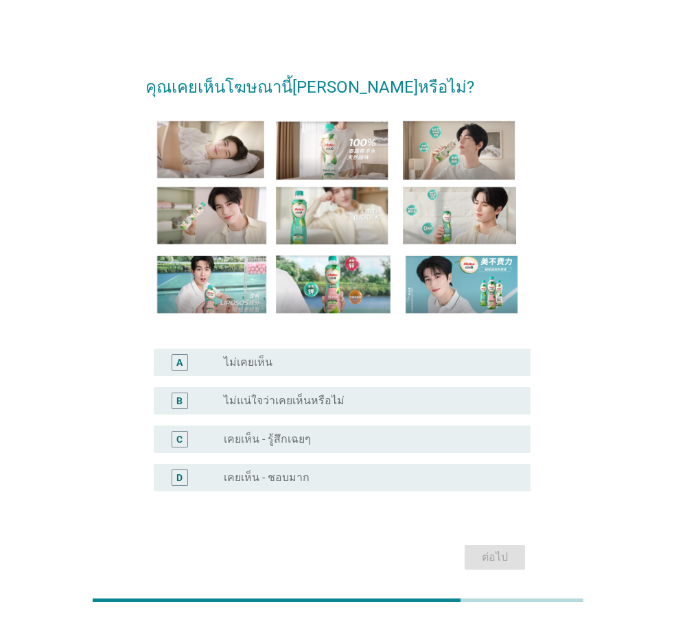
click at [264, 353] on div "A radio_button_unchecked ไม่เคยเห็น" at bounding box center [342, 362] width 377 height 27
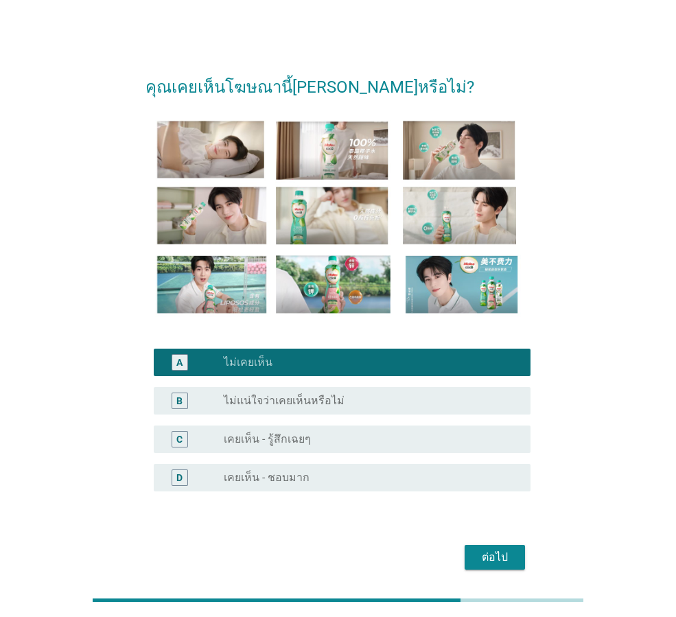
click at [500, 556] on div "ต่อไป" at bounding box center [495, 557] width 38 height 16
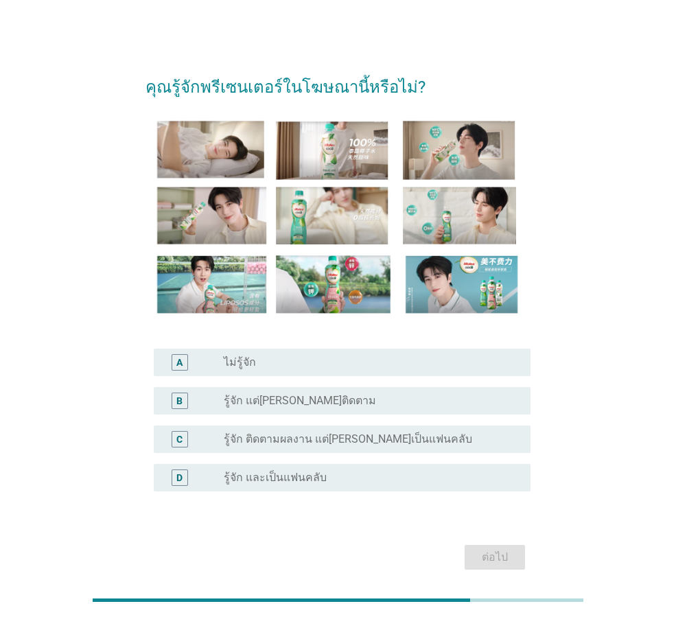
click at [299, 367] on div "radio_button_unchecked ไม่รู้จัก" at bounding box center [366, 363] width 285 height 14
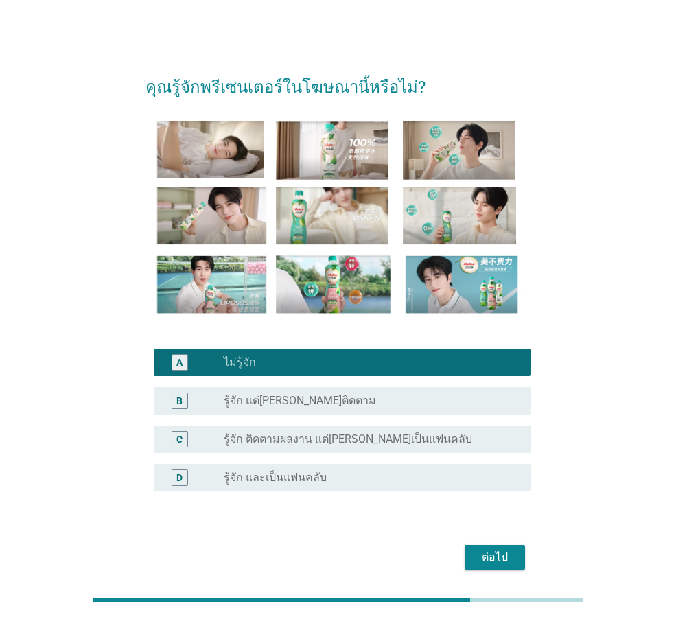
click at [478, 549] on div "ต่อไป" at bounding box center [495, 557] width 38 height 16
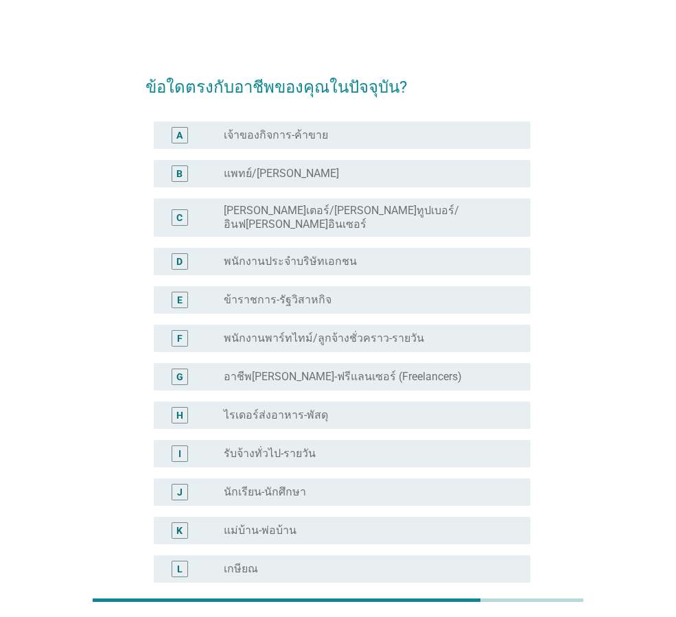
click at [279, 370] on label "อาชีพ[PERSON_NAME]-ฟรีแลนเซอร์ (Freelancers)" at bounding box center [343, 377] width 238 height 14
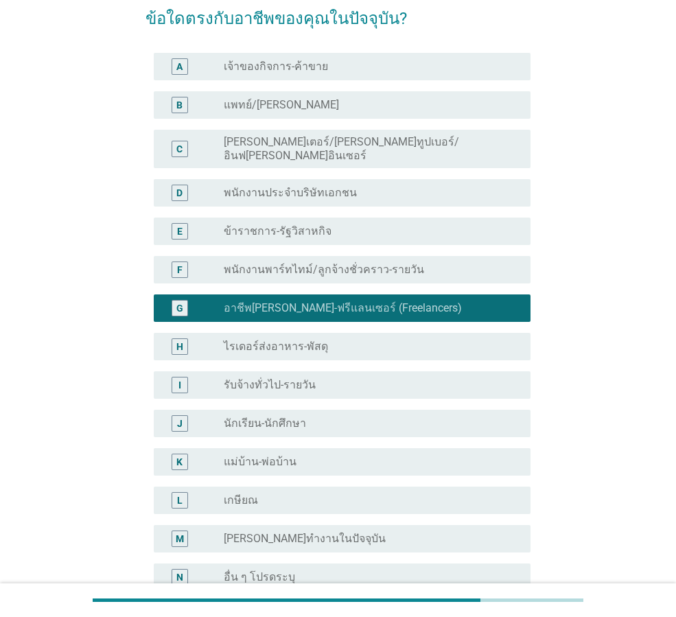
scroll to position [206, 0]
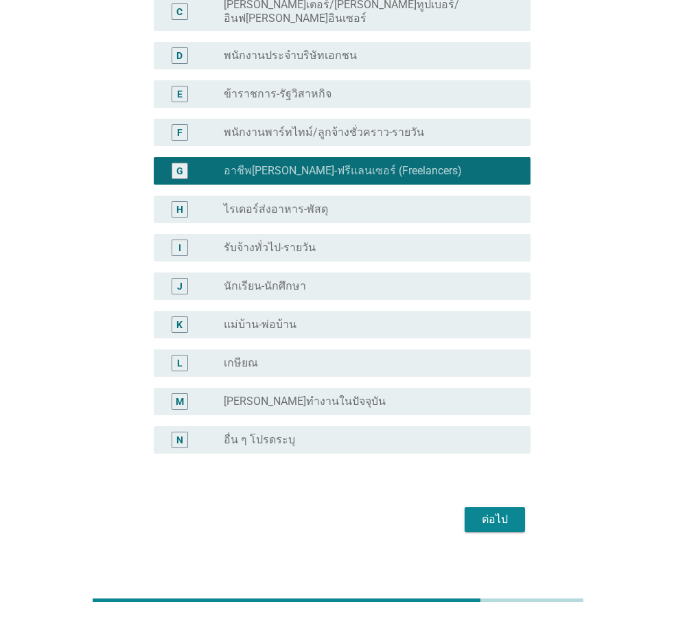
click at [483, 511] on div "ต่อไป" at bounding box center [495, 519] width 38 height 16
